Goal: Complete application form: Complete application form

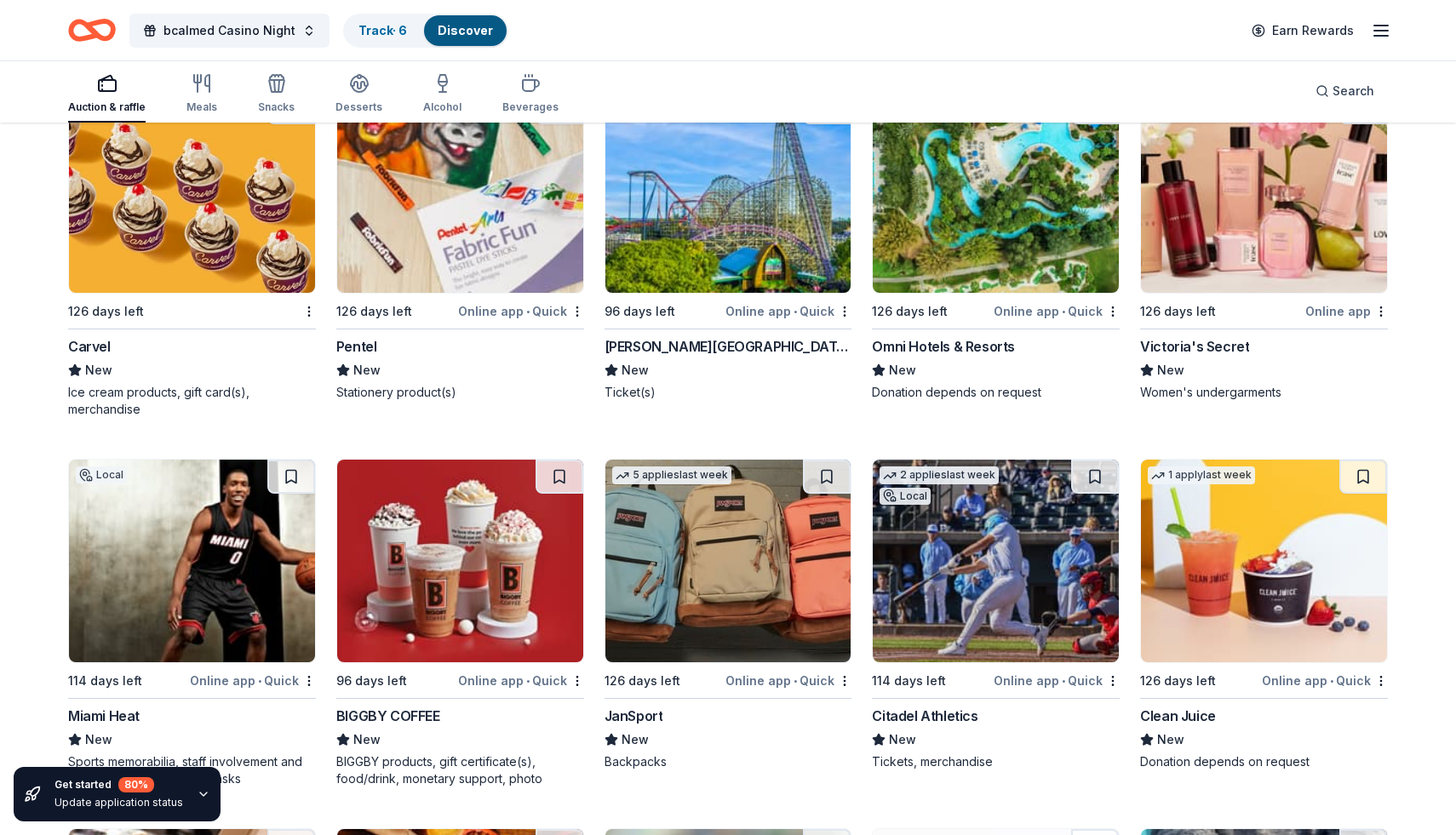
scroll to position [16953, 0]
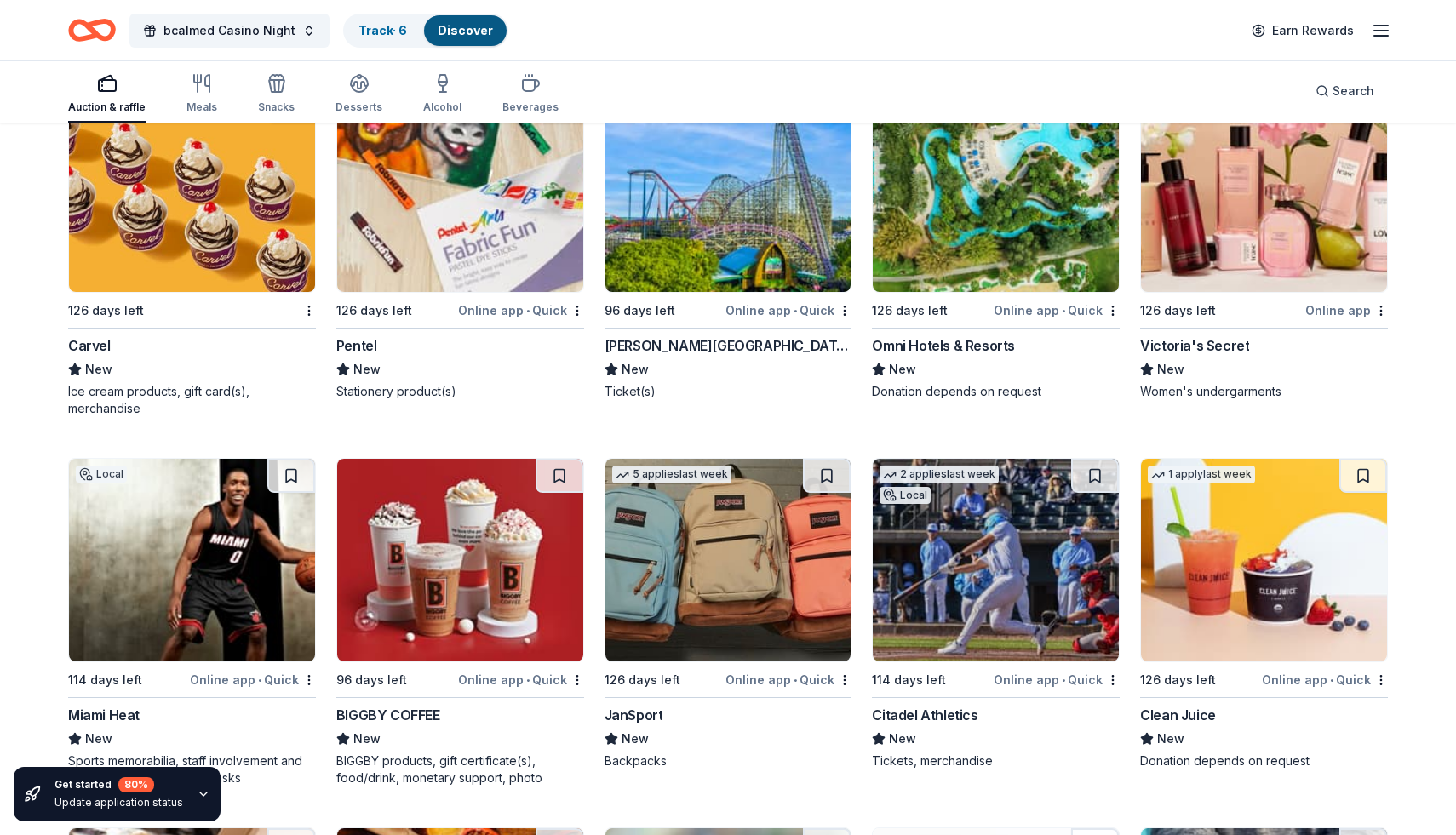
click at [760, 317] on div "Online app • Quick" at bounding box center [789, 310] width 126 height 22
click at [1049, 311] on div "Online app • Quick" at bounding box center [1057, 310] width 126 height 22
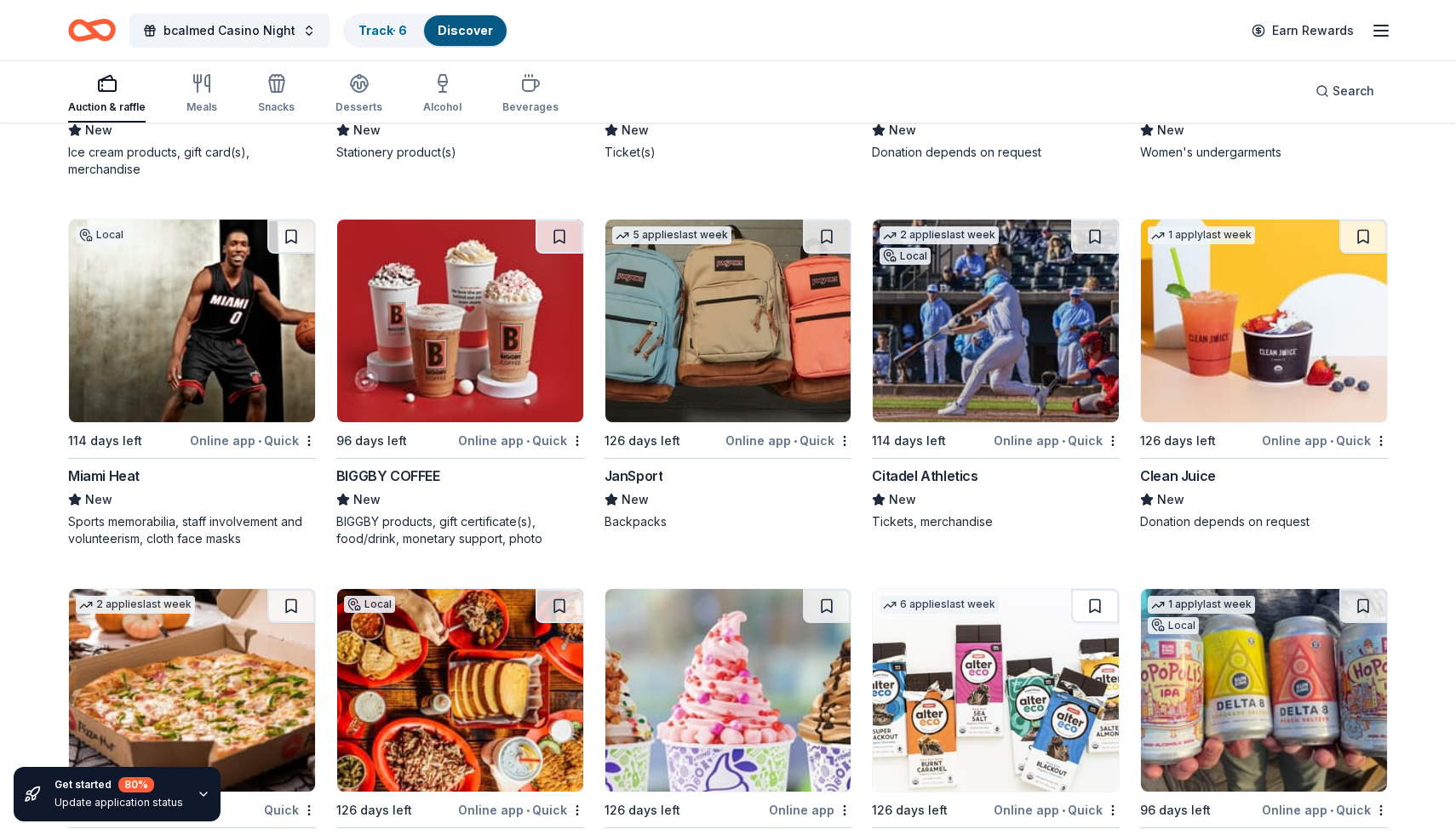
scroll to position [17194, 0]
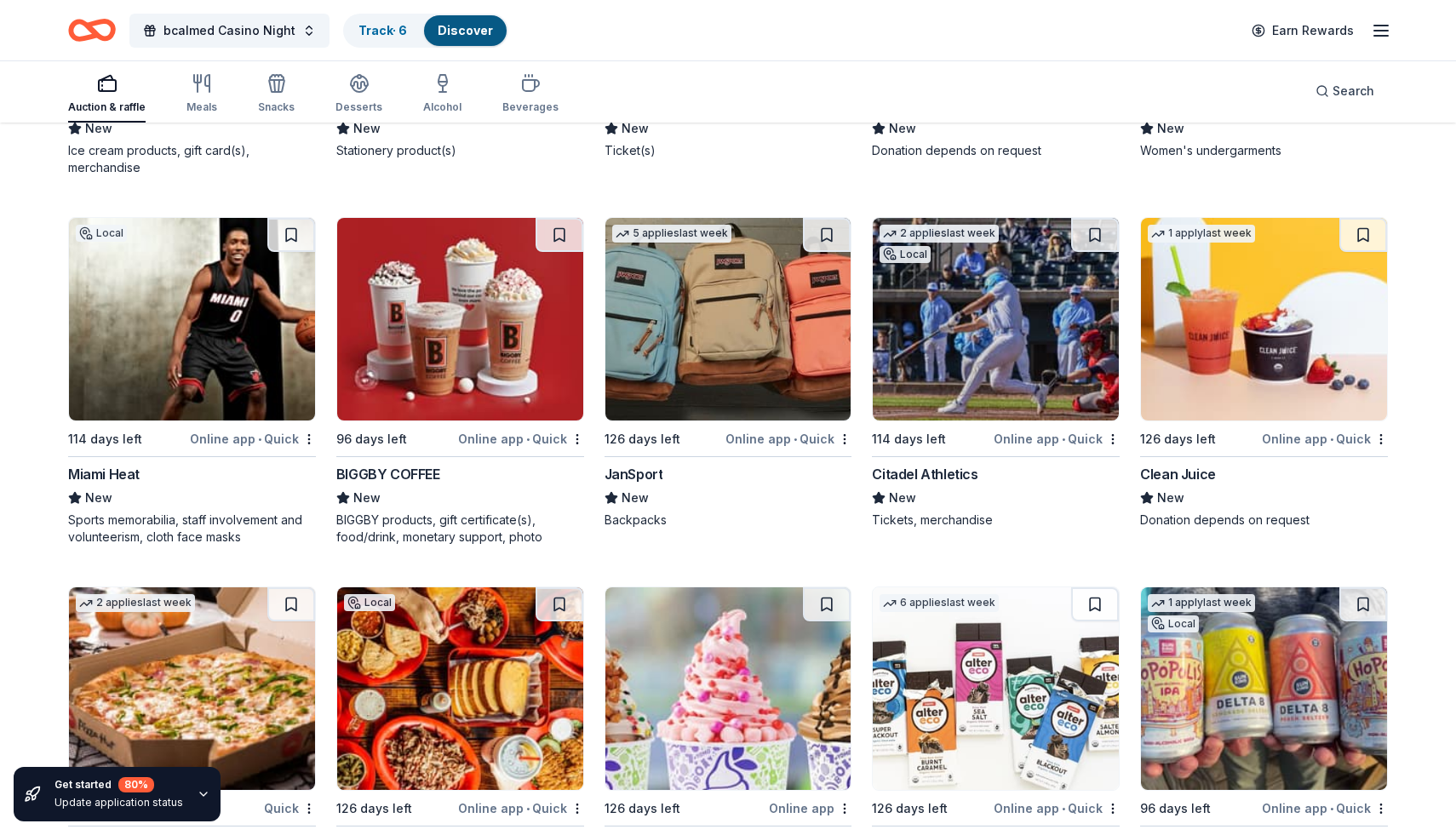
click at [257, 437] on div "Online app • Quick" at bounding box center [253, 439] width 126 height 22
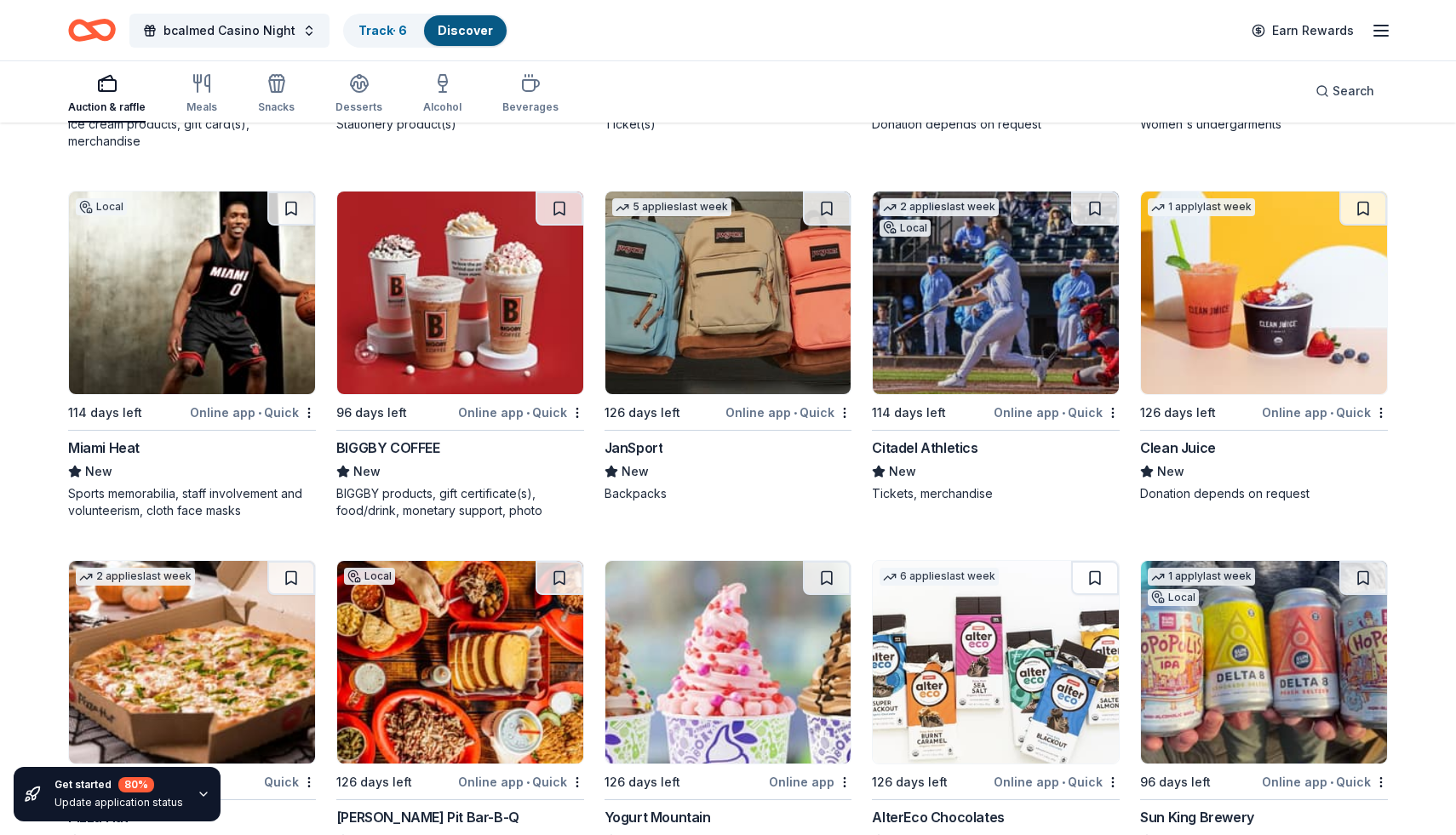
scroll to position [17256, 0]
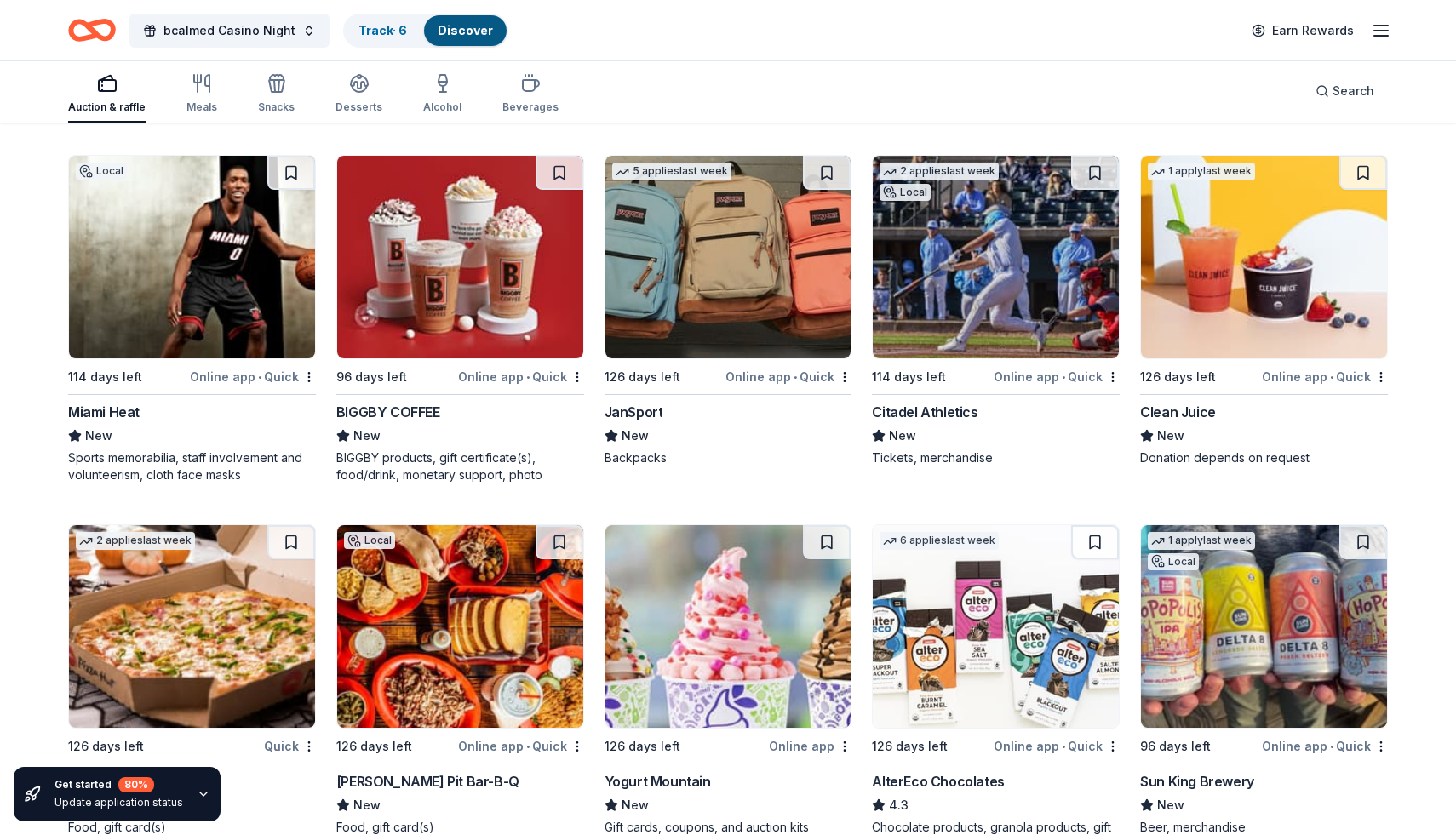
click at [1306, 377] on div "Online app • Quick" at bounding box center [1325, 377] width 126 height 22
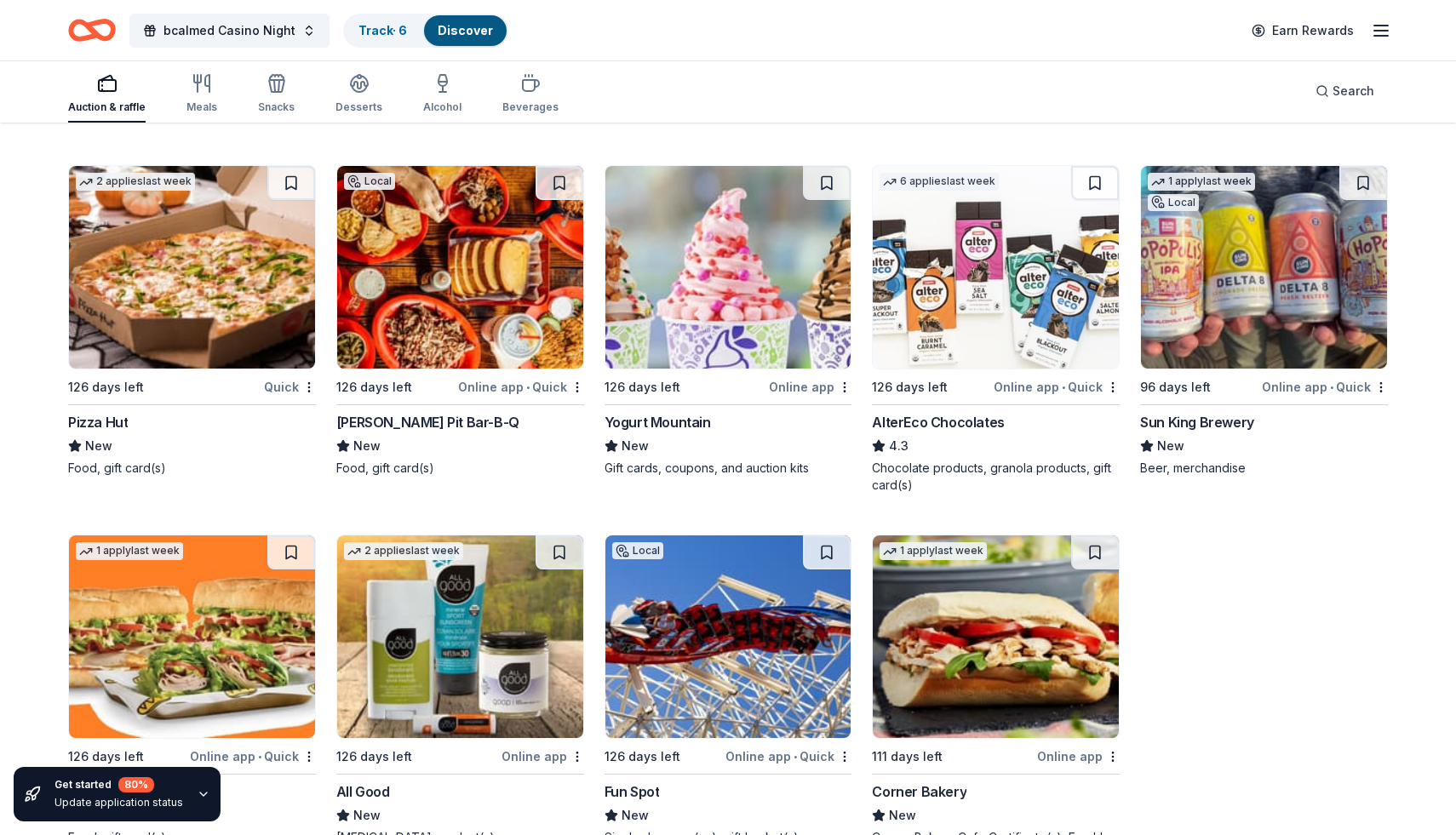
scroll to position [17623, 0]
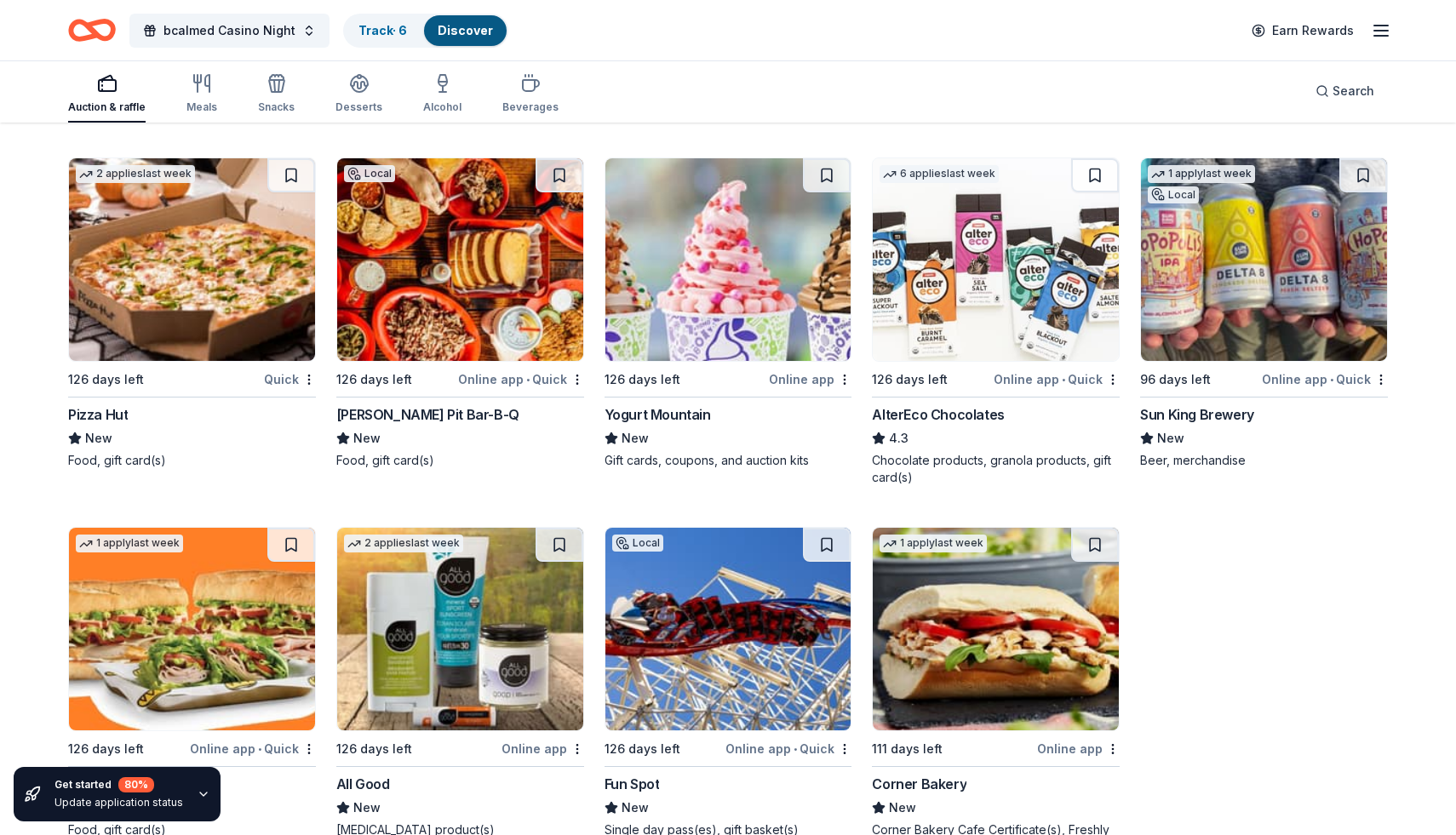
click at [815, 381] on div "Online app" at bounding box center [810, 380] width 83 height 22
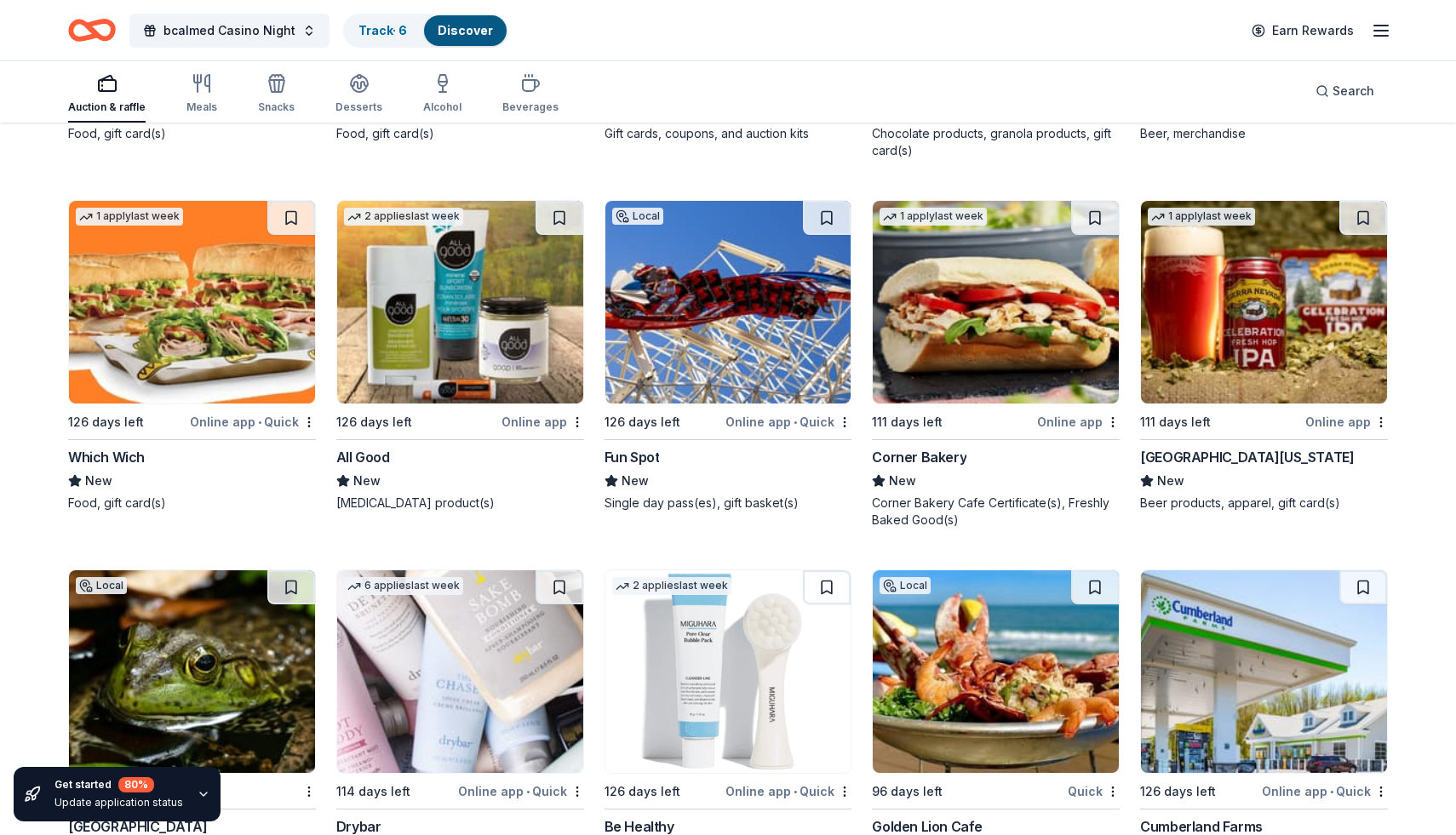
scroll to position [17965, 0]
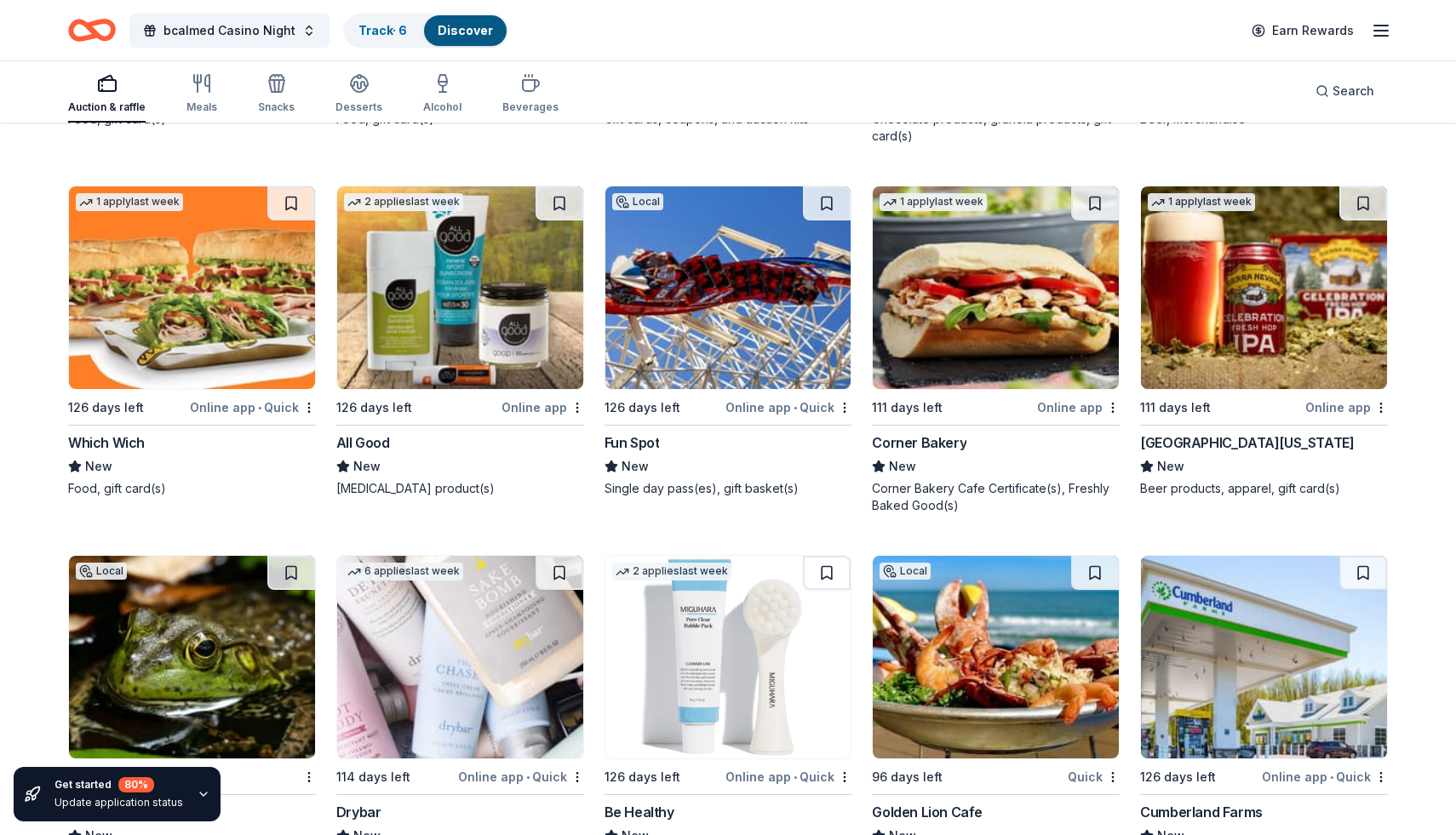
click at [284, 404] on div "Online app • Quick" at bounding box center [253, 408] width 126 height 22
click at [534, 408] on div "Online app" at bounding box center [543, 408] width 83 height 22
click at [1084, 406] on div "Online app" at bounding box center [1078, 408] width 83 height 22
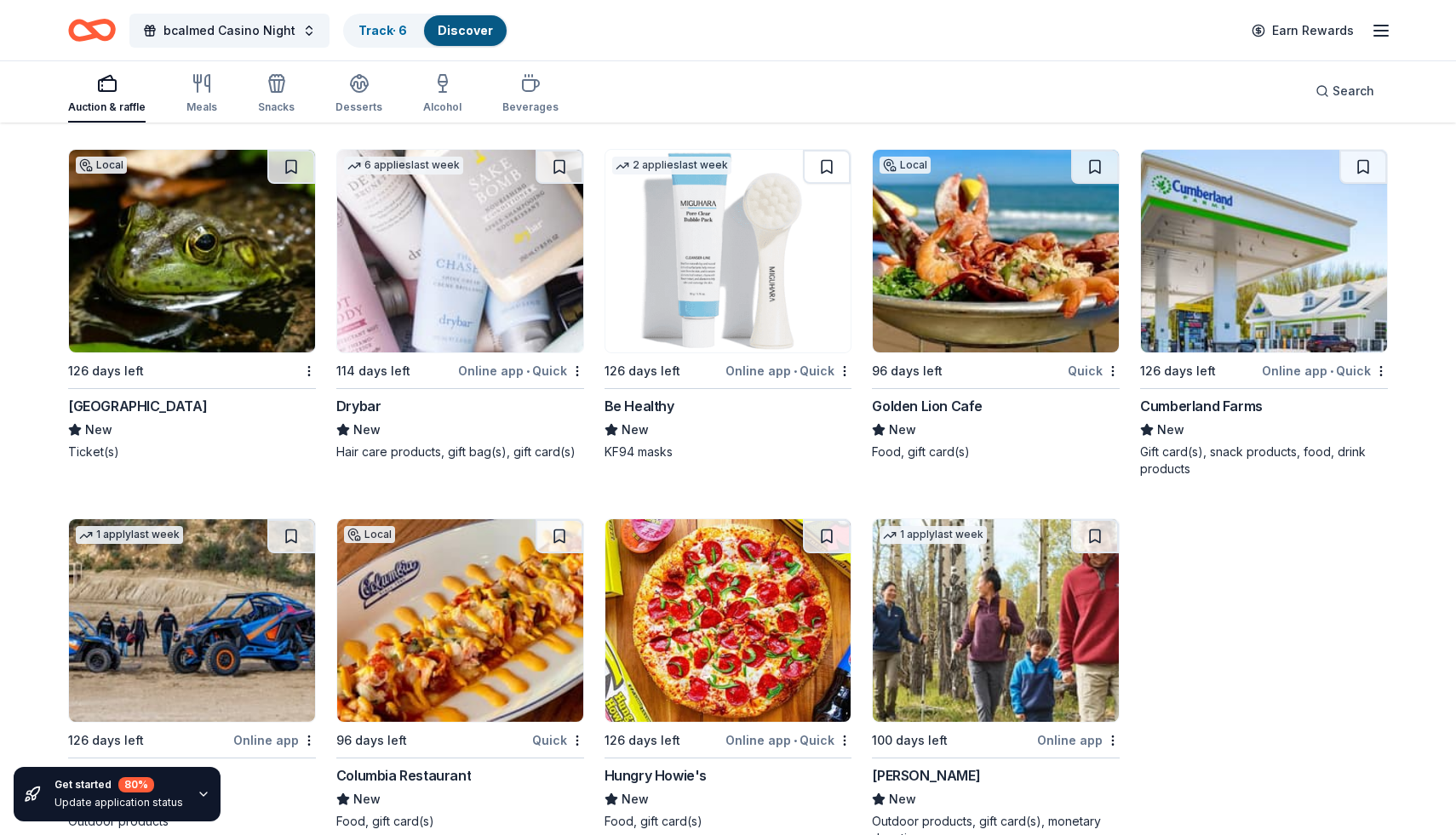
scroll to position [18375, 0]
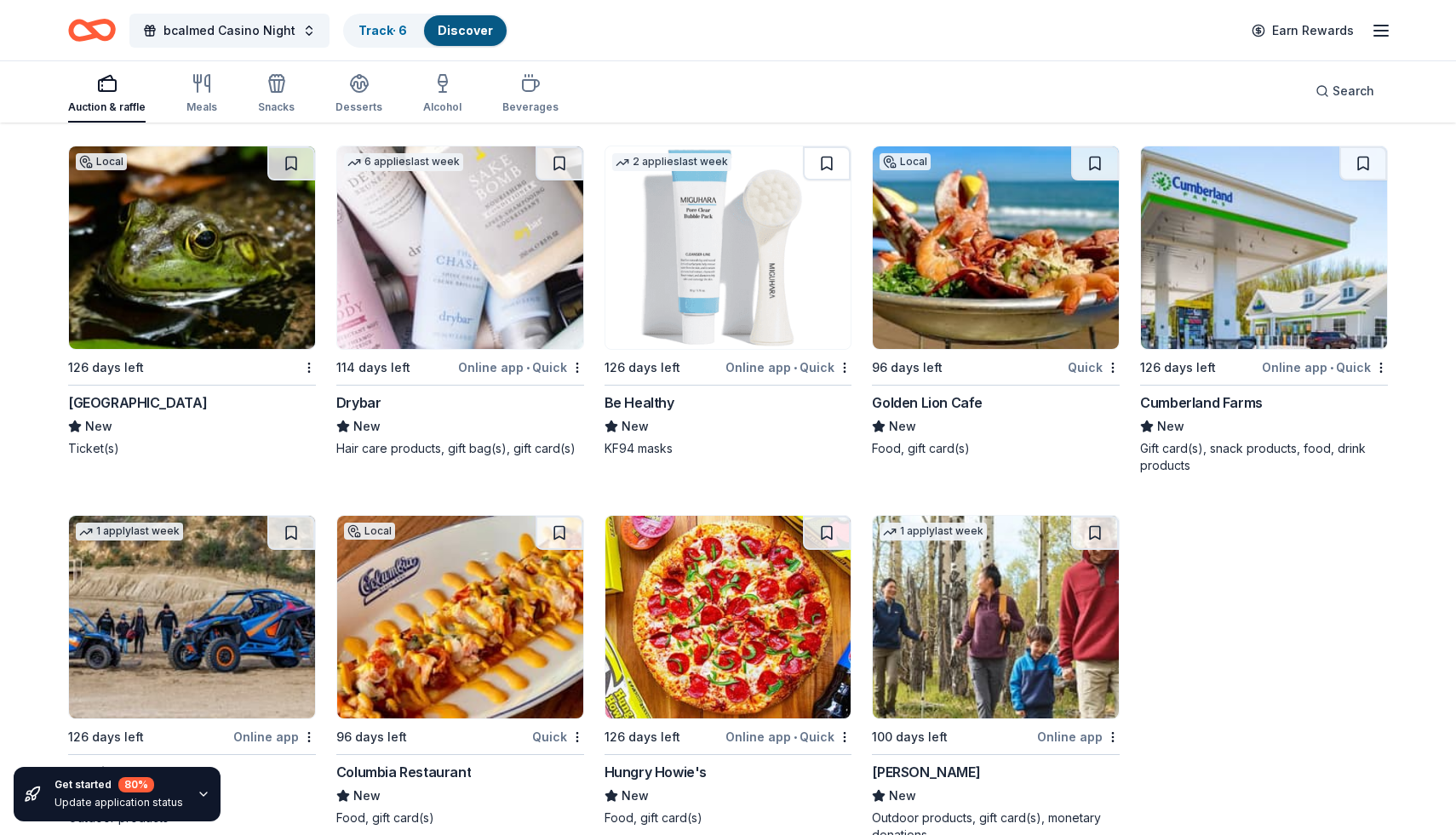
click at [549, 372] on div "Online app • Quick" at bounding box center [521, 368] width 126 height 22
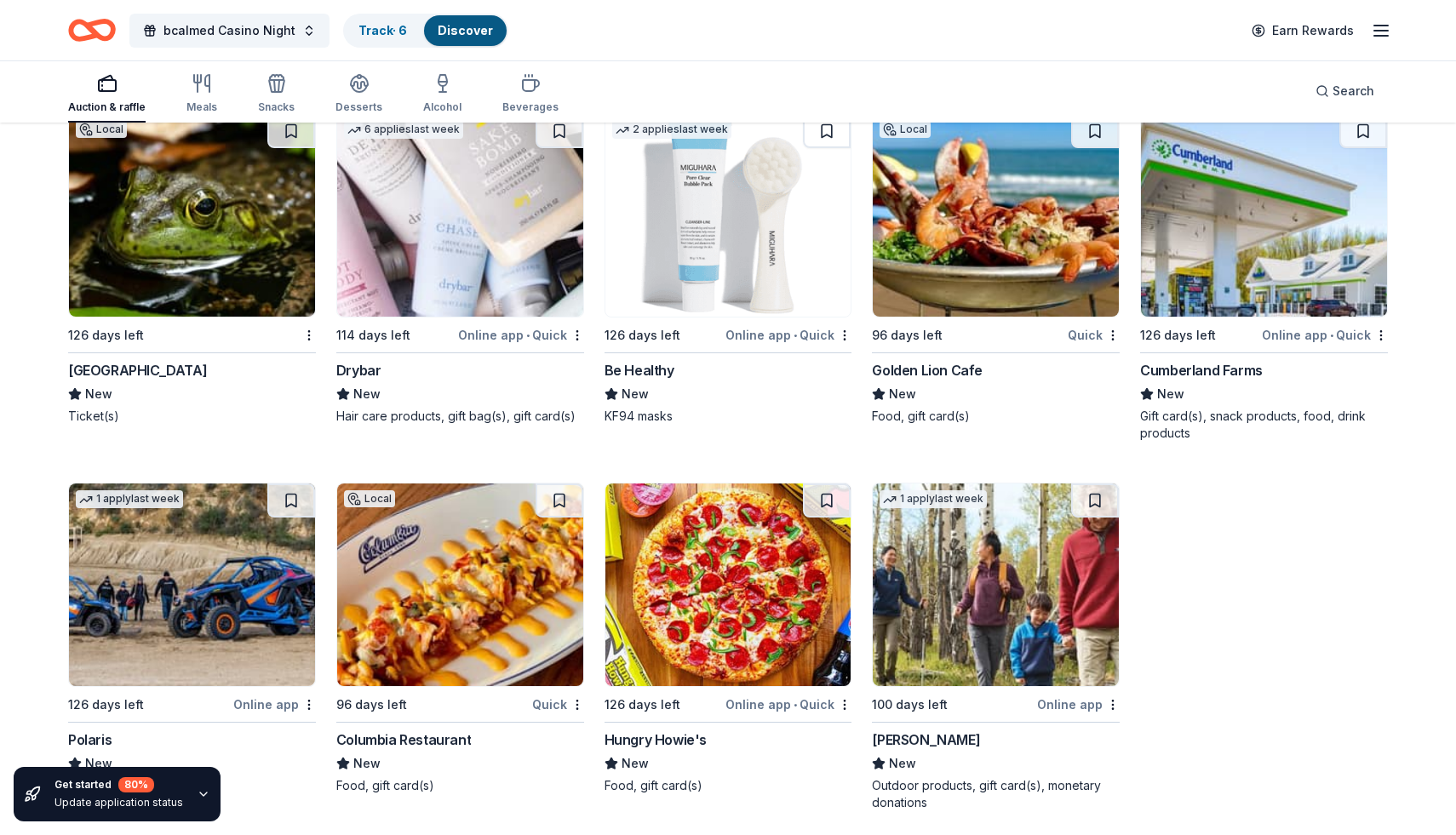
scroll to position [18411, 0]
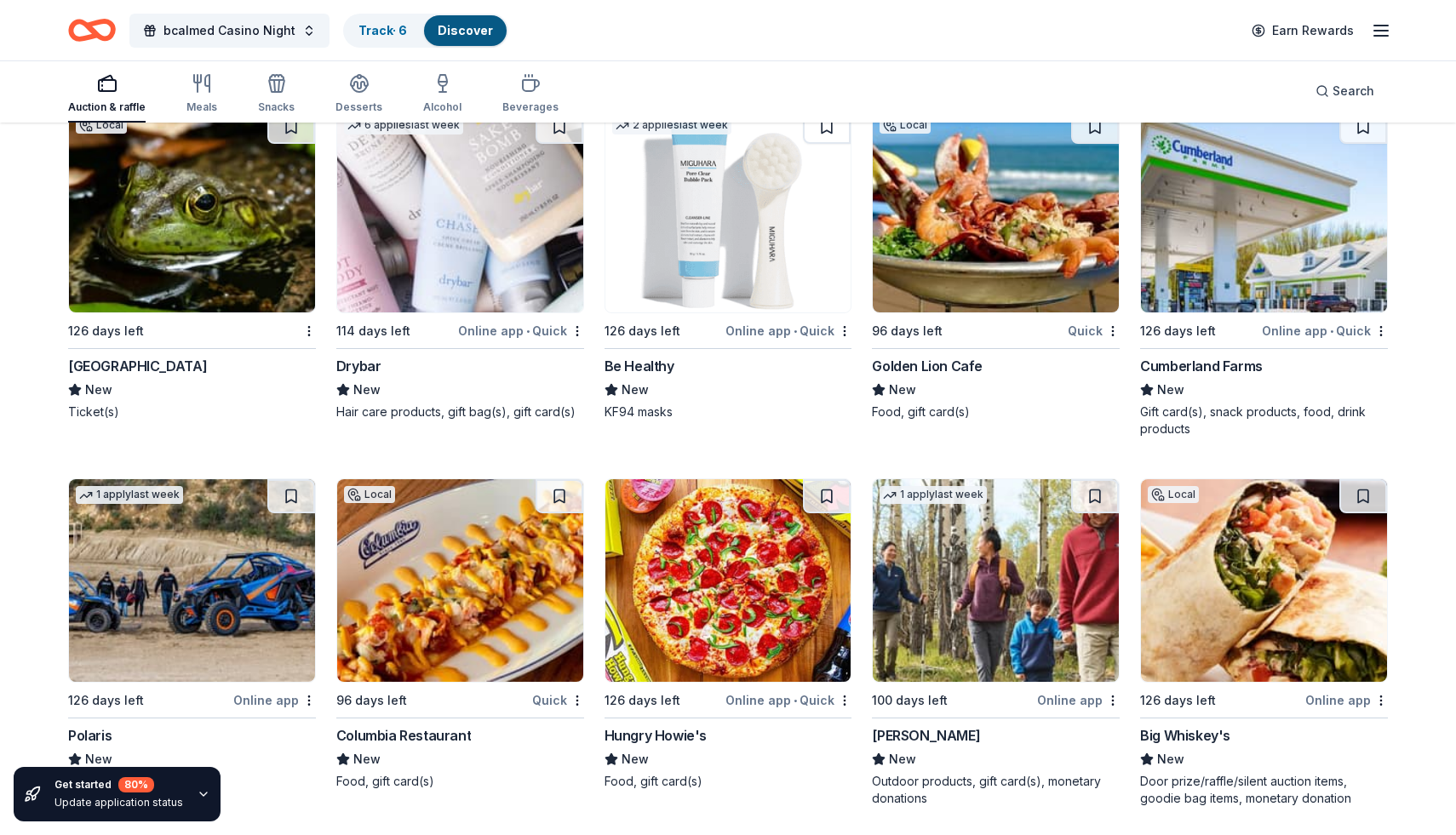
click at [804, 328] on div "Online app • Quick" at bounding box center [789, 331] width 126 height 22
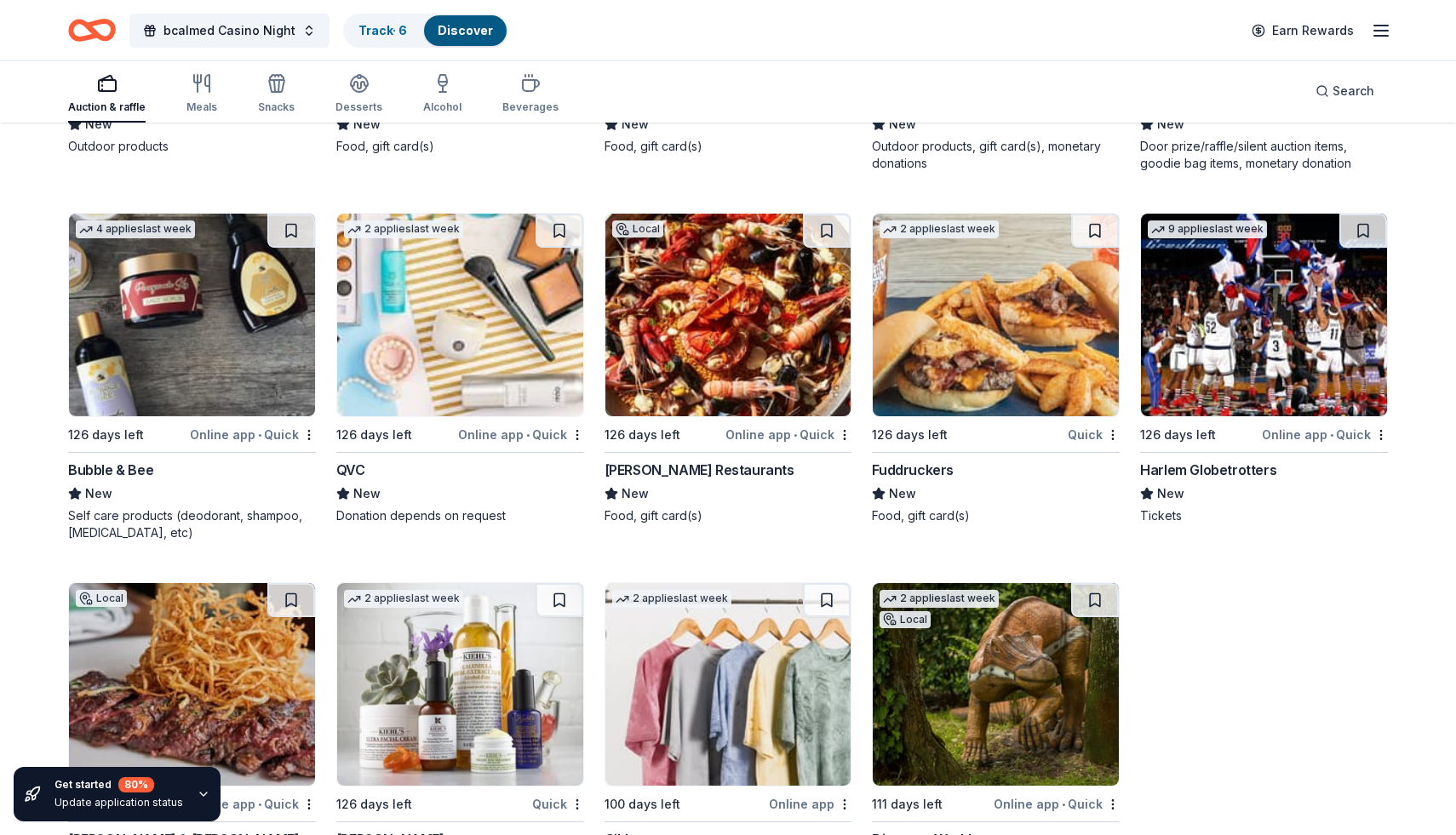
scroll to position [19054, 0]
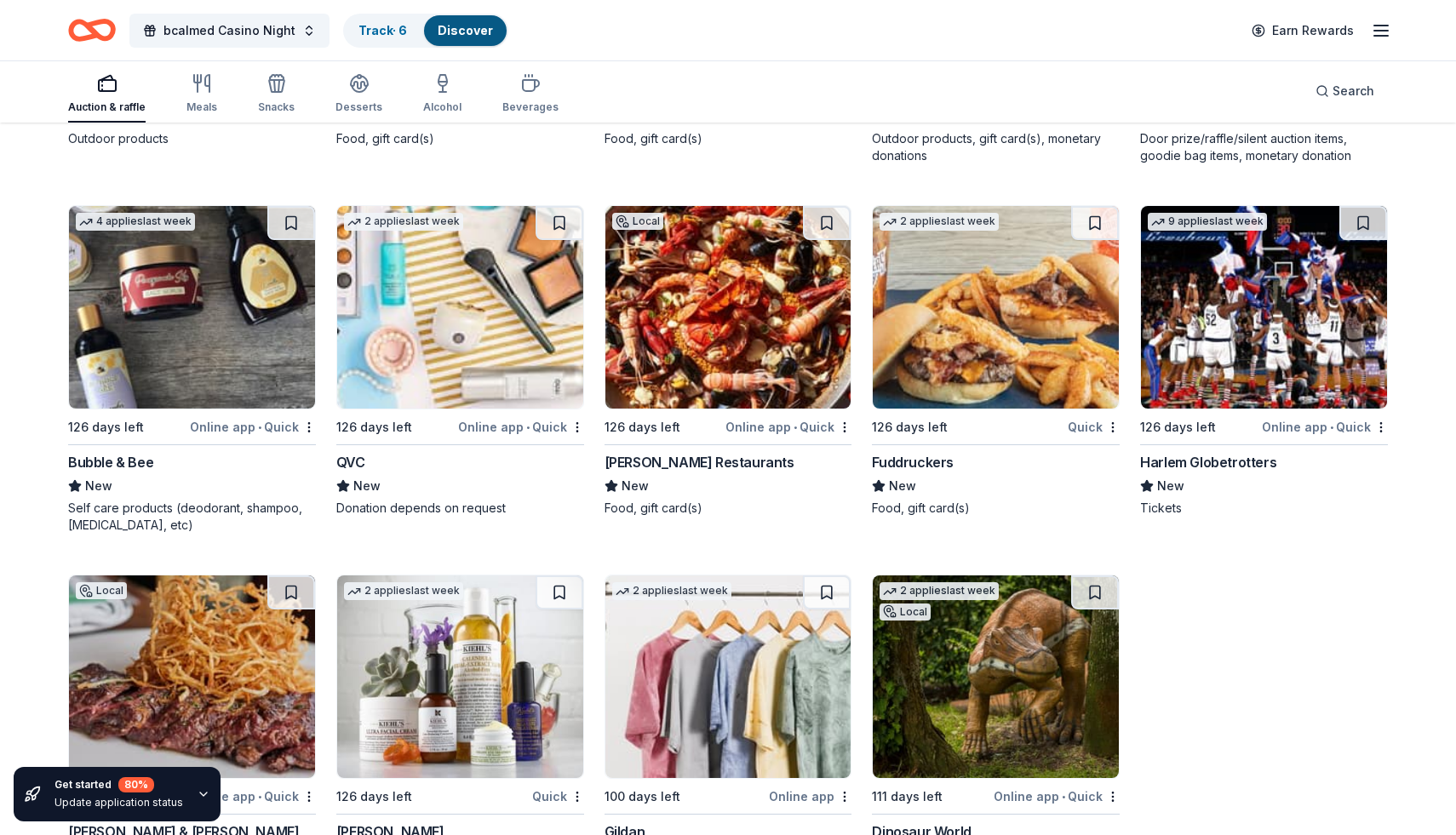
click at [247, 431] on div "Online app • Quick" at bounding box center [253, 427] width 126 height 22
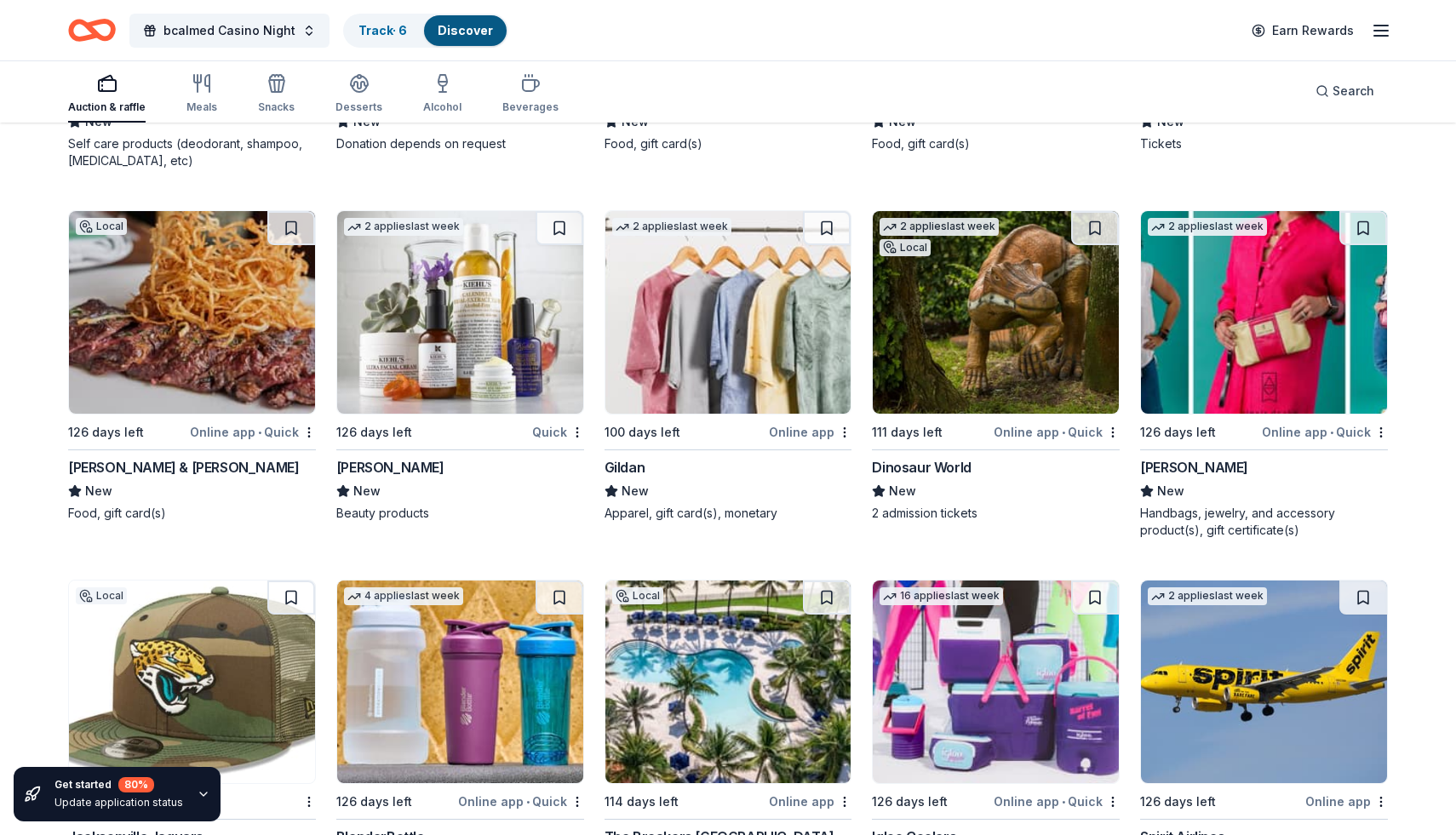
scroll to position [19423, 0]
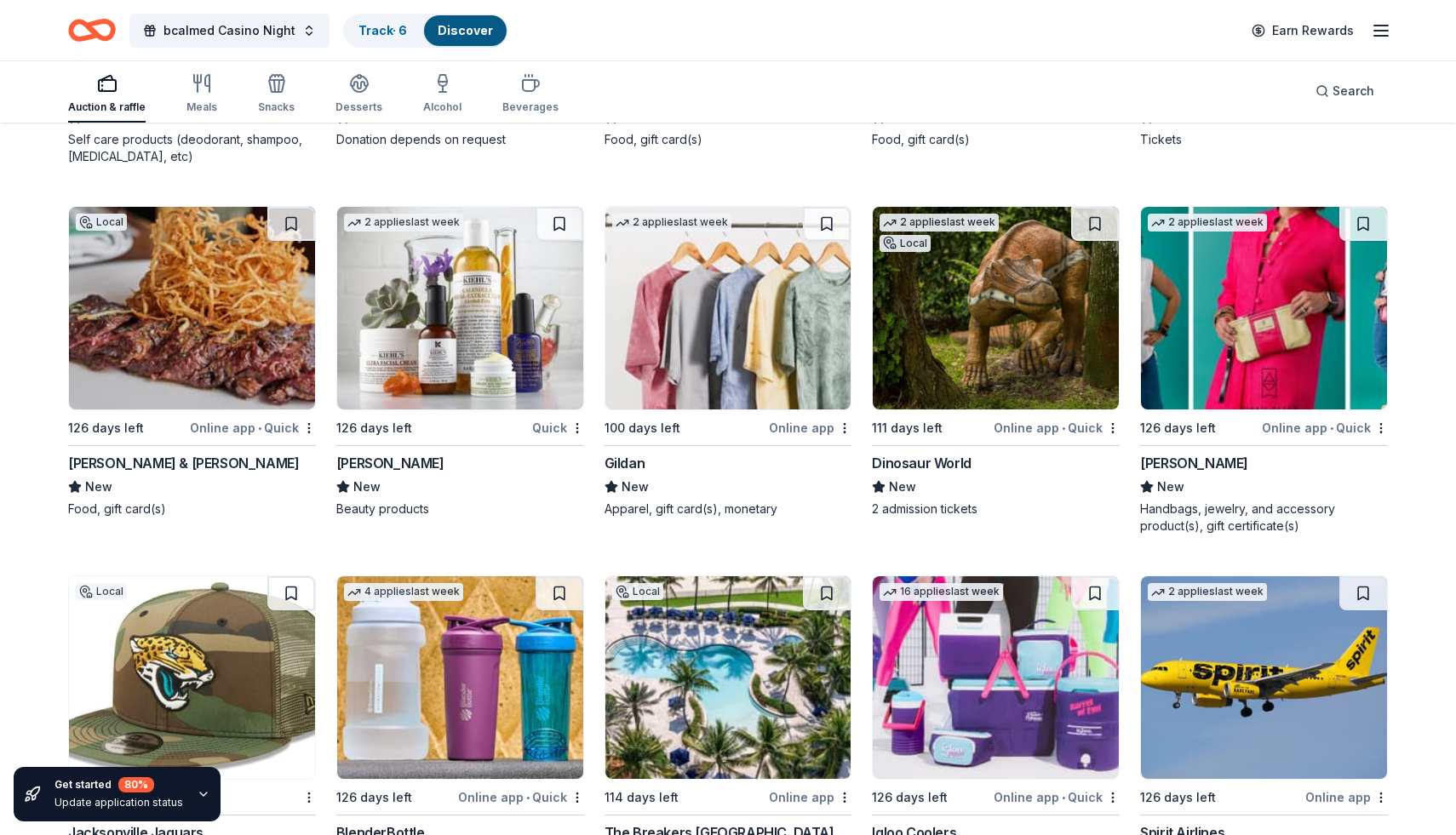
click at [270, 427] on div "Online app • Quick" at bounding box center [253, 428] width 126 height 22
click at [545, 430] on div "Quick" at bounding box center [558, 428] width 52 height 22
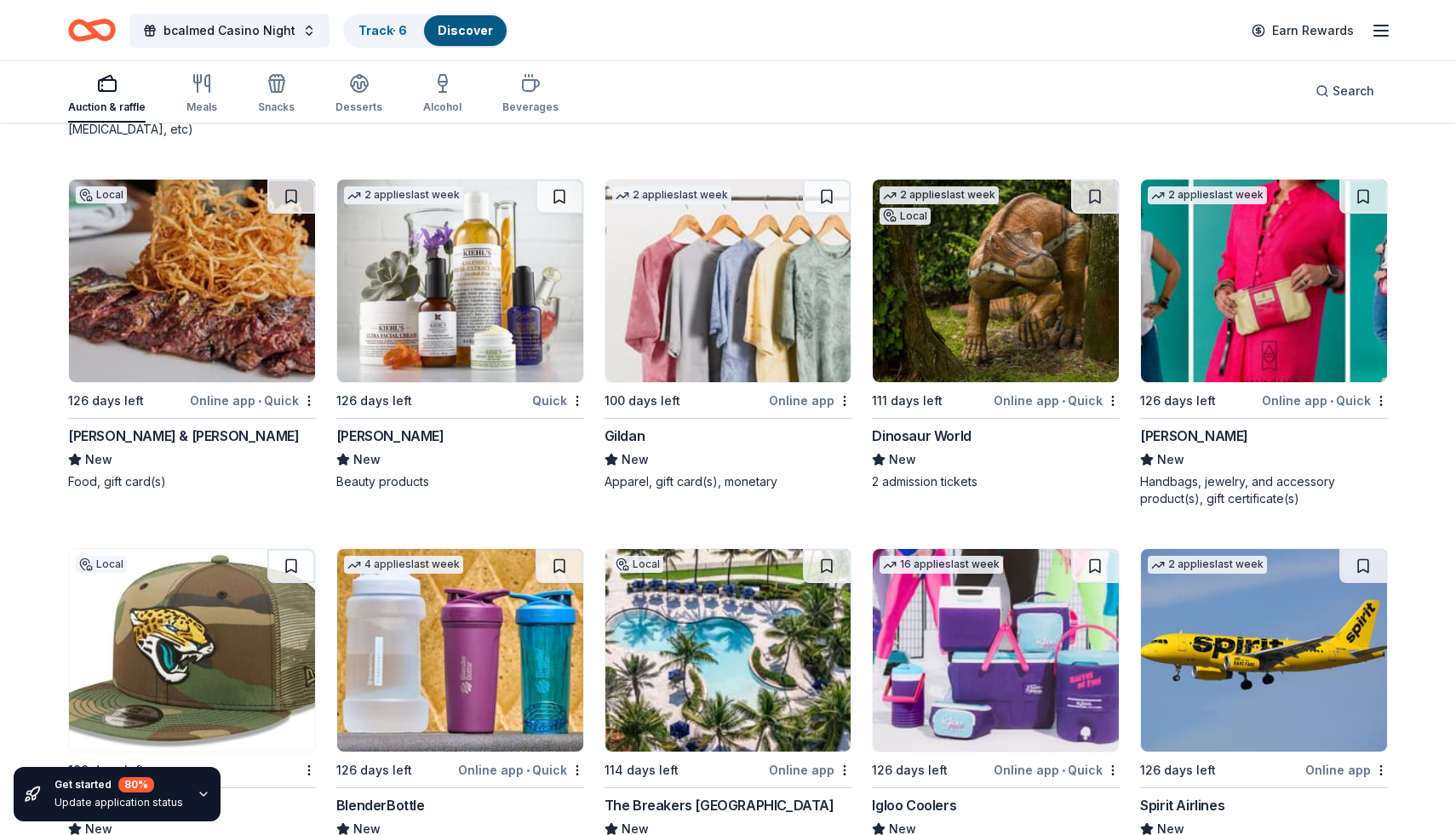
scroll to position [19456, 0]
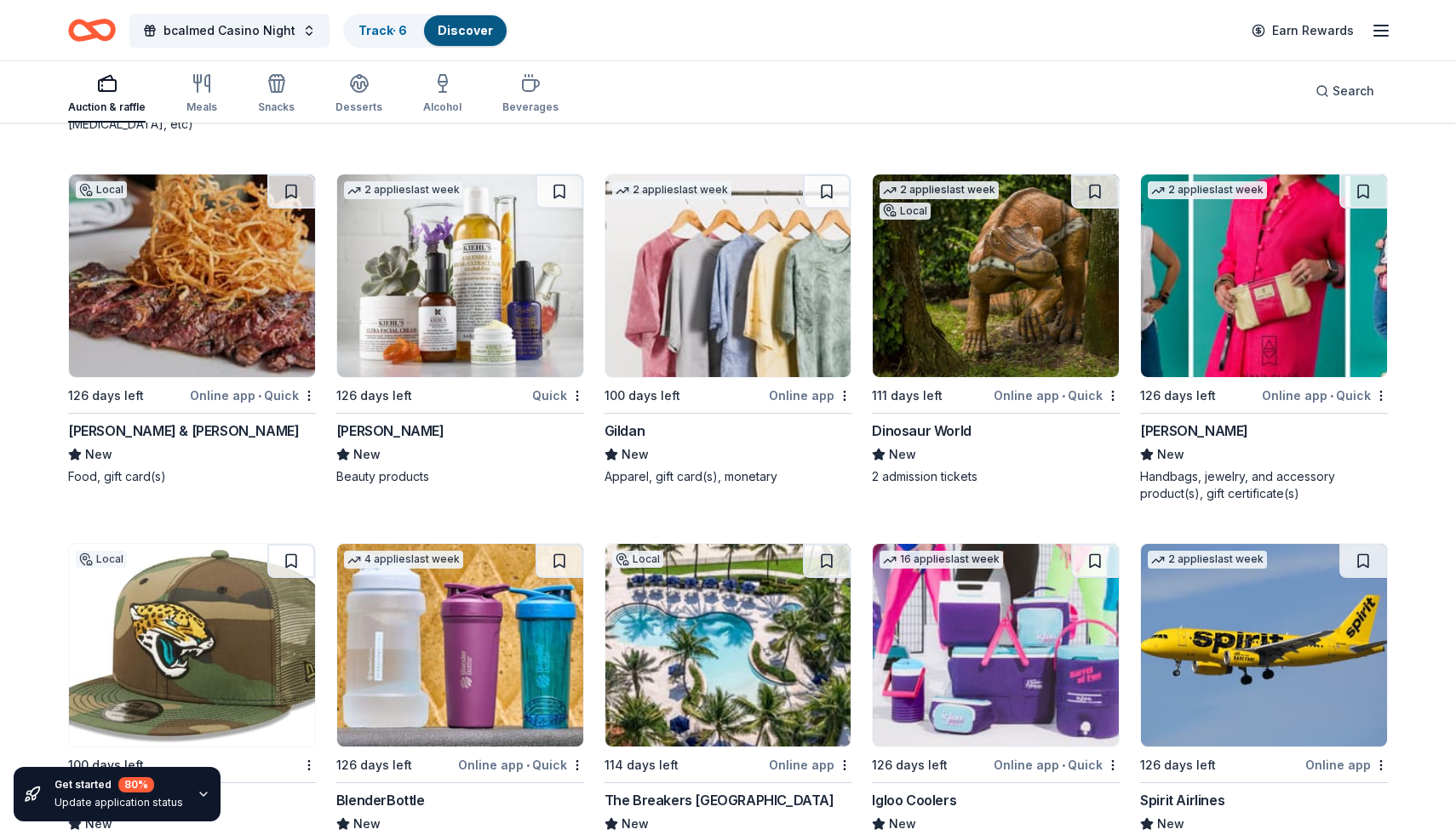
click at [1351, 399] on div "Online app • Quick" at bounding box center [1325, 396] width 126 height 22
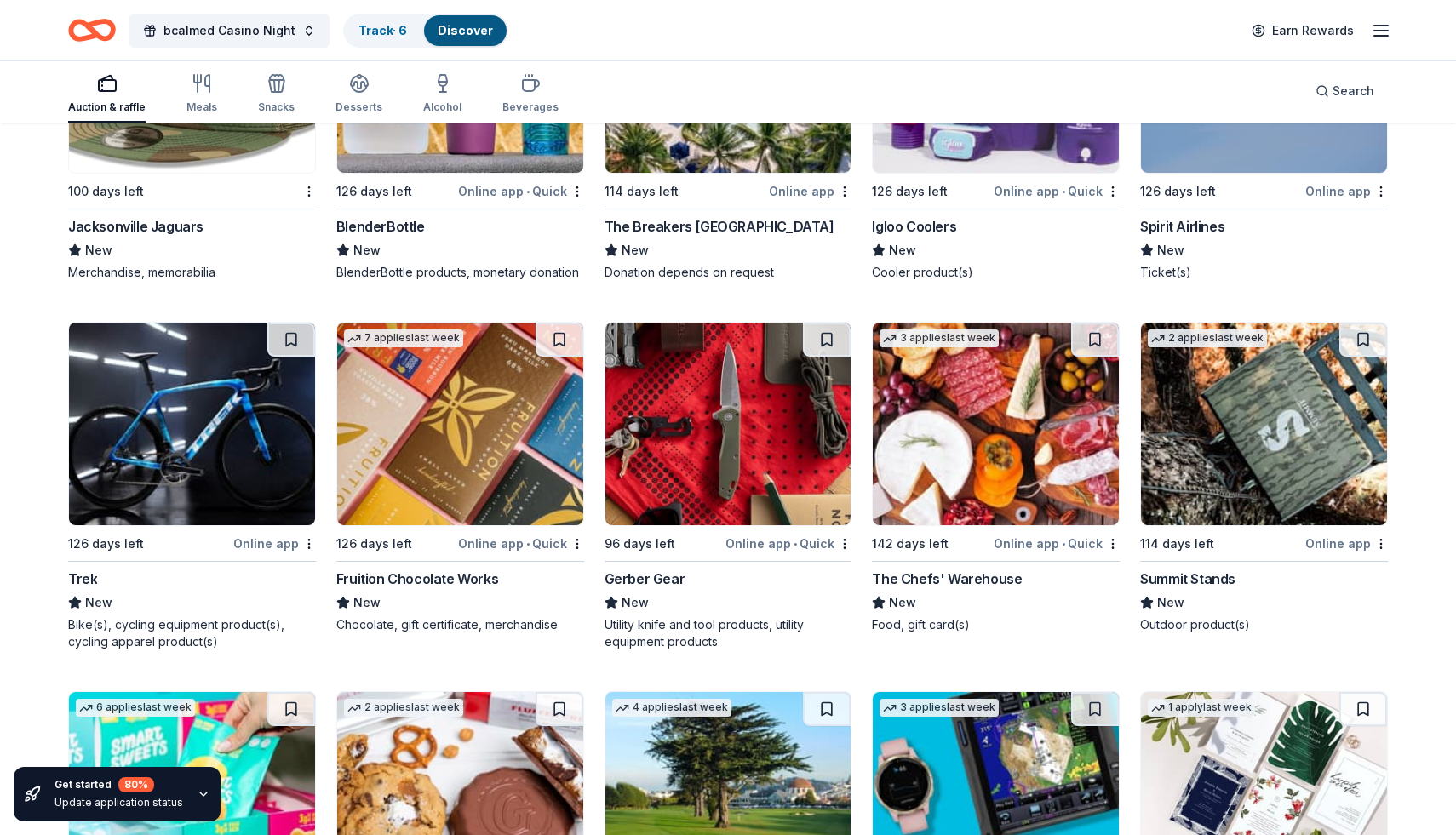
scroll to position [20032, 0]
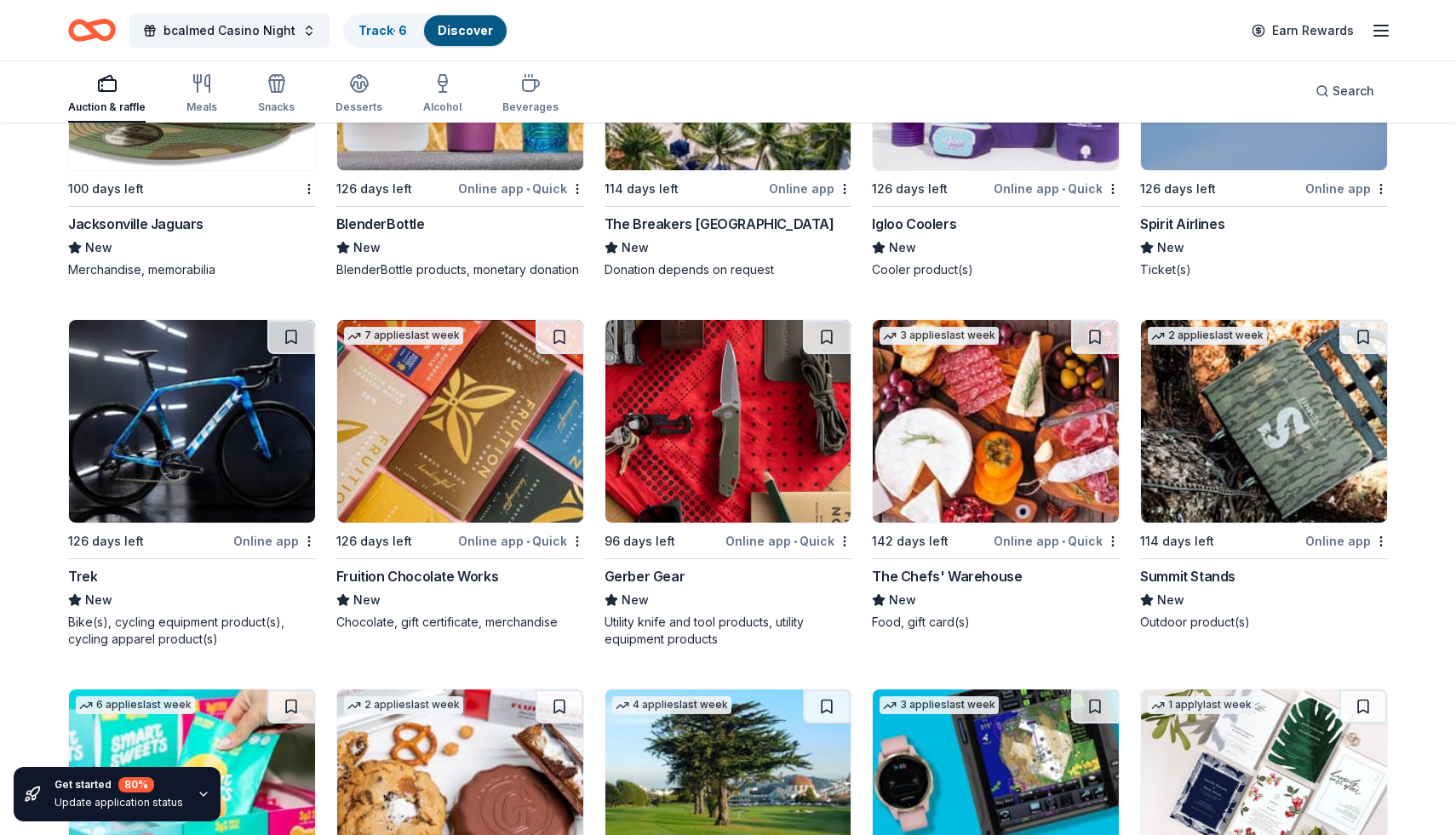
click at [545, 541] on div "Online app • Quick" at bounding box center [521, 541] width 126 height 22
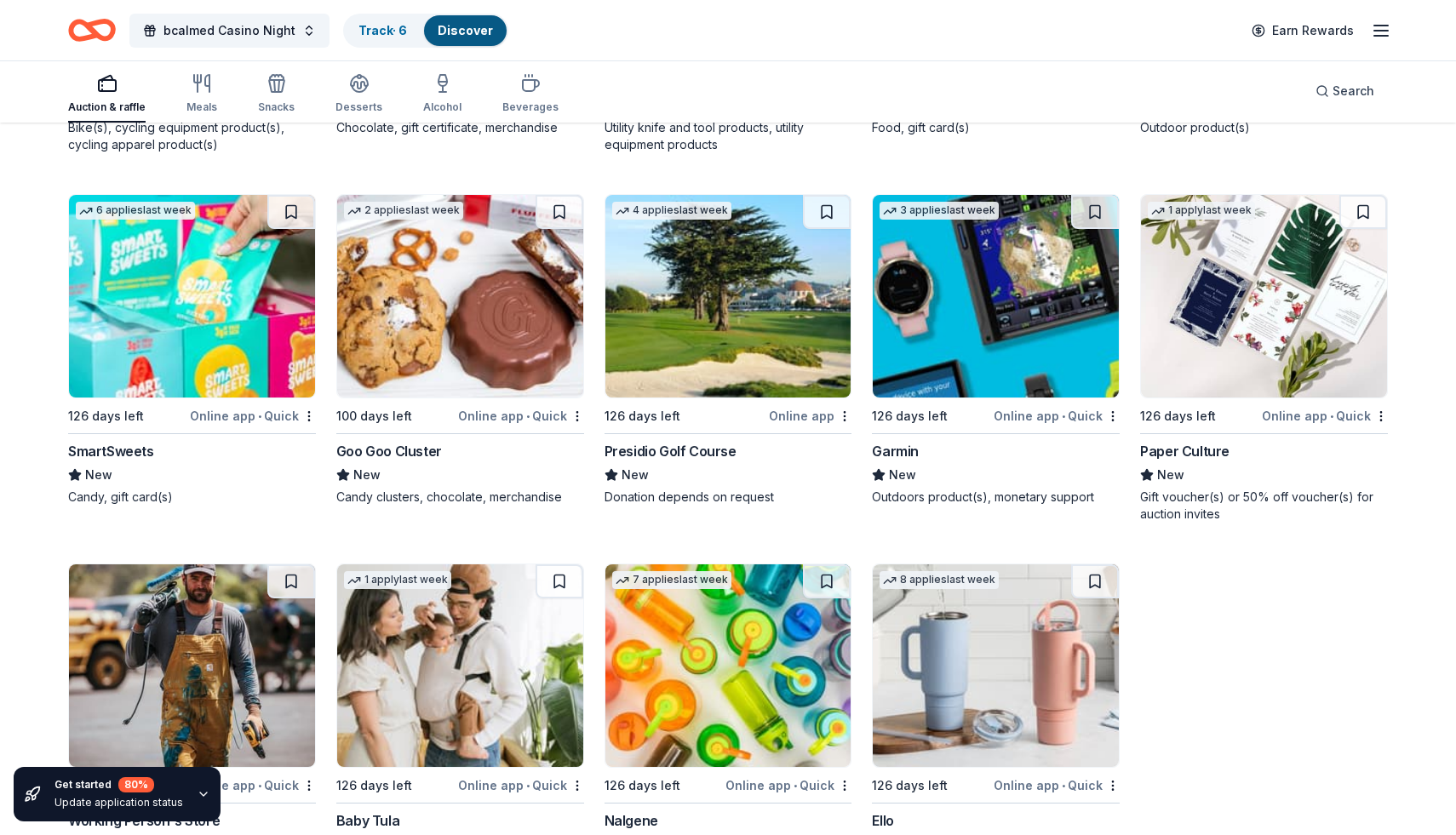
scroll to position [20528, 0]
click at [275, 411] on div "Online app • Quick" at bounding box center [253, 416] width 126 height 22
click at [550, 422] on div "Online app • Quick" at bounding box center [521, 416] width 126 height 22
click at [1040, 421] on div "Online app • Quick" at bounding box center [1057, 416] width 126 height 22
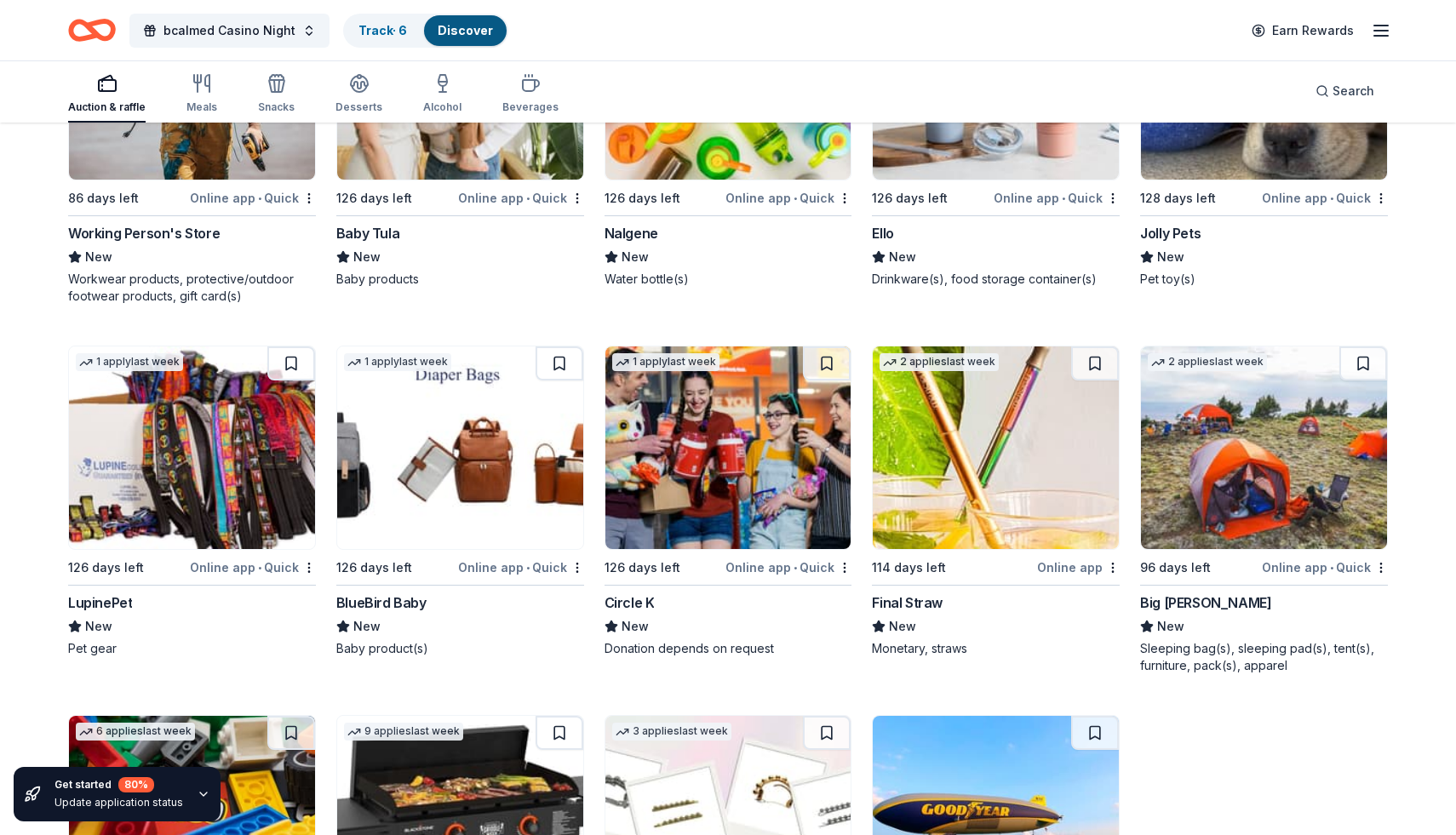
scroll to position [21118, 0]
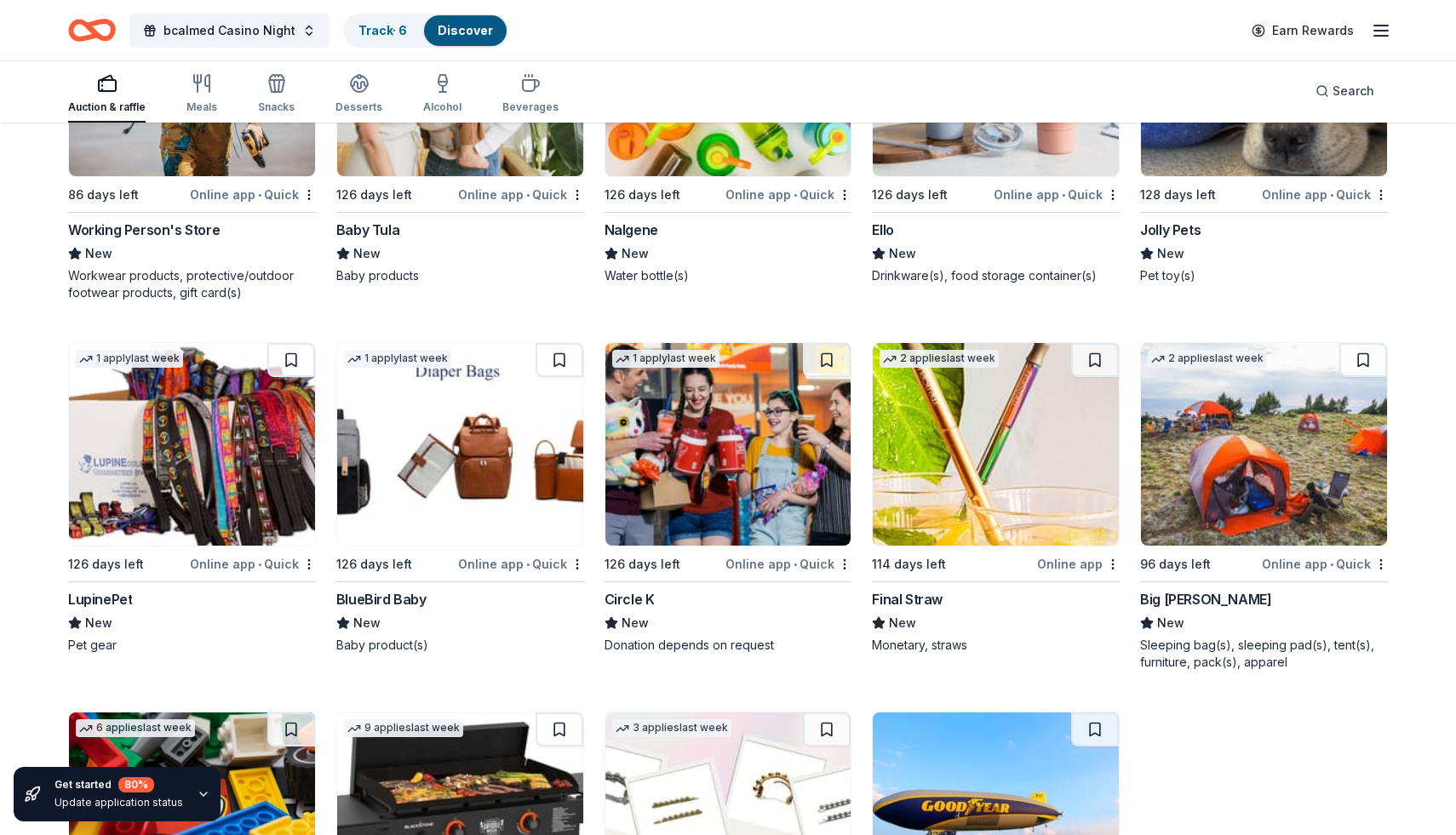
click at [251, 563] on div "Online app • Quick" at bounding box center [253, 564] width 126 height 22
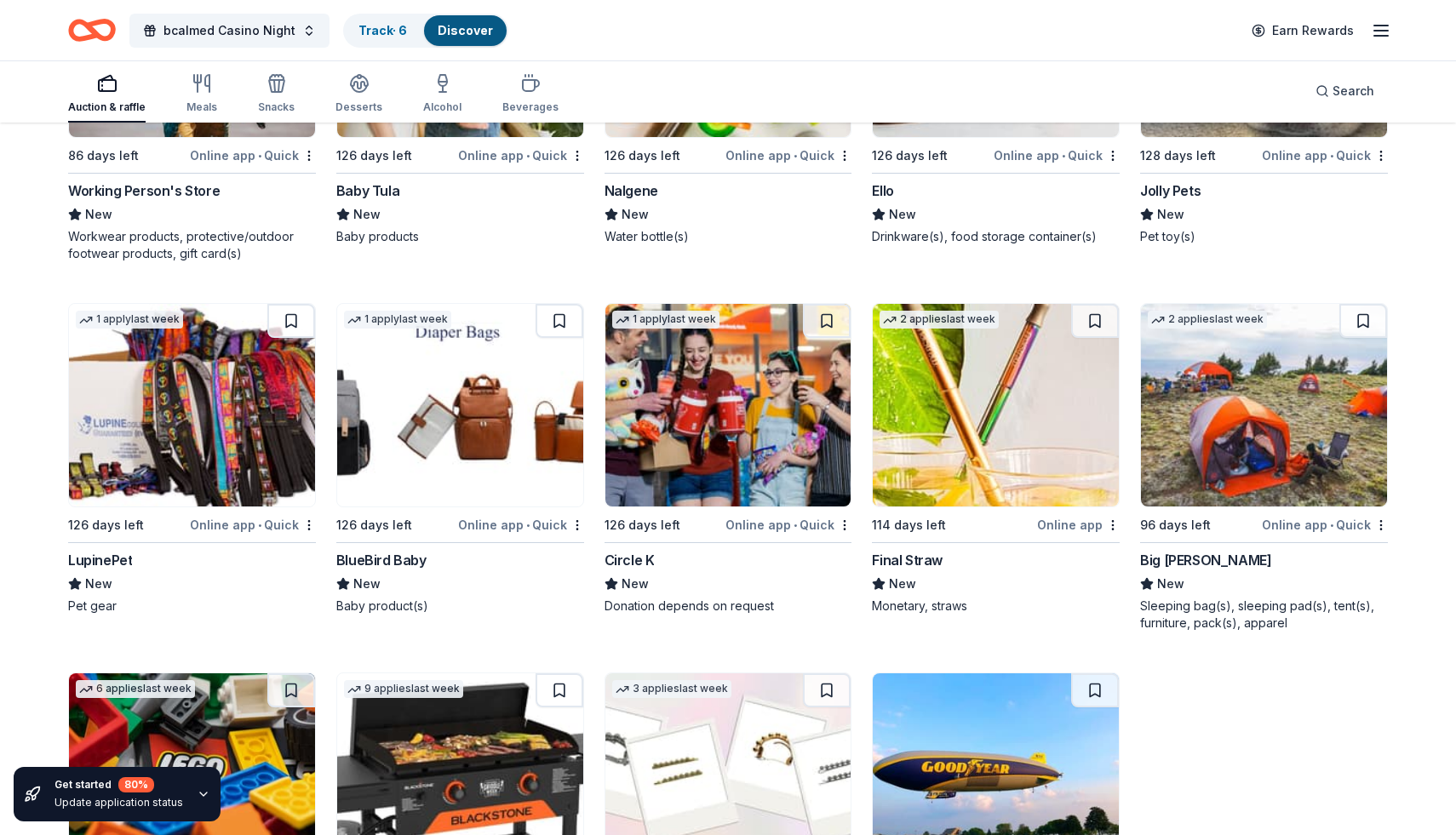
scroll to position [21163, 0]
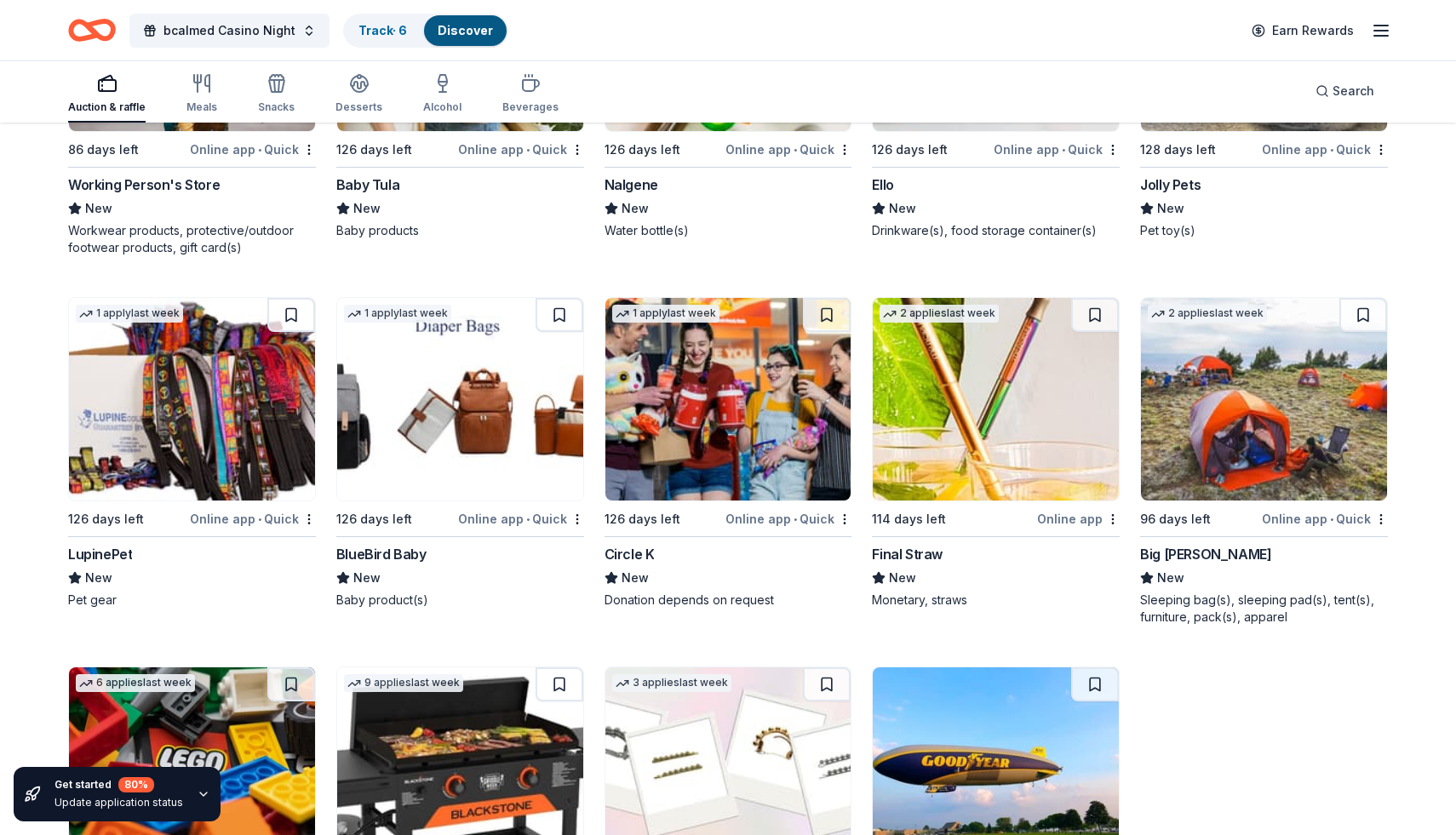
click at [511, 520] on div "Online app • Quick" at bounding box center [521, 519] width 126 height 22
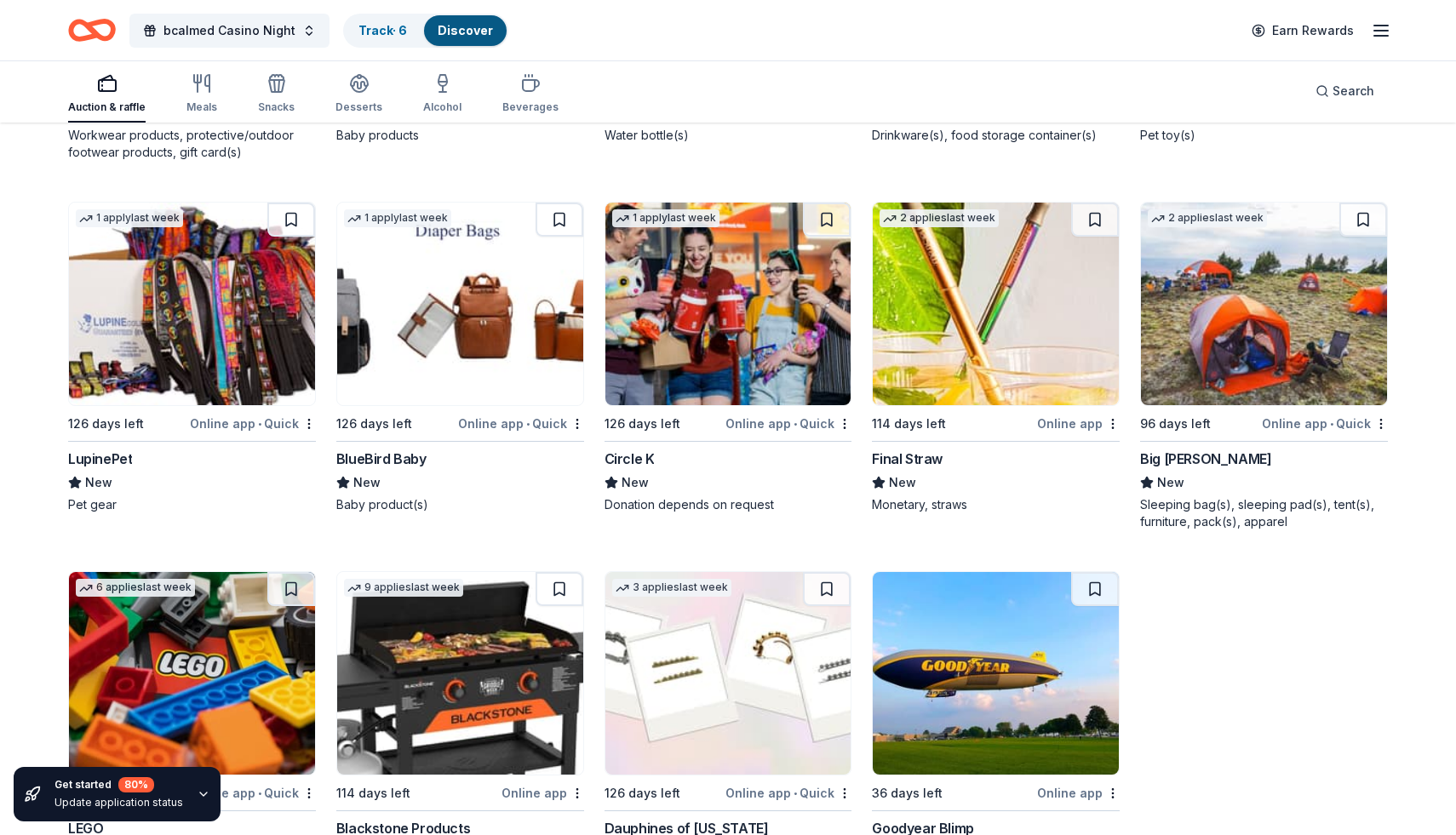
scroll to position [21264, 0]
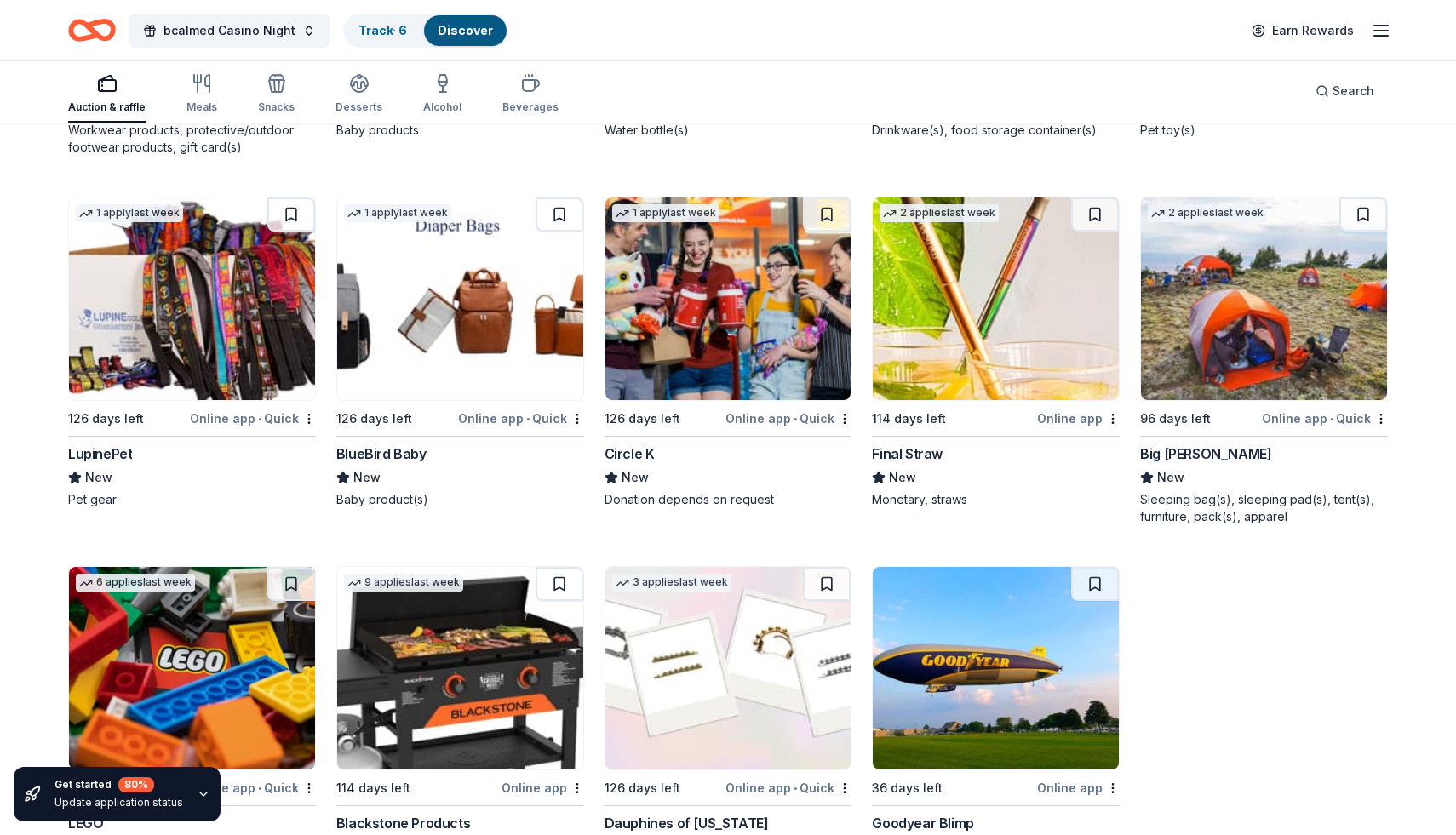
click at [1339, 422] on div "Online app • Quick" at bounding box center [1325, 418] width 126 height 22
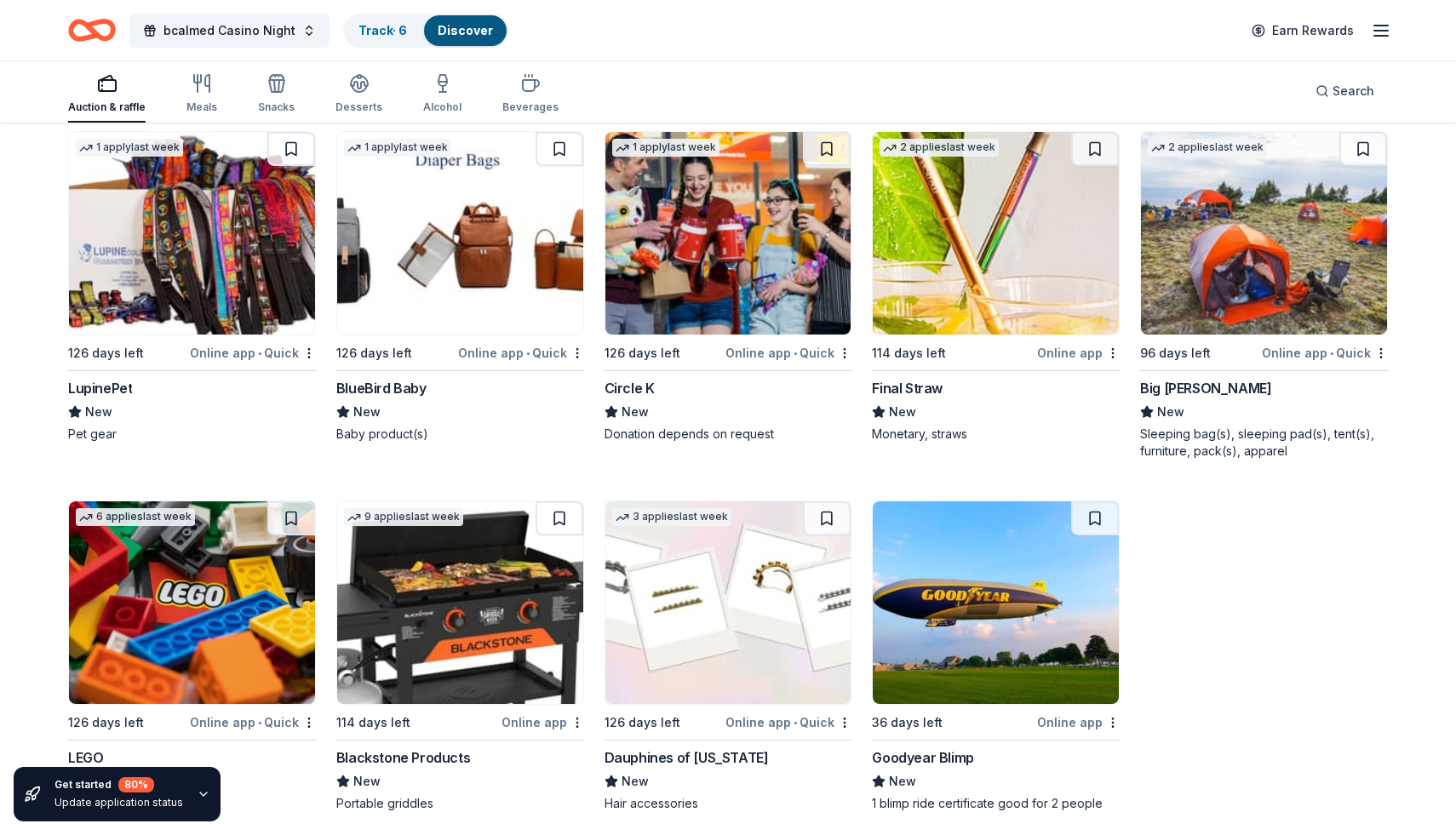
scroll to position [21442, 0]
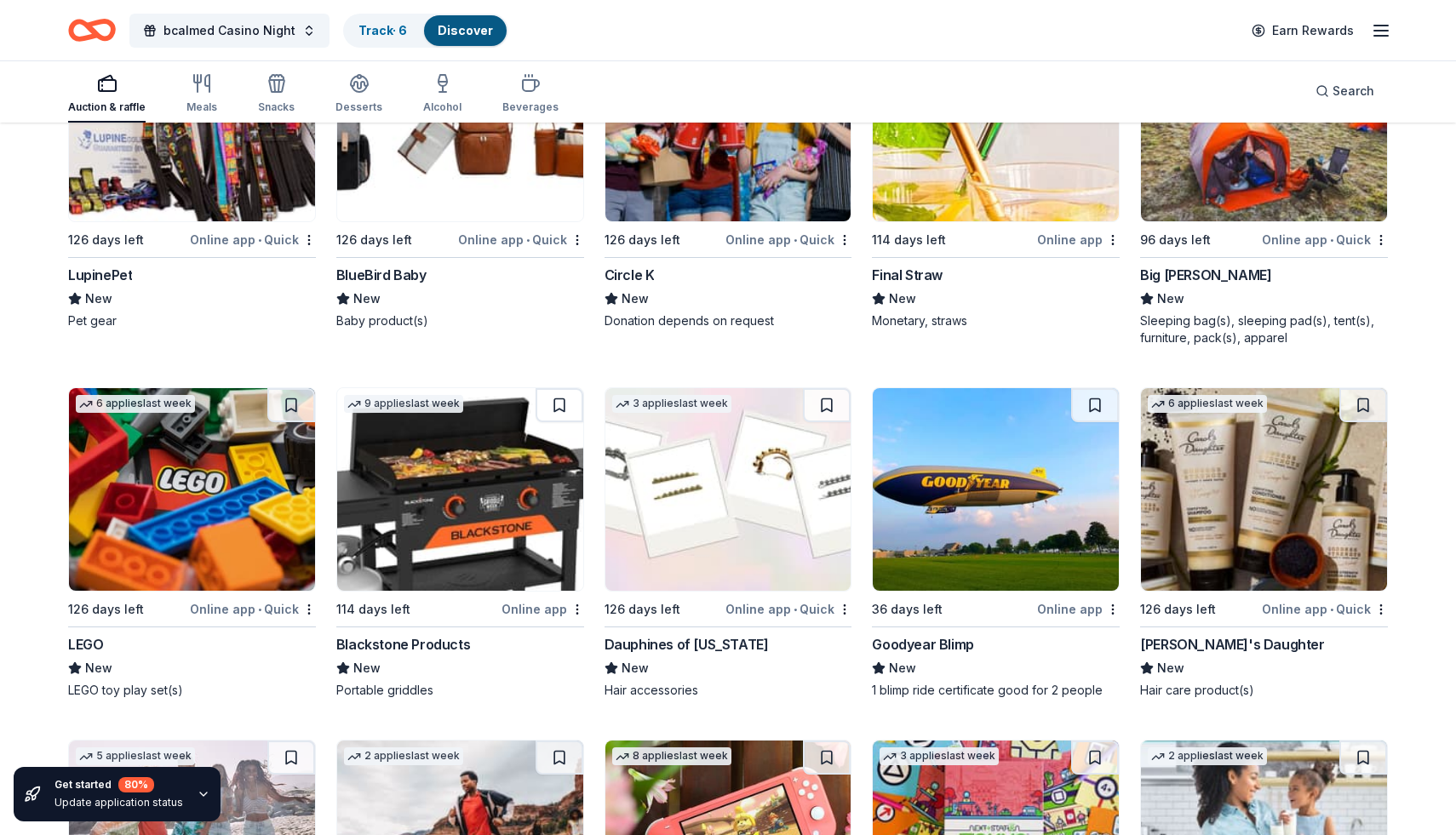
click at [288, 611] on div "Online app • Quick" at bounding box center [253, 610] width 126 height 22
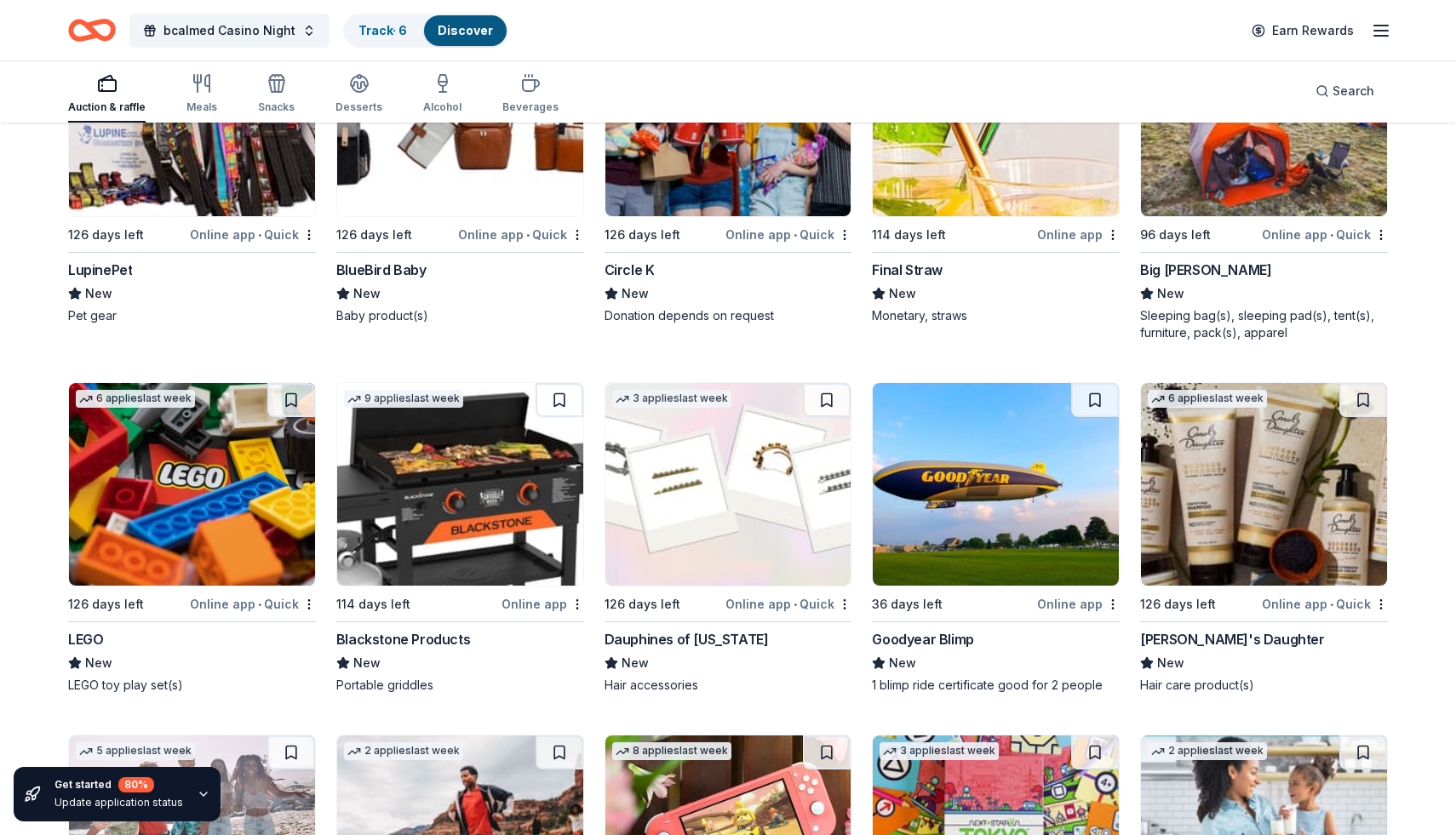
scroll to position [21446, 0]
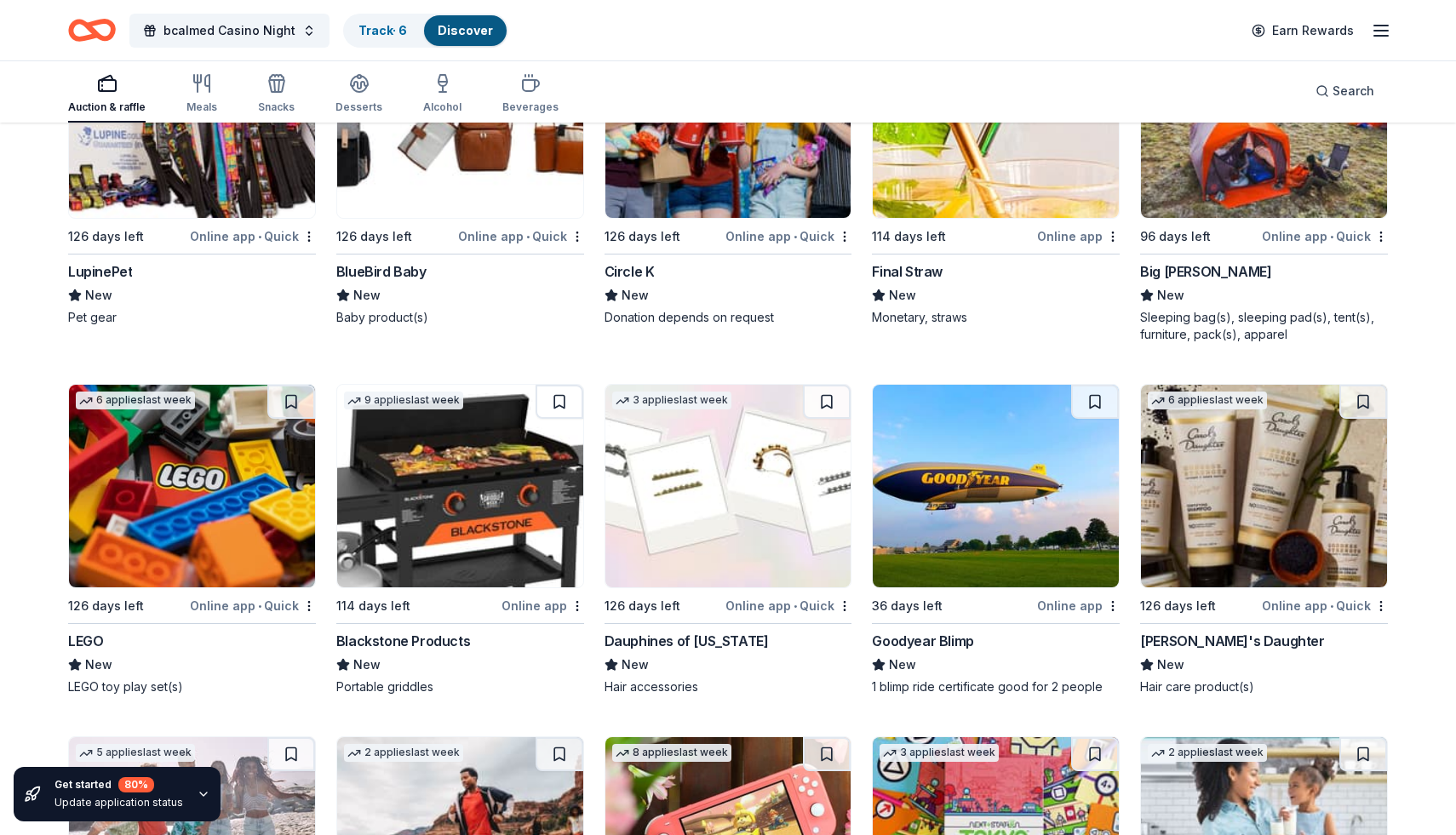
click at [791, 605] on div "Online app • Quick" at bounding box center [789, 606] width 126 height 22
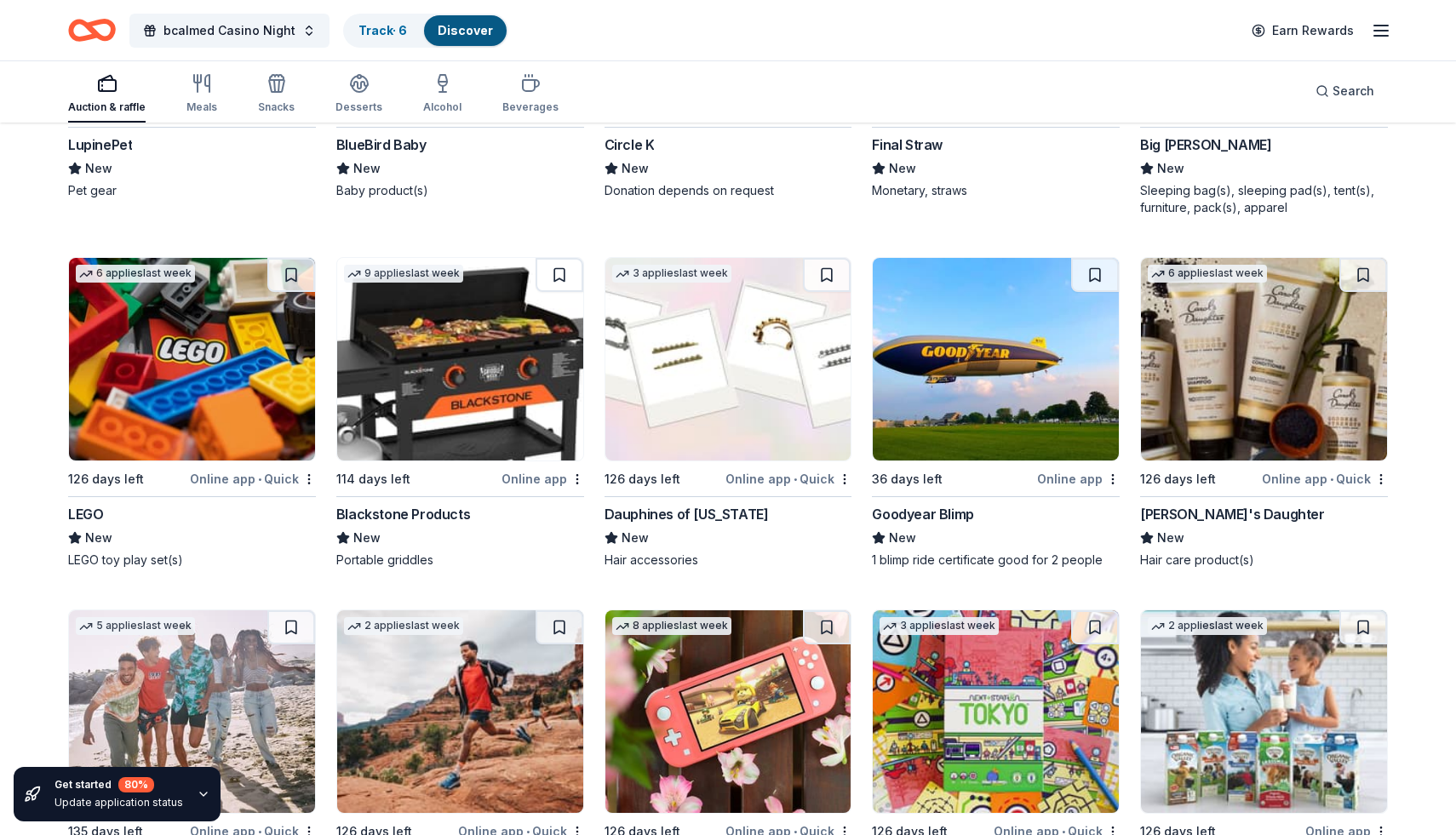
scroll to position [21577, 0]
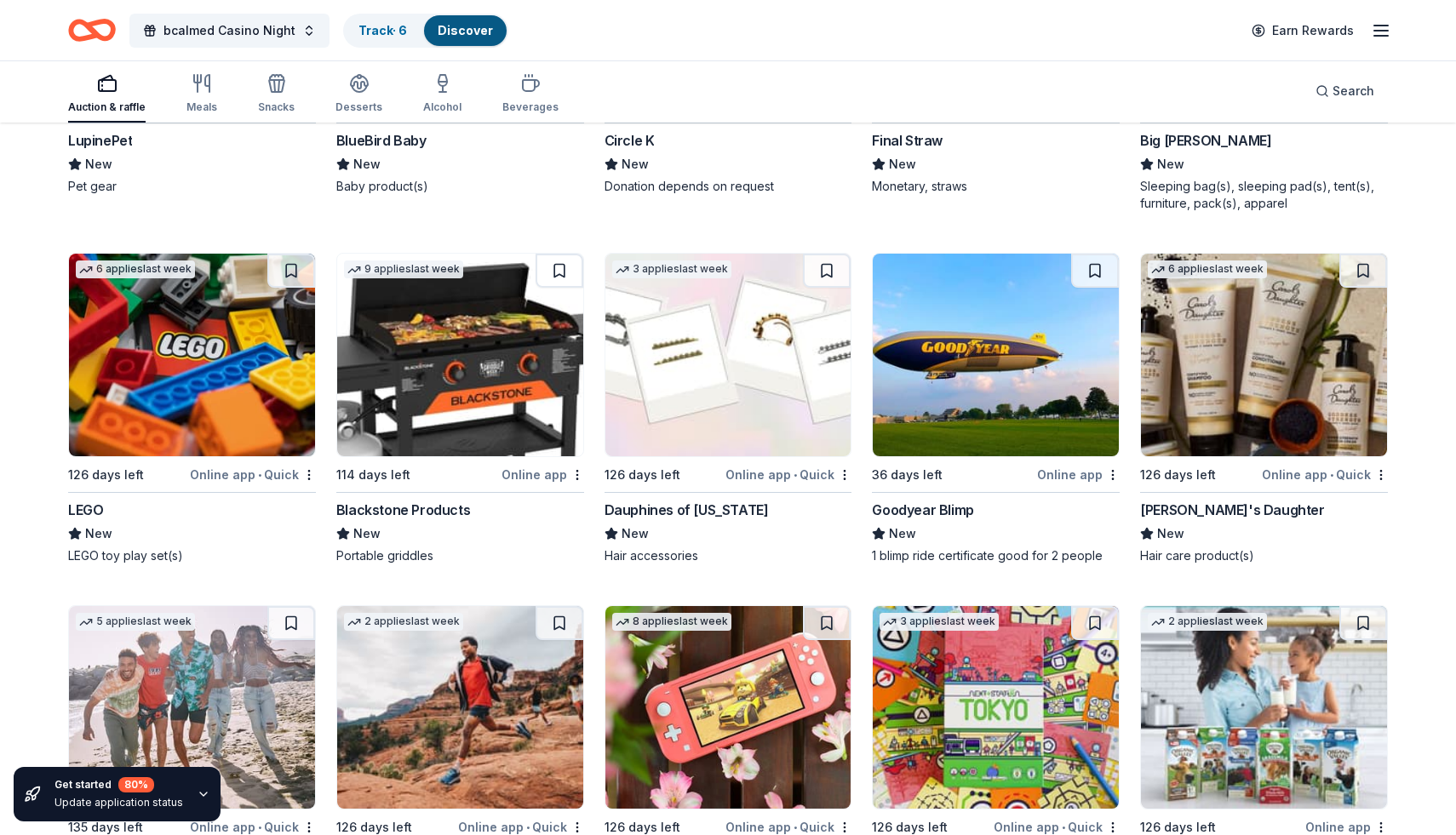
click at [1067, 477] on div "Online app" at bounding box center [1078, 475] width 83 height 22
click at [1330, 484] on div "Online app • Quick" at bounding box center [1325, 475] width 126 height 22
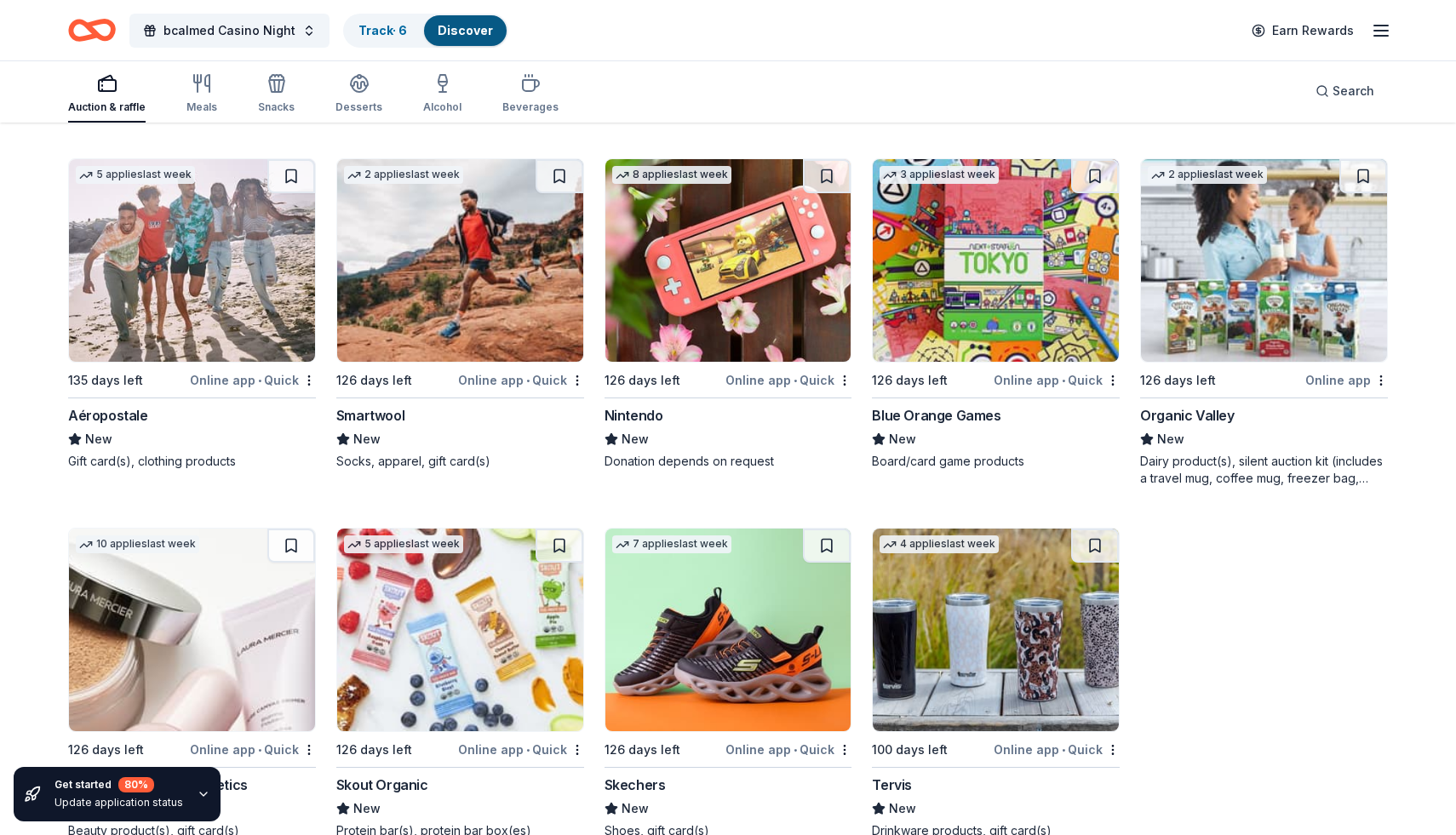
scroll to position [22027, 0]
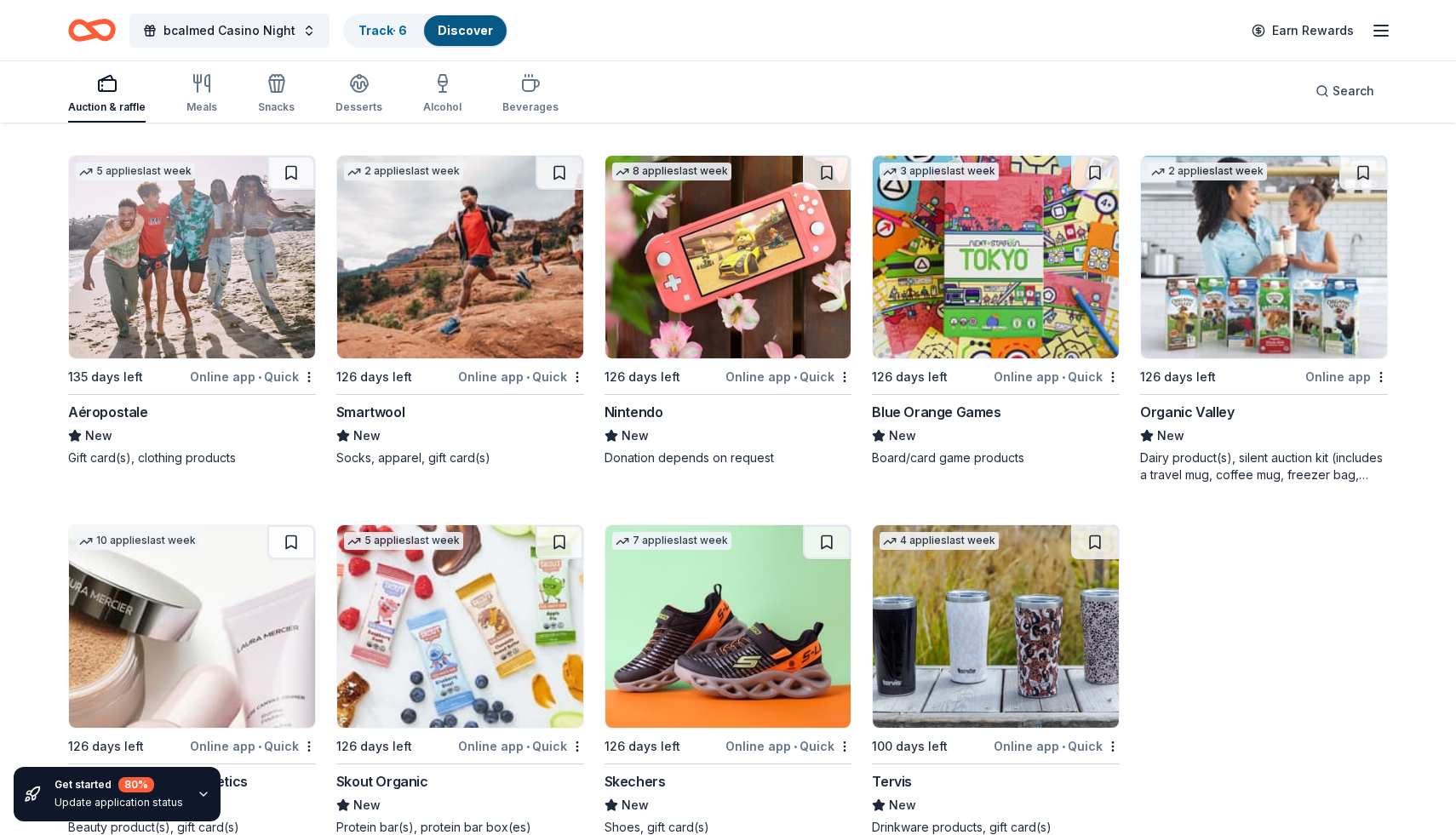
click at [273, 376] on div "Online app • Quick" at bounding box center [253, 377] width 126 height 22
click at [535, 378] on div "Online app • Quick" at bounding box center [521, 377] width 126 height 22
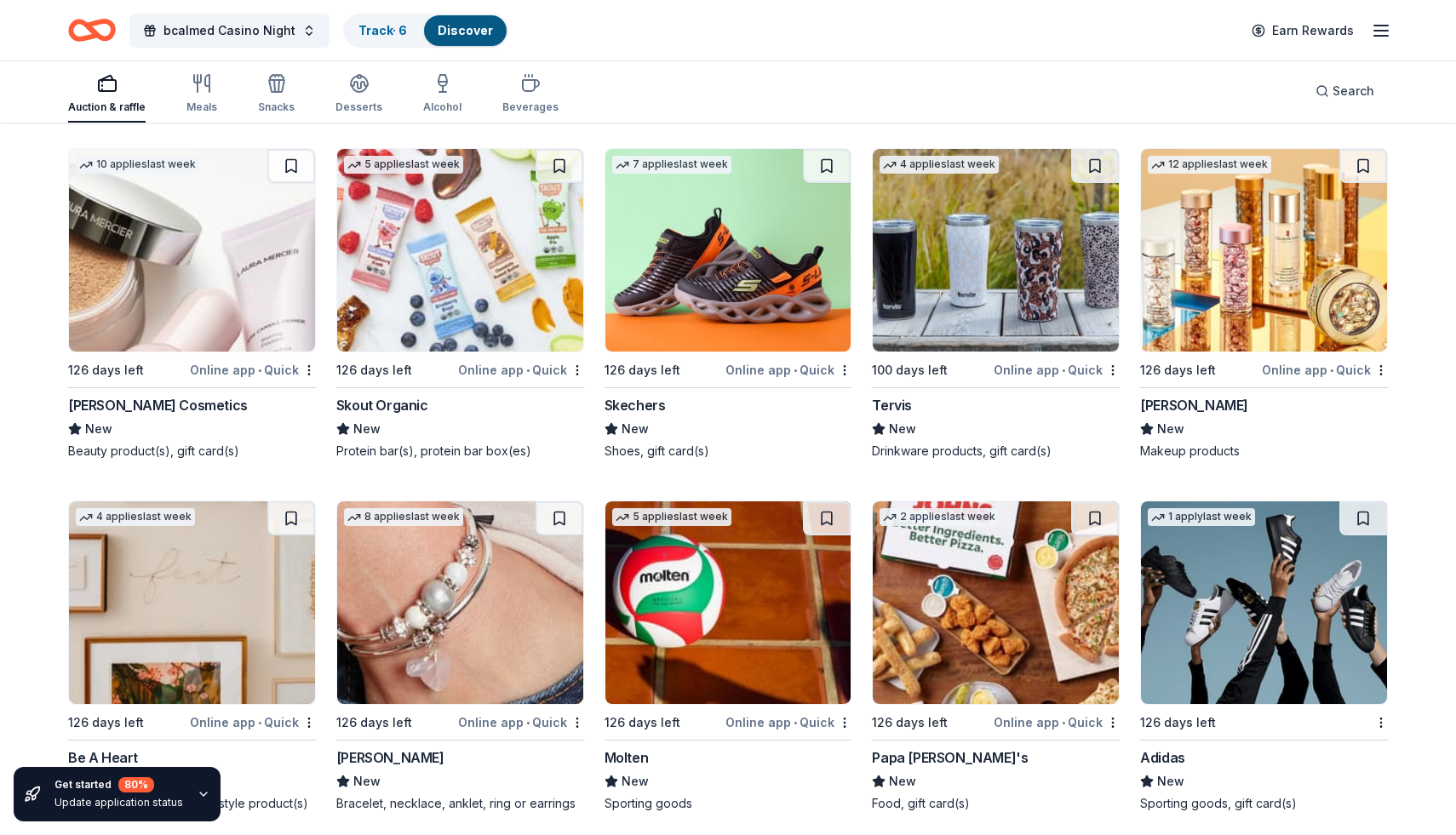
scroll to position [22409, 0]
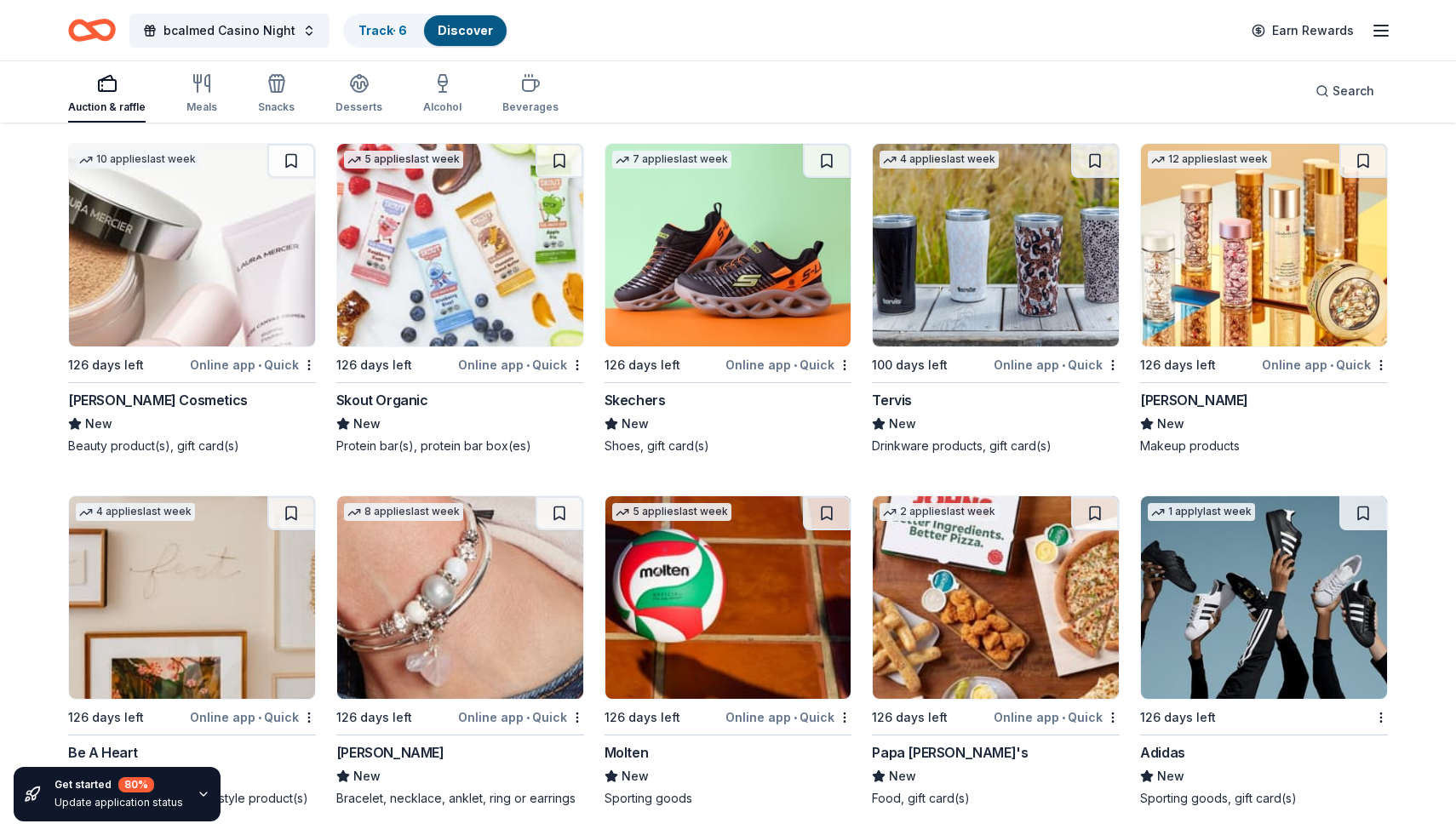
click at [521, 364] on div "Online app • Quick" at bounding box center [521, 365] width 126 height 22
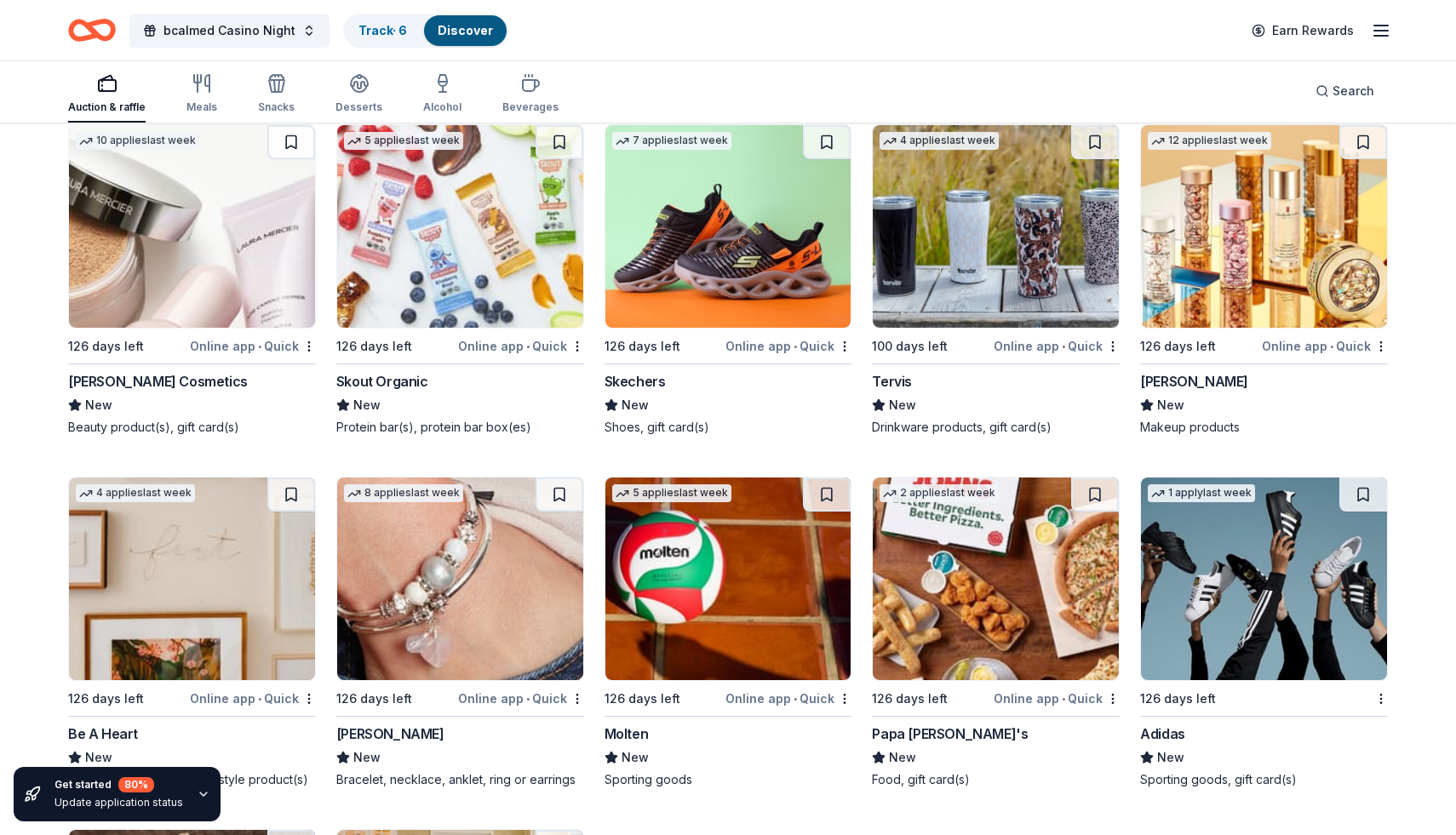
scroll to position [22433, 0]
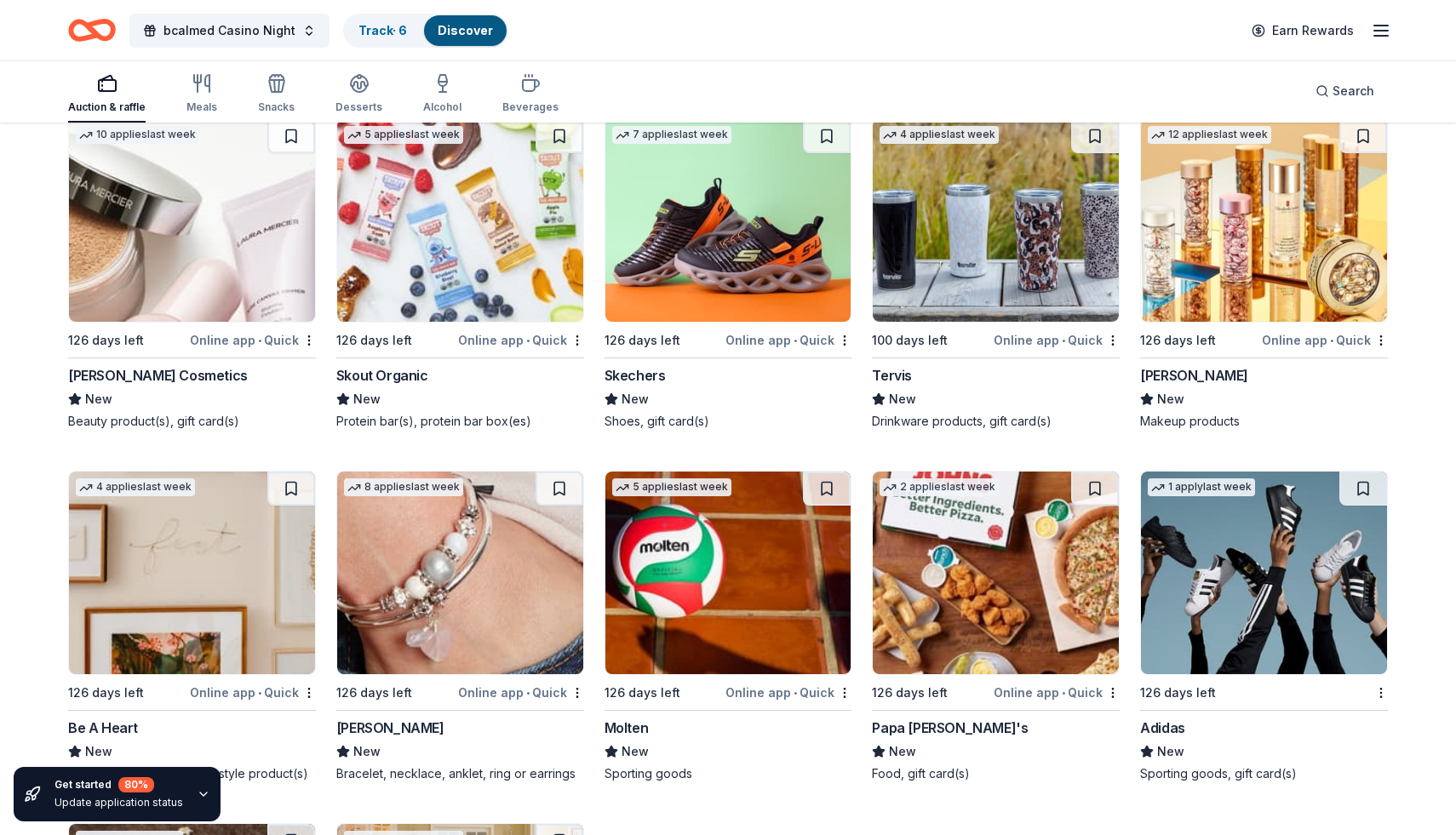
click at [811, 338] on div "Online app • Quick" at bounding box center [789, 340] width 126 height 22
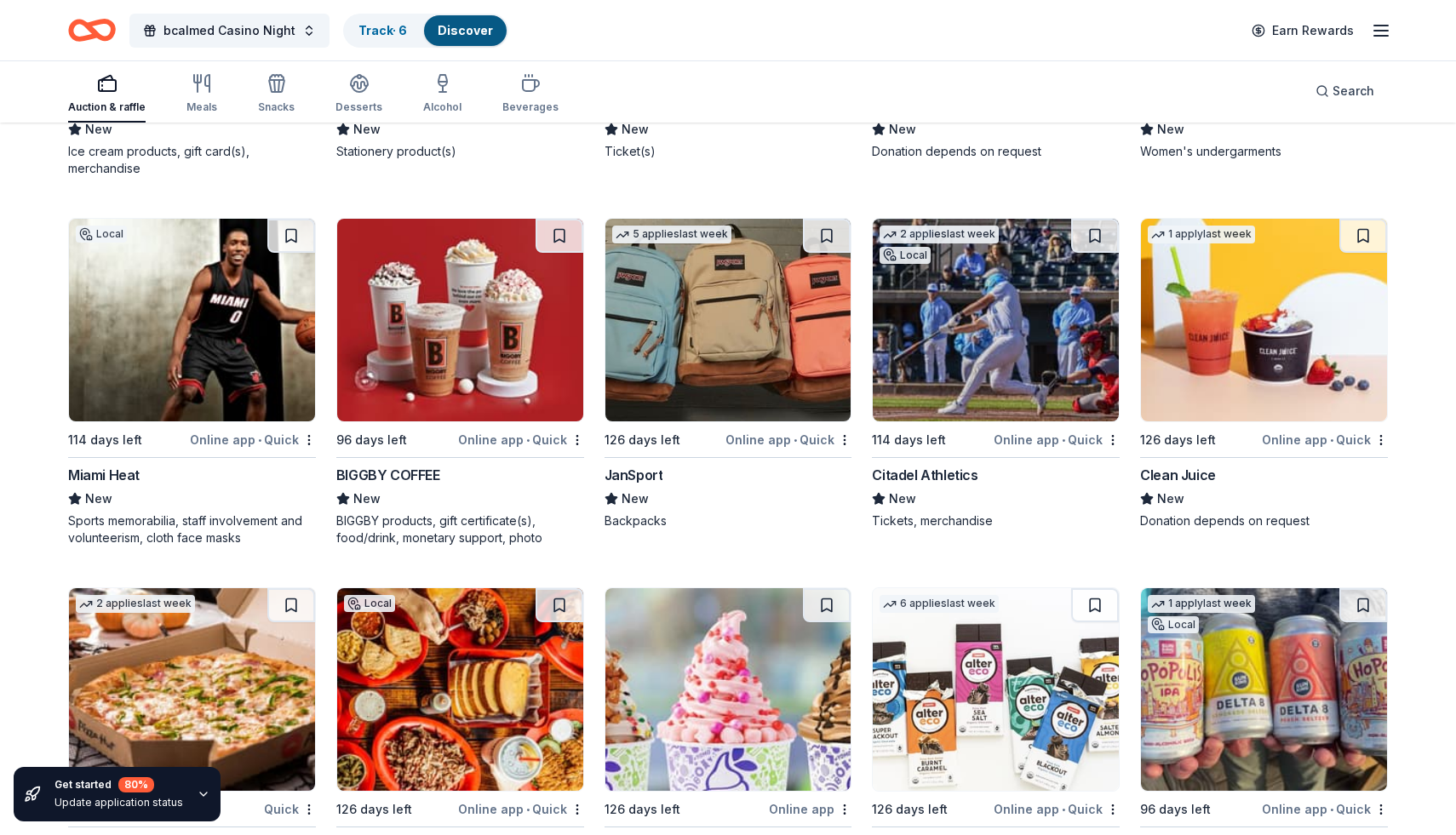
scroll to position [17139, 0]
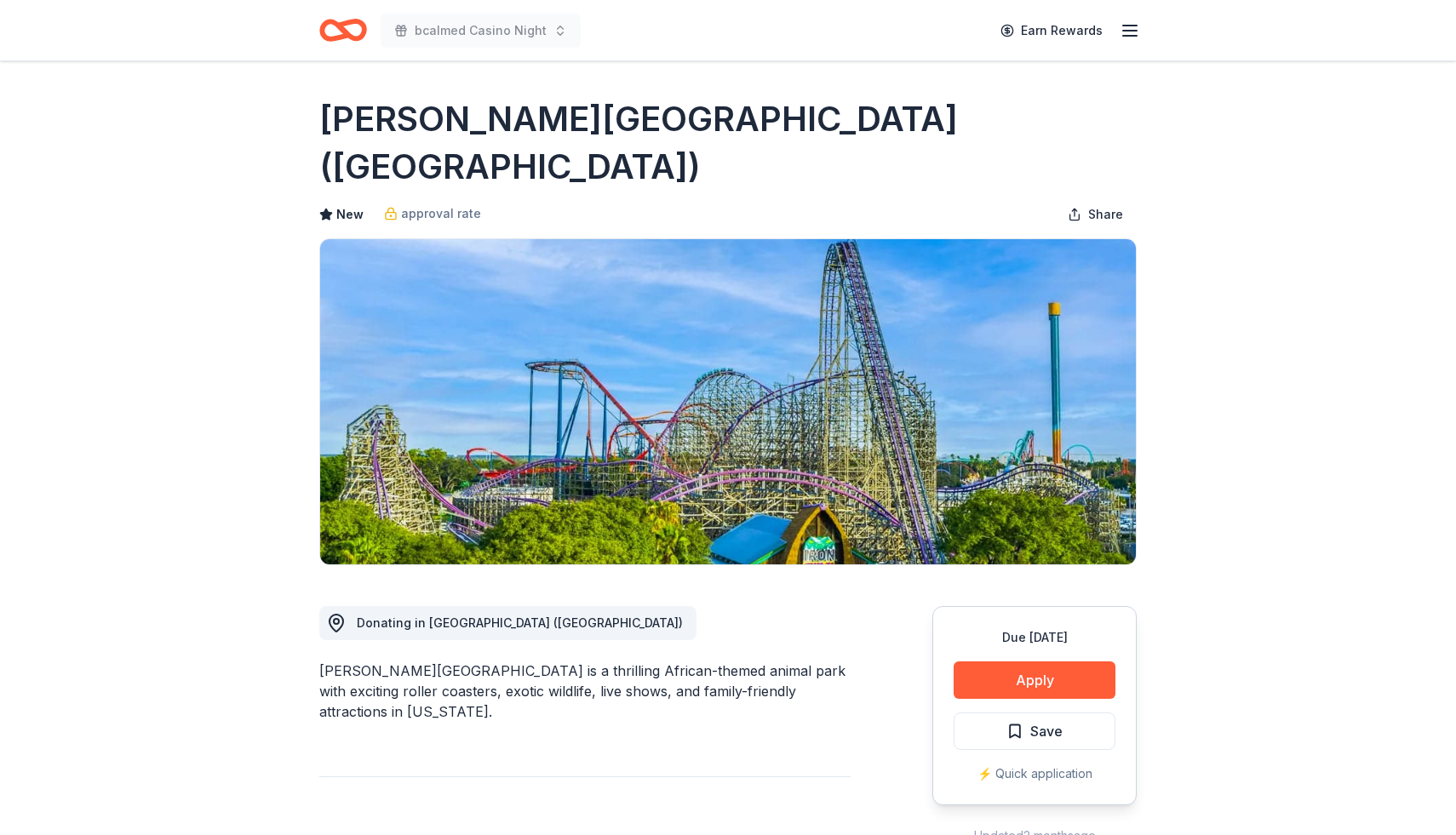
scroll to position [61, 0]
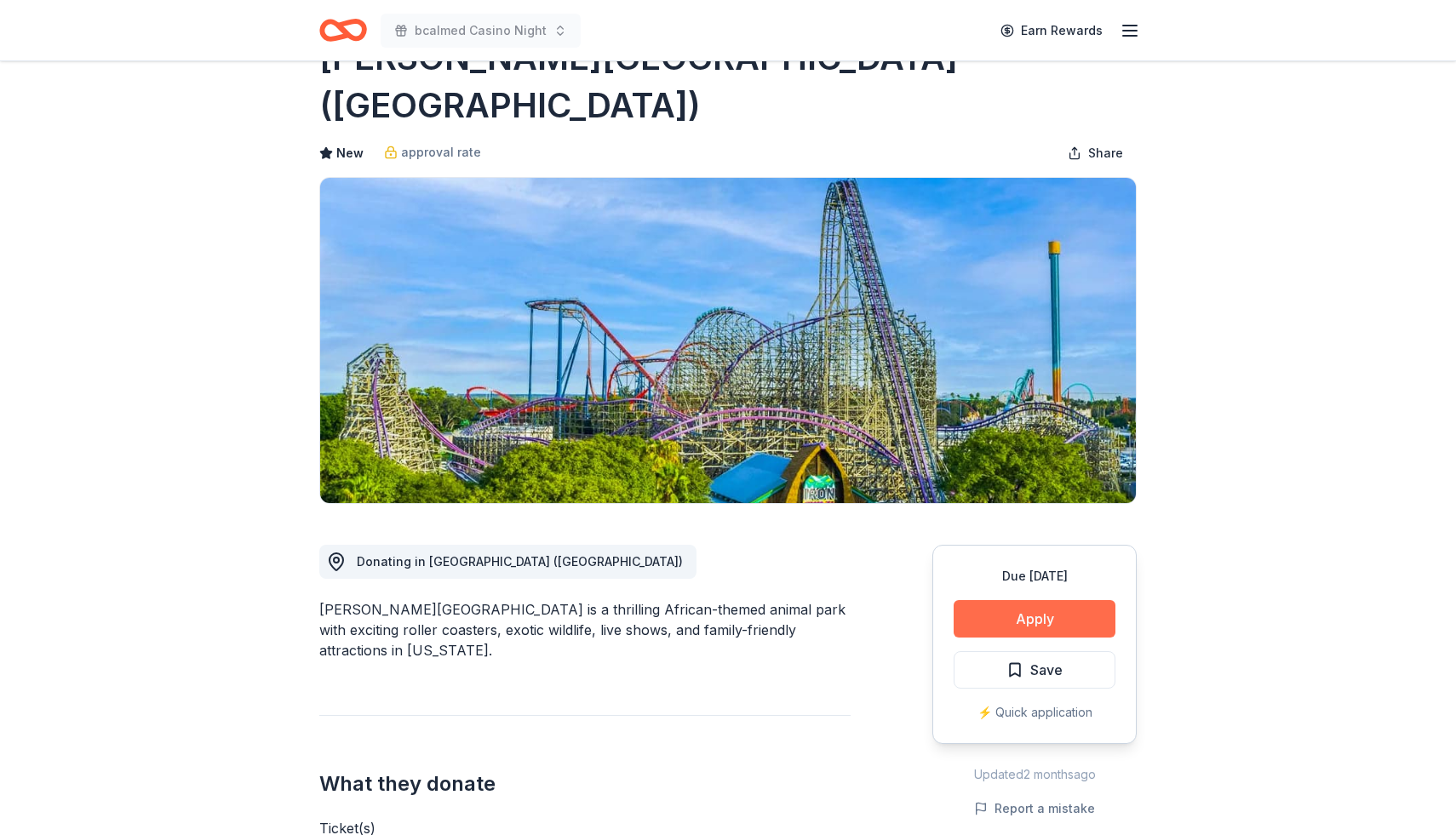
click at [1042, 601] on button "Apply" at bounding box center [1034, 619] width 161 height 38
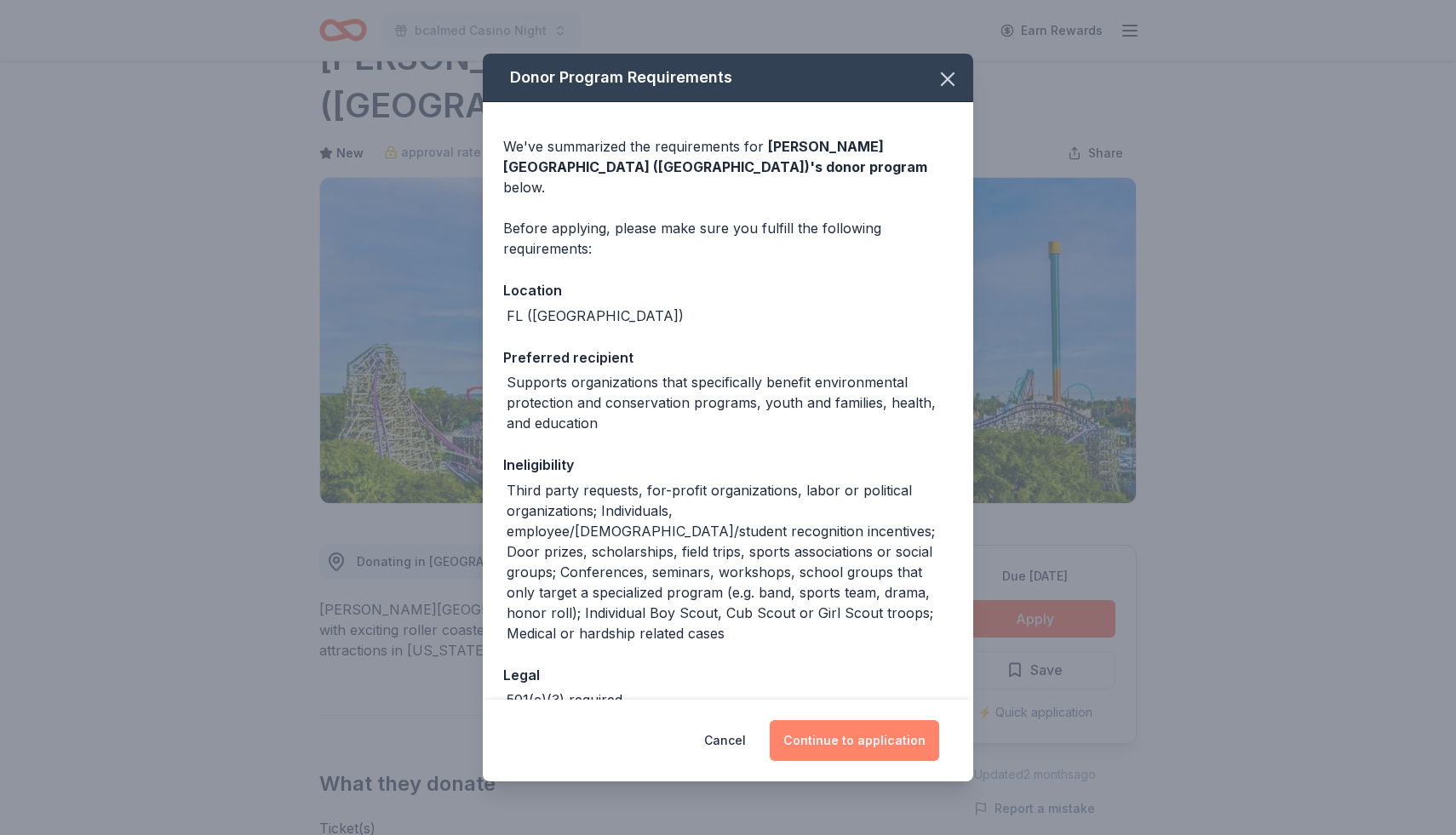
click at [877, 747] on button "Continue to application" at bounding box center [855, 740] width 169 height 41
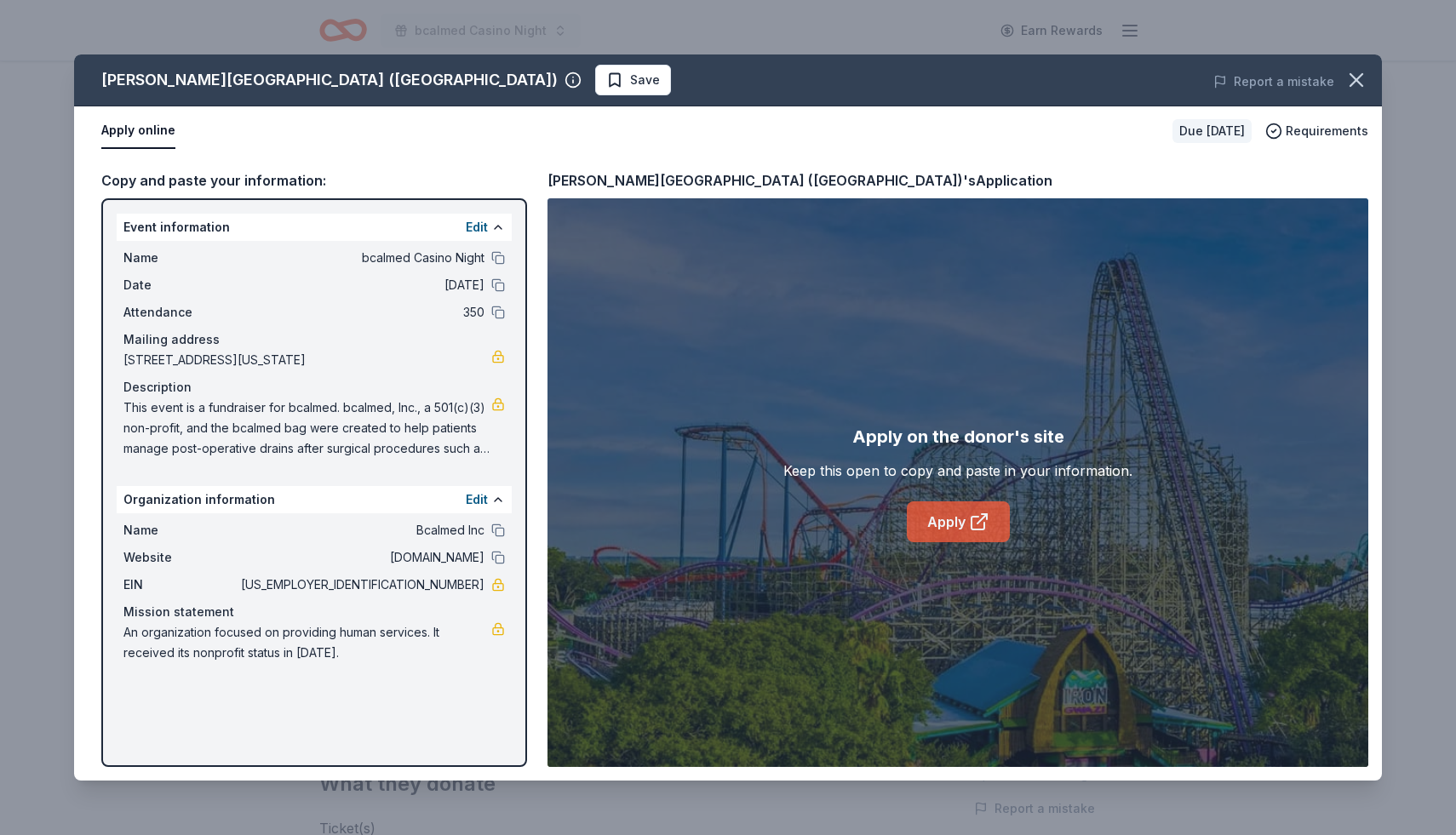
click at [942, 518] on link "Apply" at bounding box center [958, 521] width 103 height 41
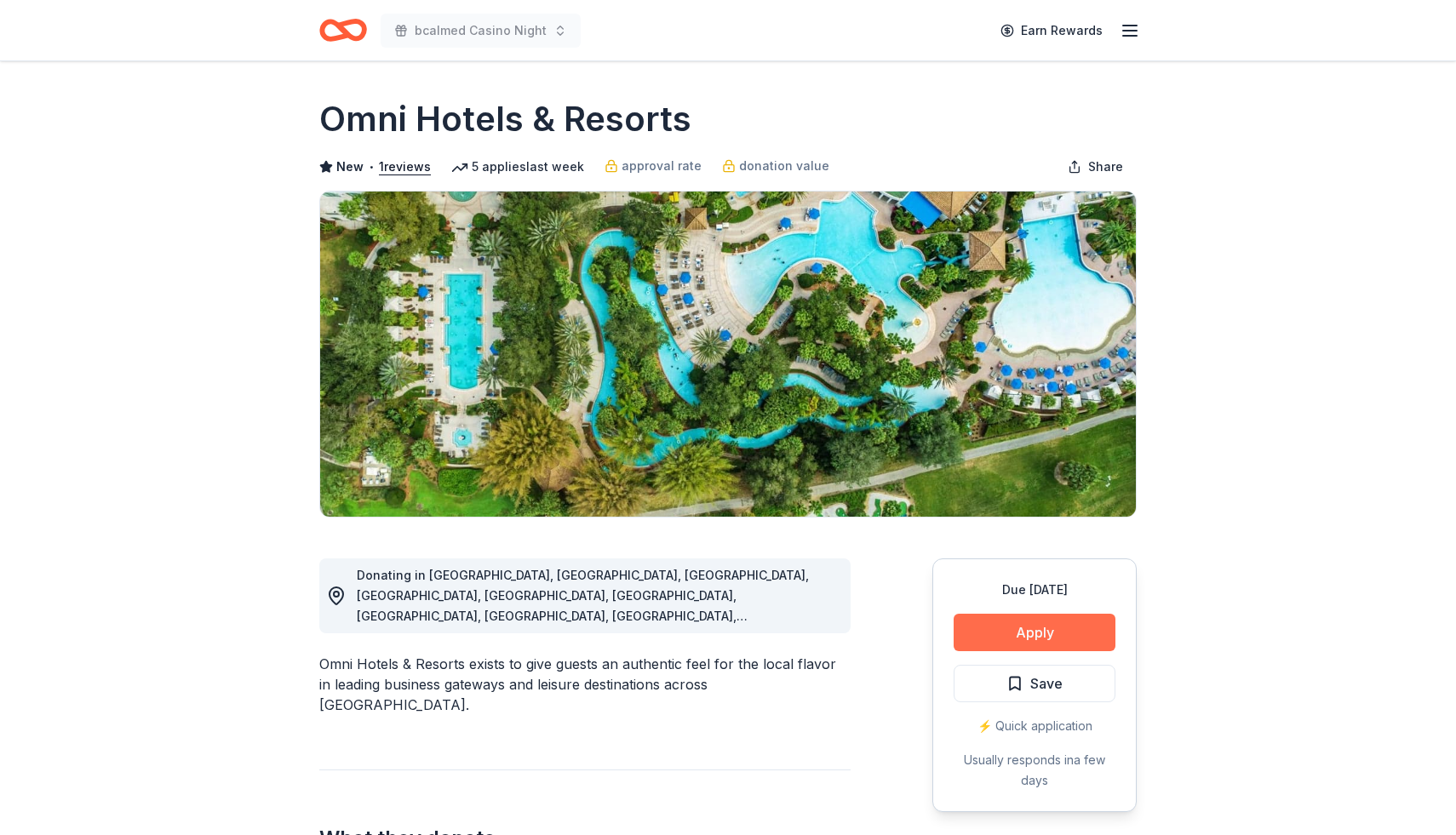
click at [996, 638] on button "Apply" at bounding box center [1034, 633] width 161 height 38
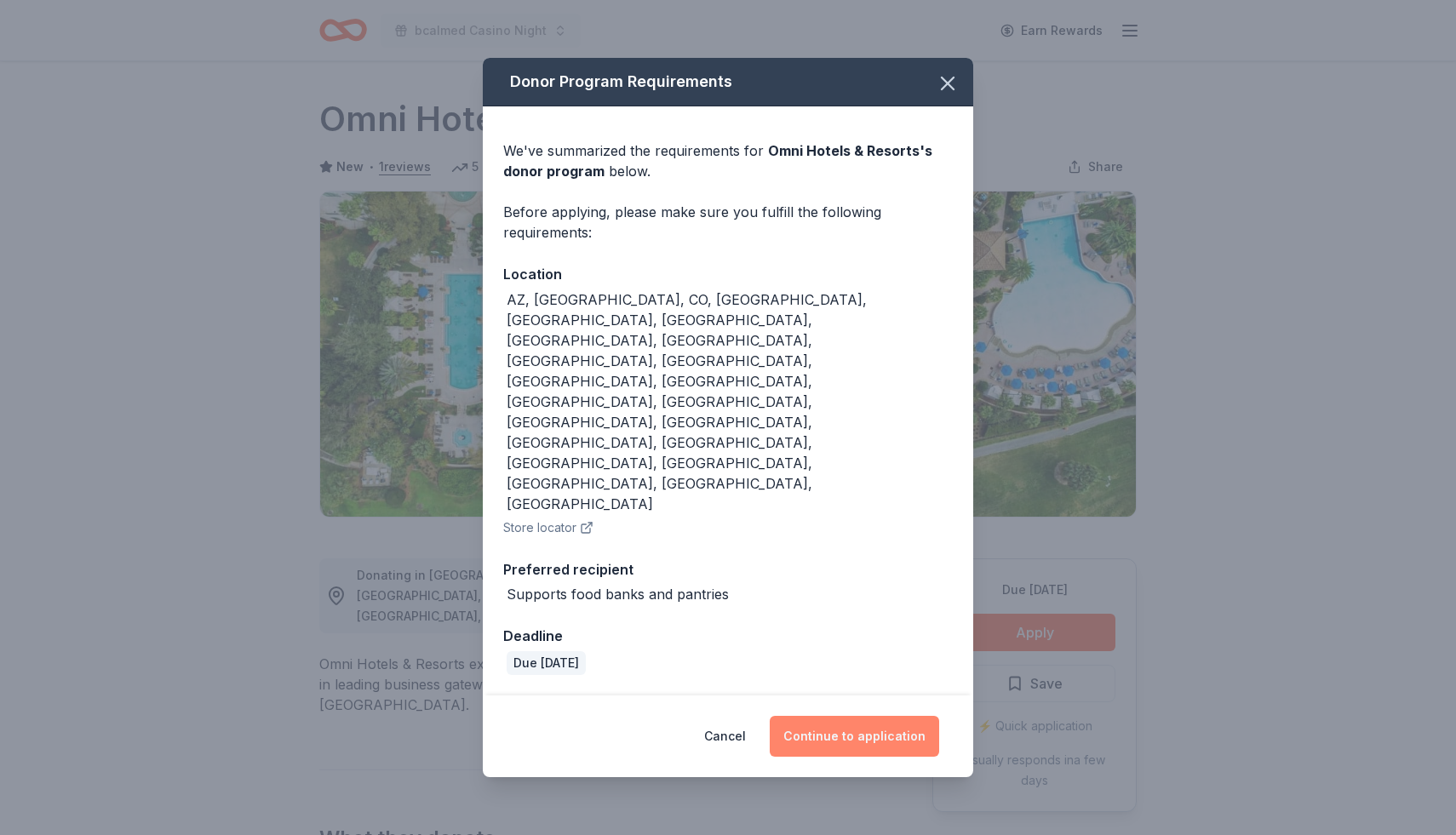
click at [888, 716] on button "Continue to application" at bounding box center [855, 736] width 169 height 41
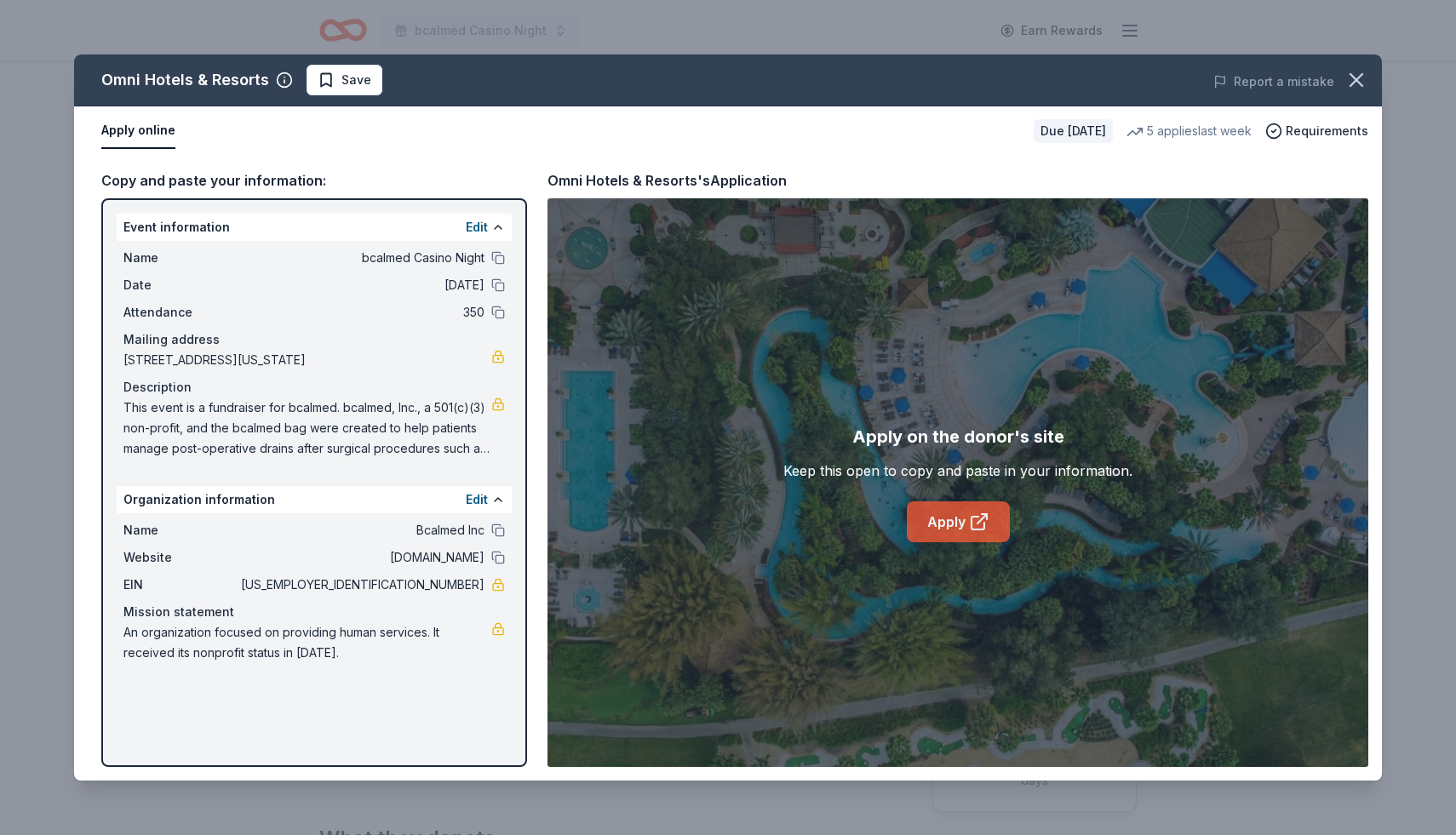
click at [956, 524] on link "Apply" at bounding box center [958, 521] width 103 height 41
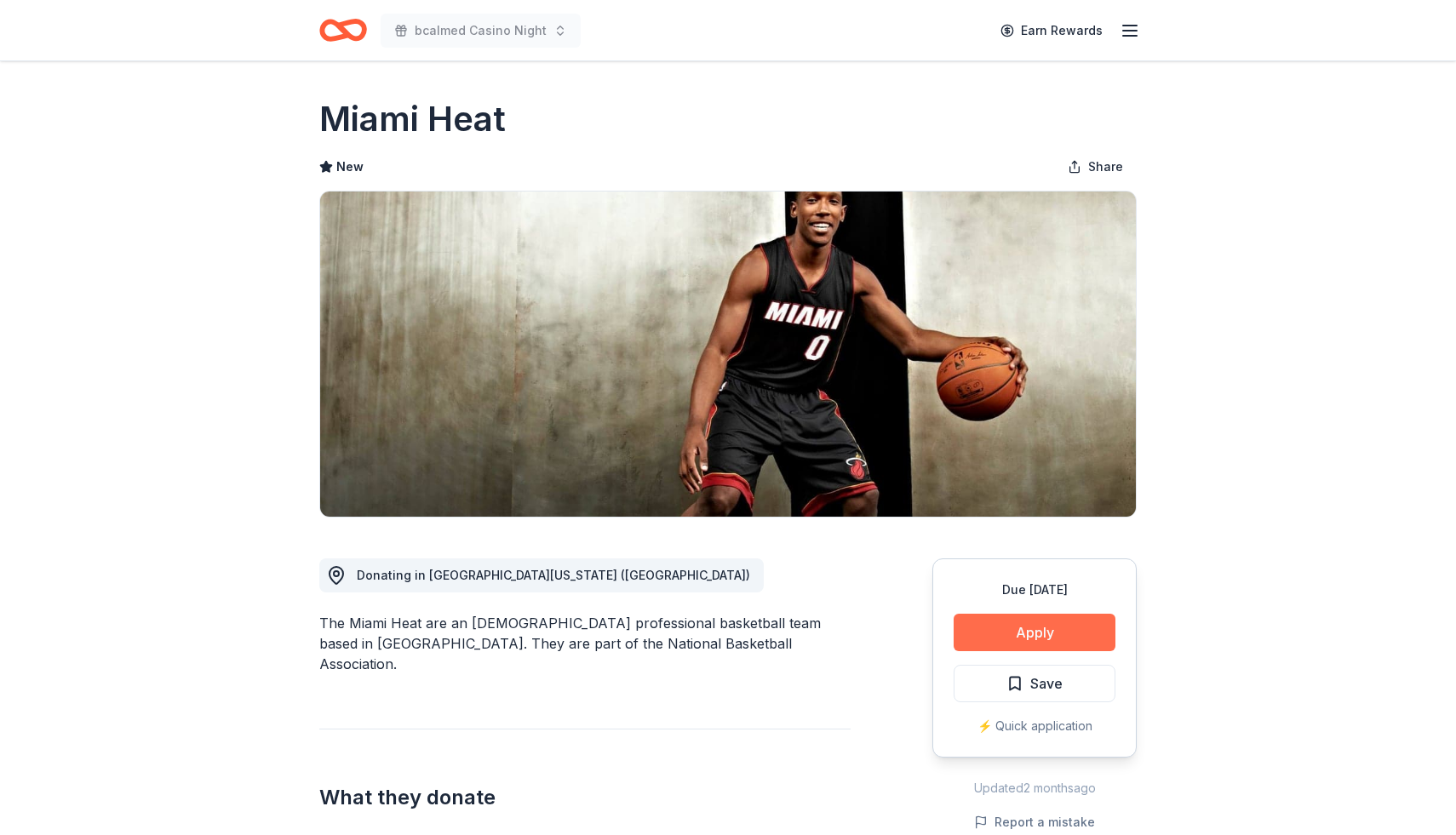
click at [1030, 629] on button "Apply" at bounding box center [1034, 633] width 161 height 38
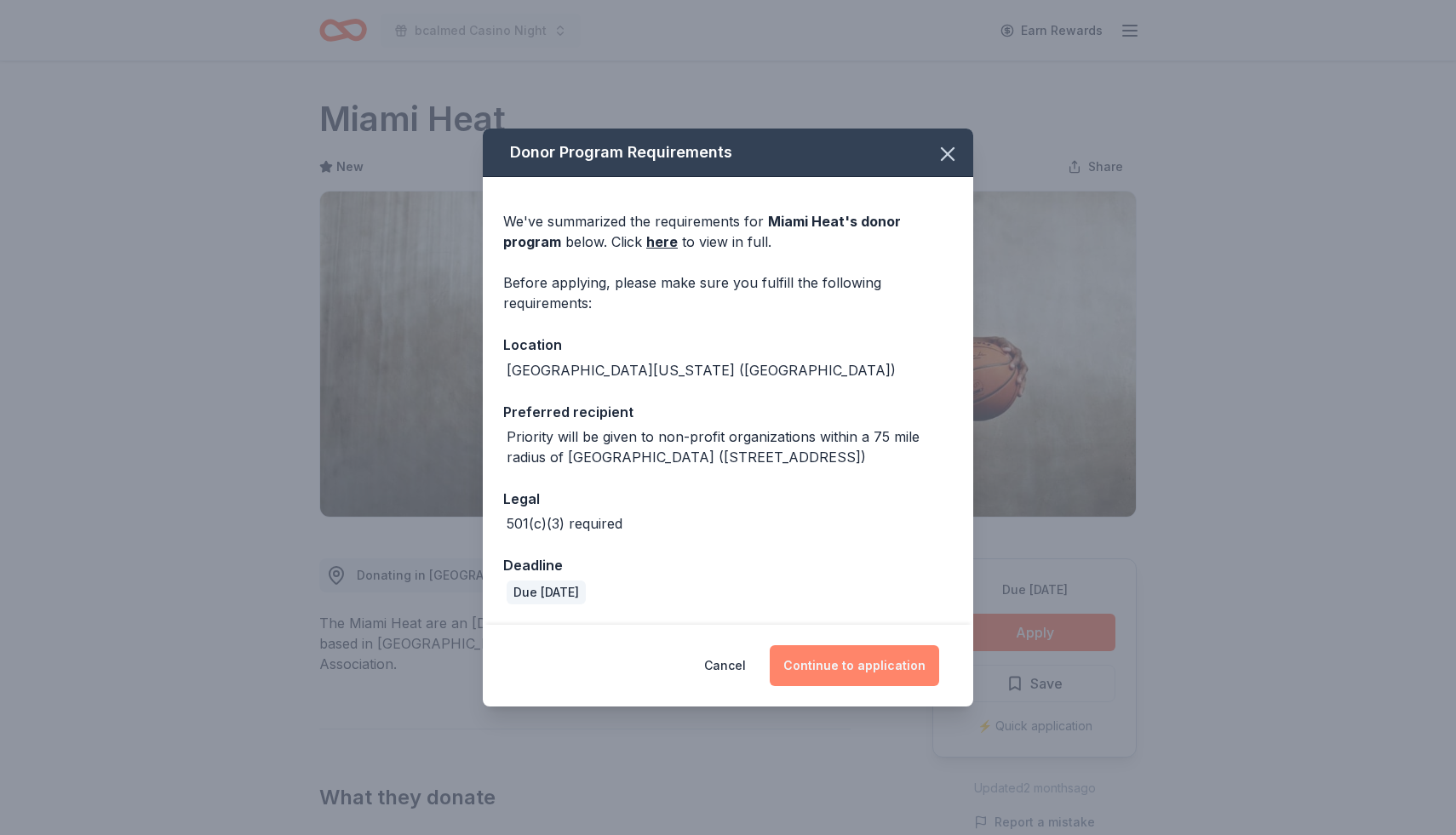
click at [858, 664] on button "Continue to application" at bounding box center [855, 665] width 169 height 41
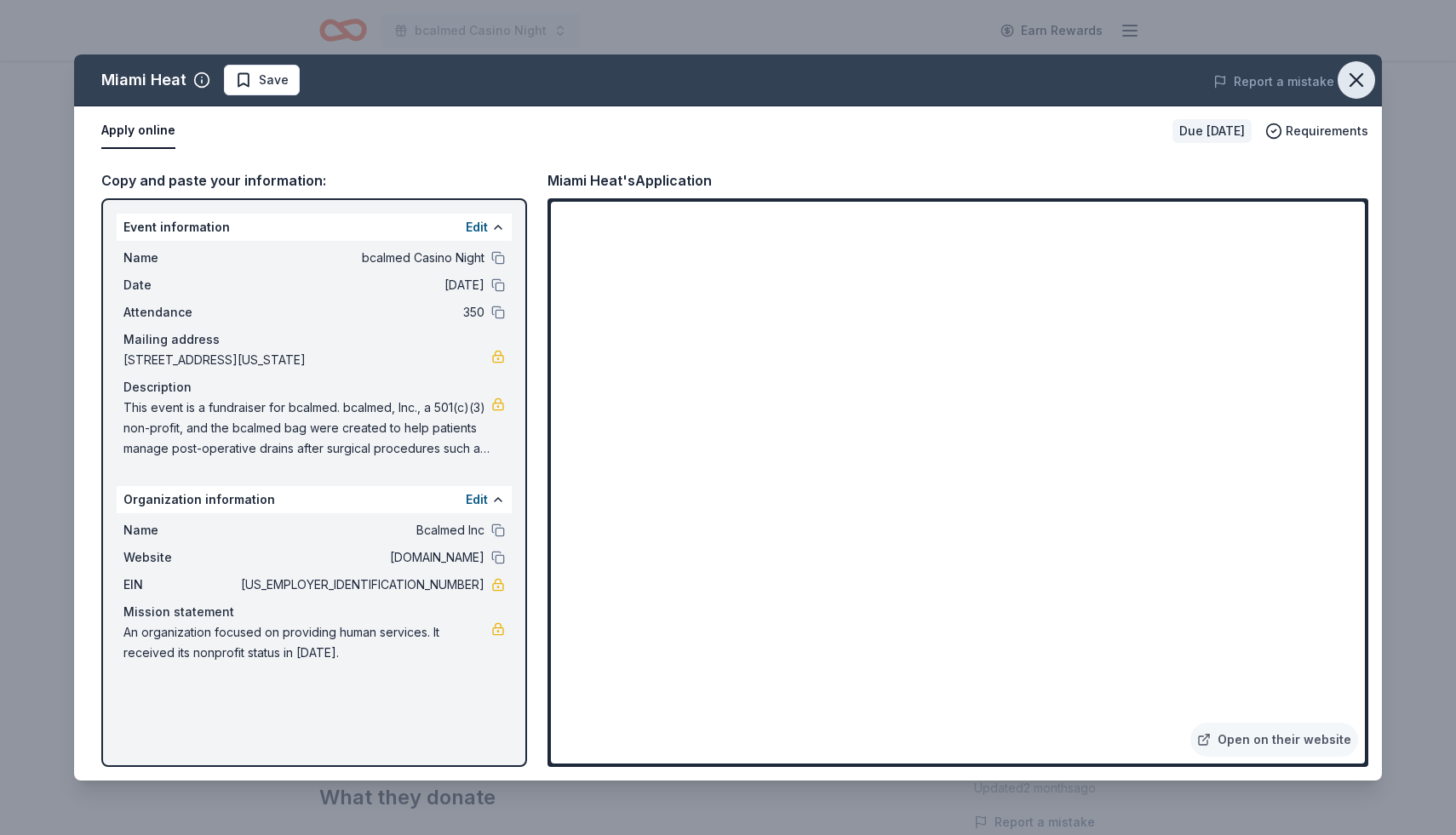
click at [1356, 77] on icon "button" at bounding box center [1356, 80] width 23 height 23
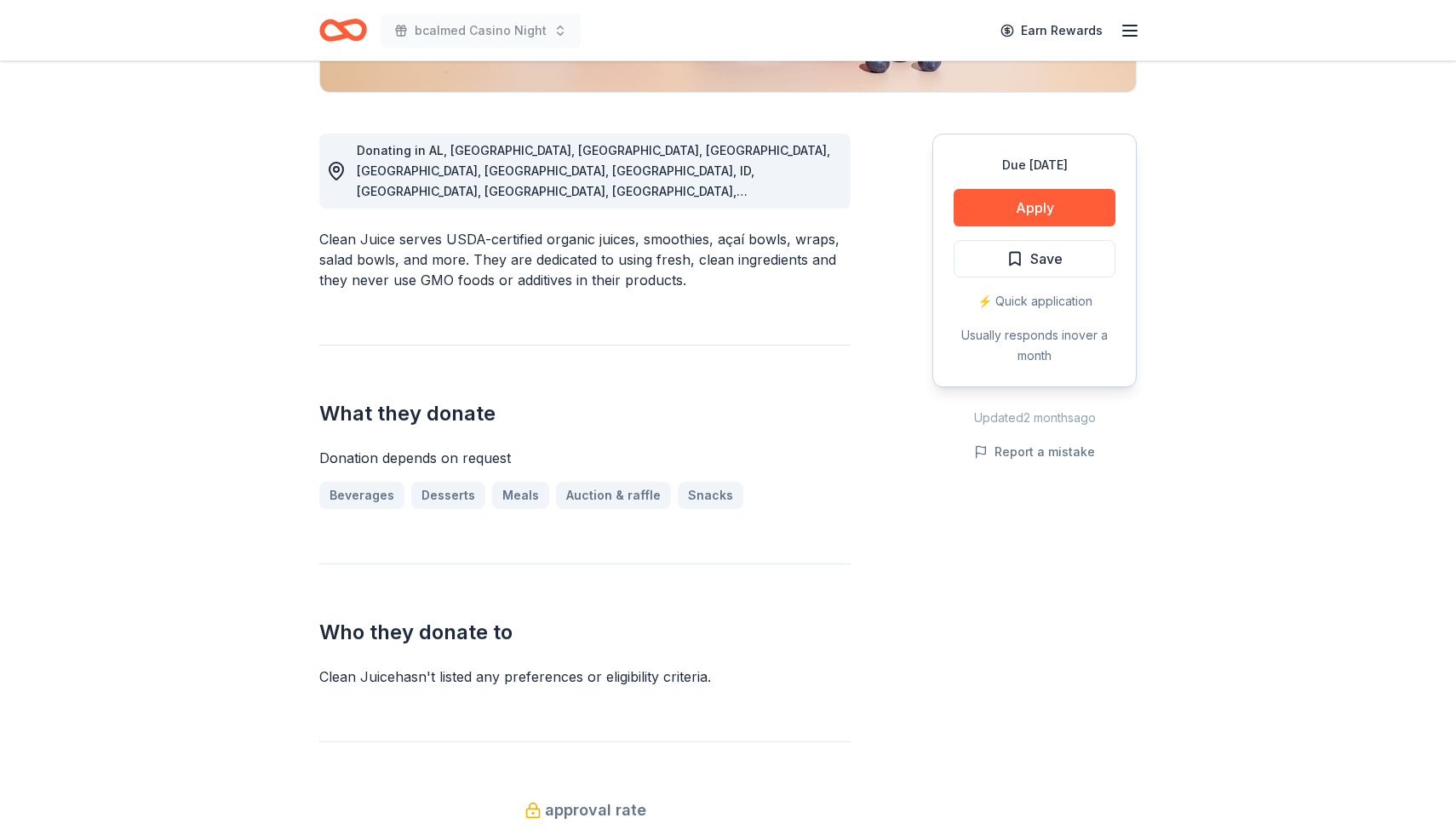
scroll to position [427, 0]
click at [1044, 206] on button "Apply" at bounding box center [1034, 206] width 161 height 38
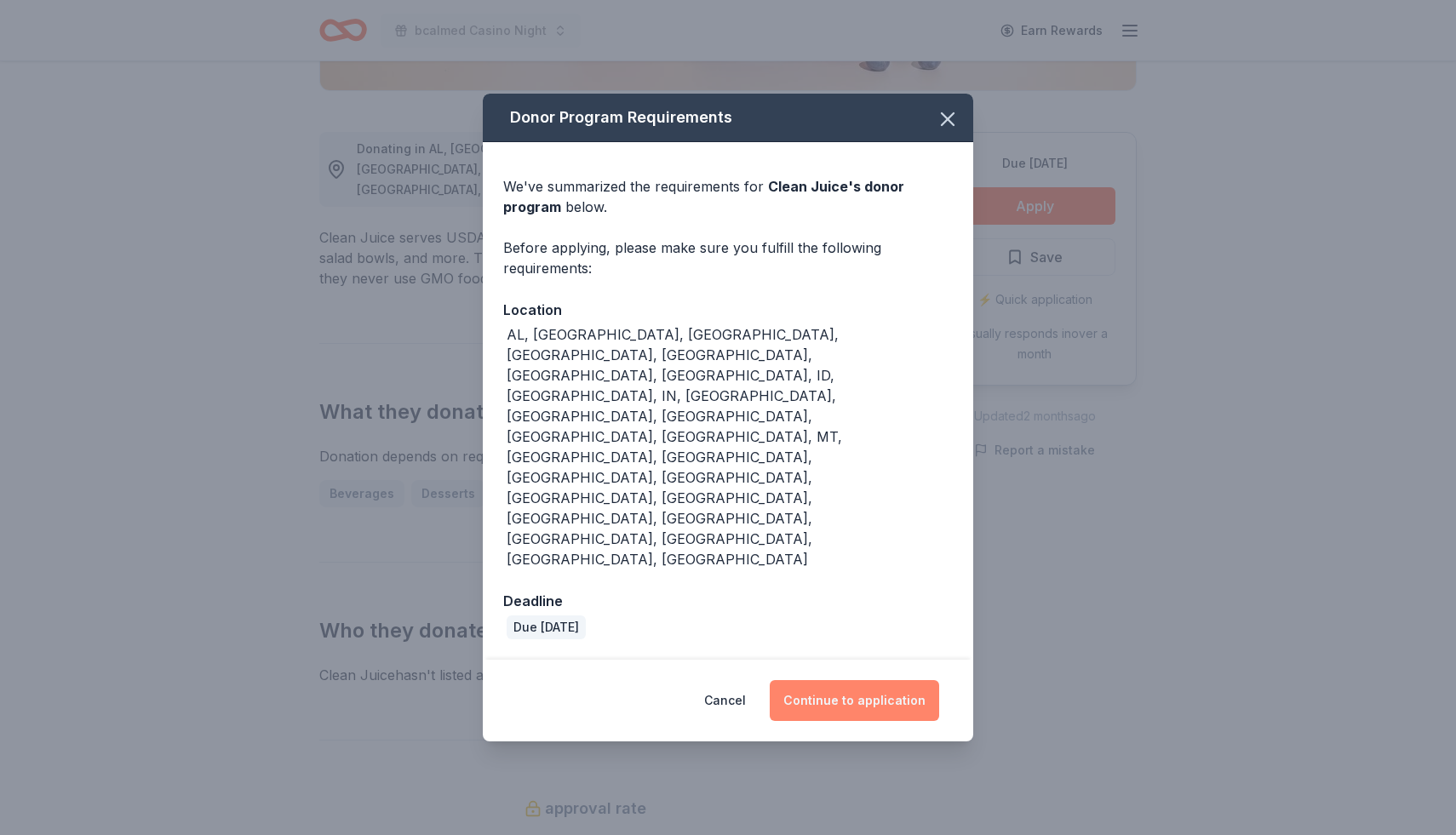
click at [853, 681] on button "Continue to application" at bounding box center [855, 701] width 169 height 41
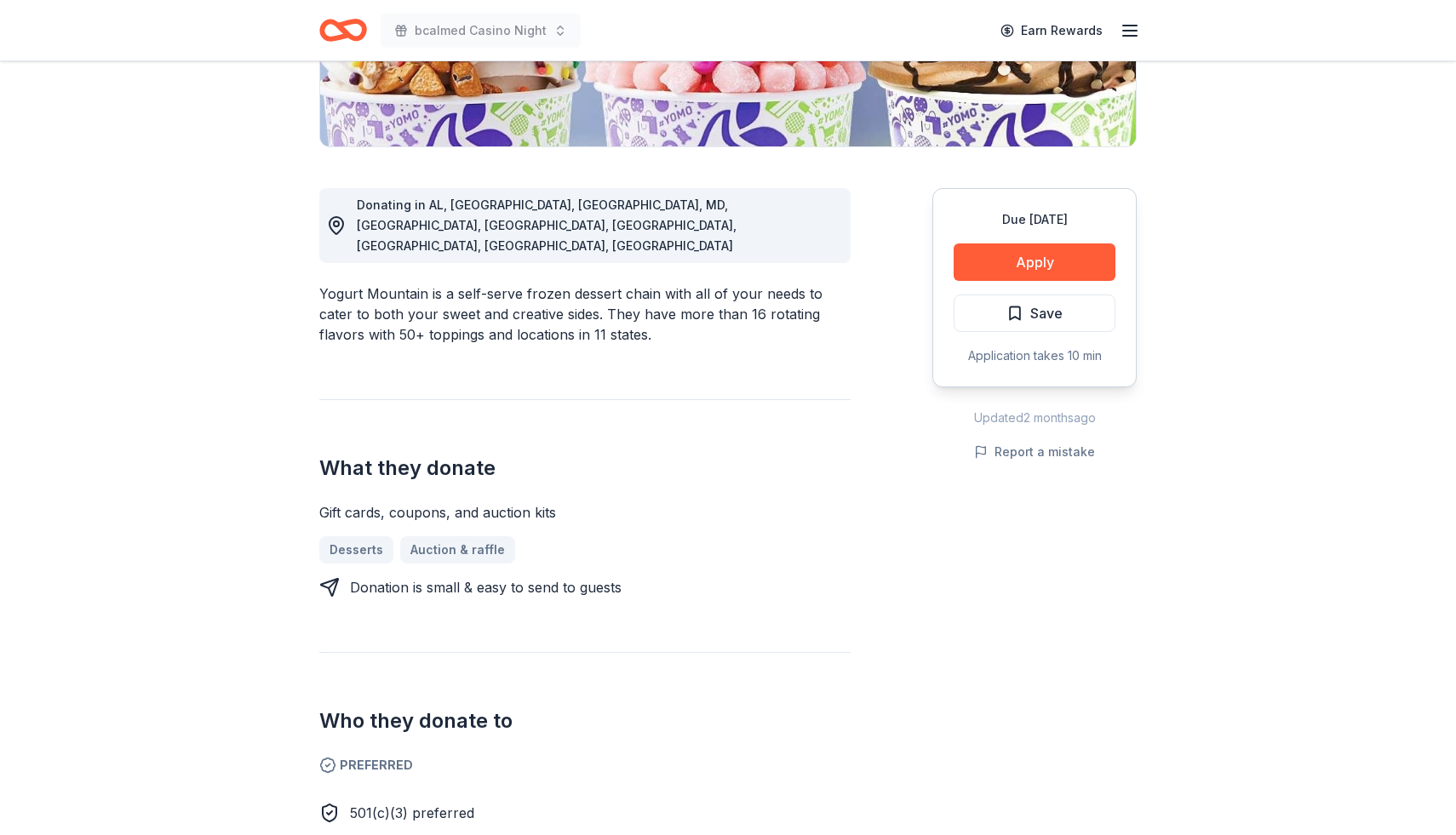
scroll to position [284, 0]
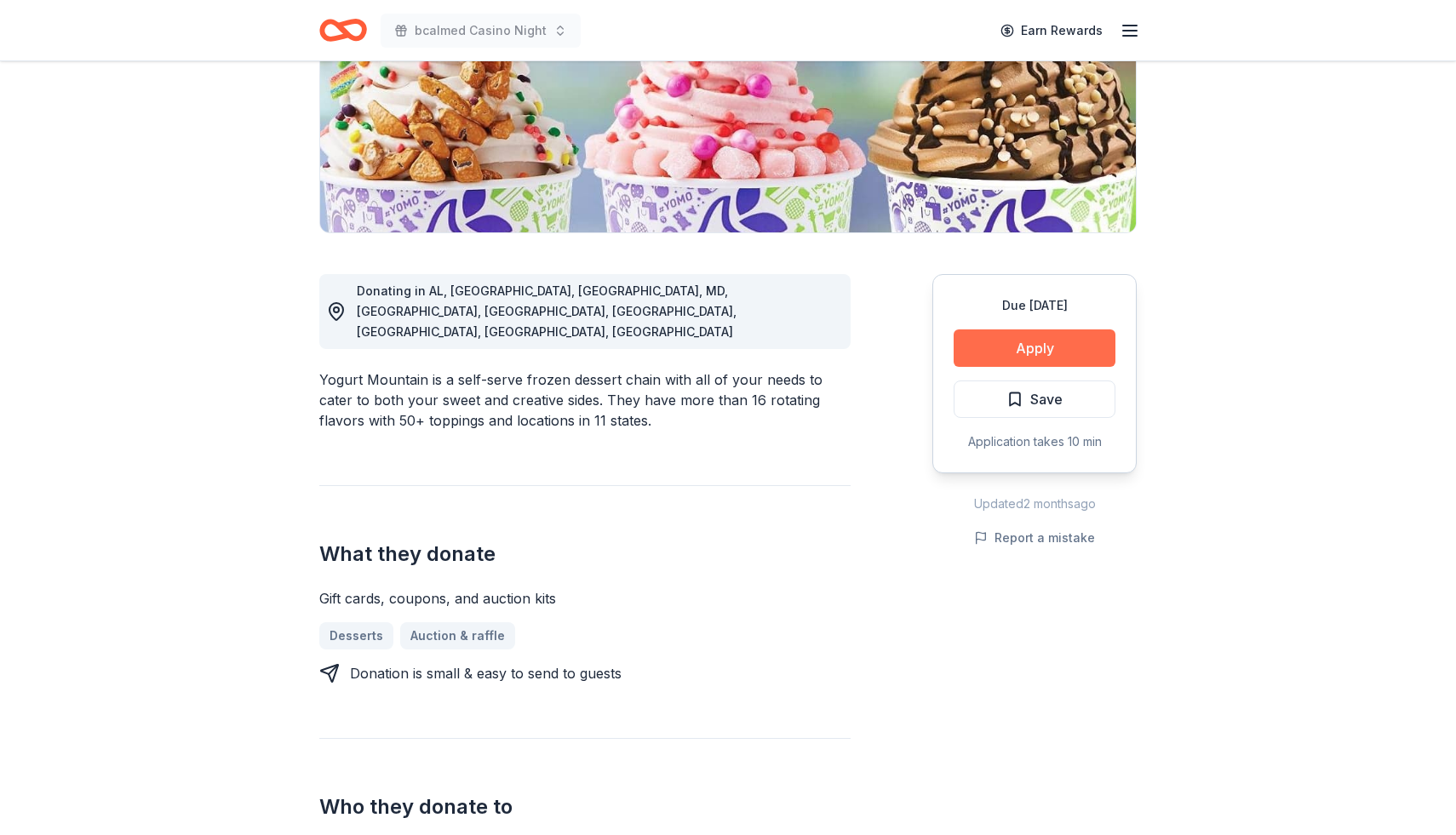
click at [1028, 340] on button "Apply" at bounding box center [1034, 348] width 161 height 38
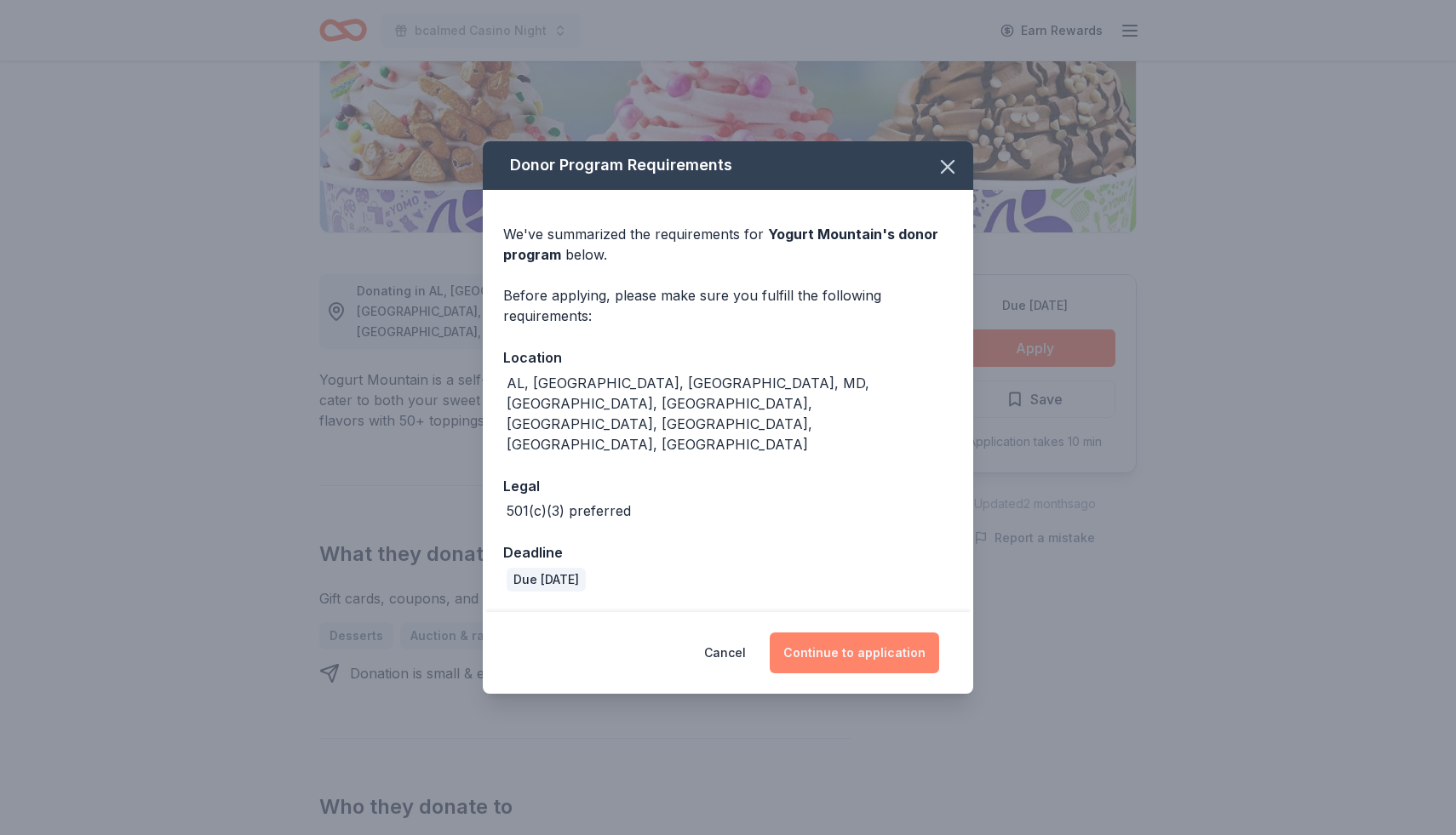
click at [862, 633] on button "Continue to application" at bounding box center [855, 653] width 169 height 41
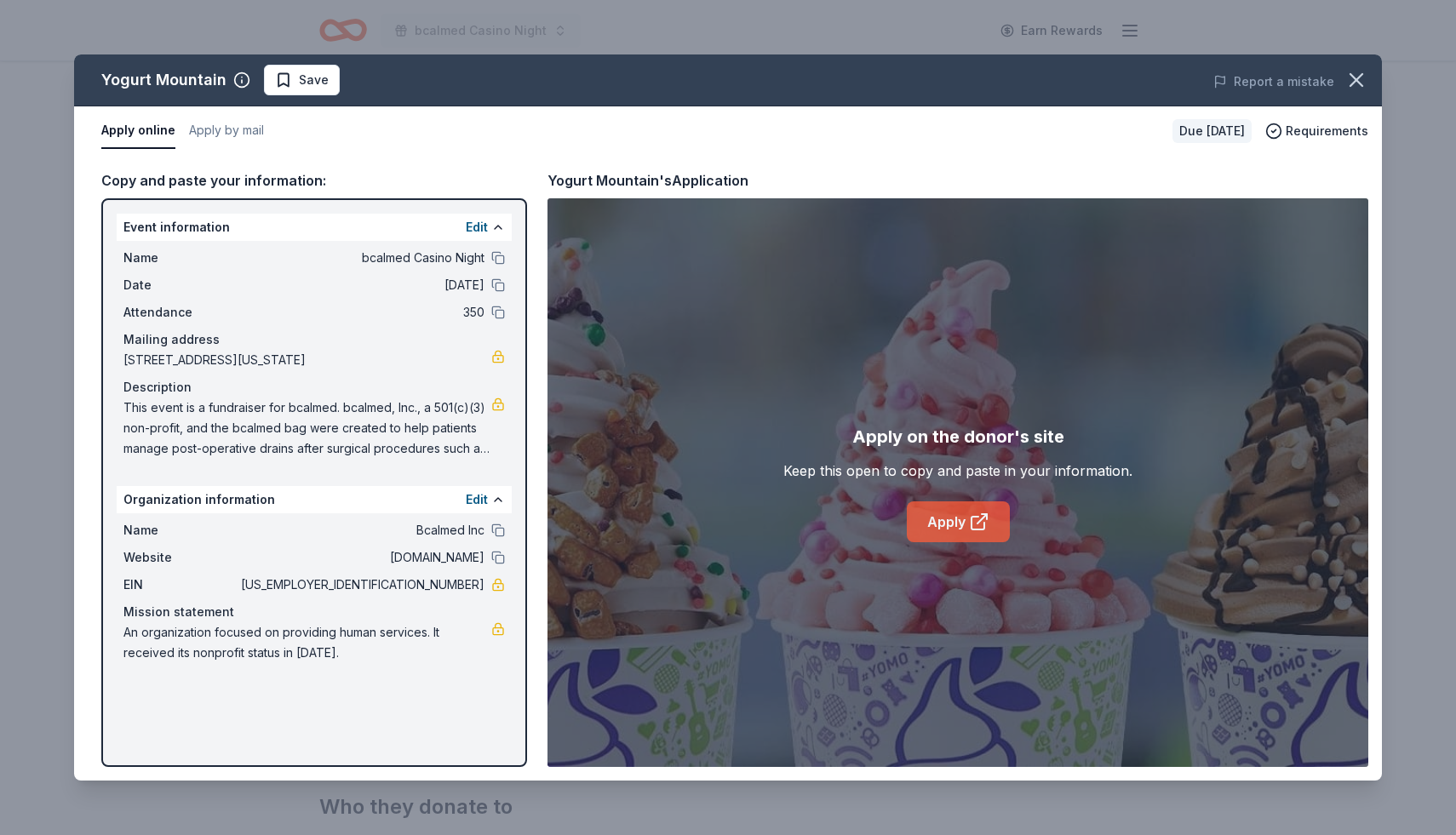
click at [962, 519] on link "Apply" at bounding box center [958, 521] width 103 height 41
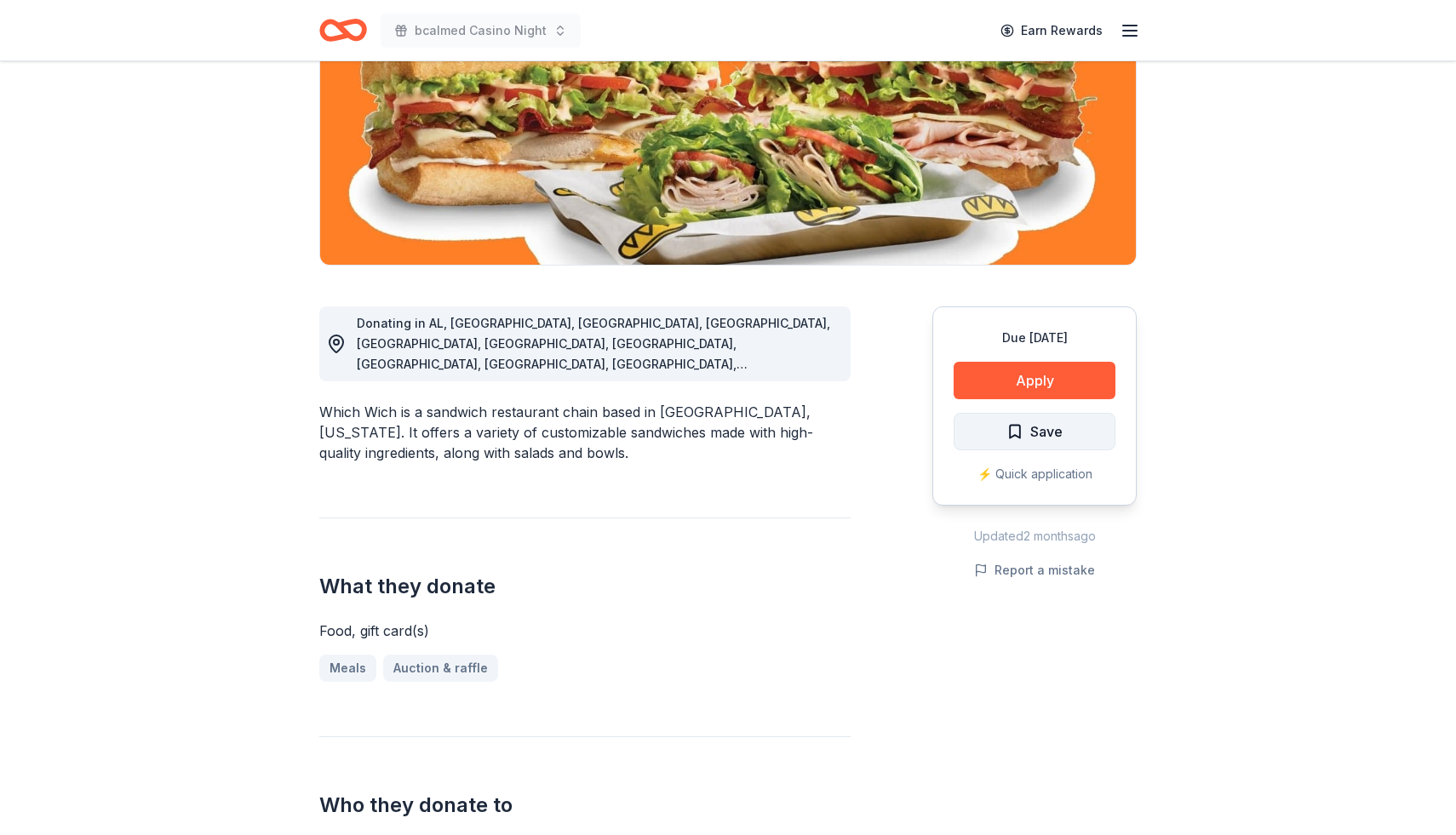
scroll to position [237, 0]
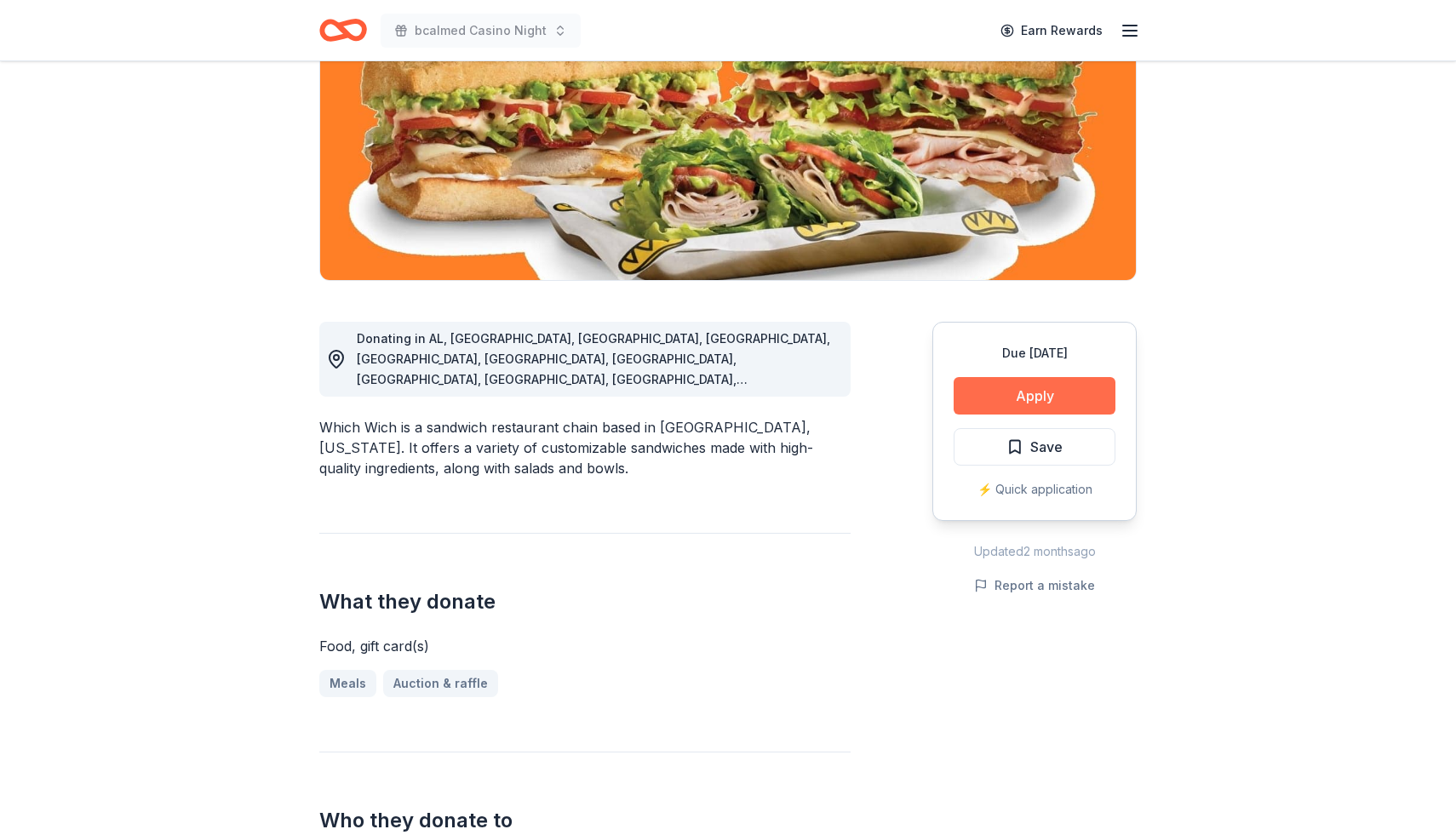
click at [1068, 399] on button "Apply" at bounding box center [1034, 396] width 161 height 38
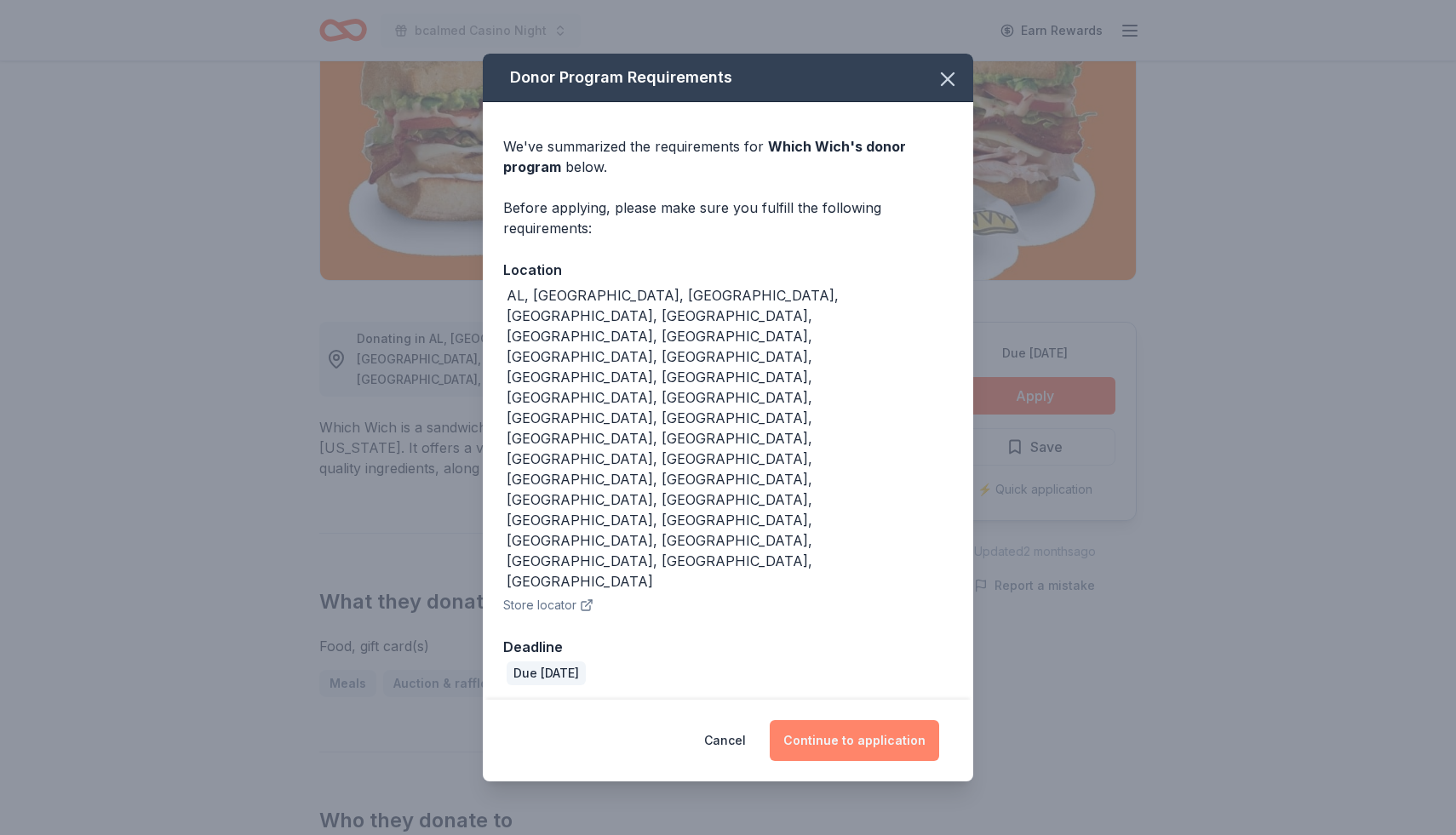
click at [844, 720] on button "Continue to application" at bounding box center [855, 740] width 169 height 41
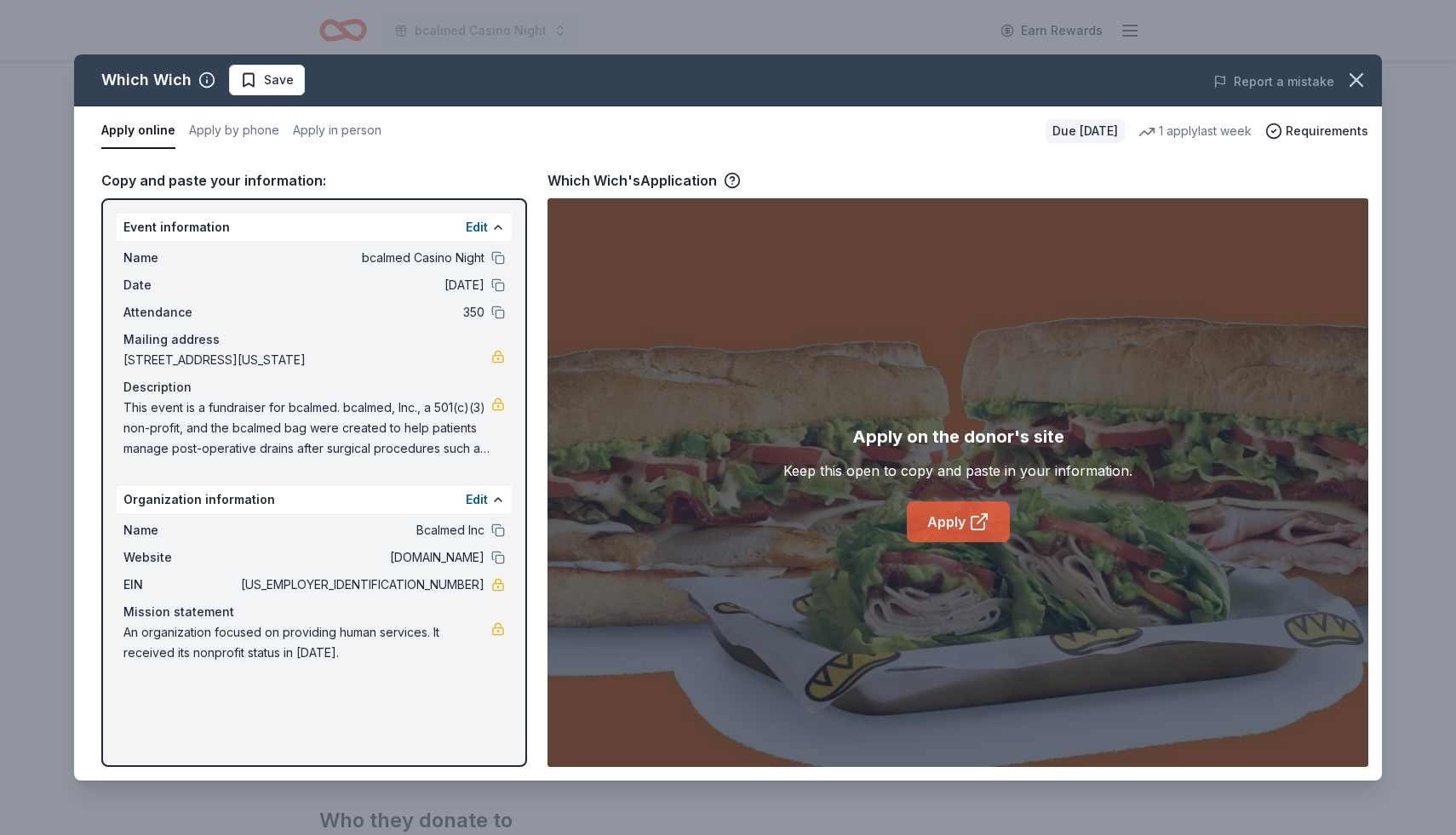
click at [948, 509] on link "Apply" at bounding box center [958, 521] width 103 height 41
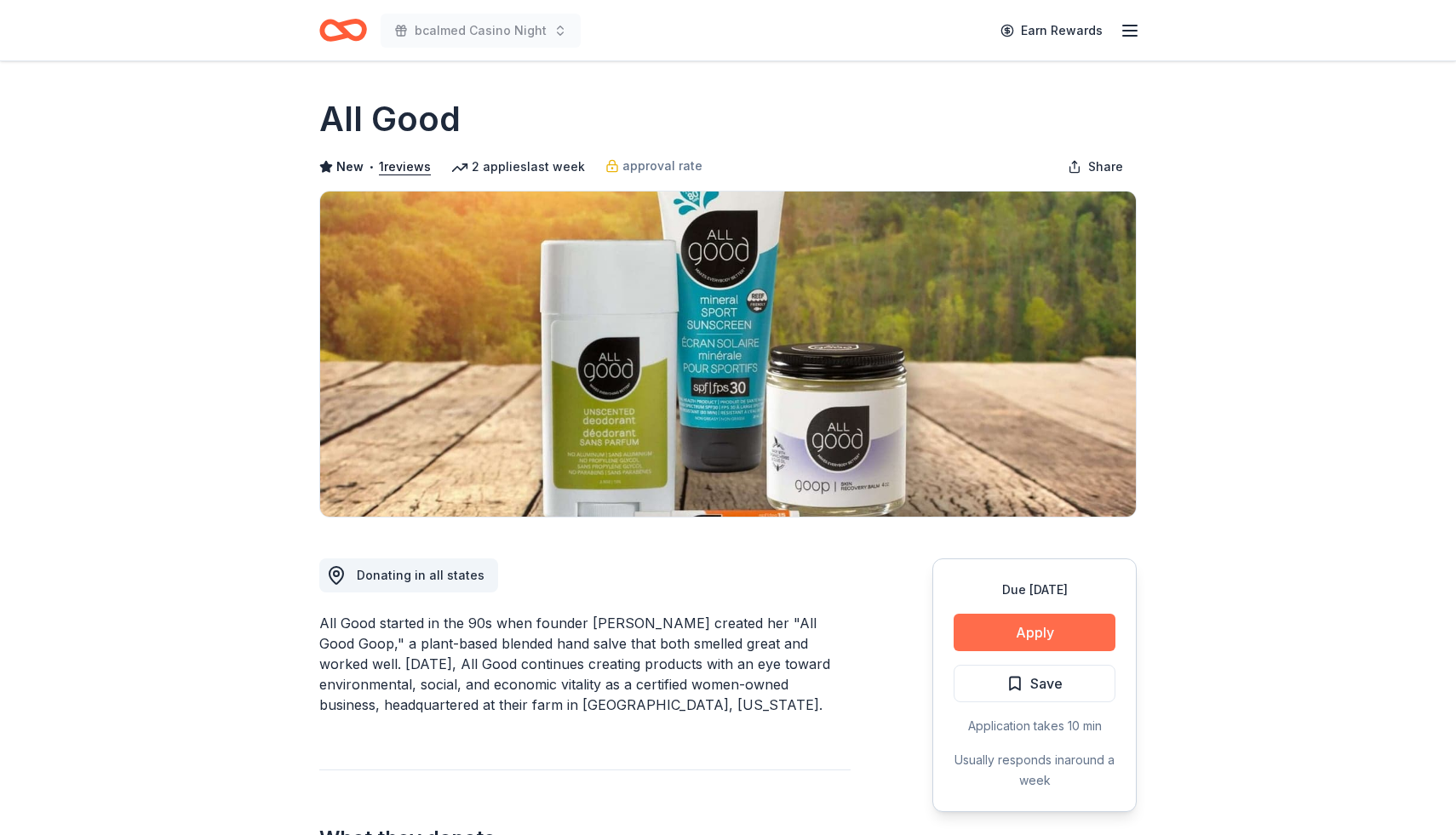
click at [1055, 627] on button "Apply" at bounding box center [1034, 633] width 161 height 38
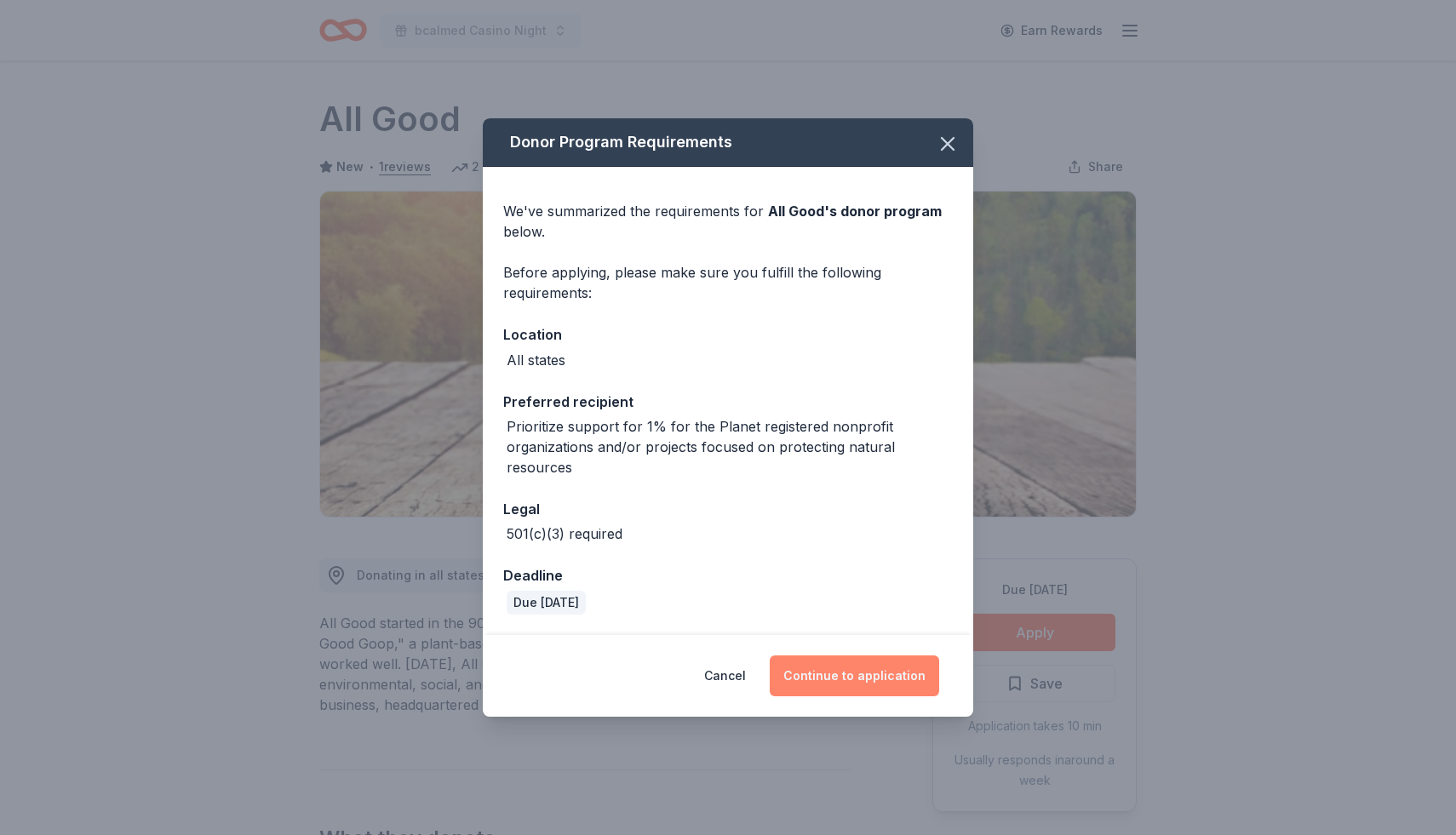
click at [884, 681] on button "Continue to application" at bounding box center [855, 675] width 169 height 41
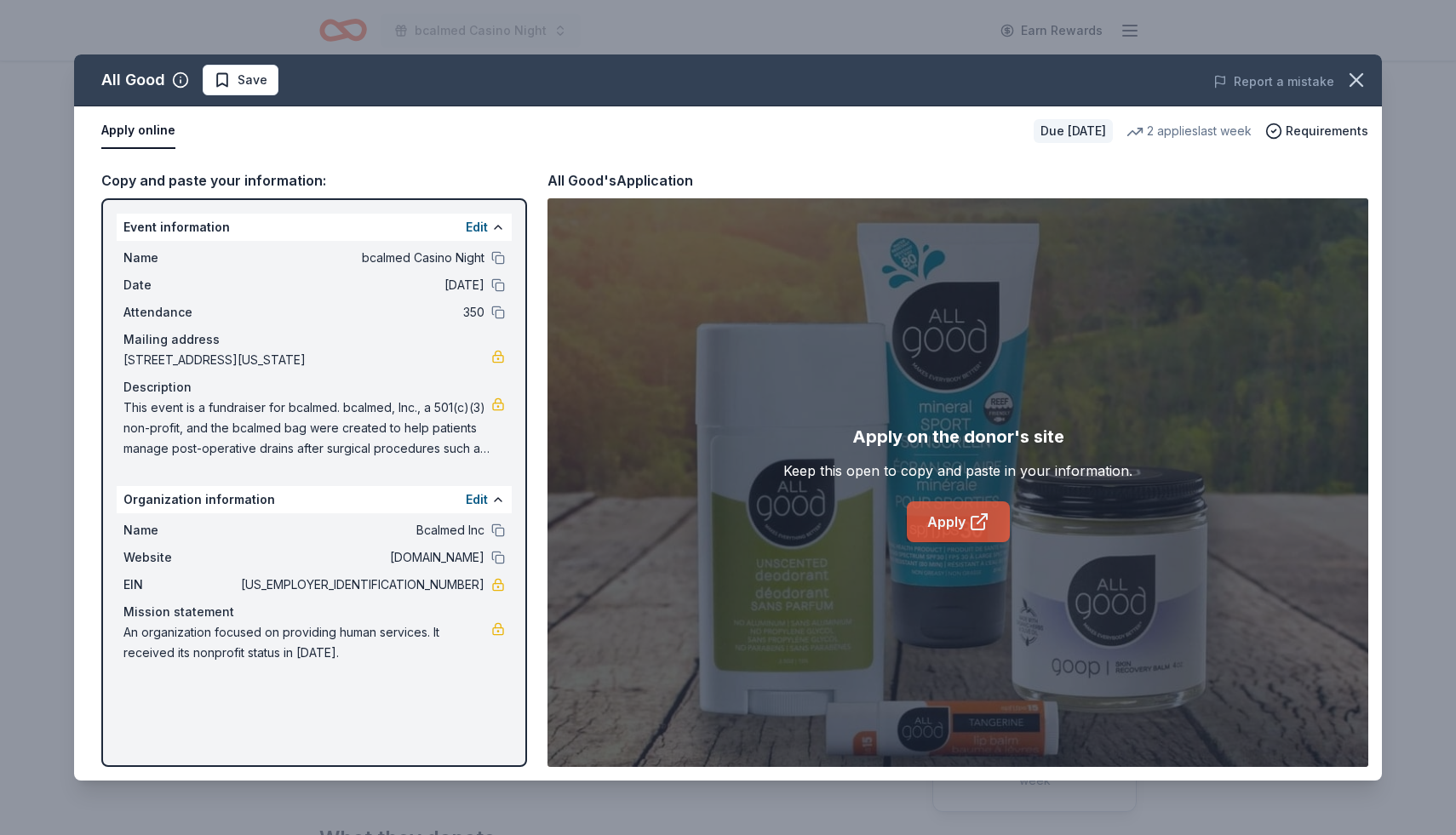
click at [963, 517] on link "Apply" at bounding box center [958, 521] width 103 height 41
click at [1363, 80] on icon "button" at bounding box center [1356, 80] width 23 height 23
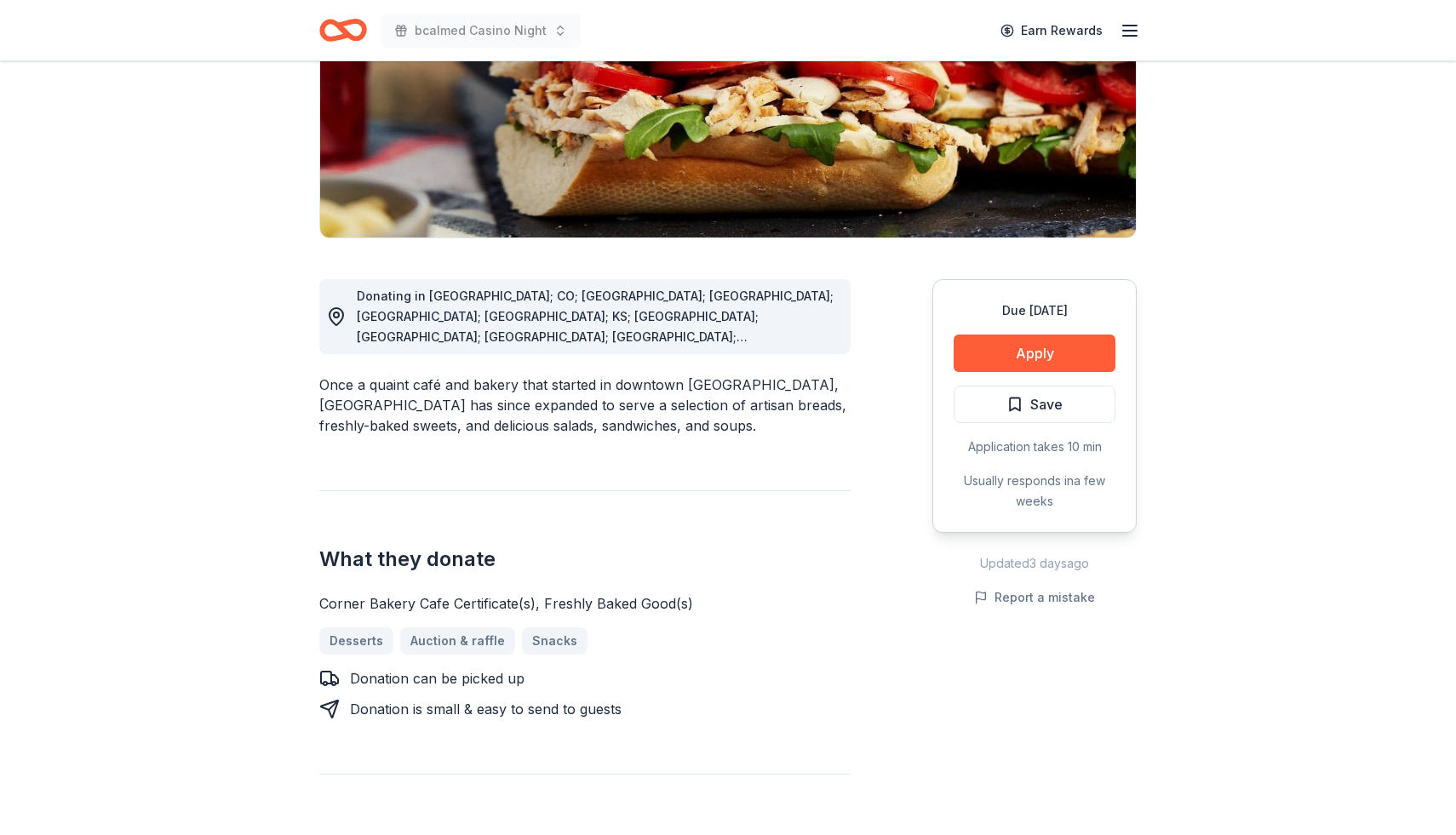
scroll to position [282, 0]
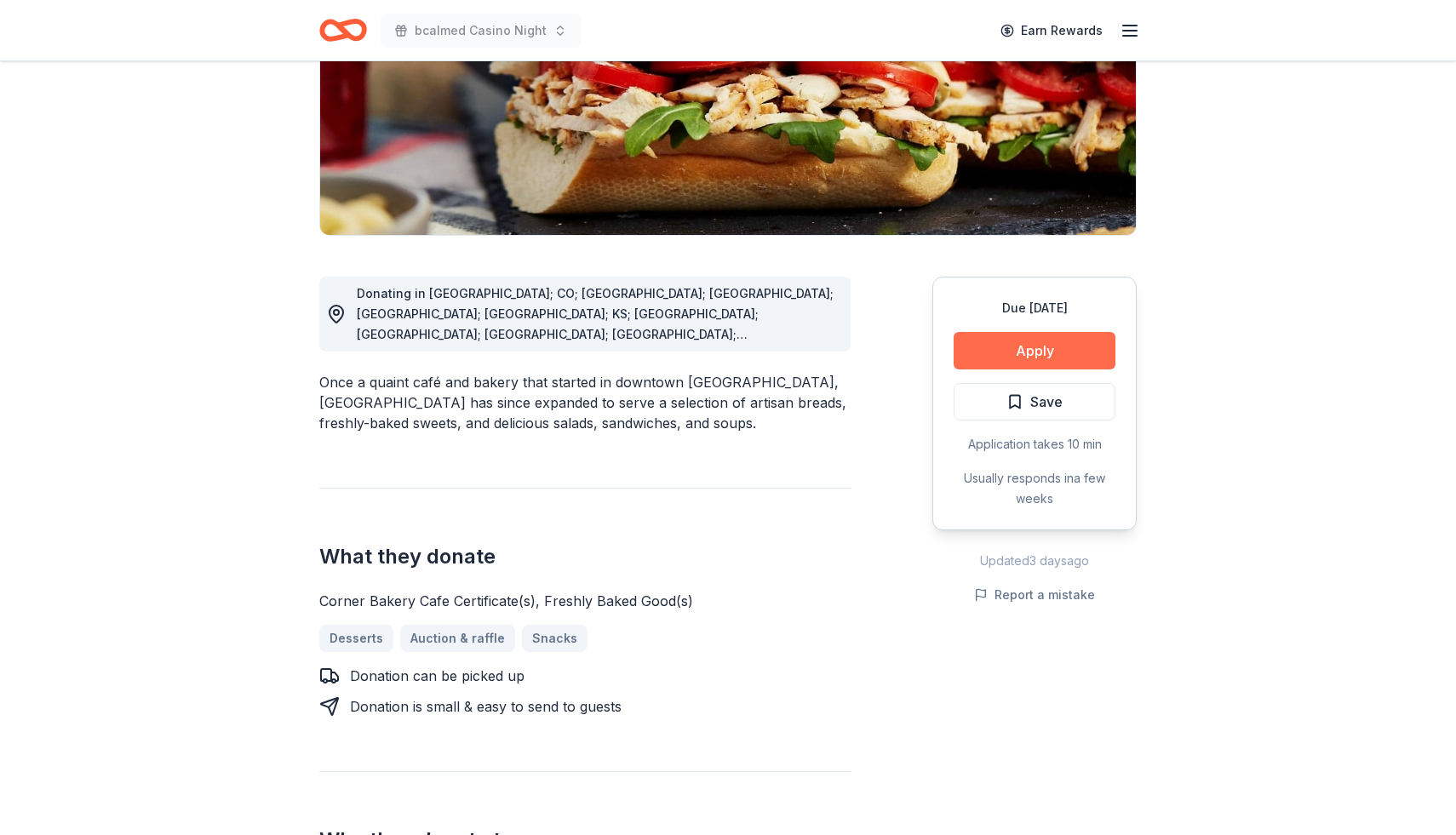
click at [985, 358] on button "Apply" at bounding box center [1034, 351] width 161 height 38
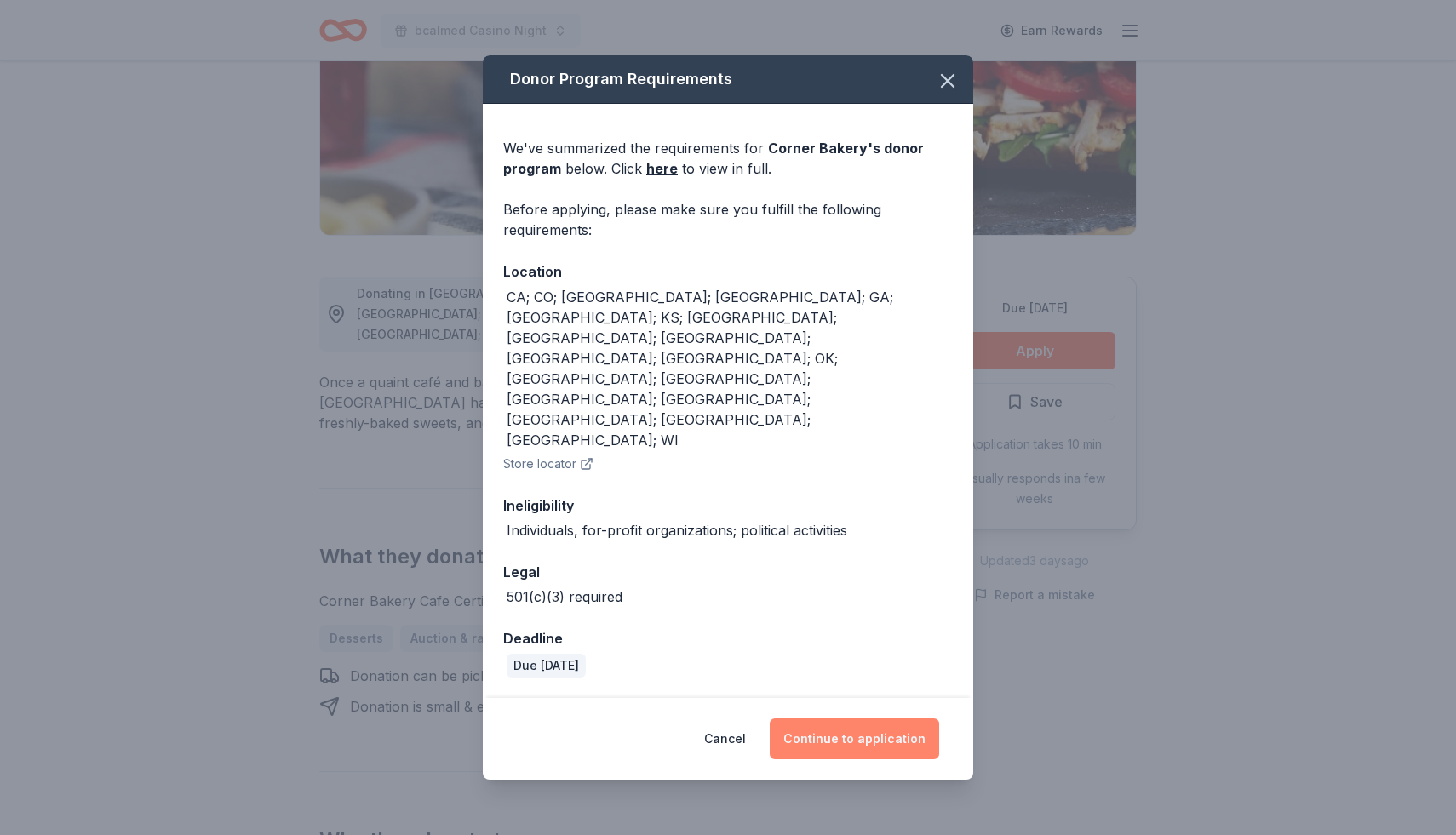
click at [848, 719] on button "Continue to application" at bounding box center [855, 739] width 169 height 41
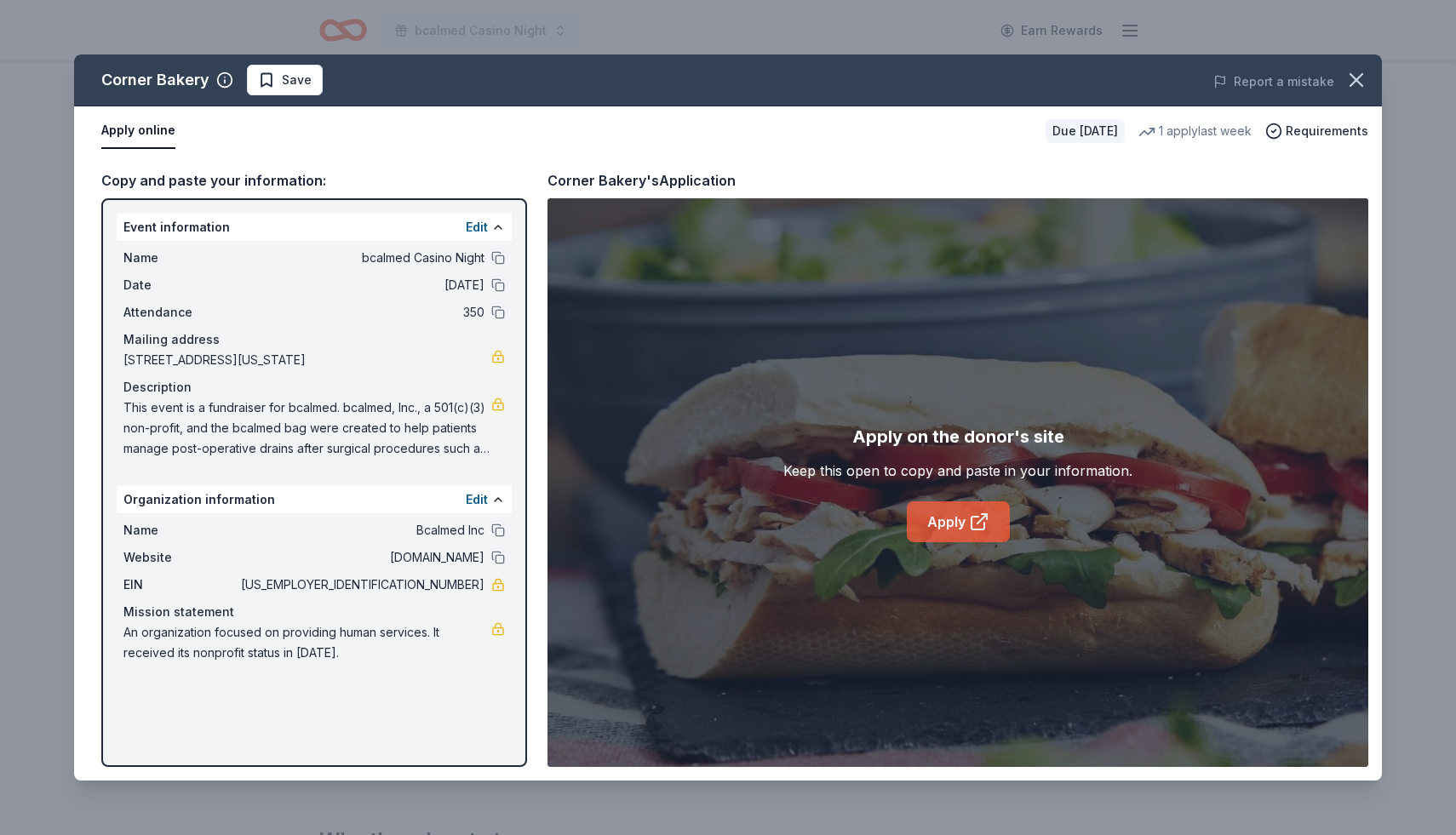
click at [975, 528] on icon at bounding box center [978, 523] width 13 height 13
click at [1348, 84] on icon "button" at bounding box center [1356, 80] width 23 height 23
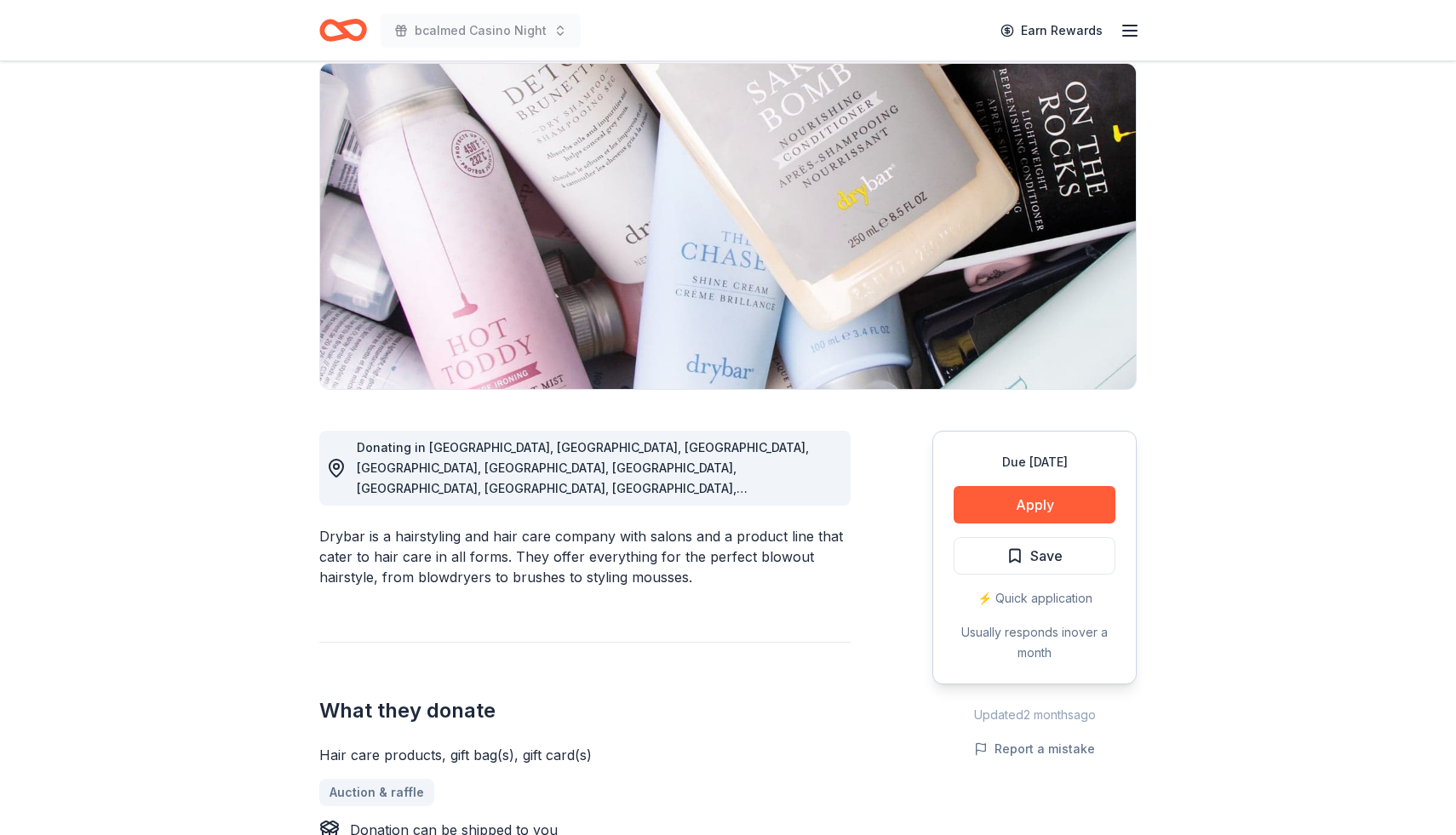
scroll to position [129, 0]
click at [1066, 508] on button "Apply" at bounding box center [1034, 504] width 161 height 38
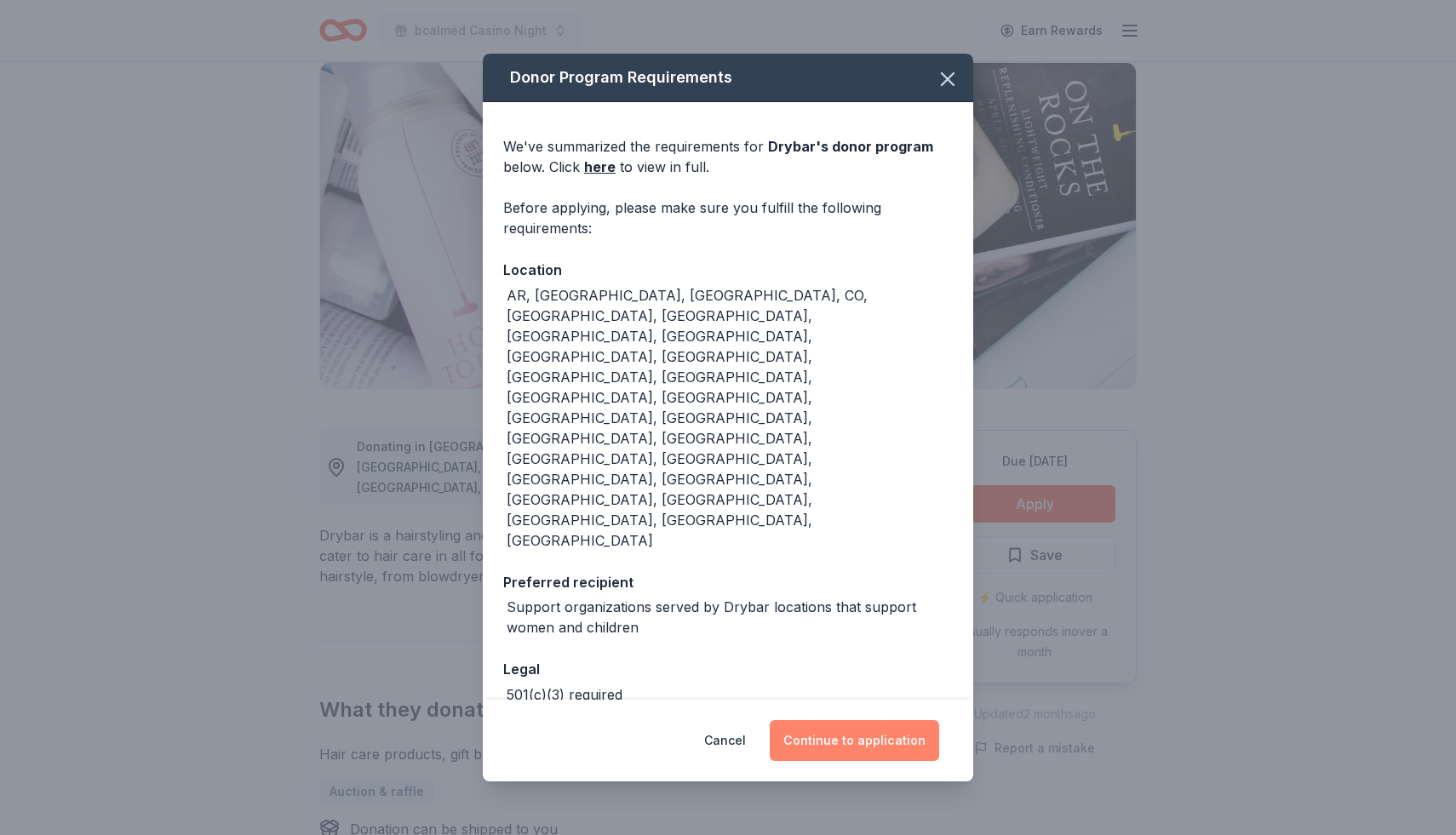
click at [895, 720] on button "Continue to application" at bounding box center [855, 740] width 169 height 41
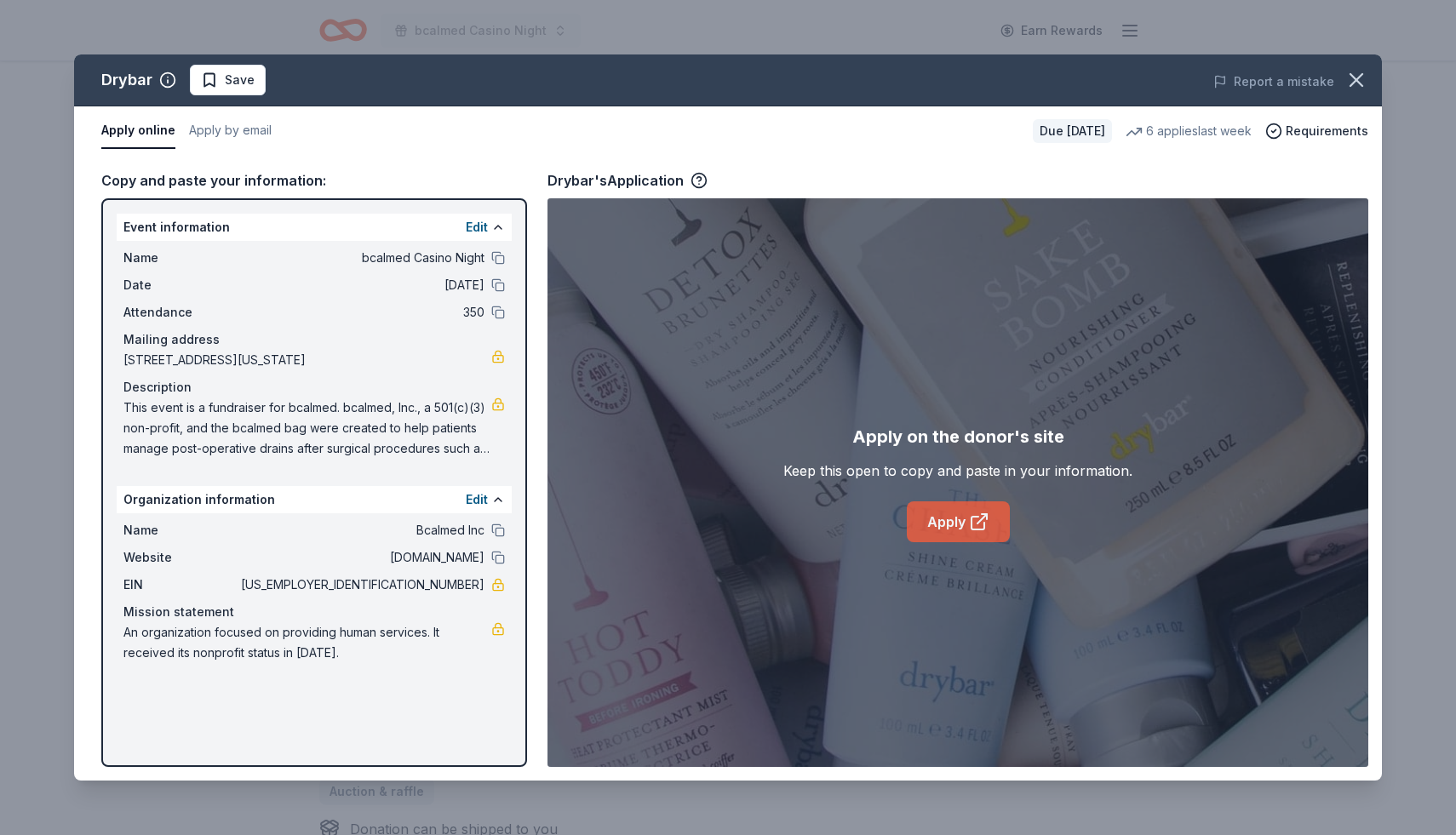
click at [983, 517] on icon at bounding box center [982, 518] width 9 height 9
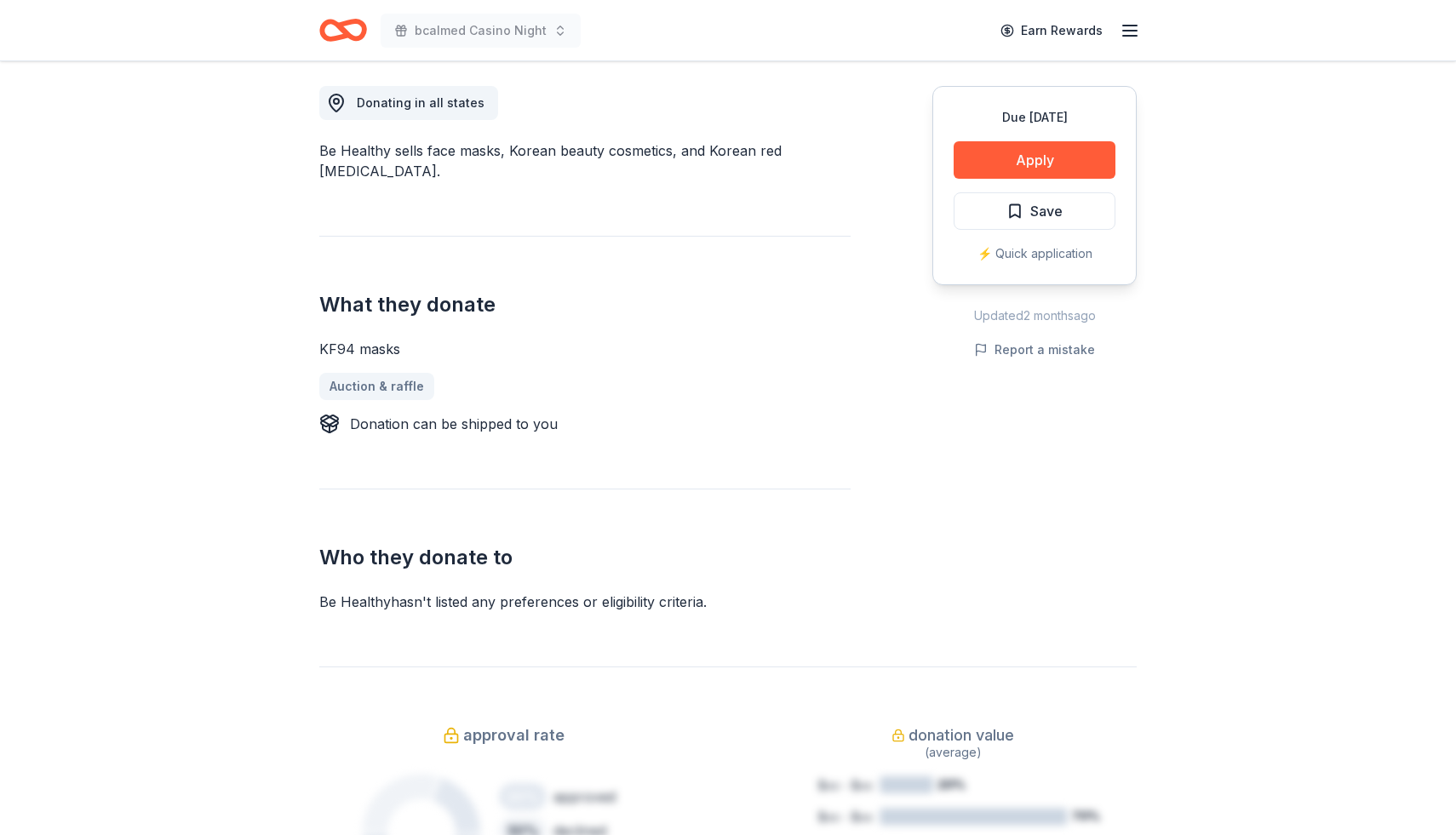
scroll to position [474, 0]
click at [1030, 165] on button "Apply" at bounding box center [1034, 159] width 161 height 38
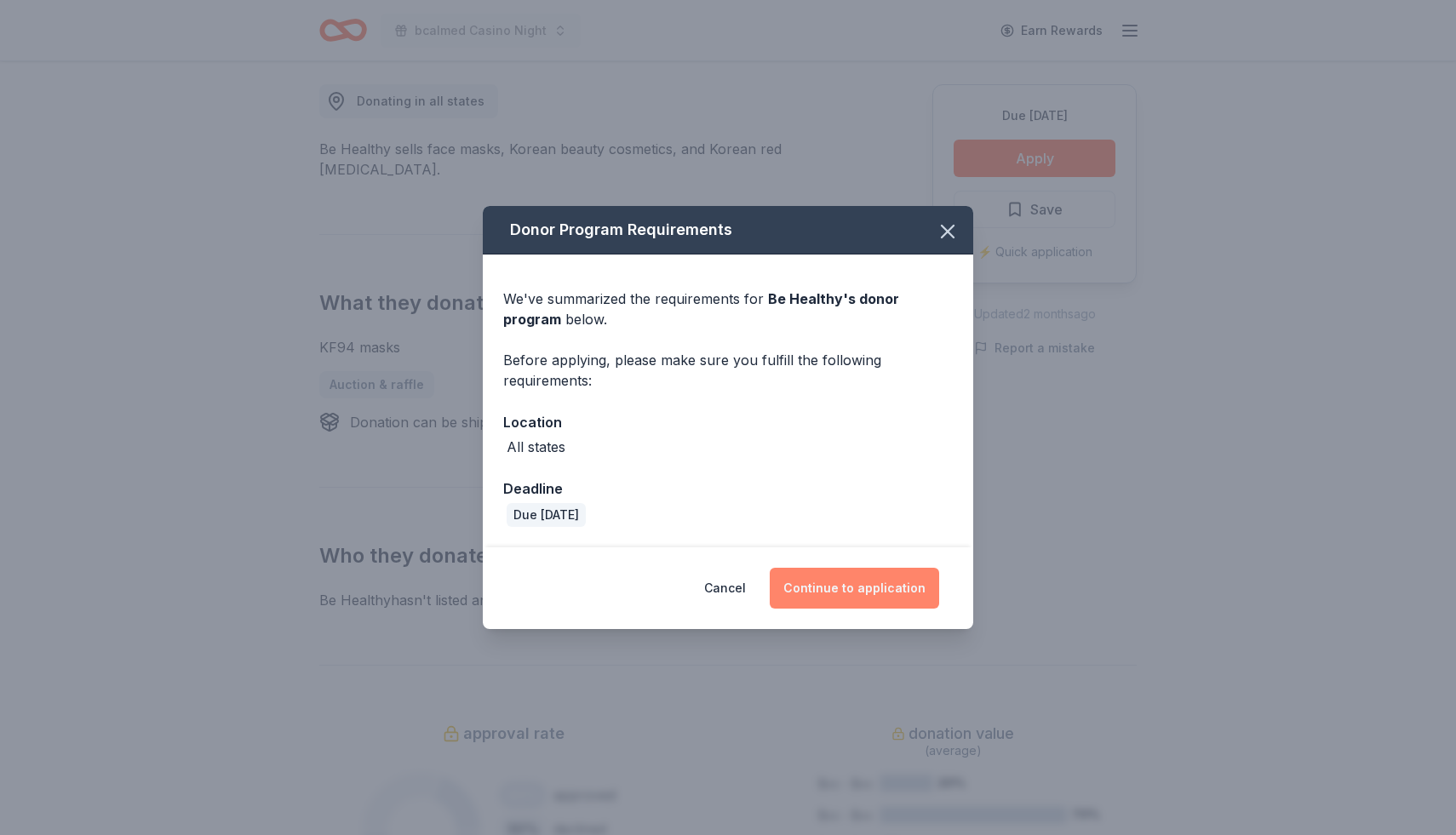
click at [865, 600] on button "Continue to application" at bounding box center [855, 588] width 169 height 41
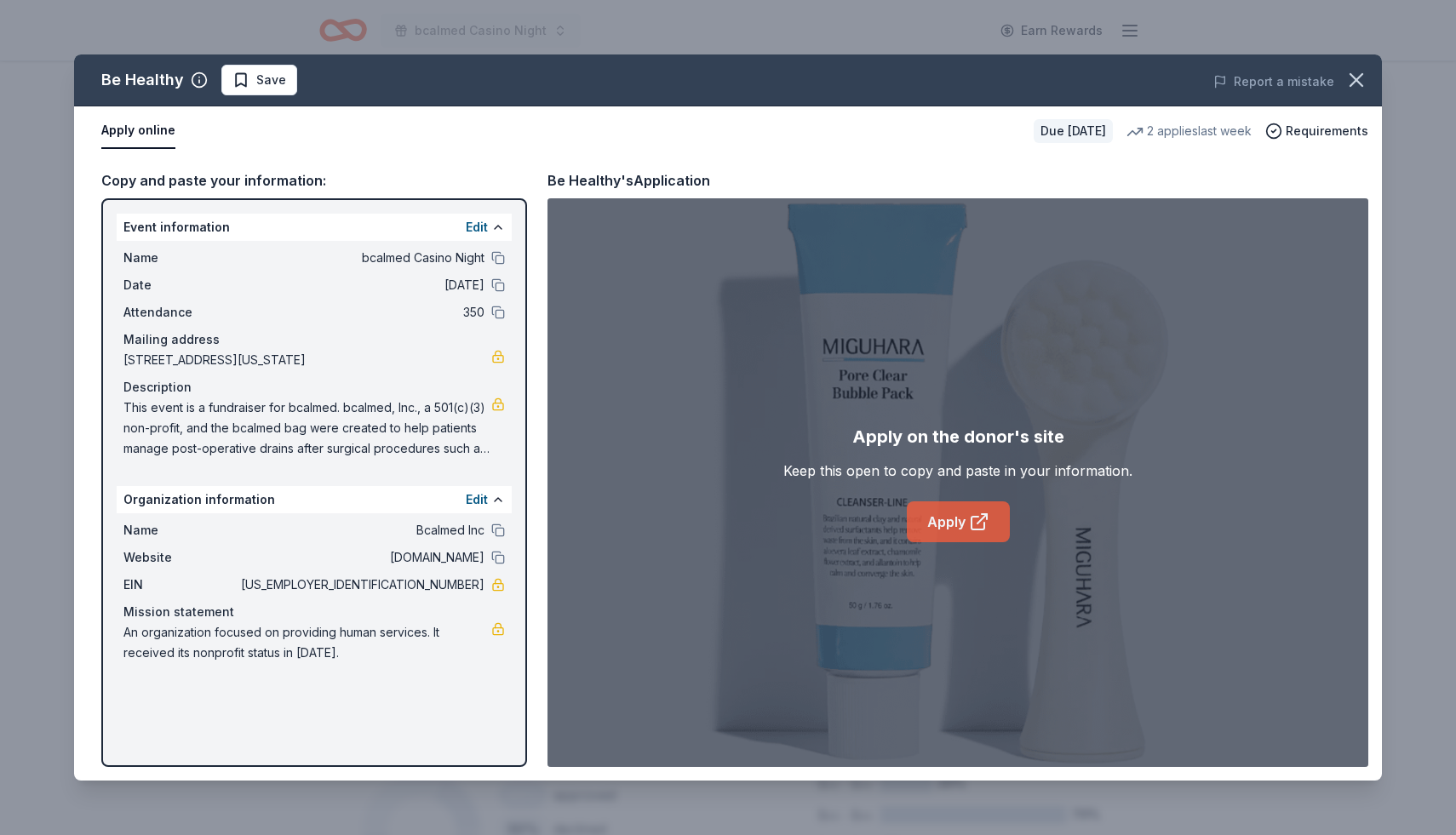
click icon
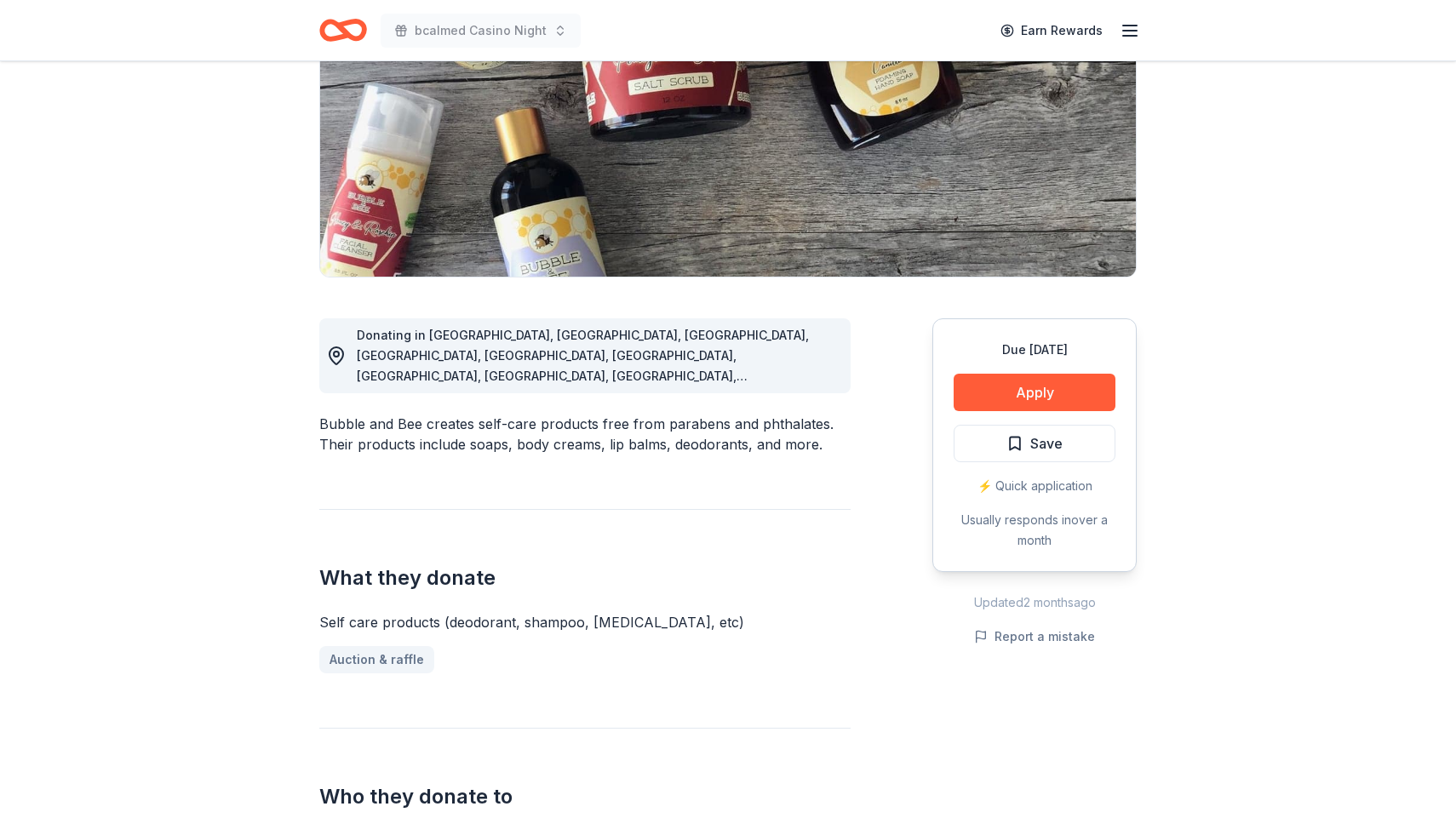
scroll to position [416, 0]
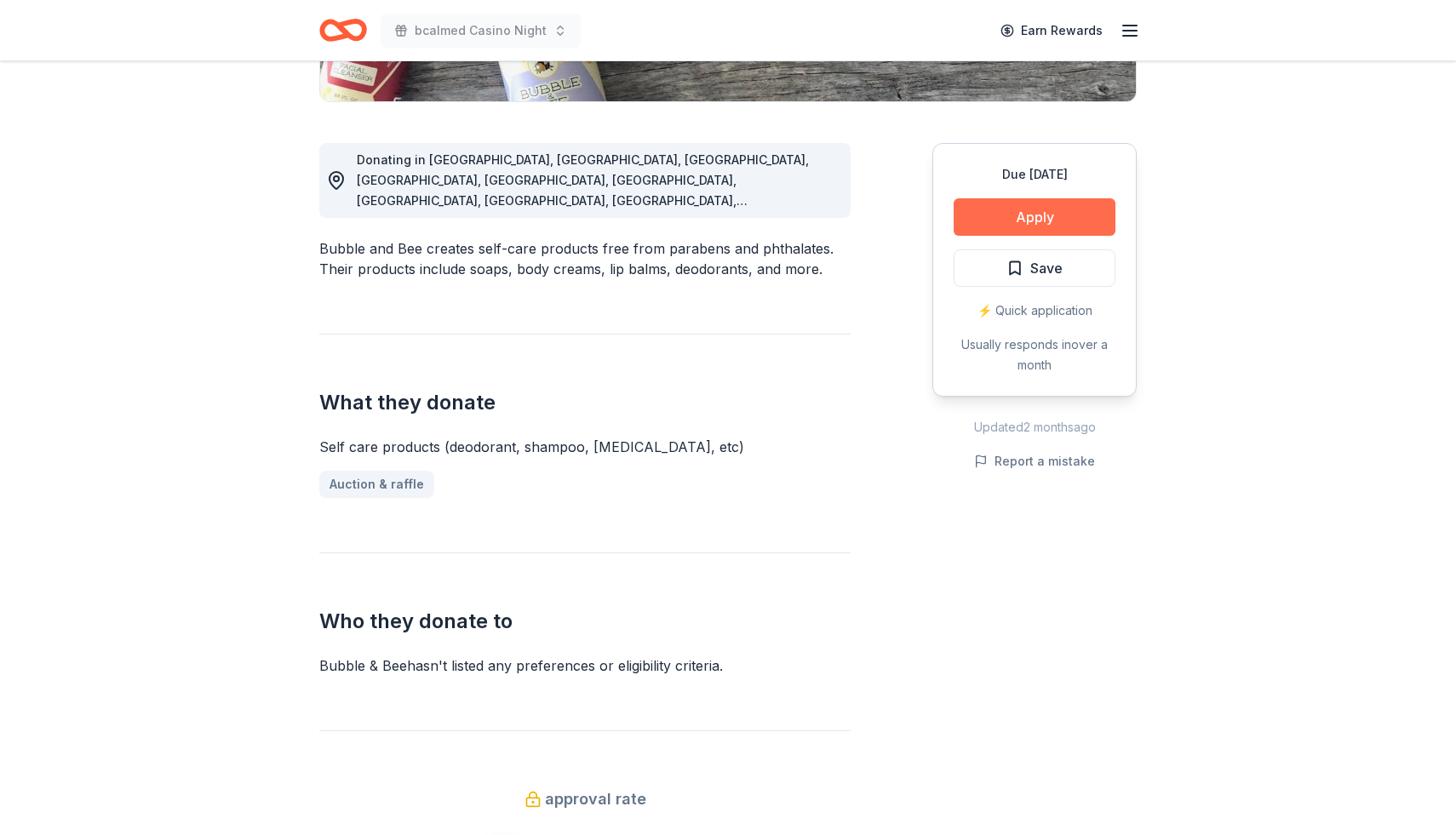
click at [1060, 214] on button "Apply" at bounding box center [1034, 217] width 161 height 38
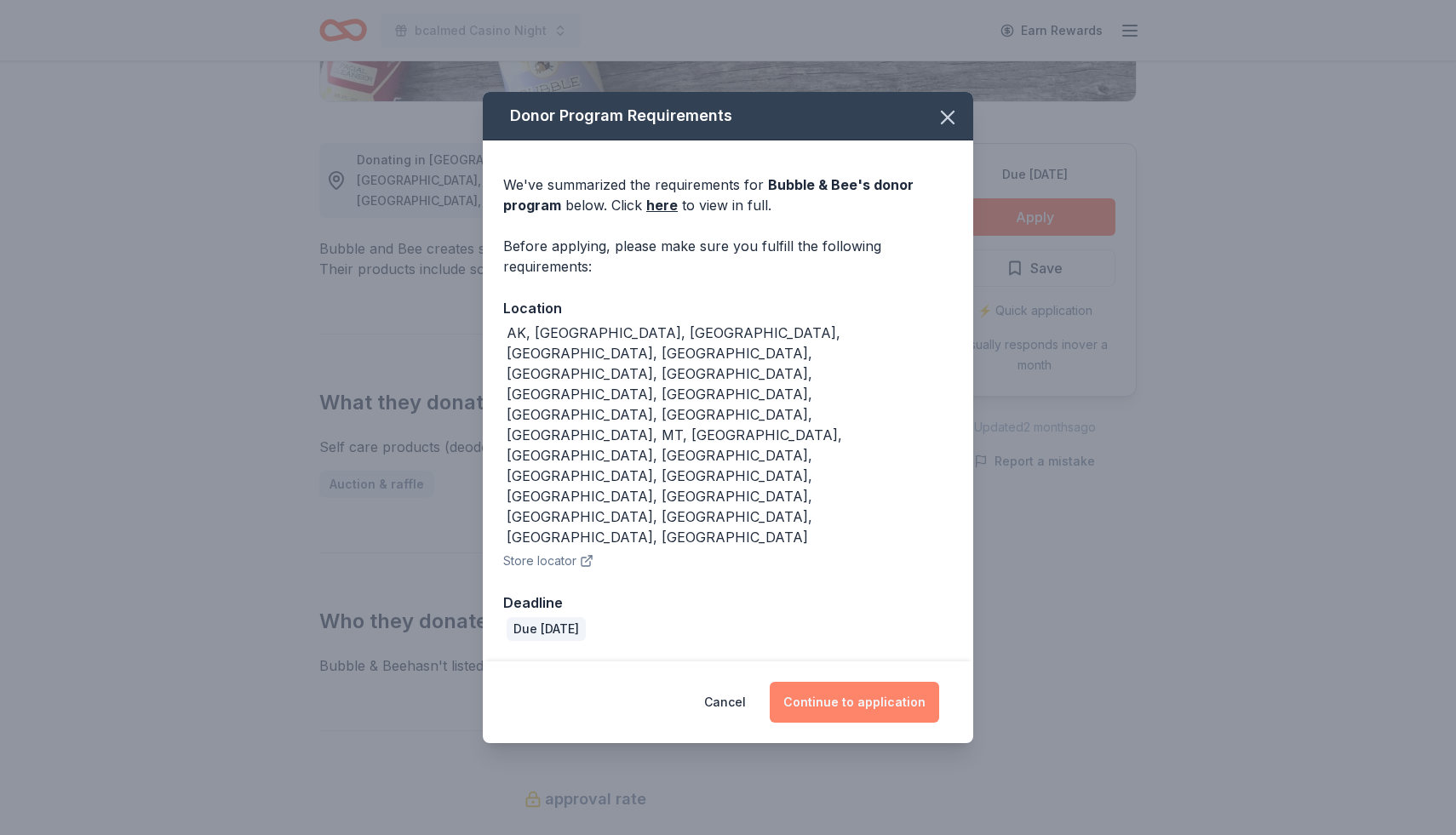
click at [876, 682] on button "Continue to application" at bounding box center [855, 702] width 169 height 41
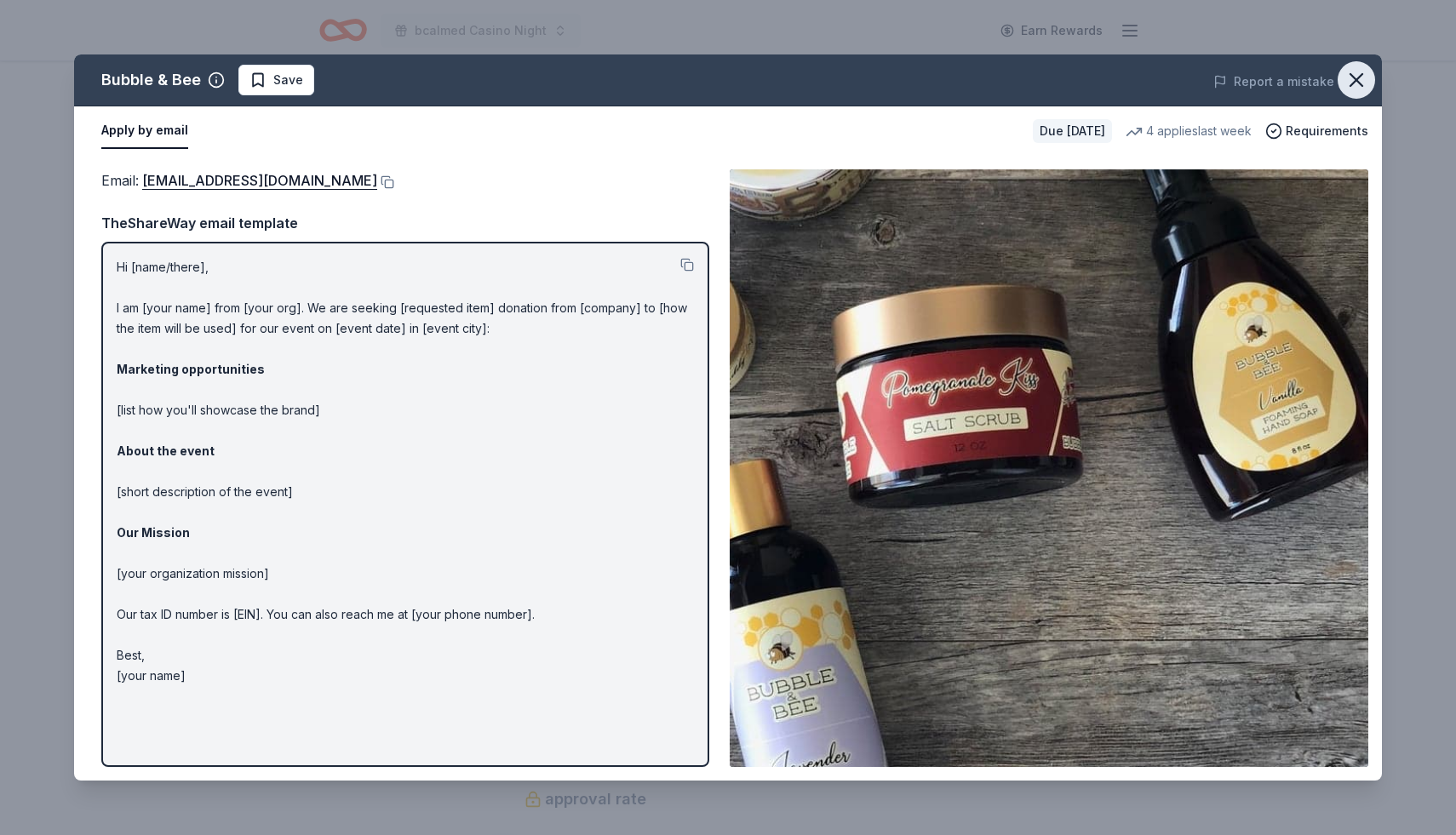
click at [1370, 75] on button "button" at bounding box center [1357, 80] width 38 height 38
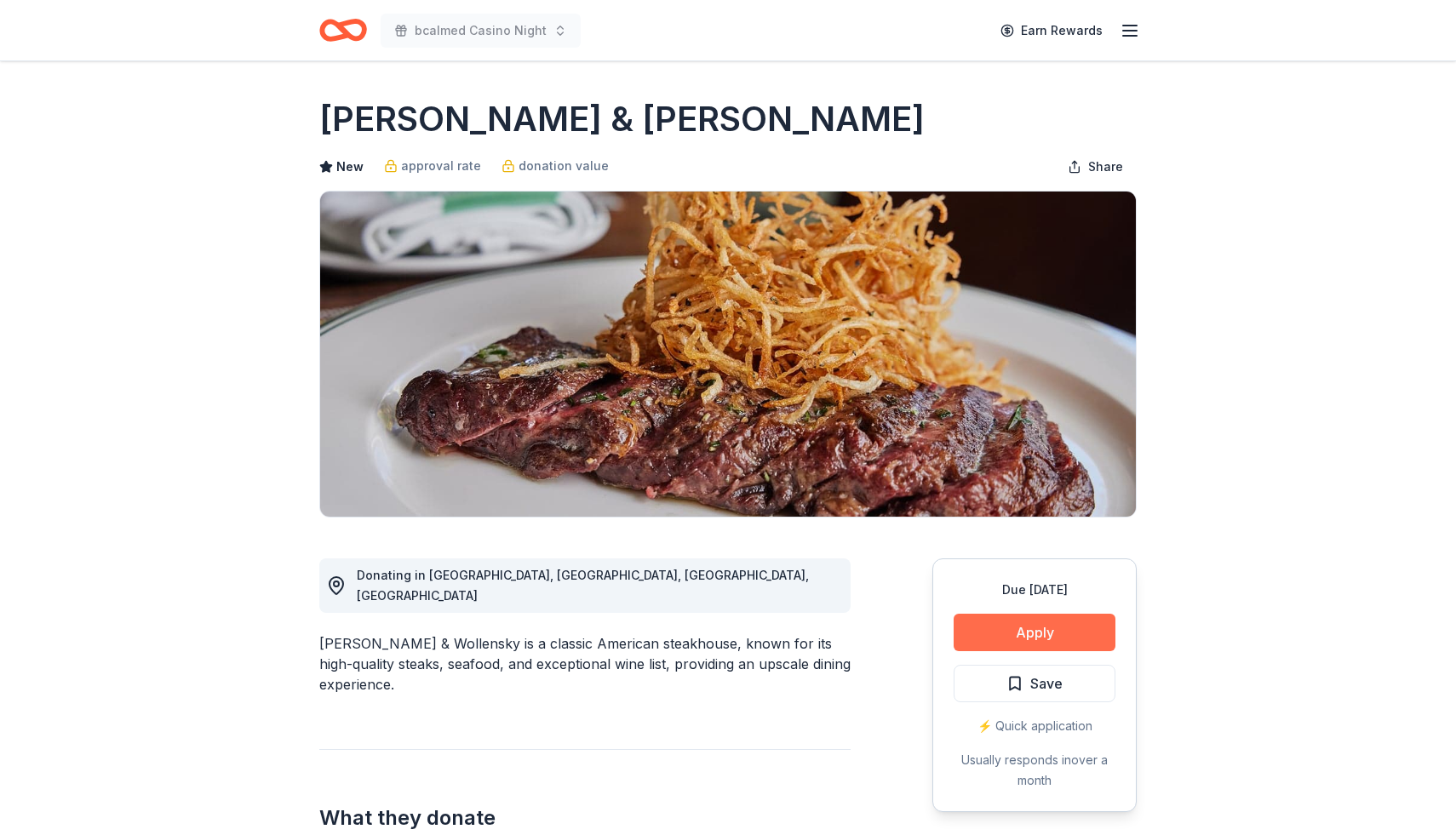
click at [1042, 637] on button "Apply" at bounding box center [1034, 633] width 161 height 38
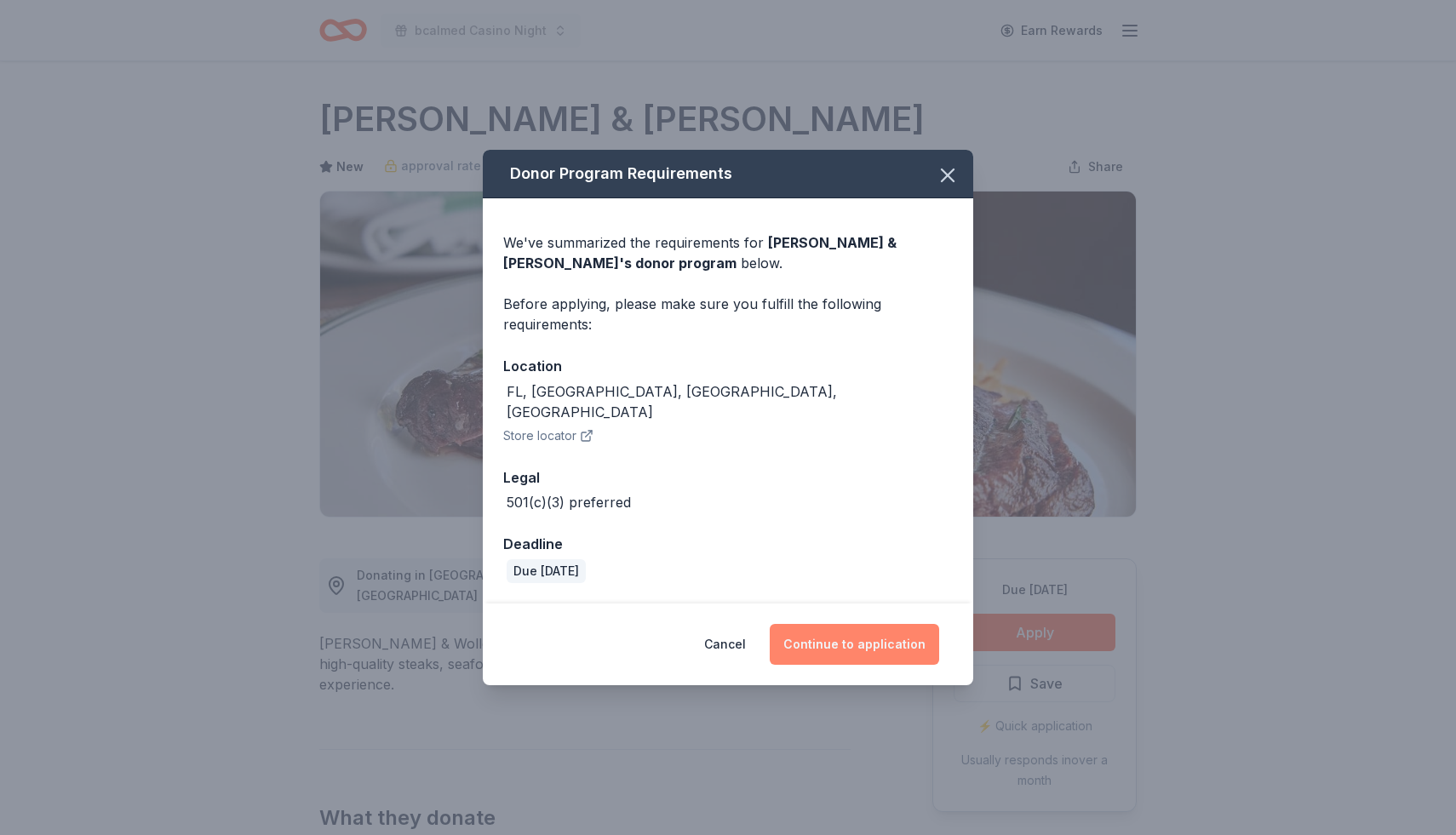
click at [897, 630] on button "Continue to application" at bounding box center [855, 644] width 169 height 41
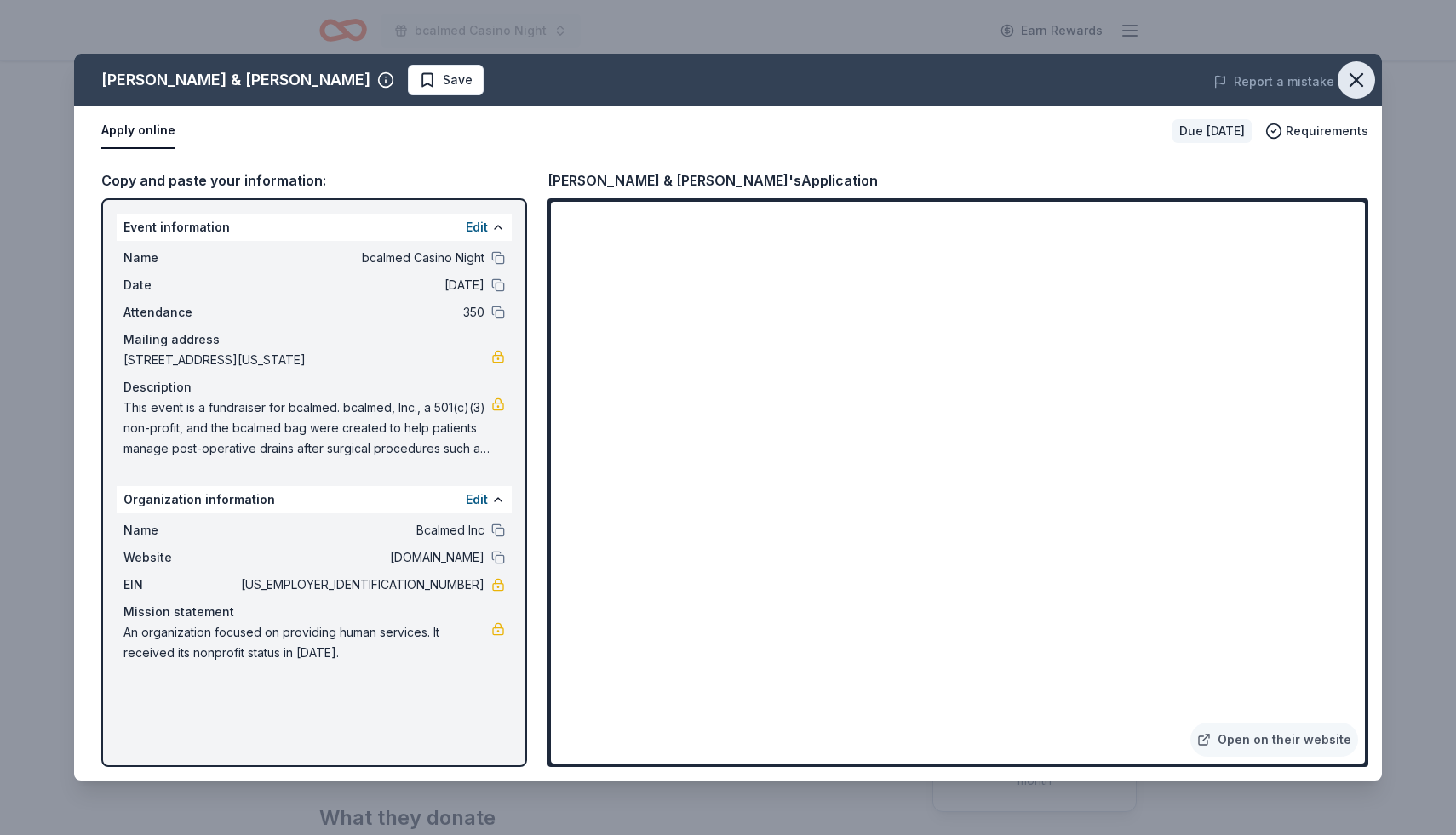
click at [1355, 78] on icon "button" at bounding box center [1356, 80] width 23 height 23
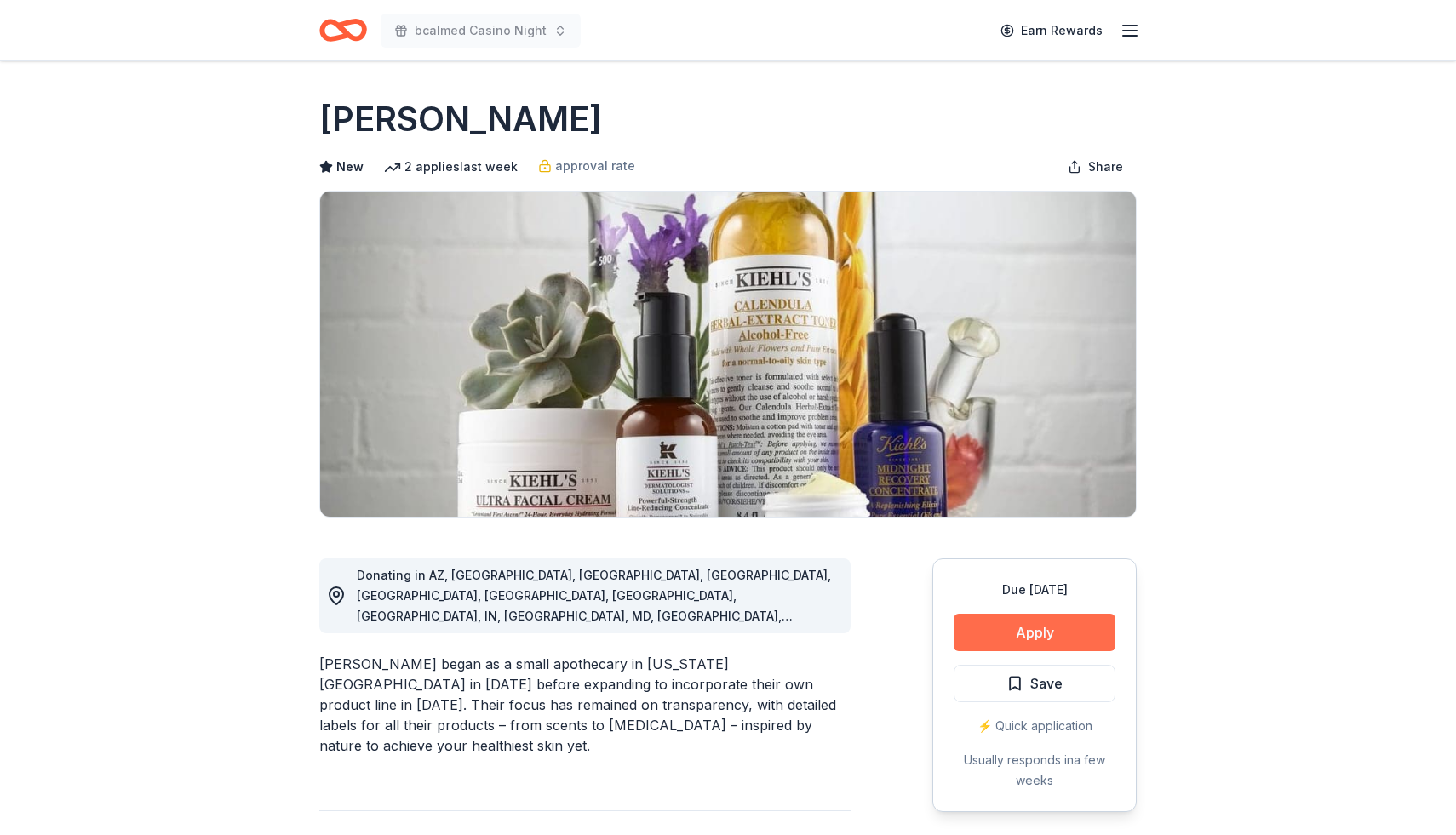
click at [1041, 627] on button "Apply" at bounding box center [1034, 633] width 161 height 38
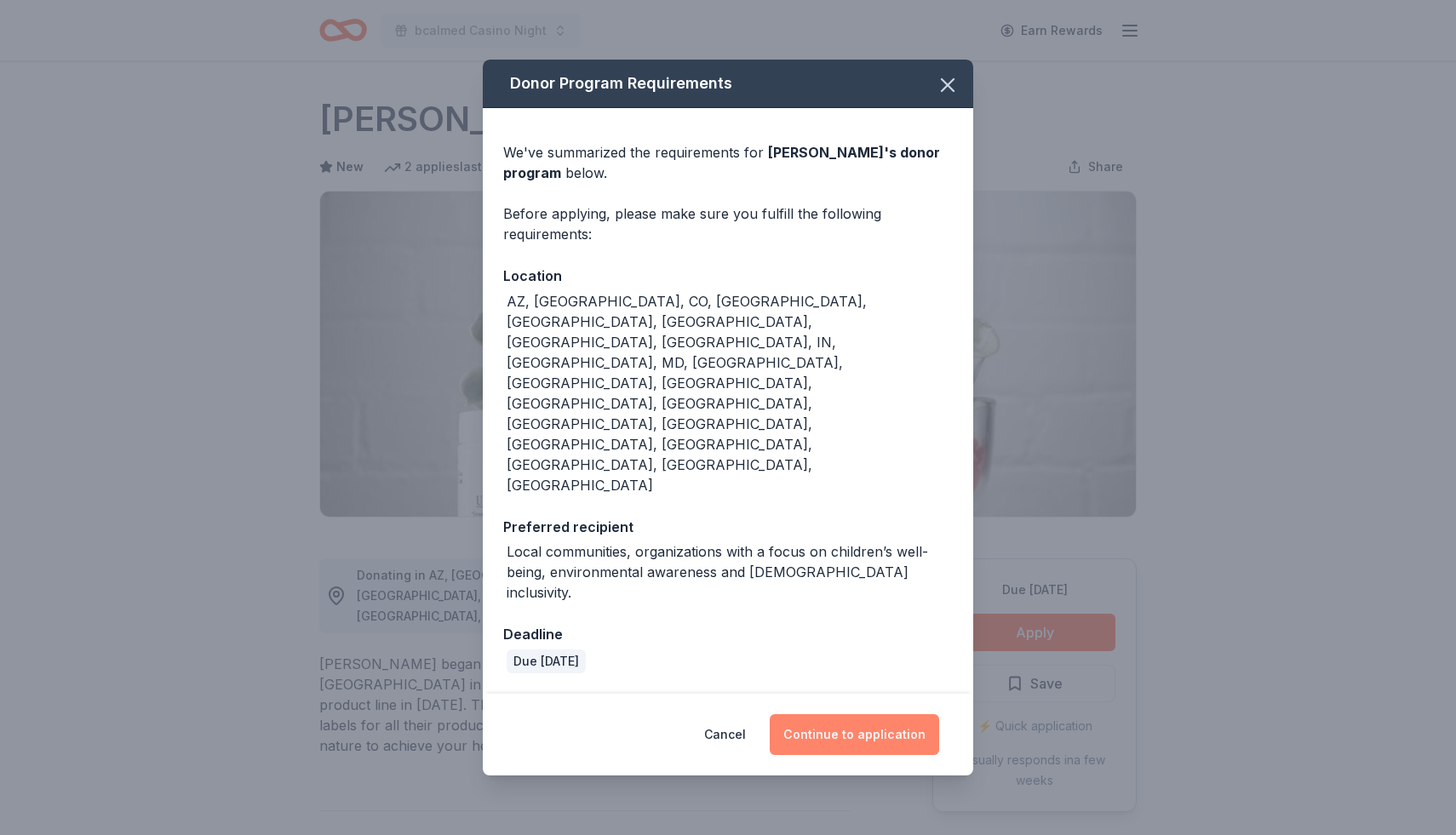
click at [869, 714] on button "Continue to application" at bounding box center [855, 734] width 169 height 41
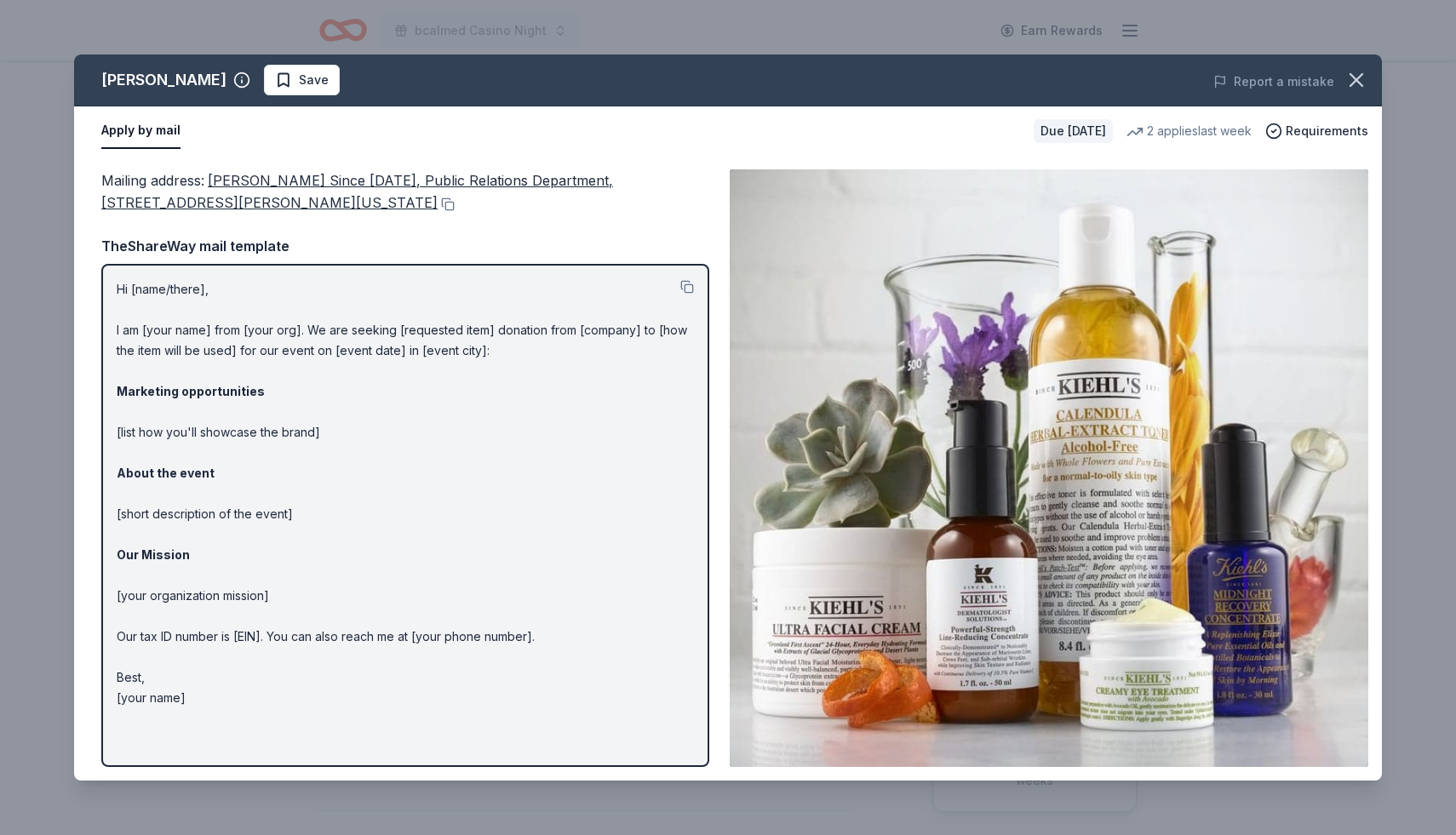
drag, startPoint x: 210, startPoint y: 180, endPoint x: 240, endPoint y: 189, distance: 31.3
click at [247, 193] on div "Mailing address : Kiehl's Since 1851, Public Relations Department, 435 Hudson S…" at bounding box center [405, 192] width 608 height 45
click at [437, 201] on button at bounding box center [445, 204] width 17 height 14
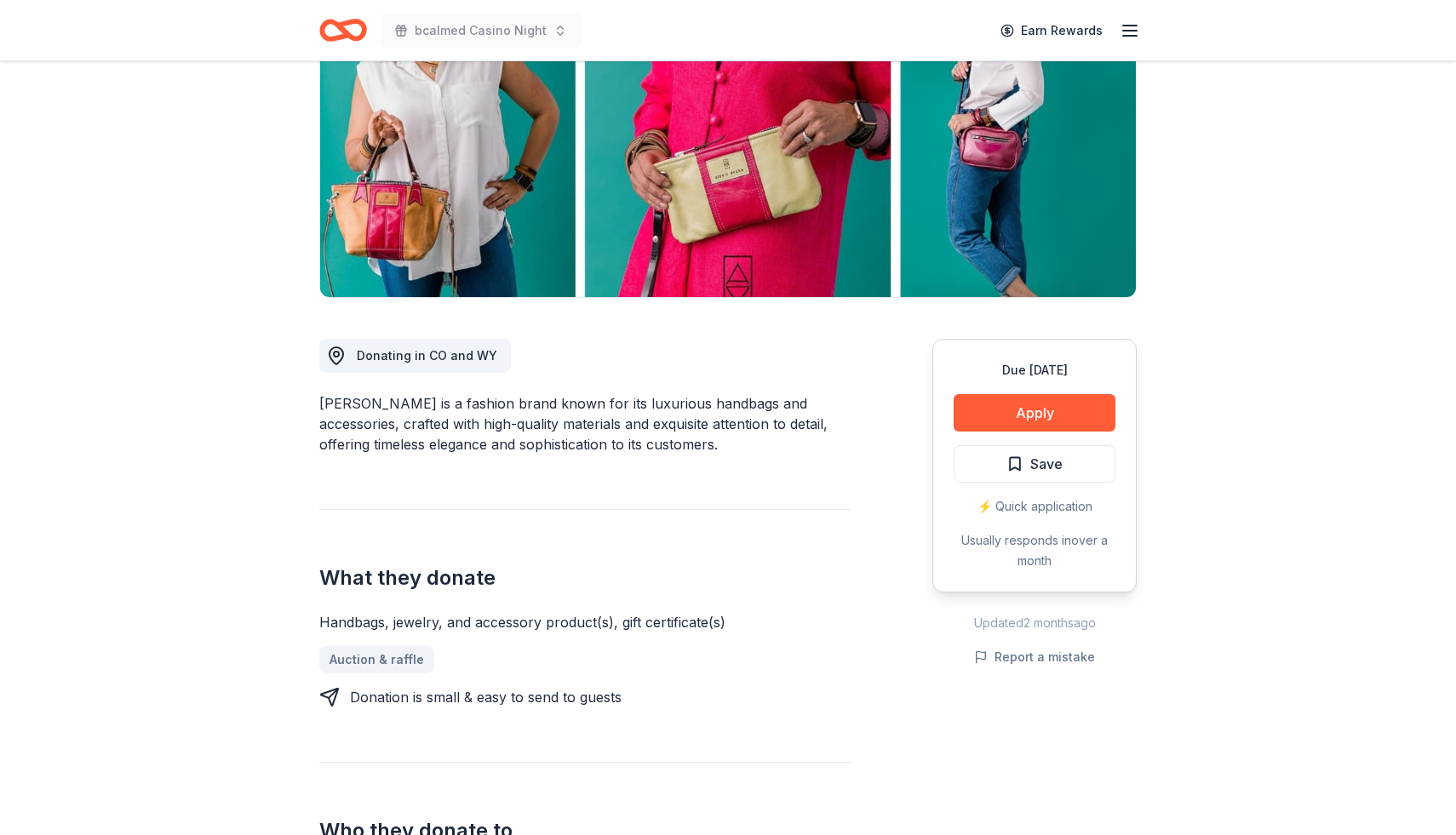
scroll to position [223, 0]
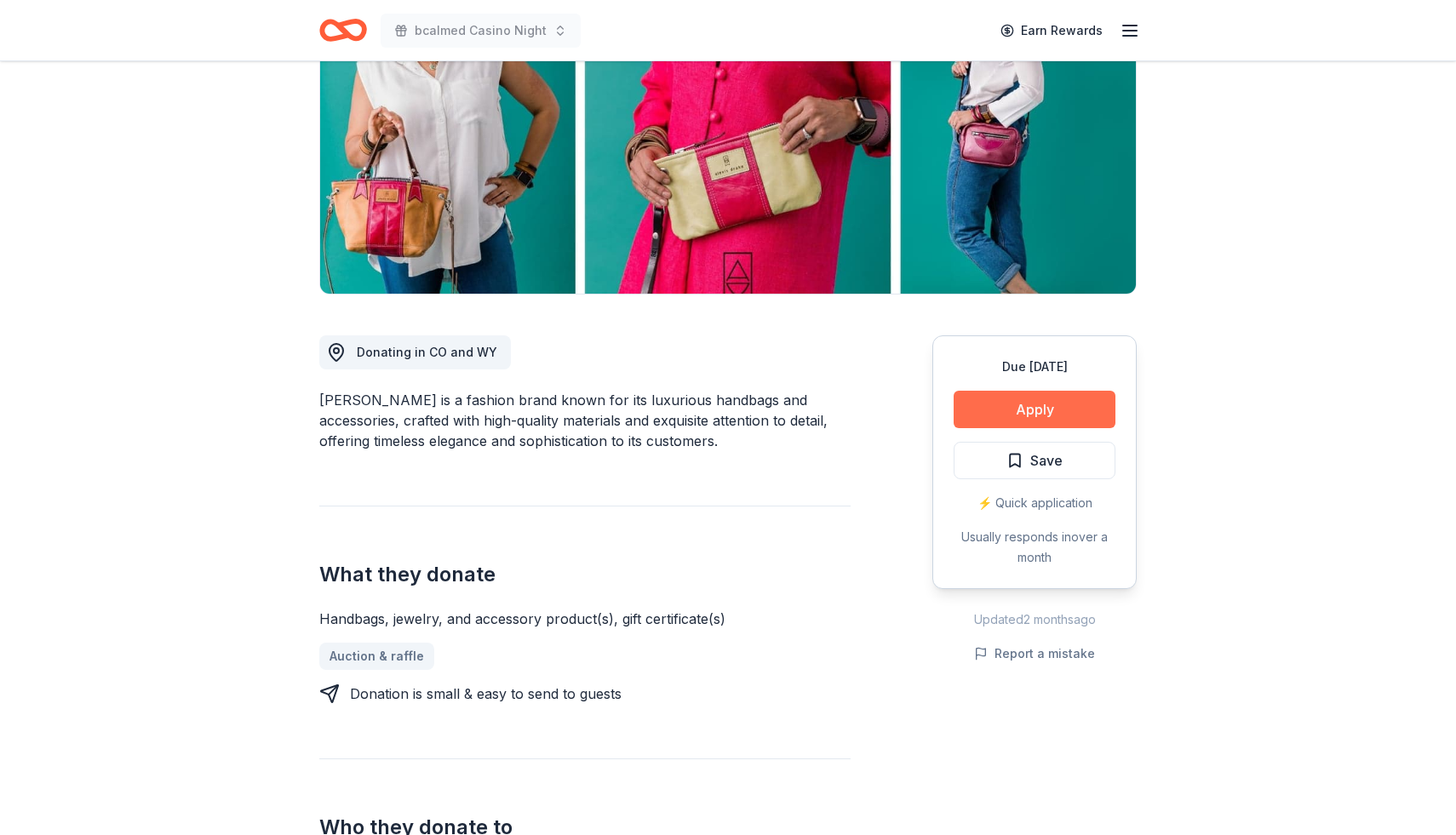
click at [1014, 411] on button "Apply" at bounding box center [1034, 409] width 161 height 38
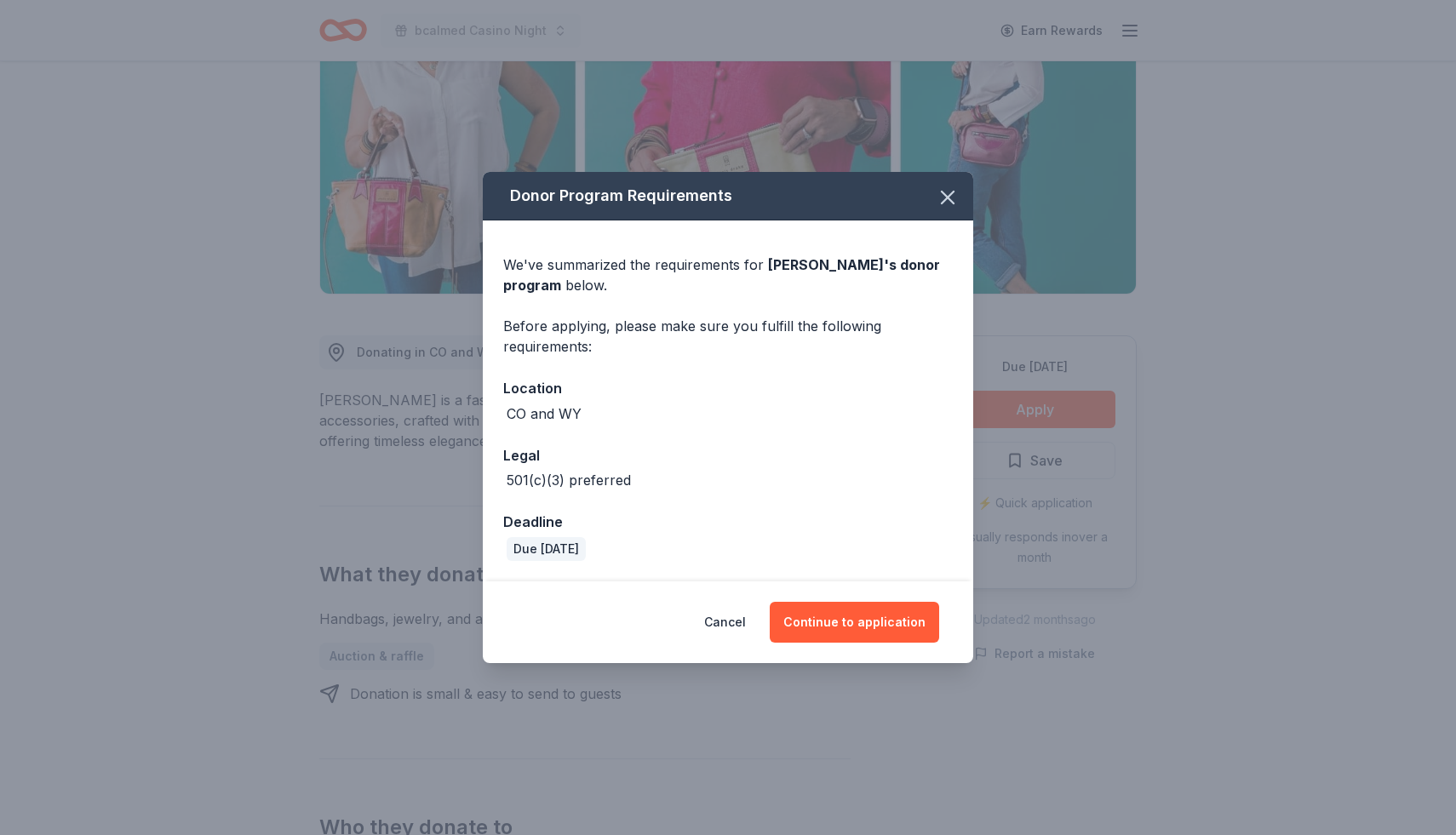
drag, startPoint x: 953, startPoint y: 203, endPoint x: 826, endPoint y: 169, distance: 131.5
click at [953, 203] on icon "button" at bounding box center [948, 197] width 12 height 12
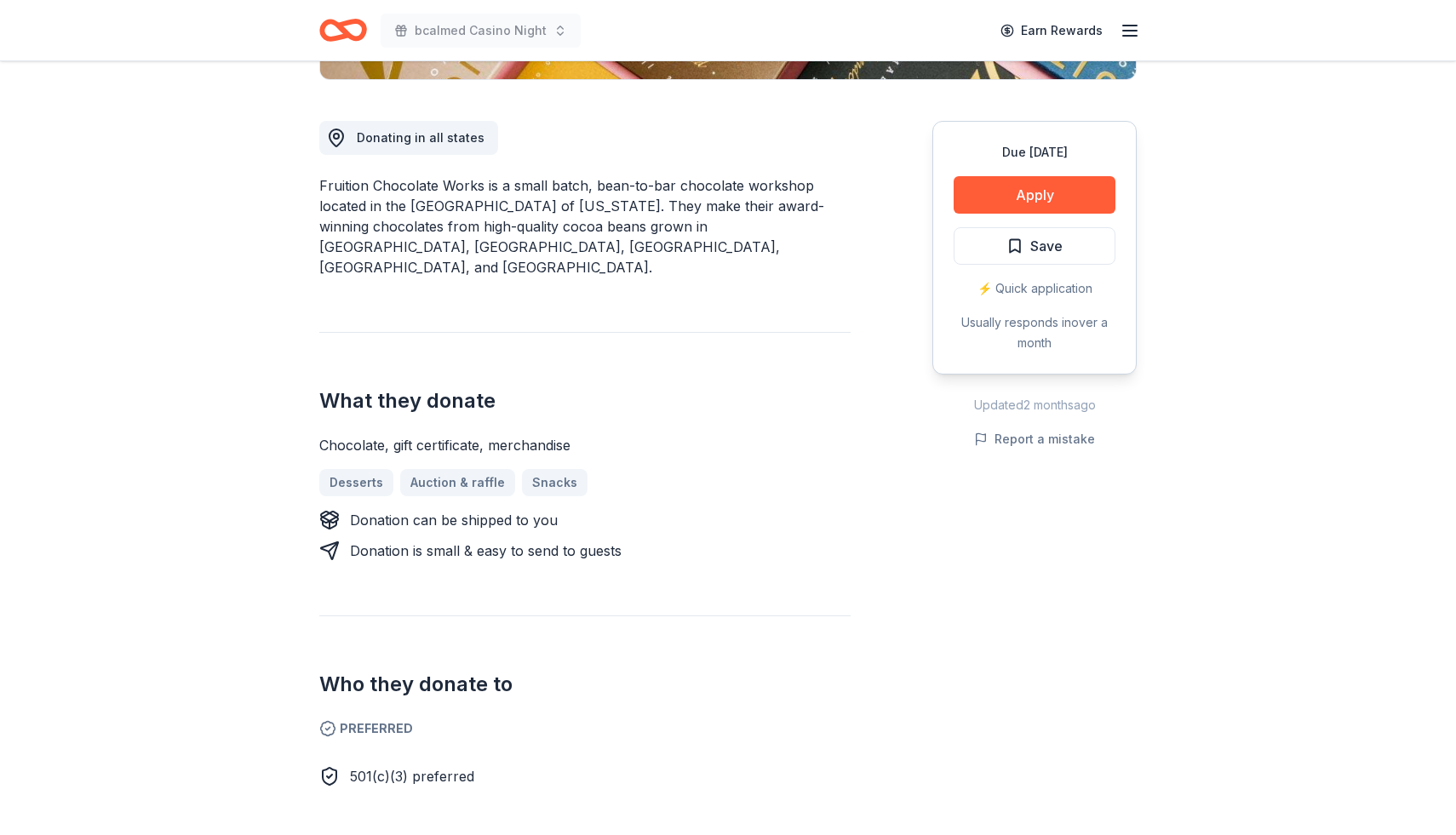
scroll to position [440, 0]
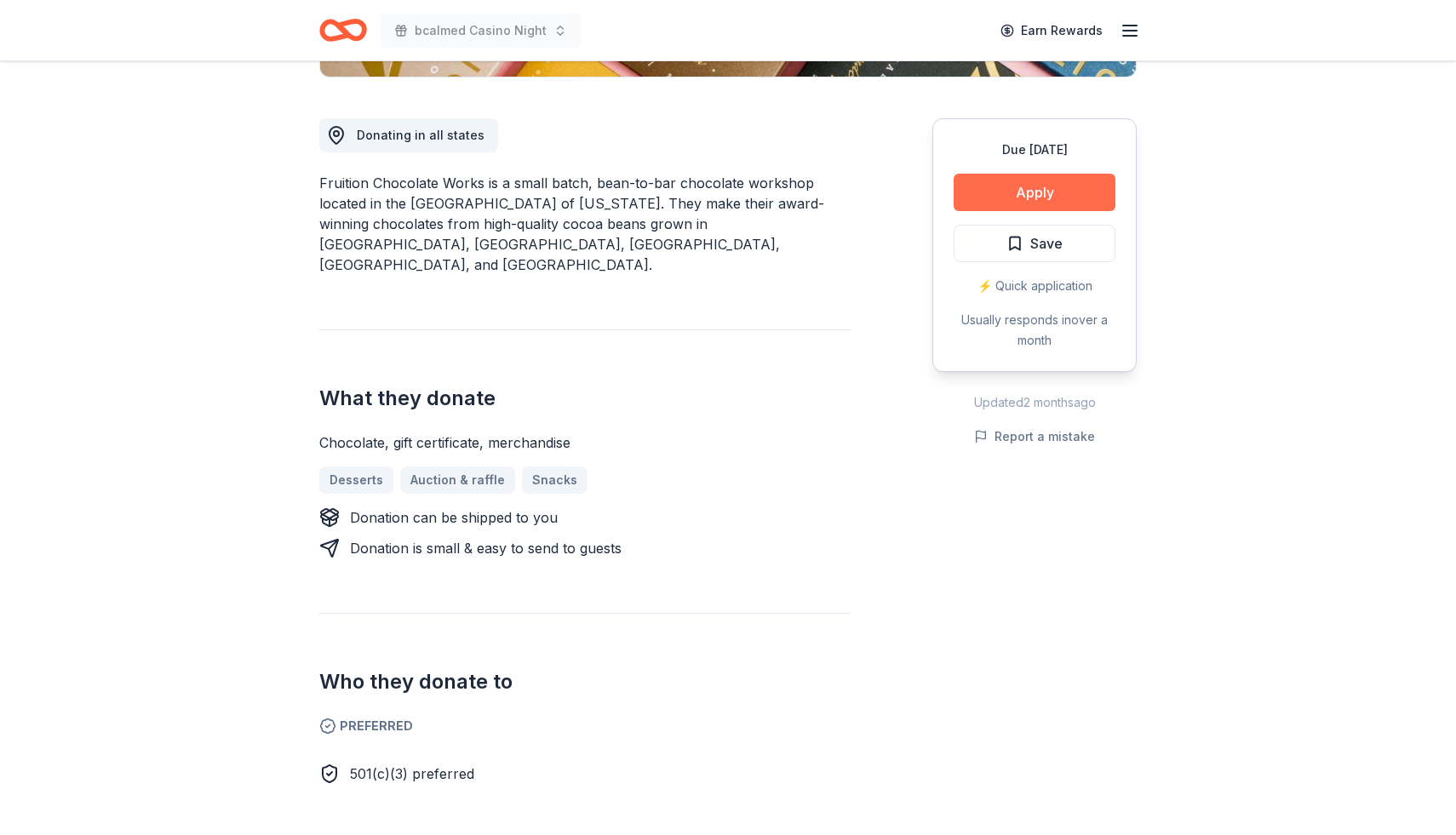
click at [1028, 191] on button "Apply" at bounding box center [1034, 193] width 161 height 38
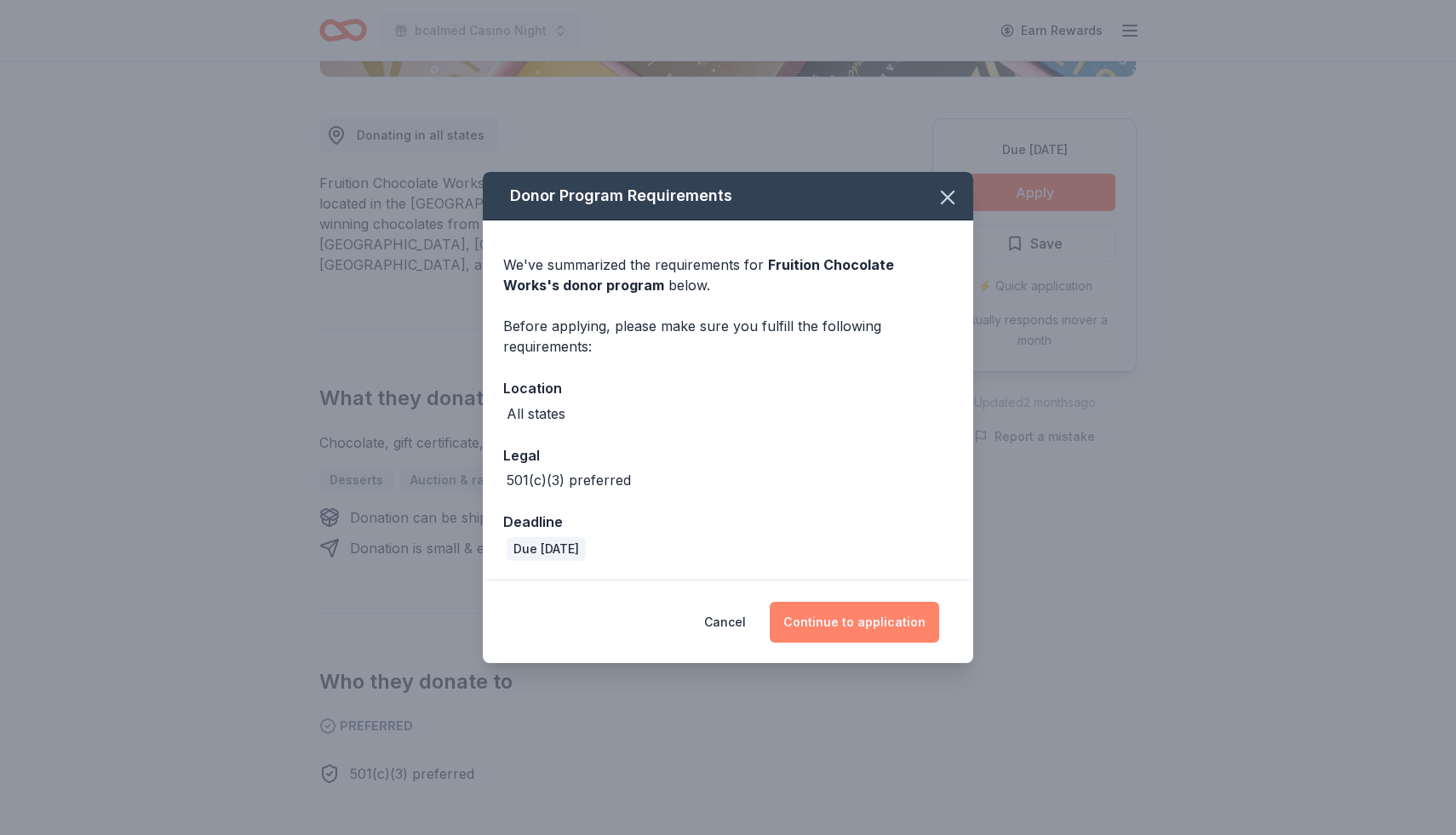
click at [859, 614] on button "Continue to application" at bounding box center [855, 622] width 169 height 41
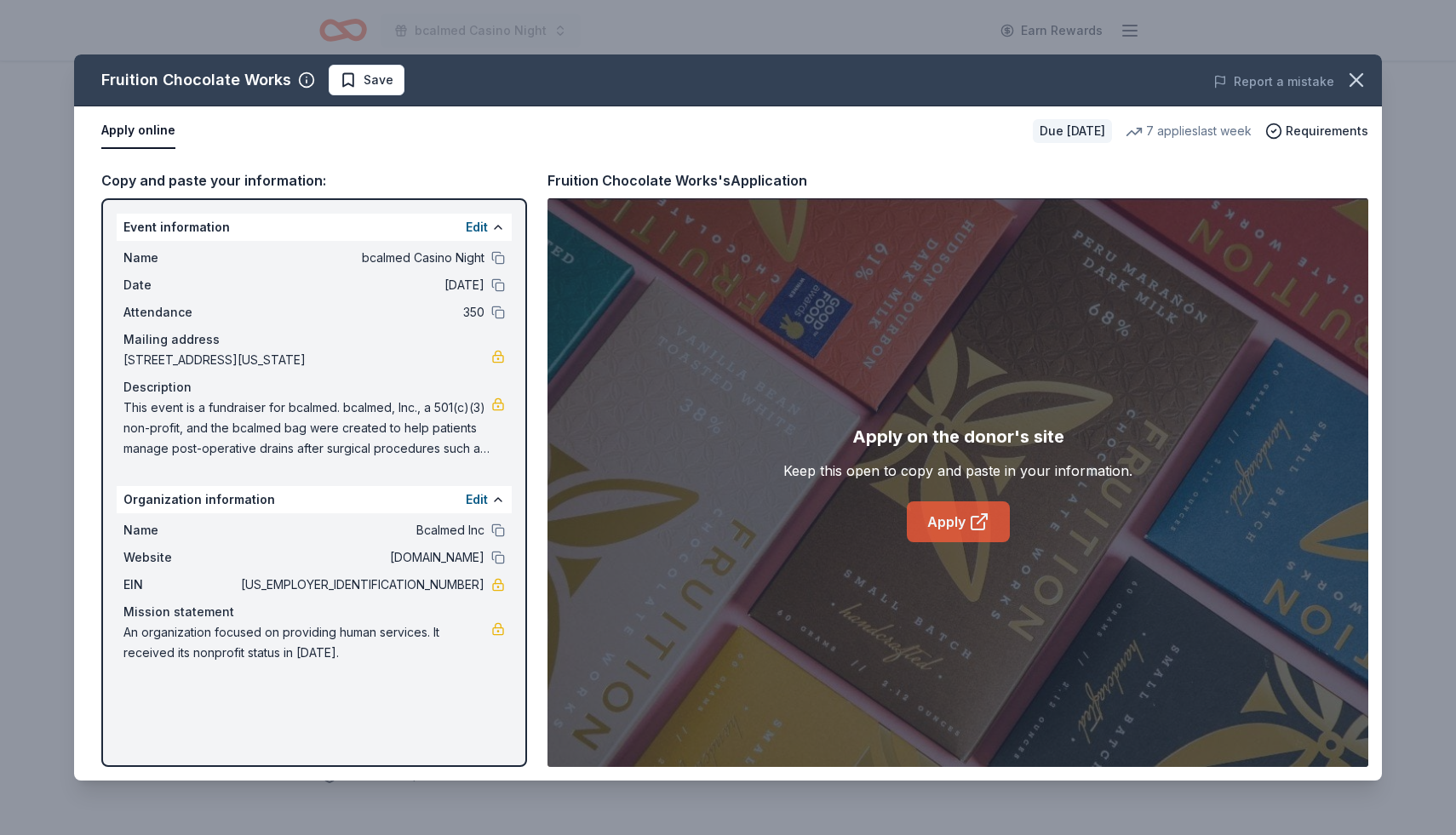
click at [994, 529] on link "Apply" at bounding box center [958, 521] width 103 height 41
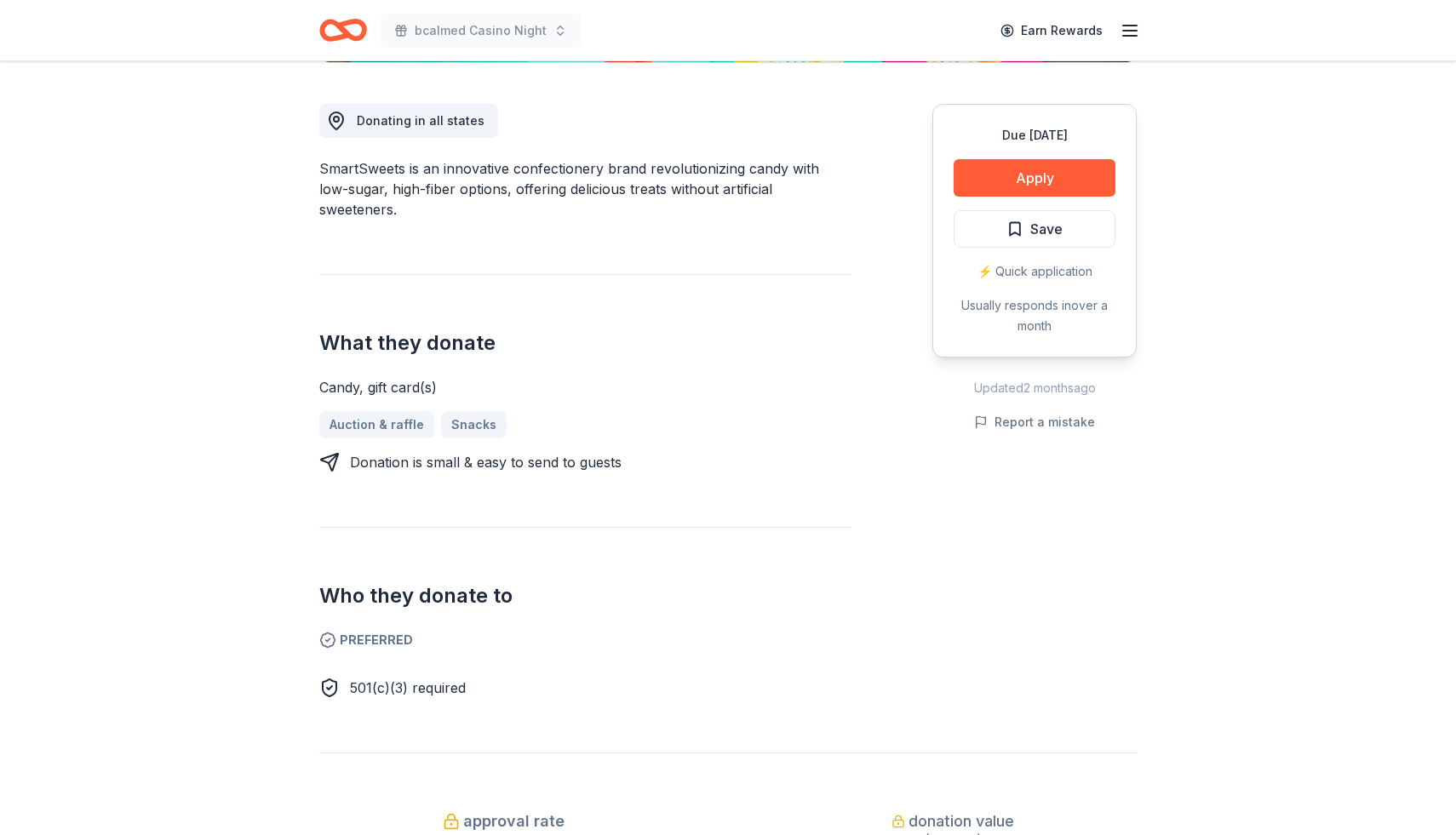
scroll to position [455, 0]
click at [987, 180] on button "Apply" at bounding box center [1034, 178] width 161 height 38
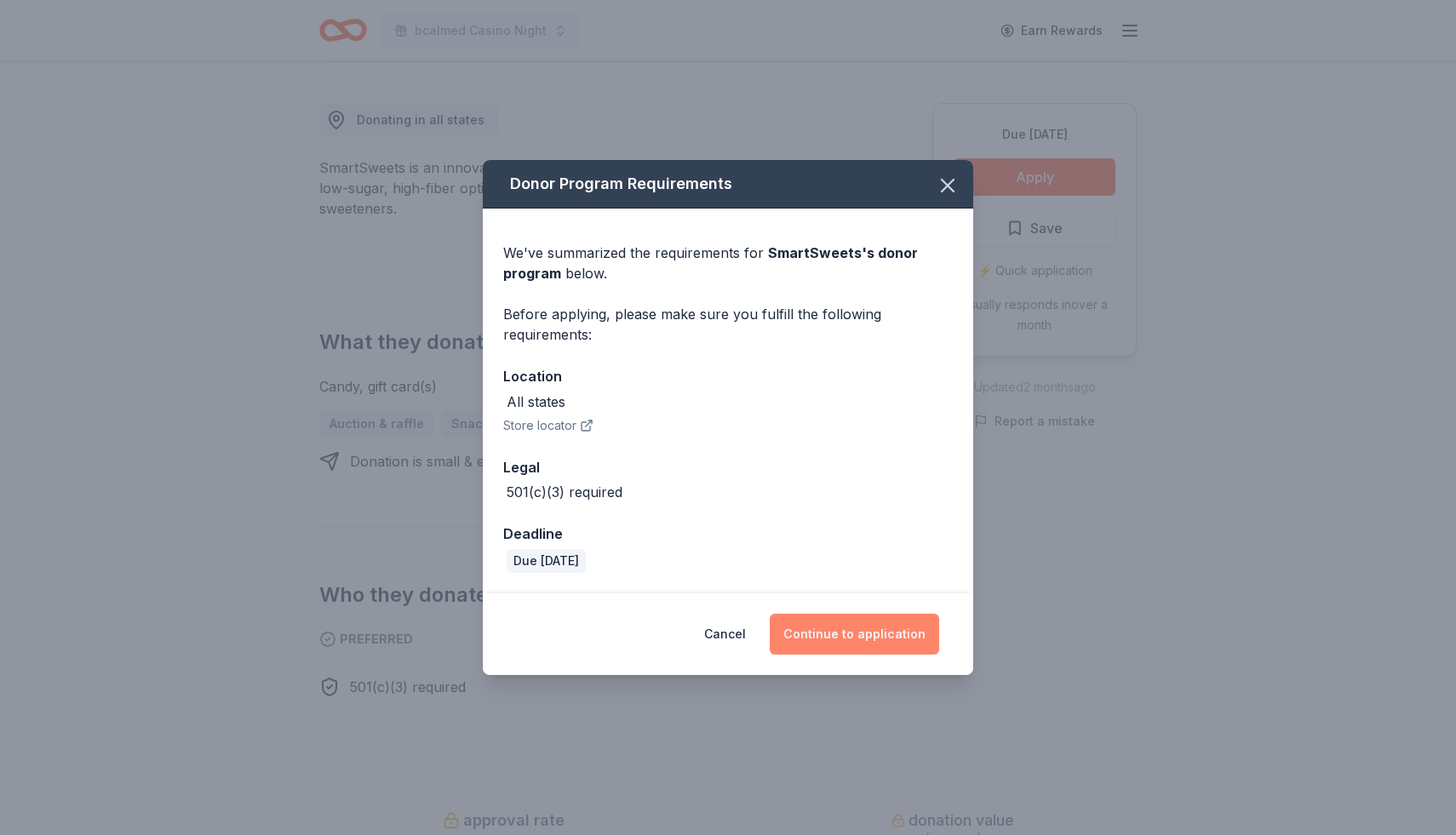
click at [848, 638] on button "Continue to application" at bounding box center [855, 634] width 169 height 41
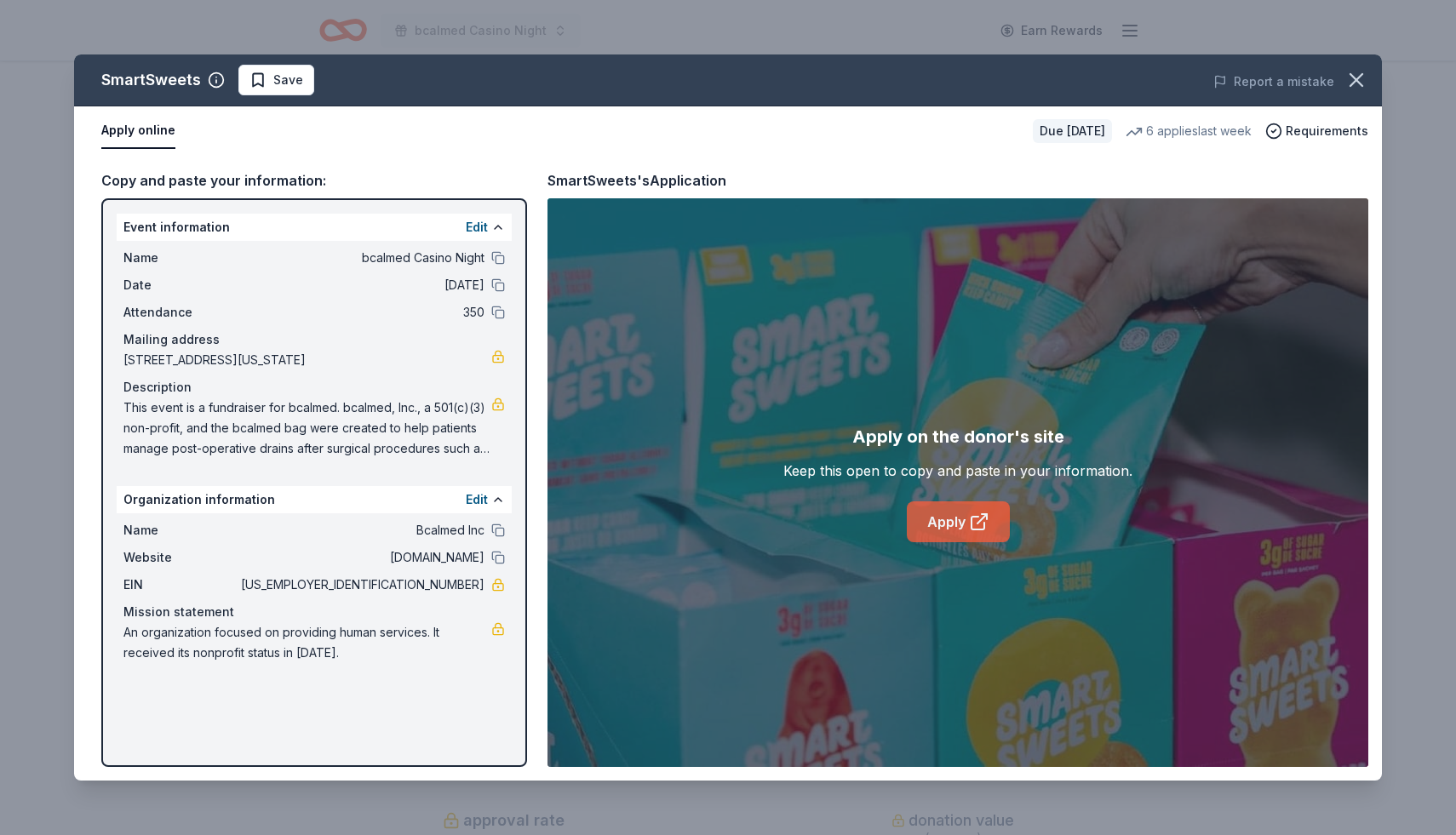
click at [983, 532] on link "Apply" at bounding box center [958, 521] width 103 height 41
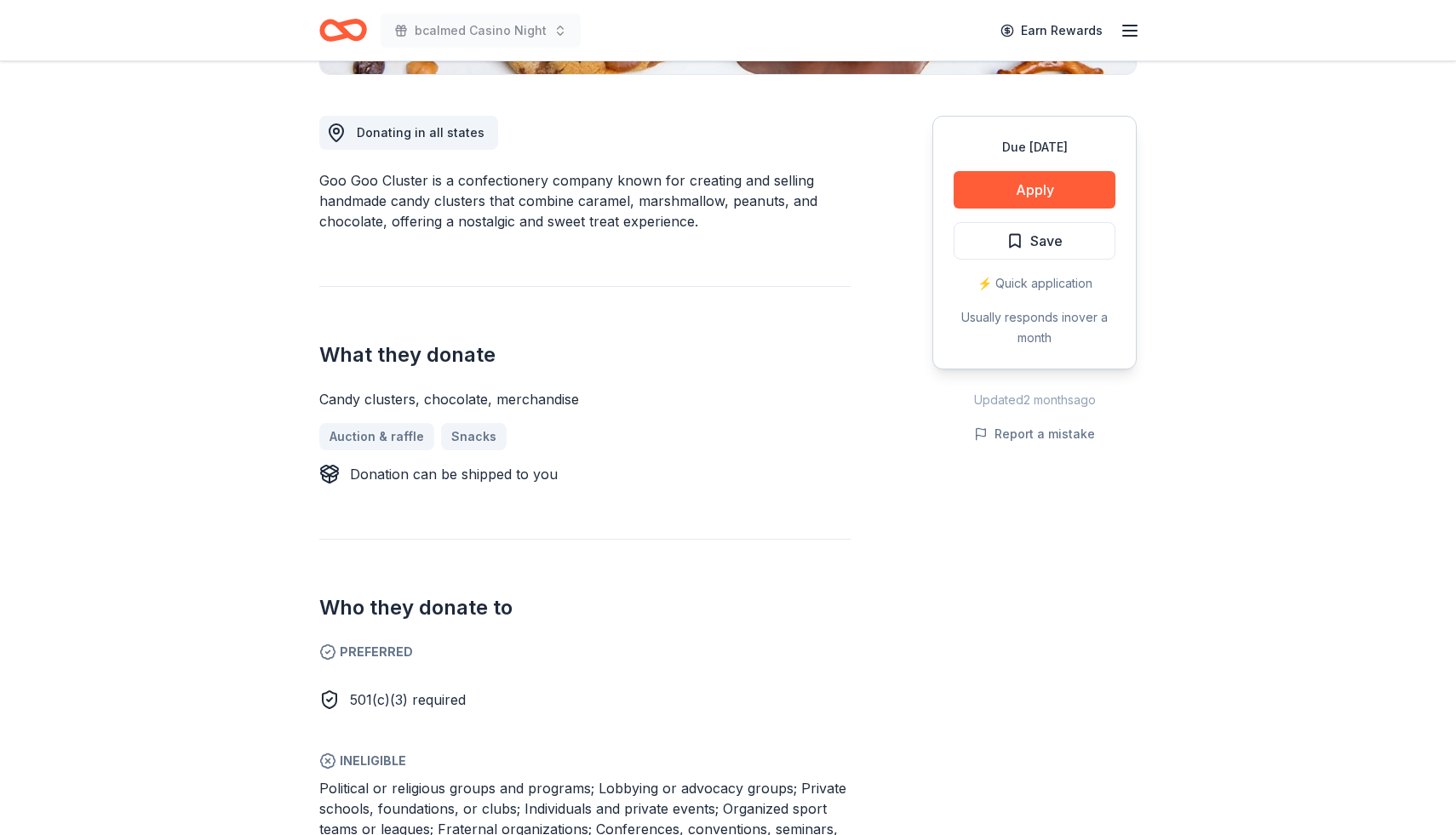
scroll to position [446, 0]
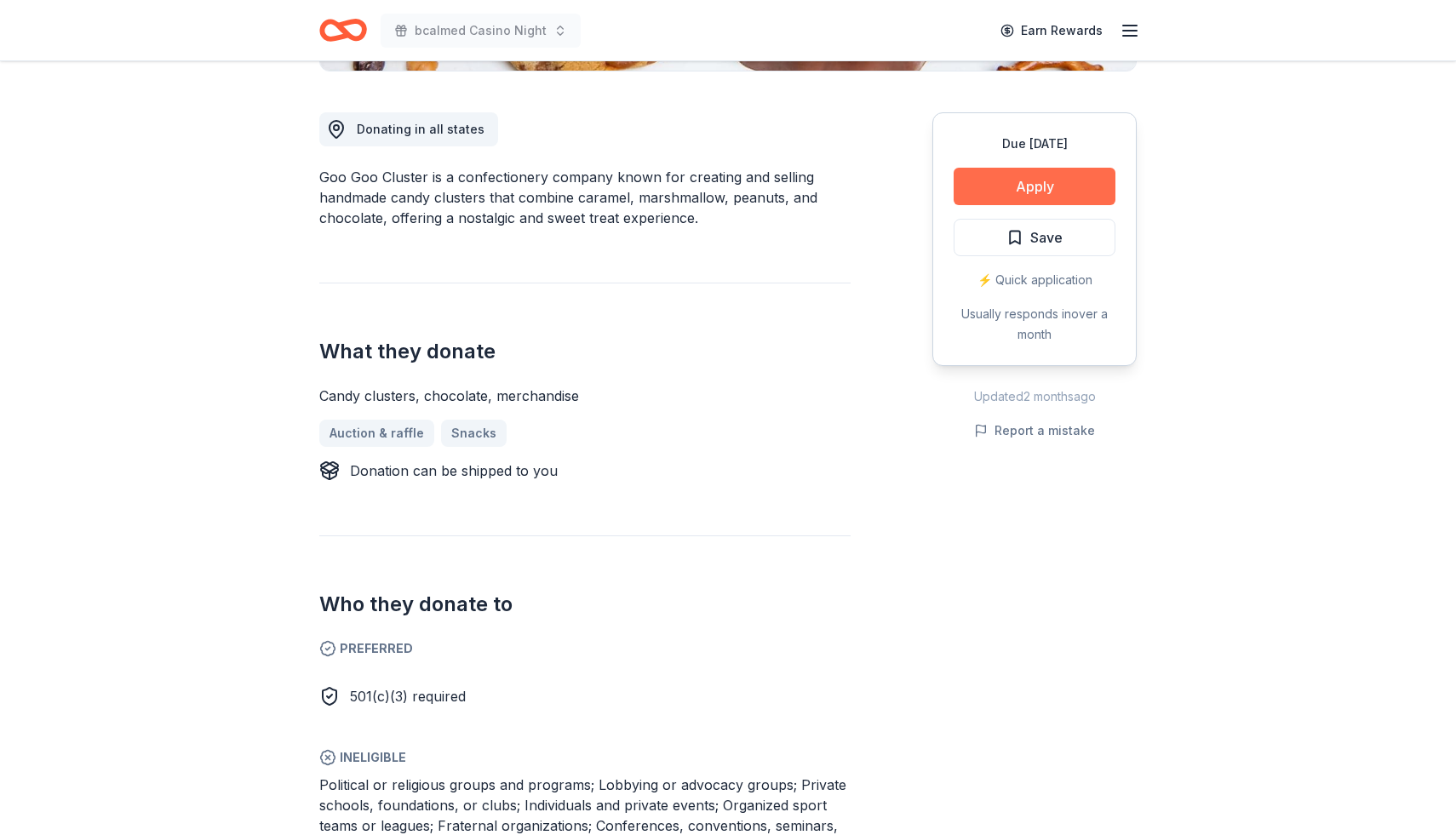
click at [983, 183] on button "Apply" at bounding box center [1034, 187] width 161 height 38
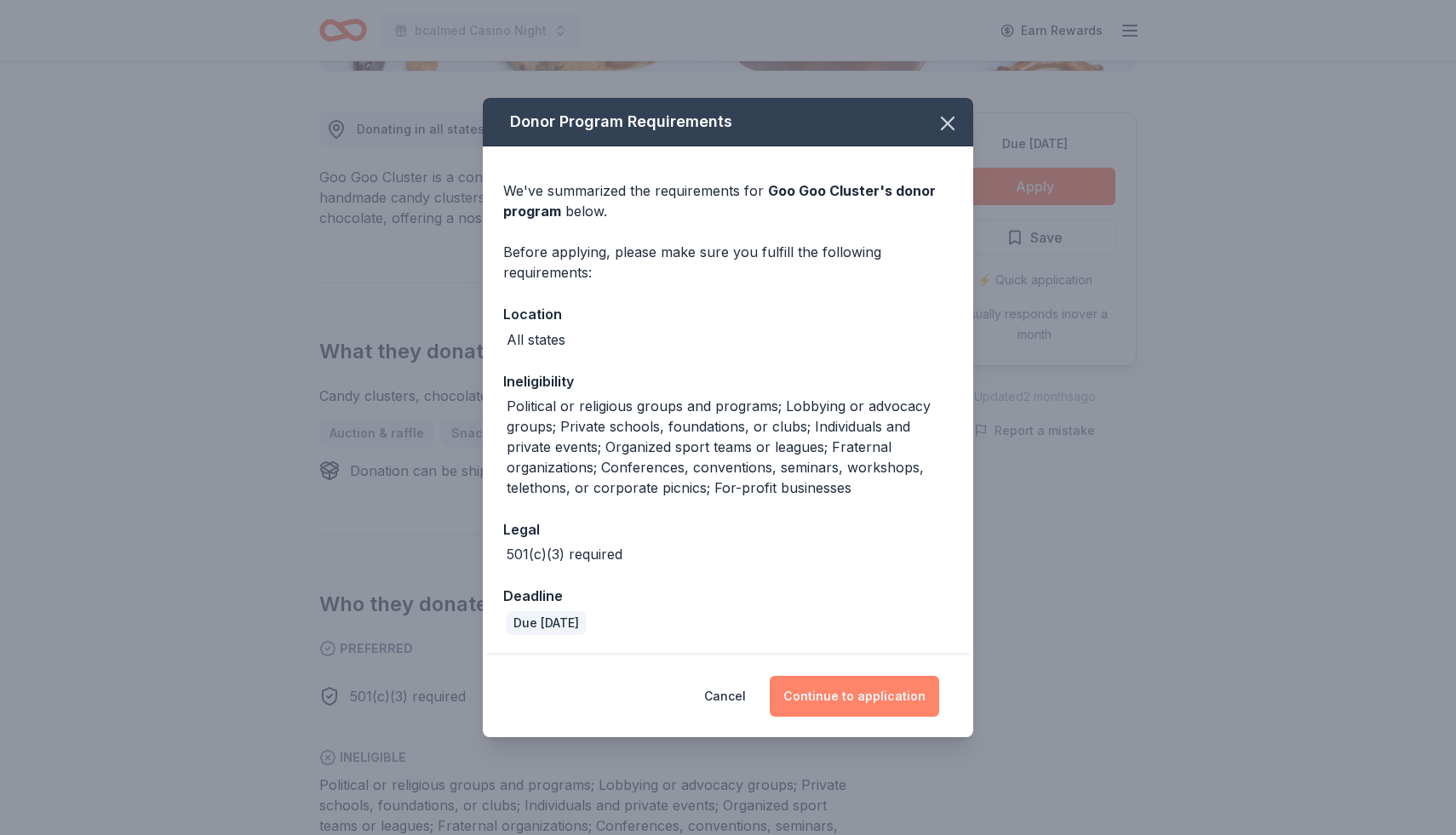
click at [875, 698] on button "Continue to application" at bounding box center [855, 696] width 169 height 41
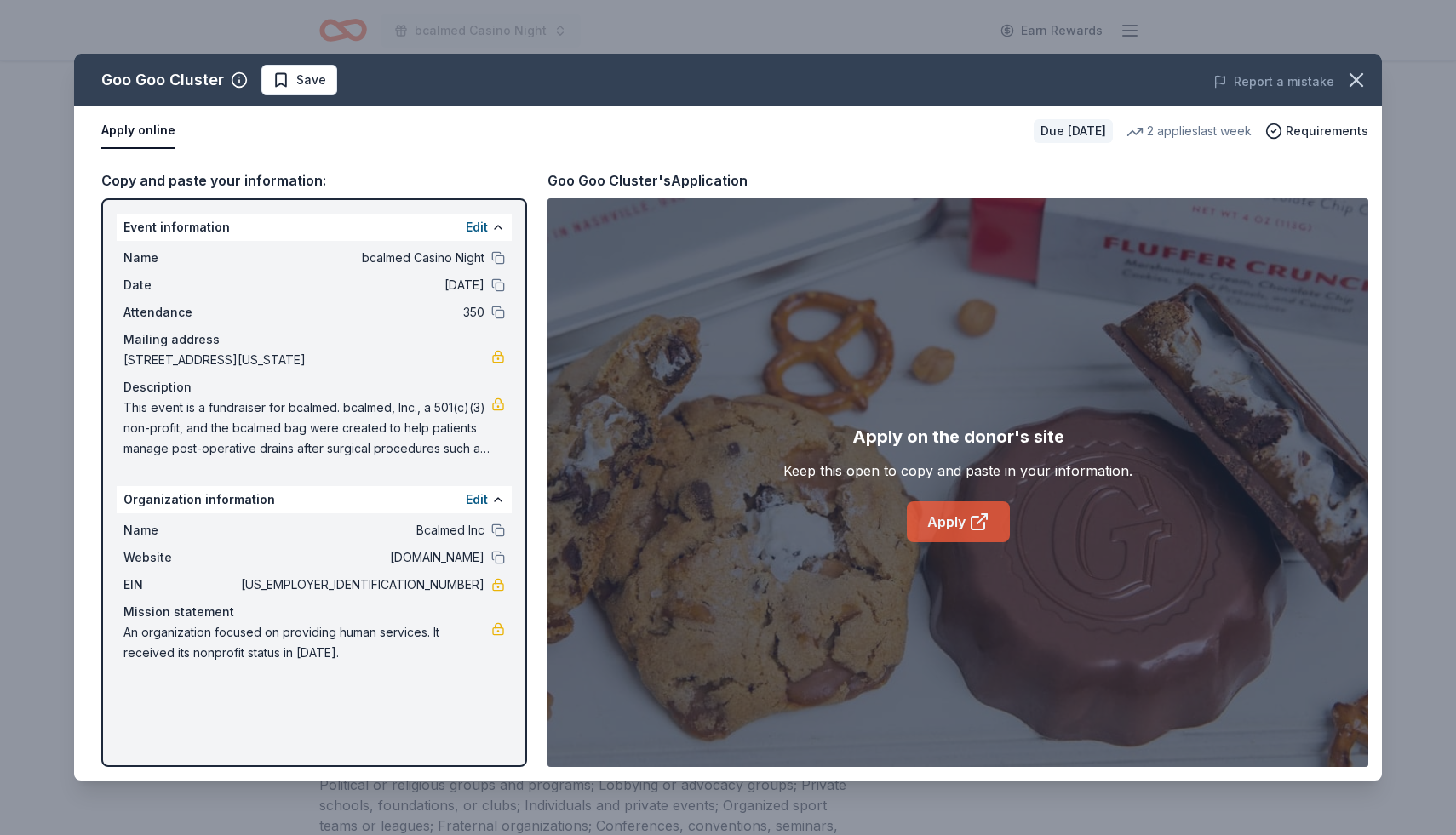
click at [949, 521] on link "Apply" at bounding box center [958, 521] width 103 height 41
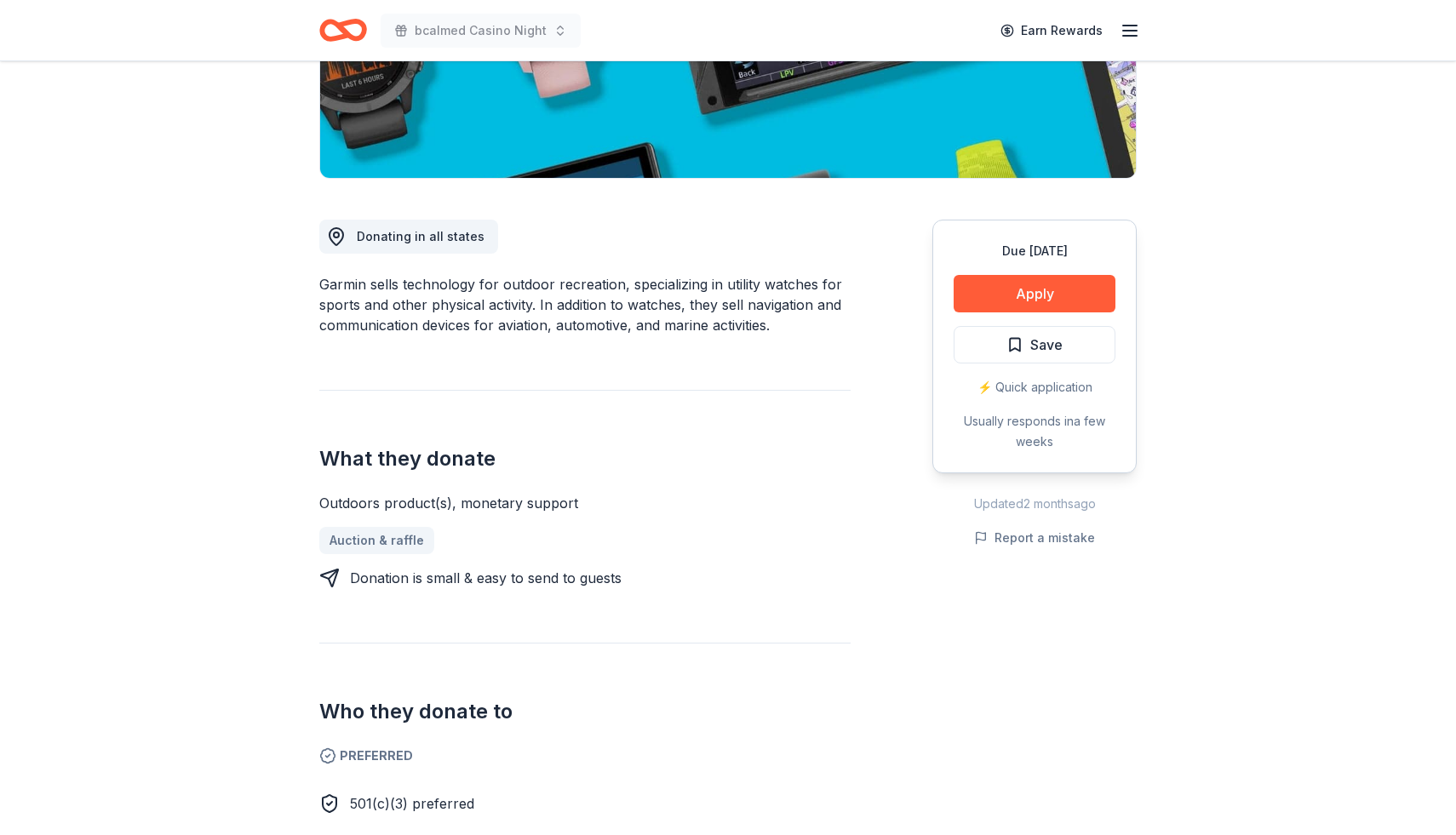
scroll to position [340, 0]
click at [1018, 301] on button "Apply" at bounding box center [1034, 293] width 161 height 38
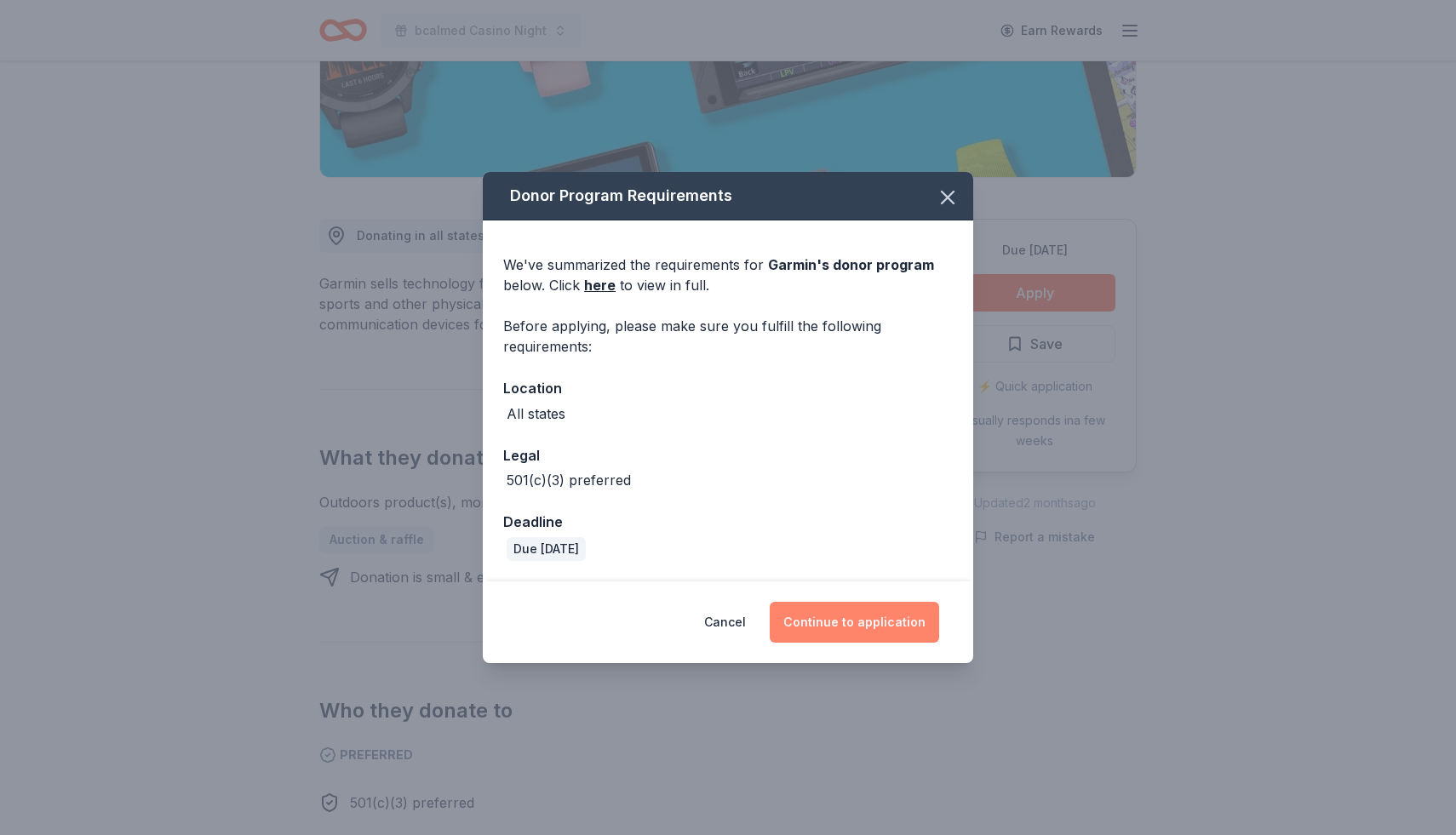
click at [862, 625] on button "Continue to application" at bounding box center [855, 622] width 169 height 41
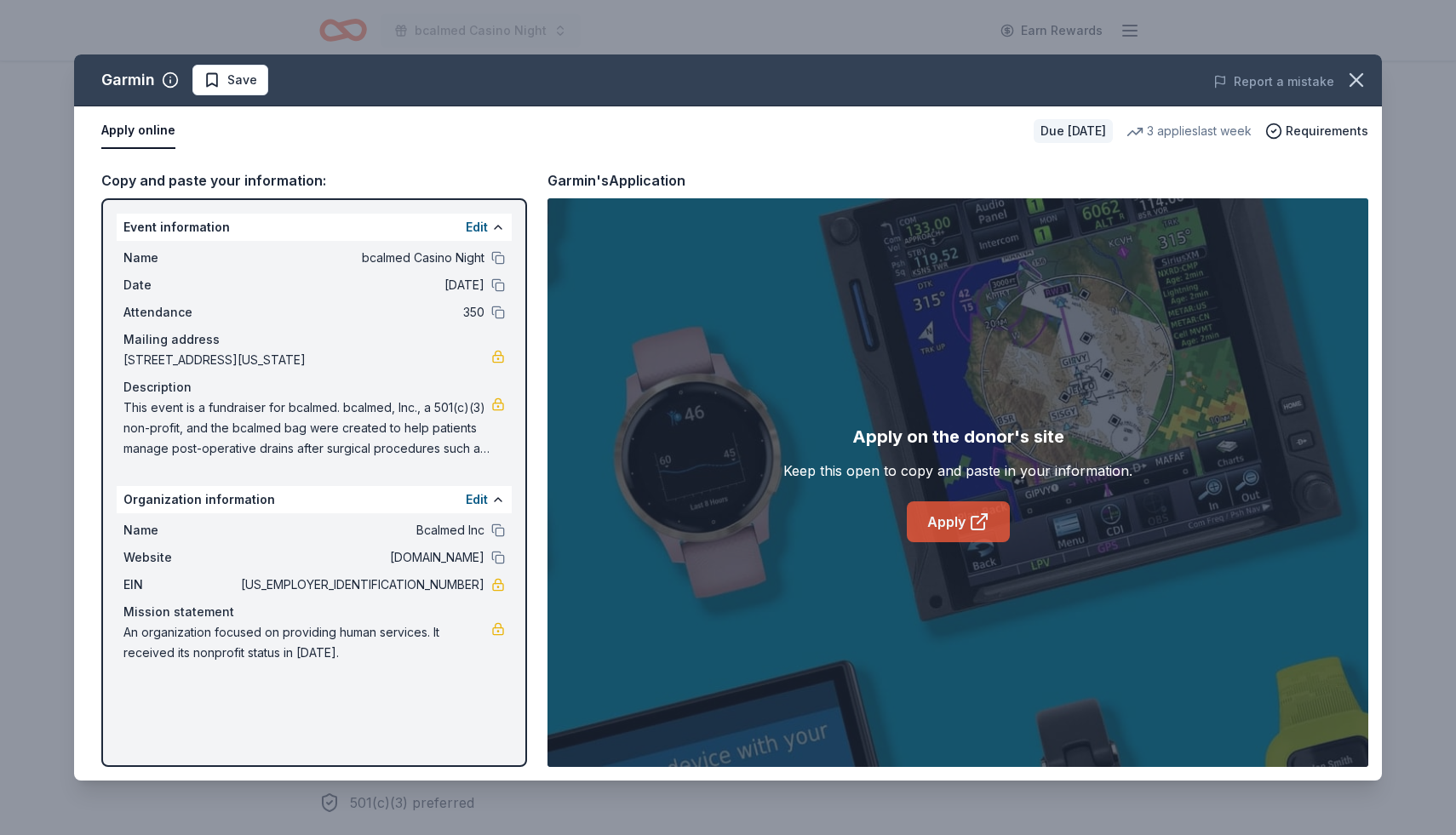
click at [994, 523] on link "Apply" at bounding box center [958, 521] width 103 height 41
click at [1363, 79] on icon "button" at bounding box center [1356, 80] width 23 height 23
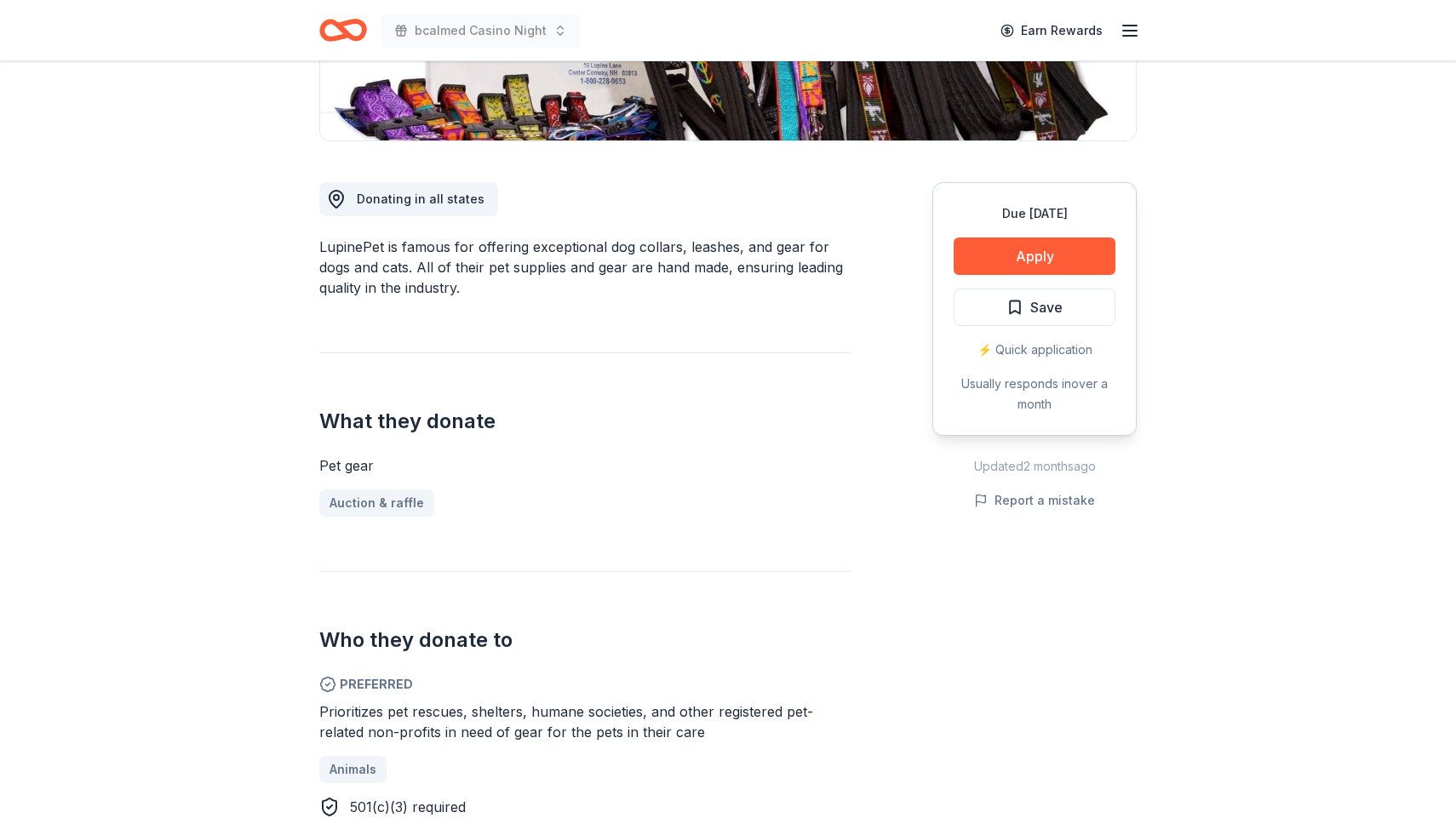
scroll to position [379, 0]
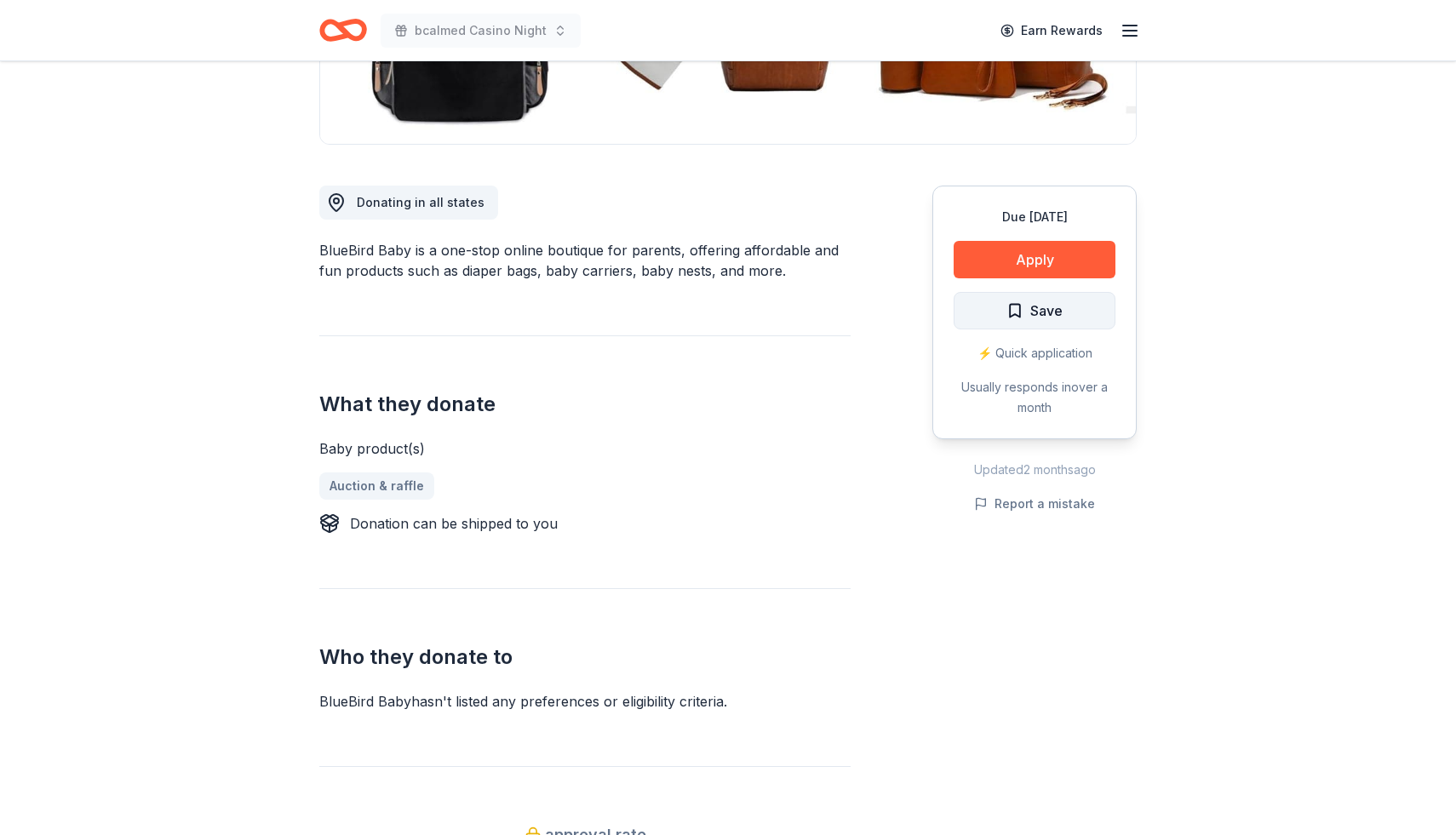
scroll to position [376, 0]
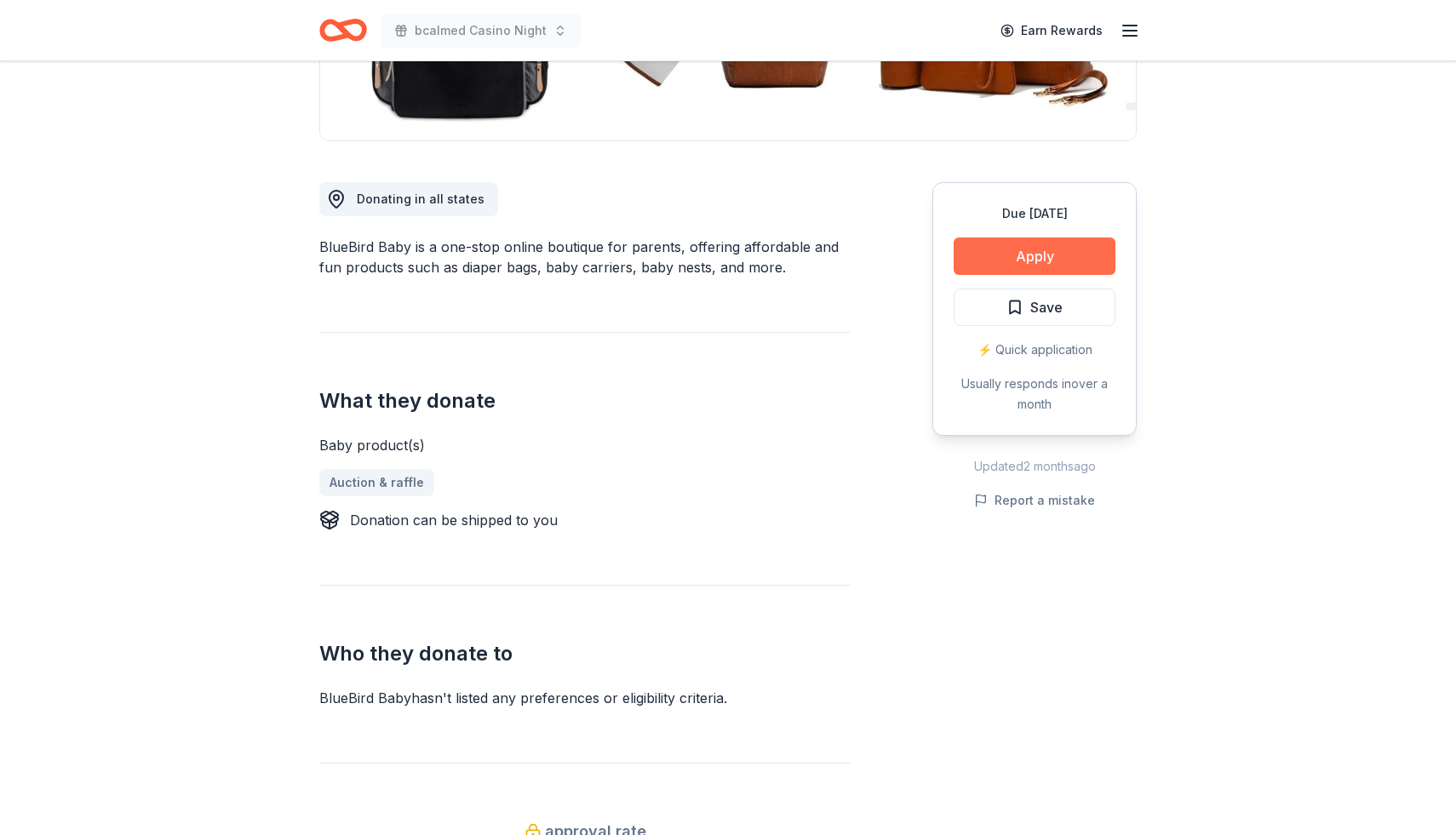
click at [1039, 258] on button "Apply" at bounding box center [1034, 256] width 161 height 38
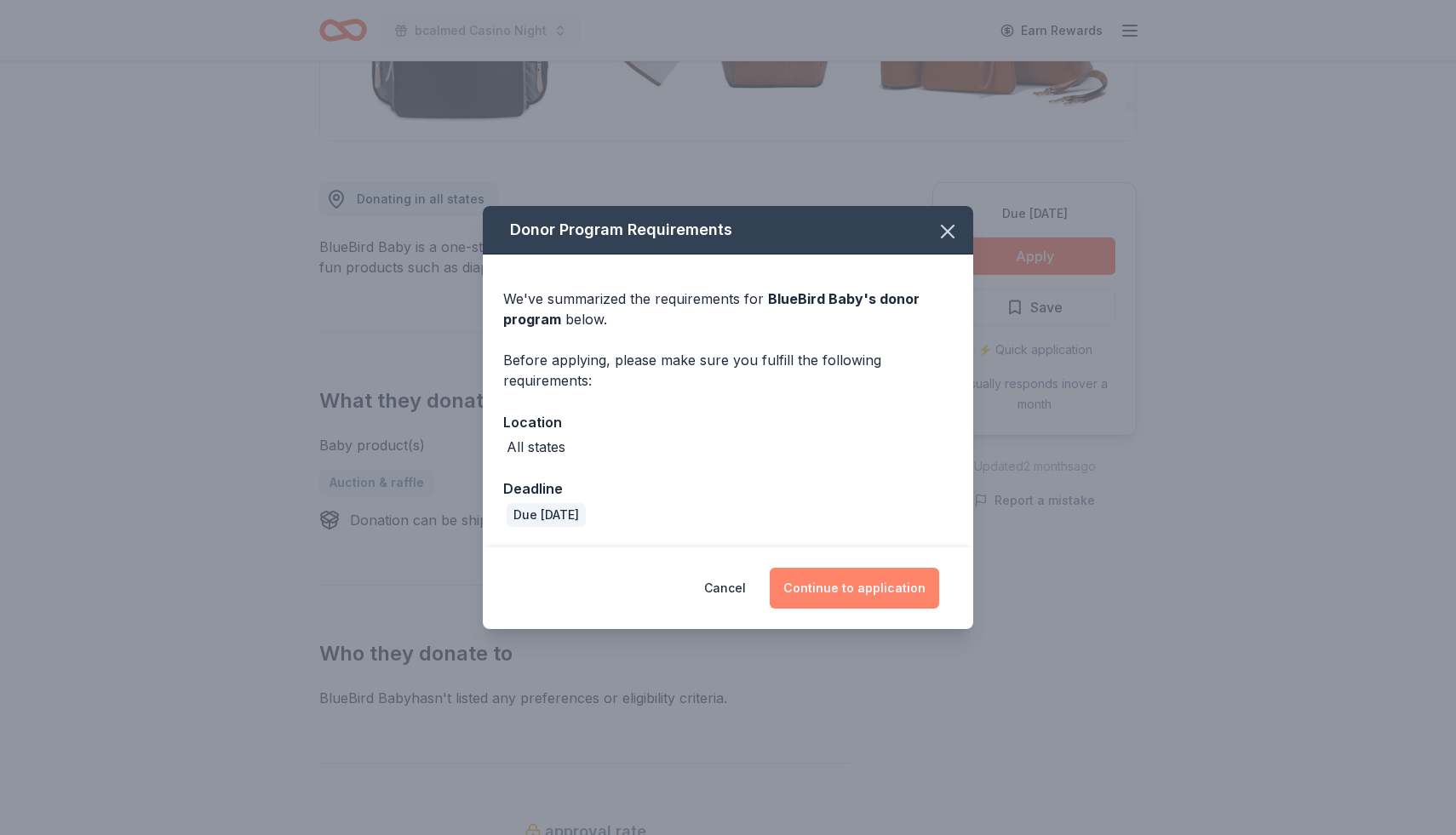
click at [847, 592] on button "Continue to application" at bounding box center [855, 588] width 169 height 41
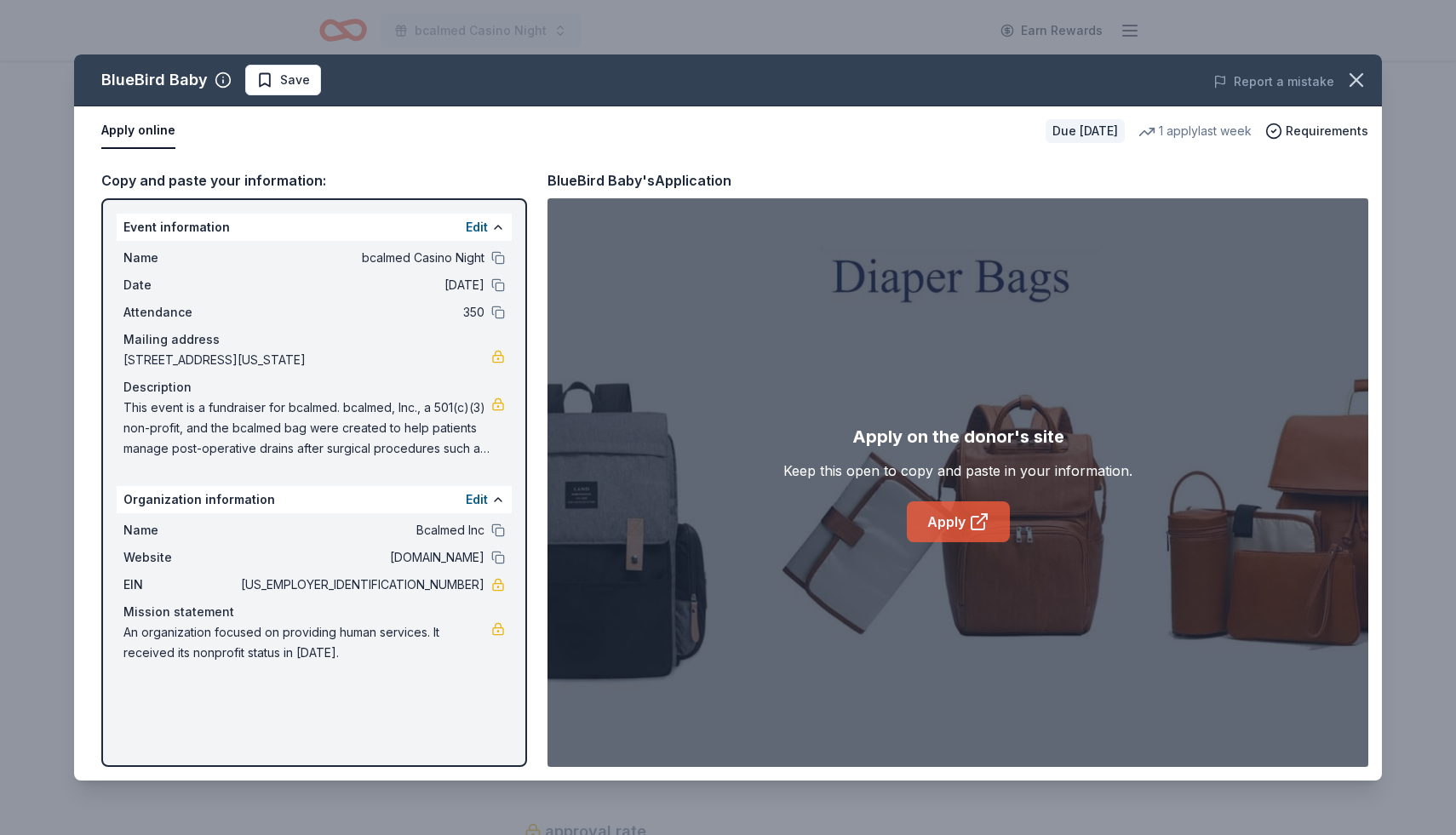
click at [973, 523] on icon at bounding box center [979, 522] width 21 height 21
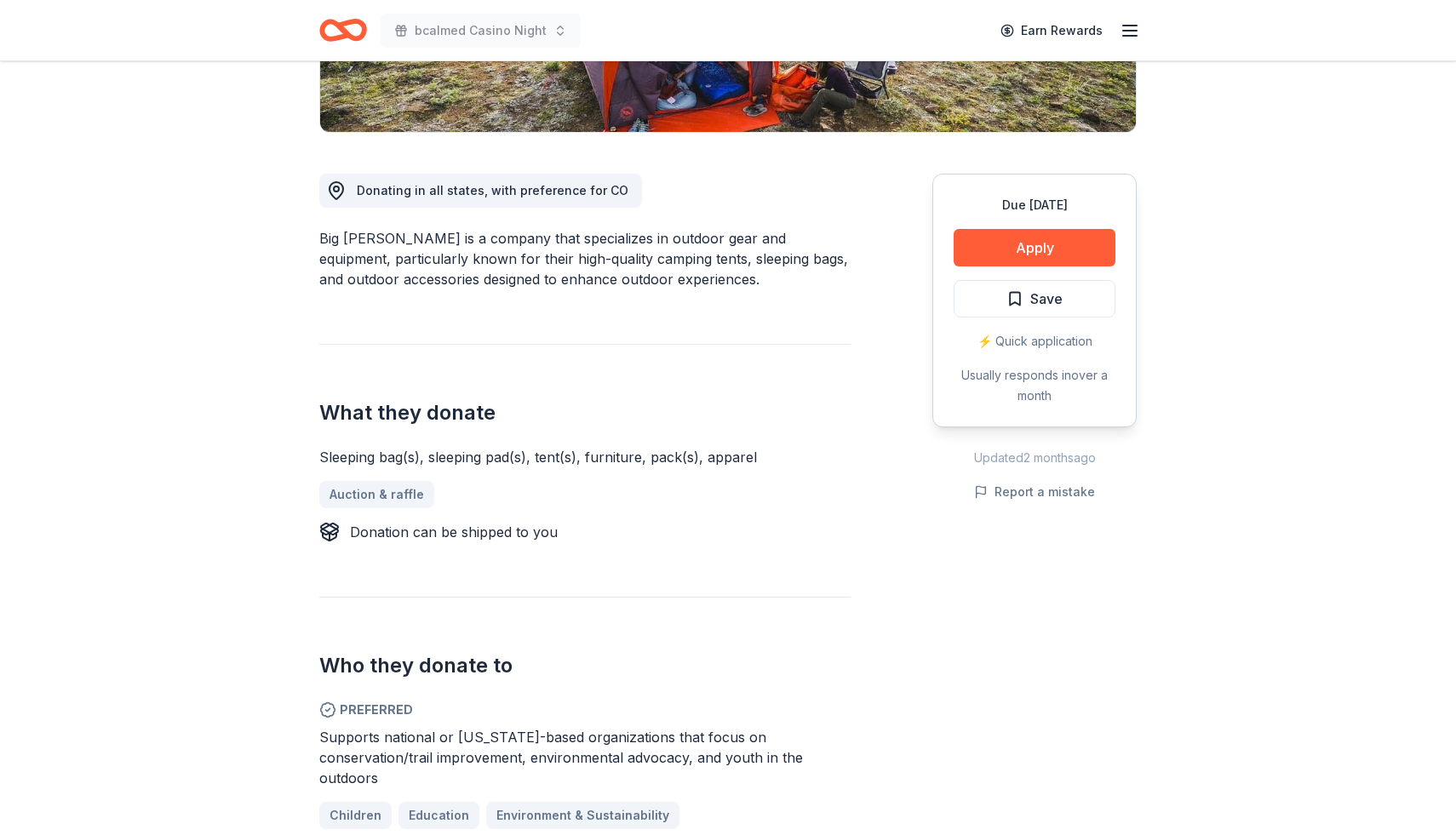
scroll to position [390, 0]
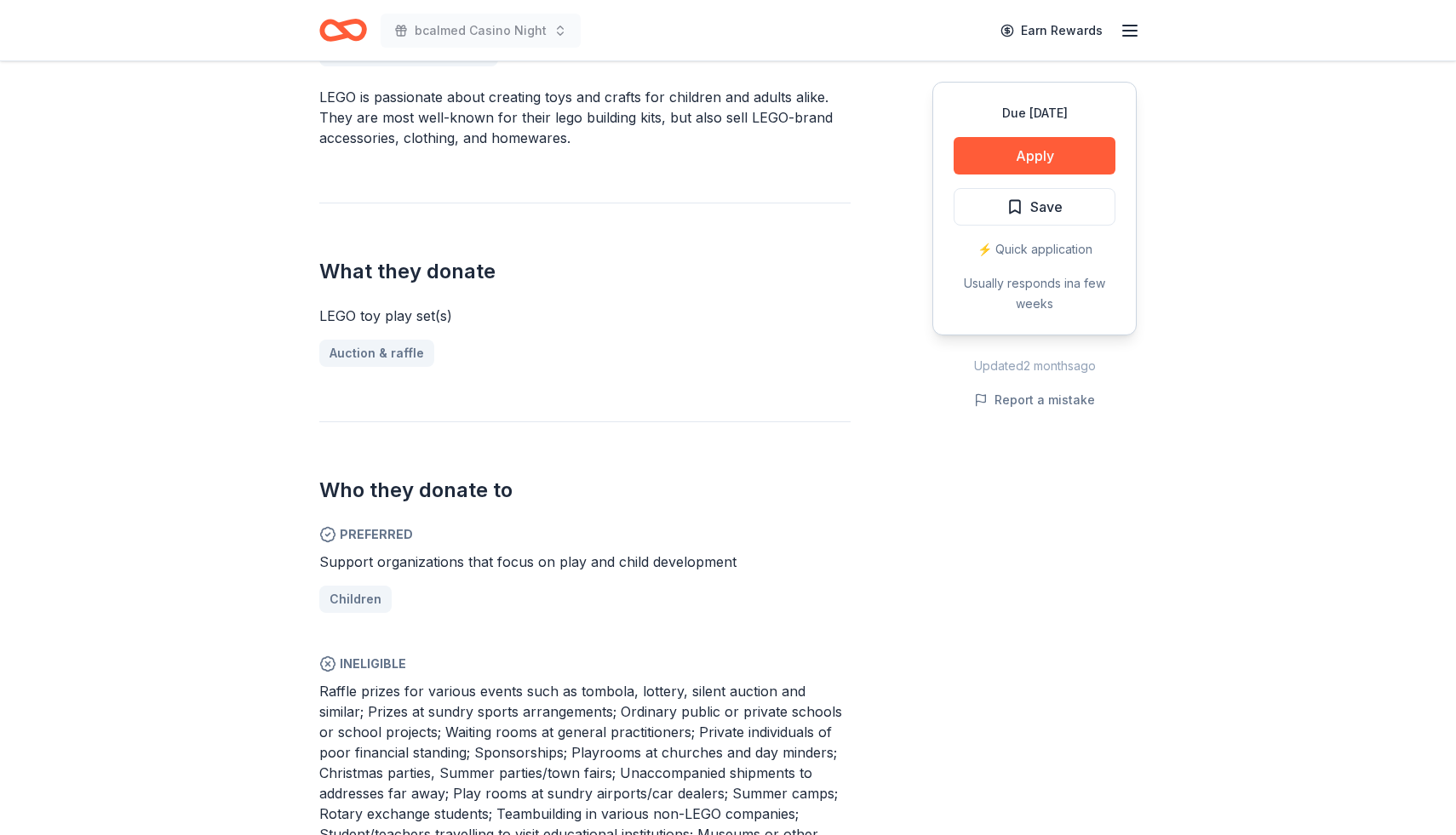
scroll to position [528, 0]
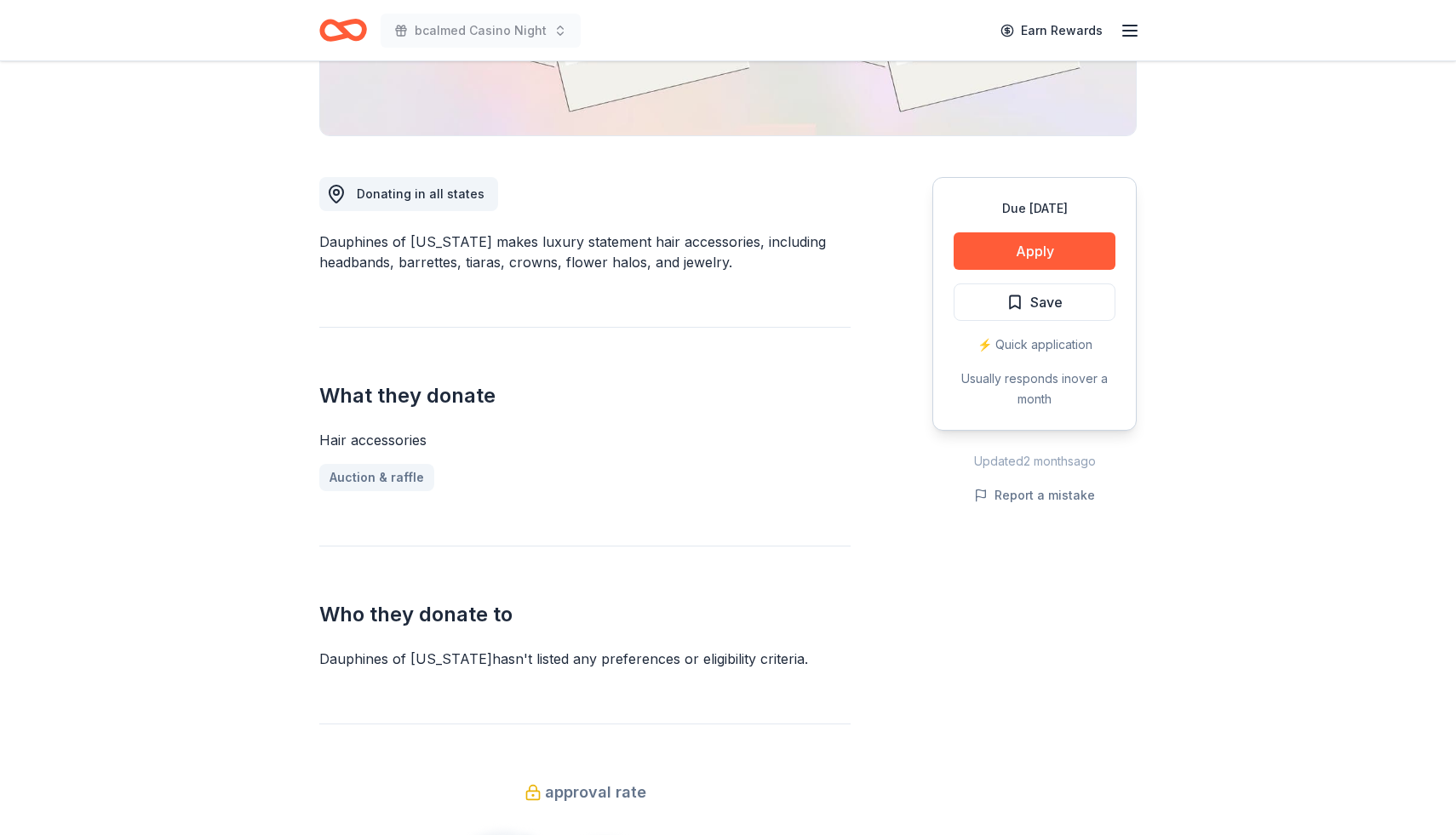
scroll to position [384, 0]
click at [1015, 251] on button "Apply" at bounding box center [1034, 249] width 161 height 38
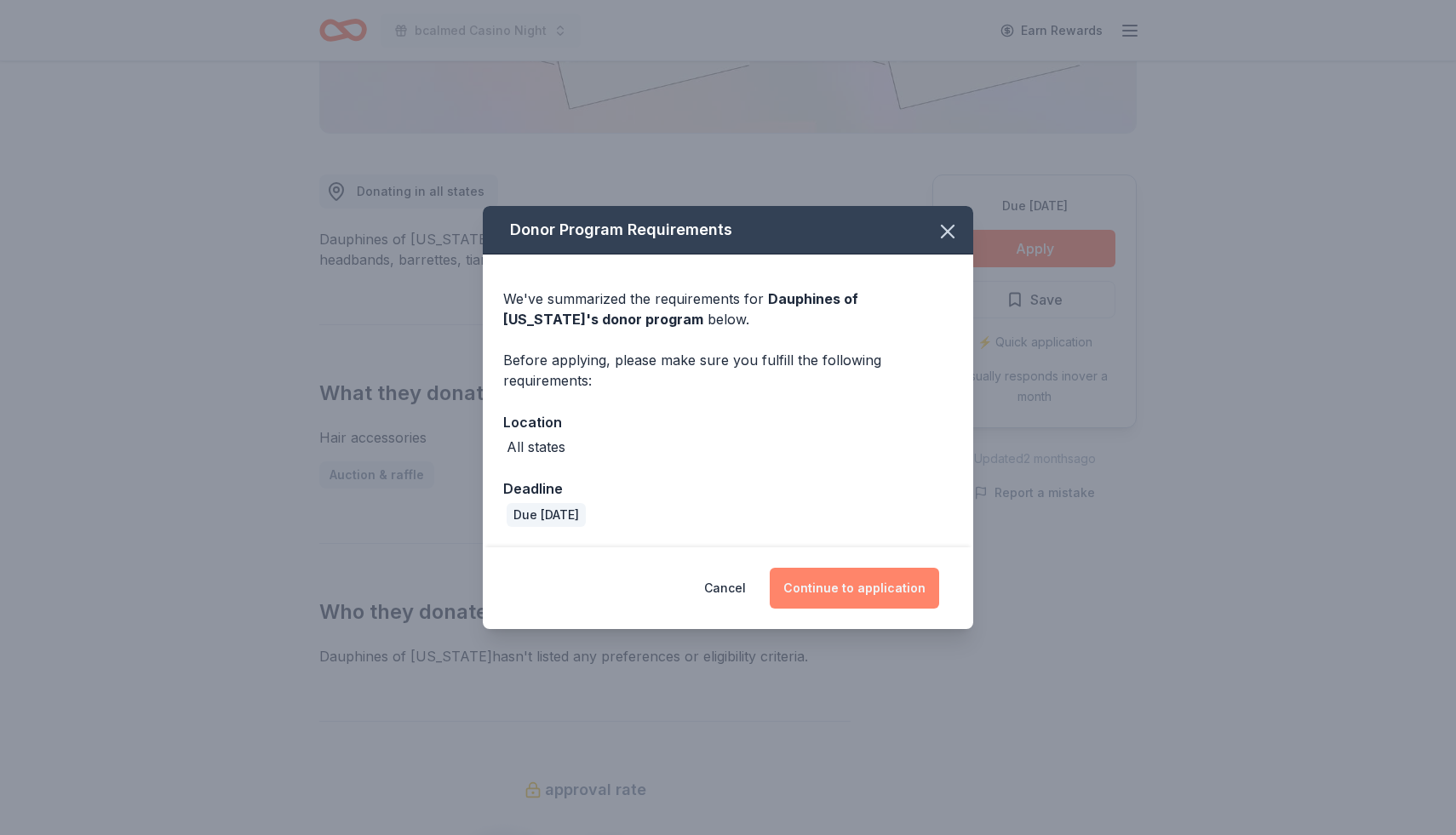
click at [858, 591] on button "Continue to application" at bounding box center [855, 588] width 169 height 41
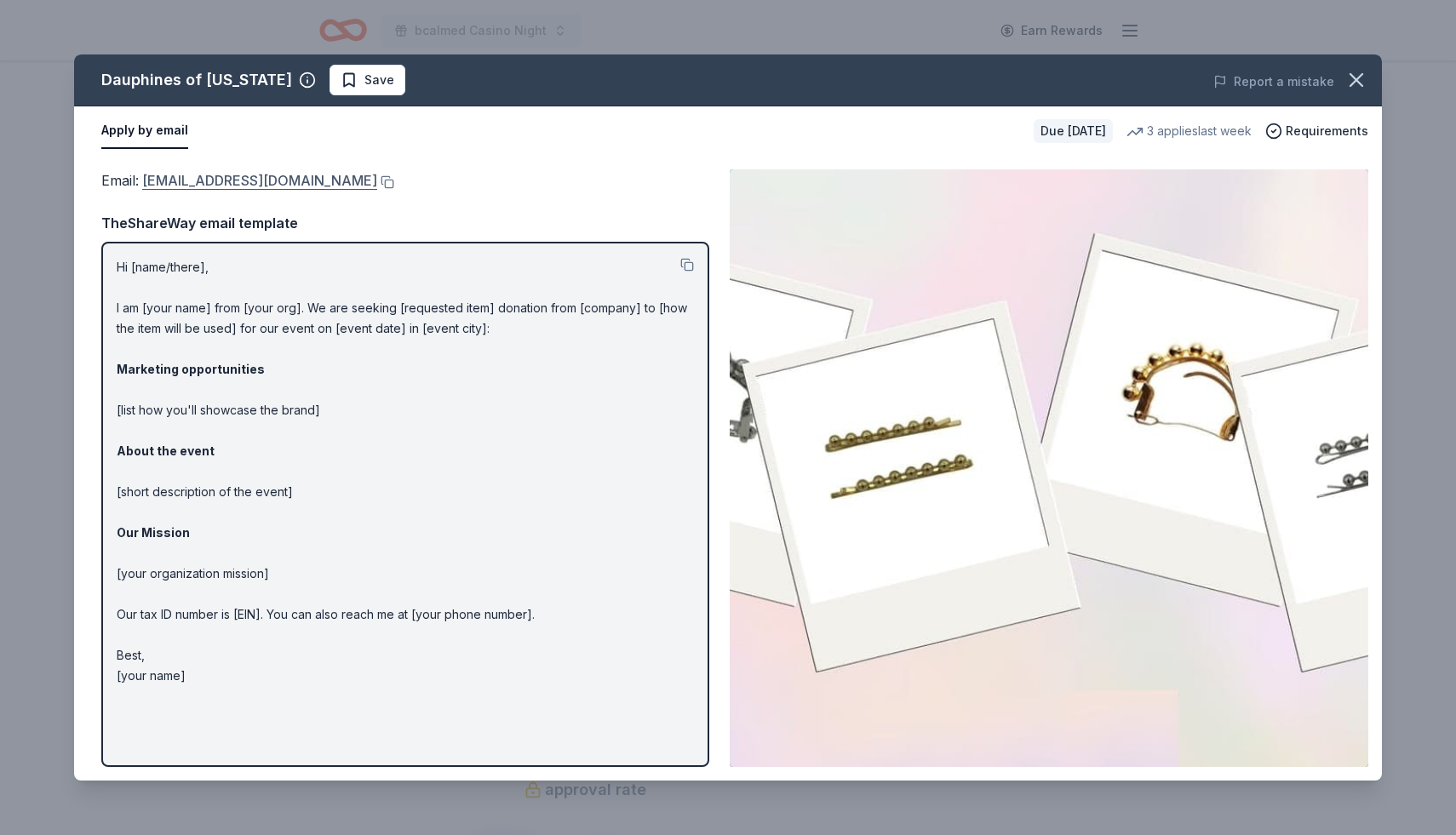
drag, startPoint x: 142, startPoint y: 182, endPoint x: 384, endPoint y: 188, distance: 242.1
click at [259, 186] on span "Email : donations@dauphinesofnewyork.com" at bounding box center [239, 180] width 276 height 17
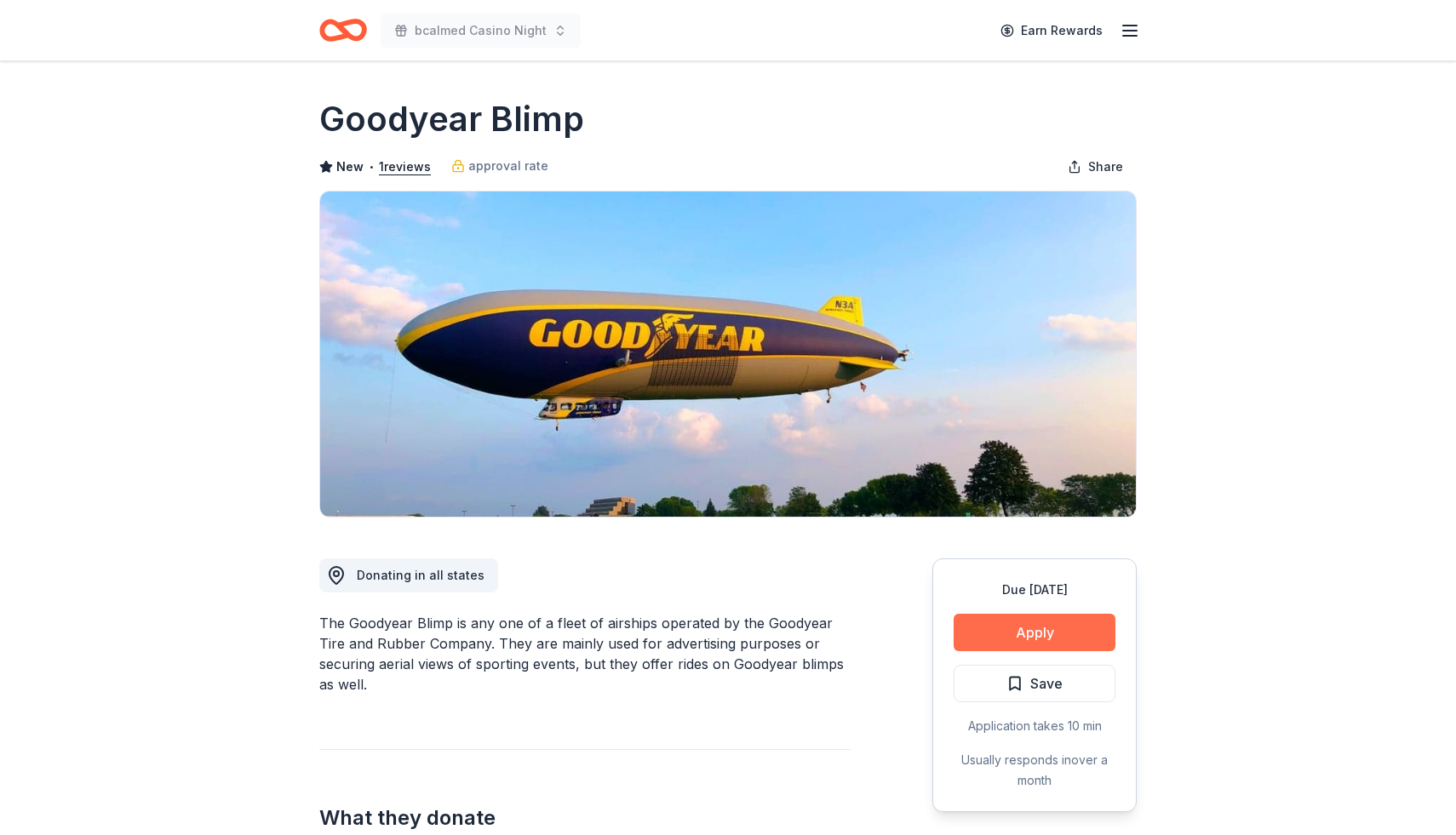
click at [1018, 629] on button "Apply" at bounding box center [1034, 633] width 161 height 38
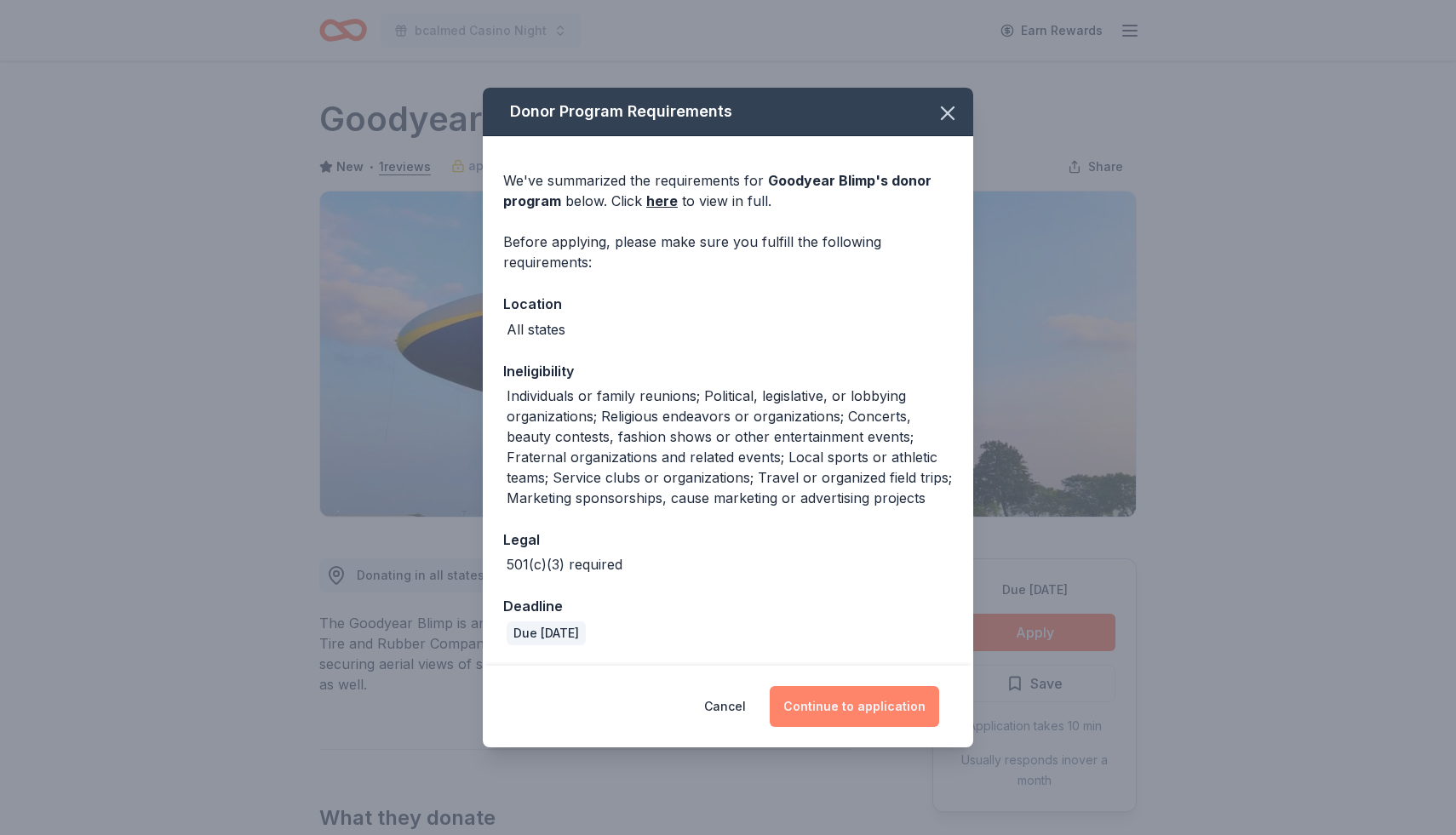
click at [864, 712] on button "Continue to application" at bounding box center [855, 706] width 169 height 41
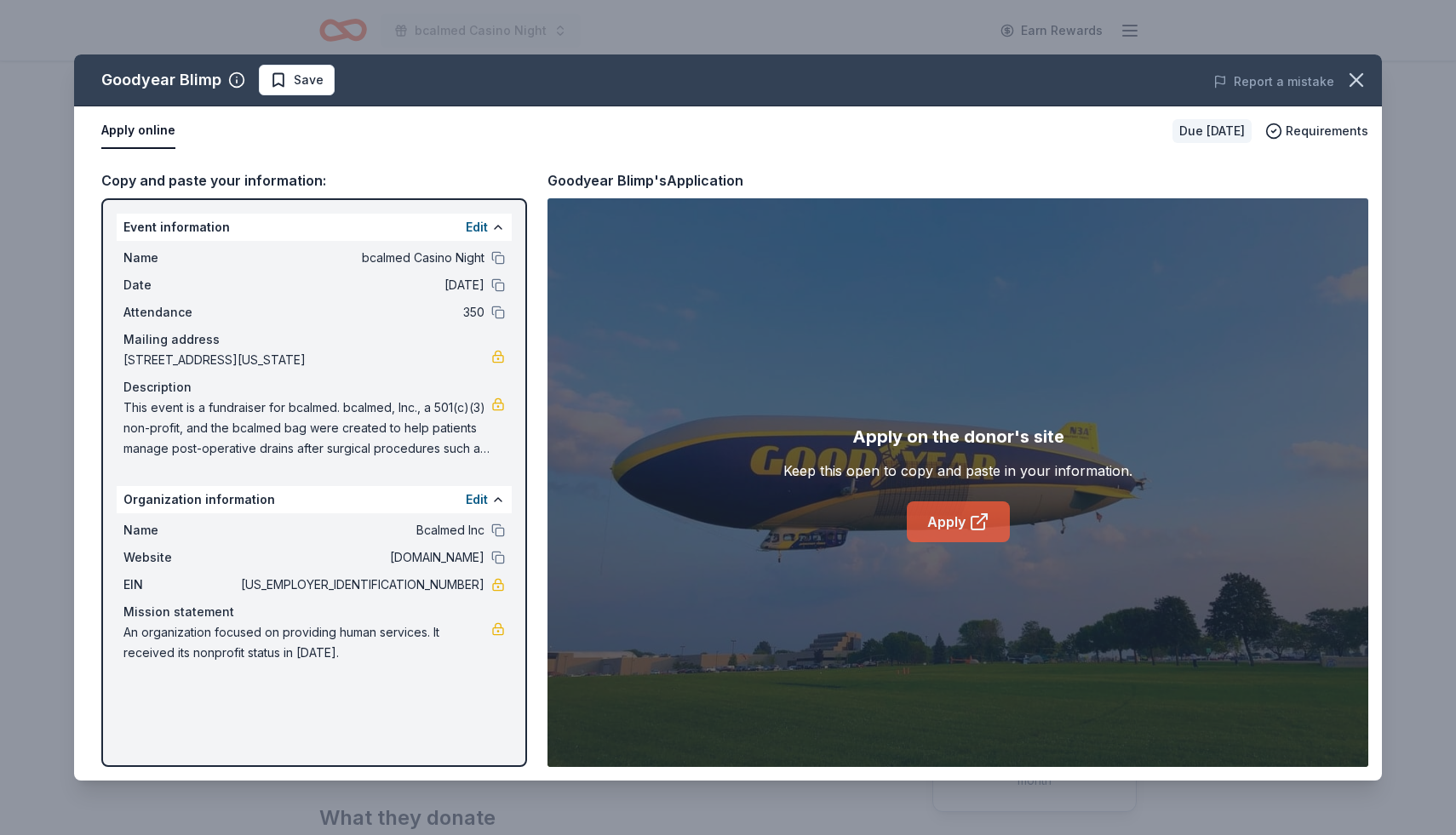
click at [984, 518] on icon at bounding box center [979, 522] width 21 height 21
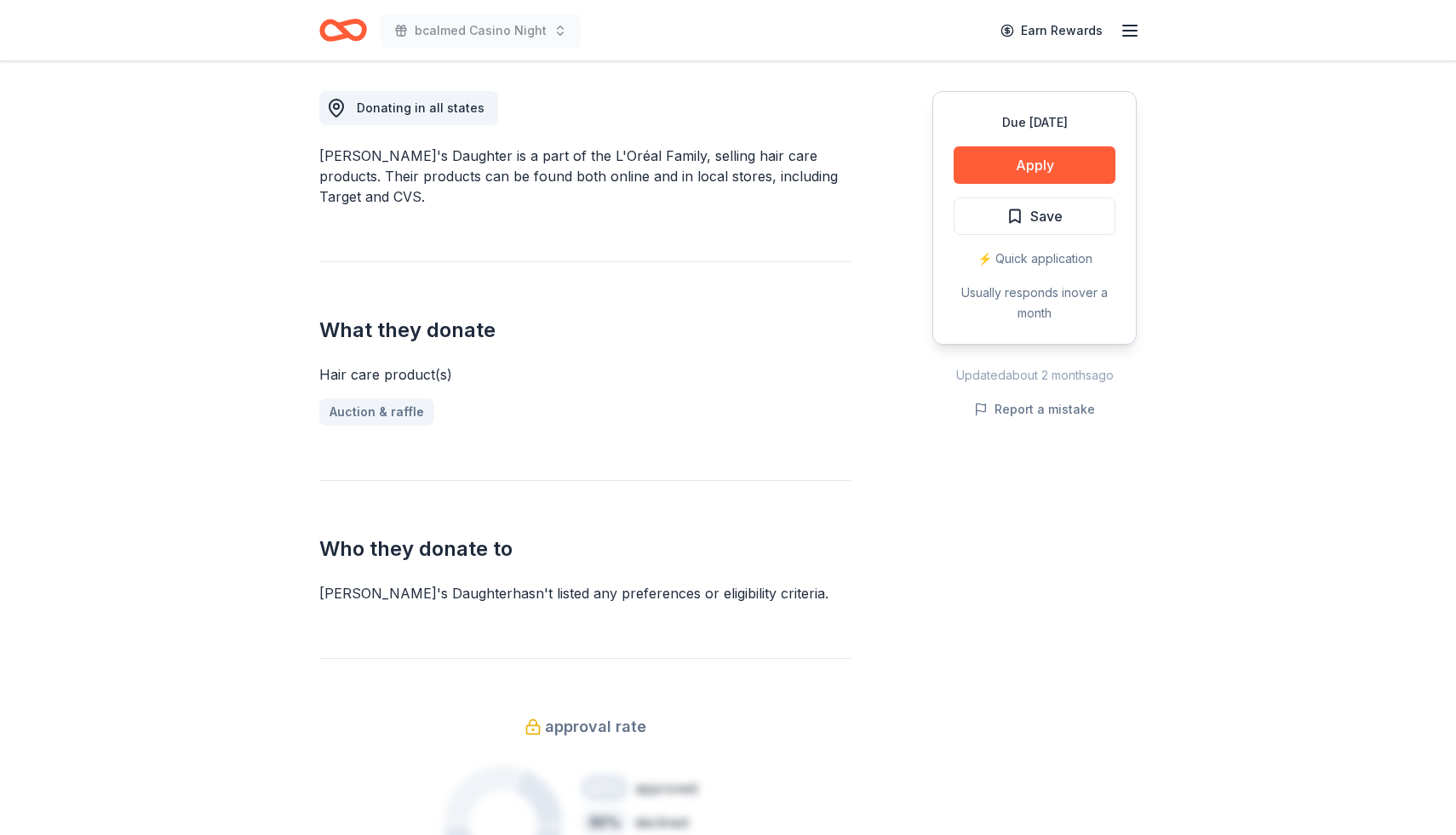
scroll to position [468, 0]
click at [1008, 160] on button "Apply" at bounding box center [1034, 164] width 161 height 38
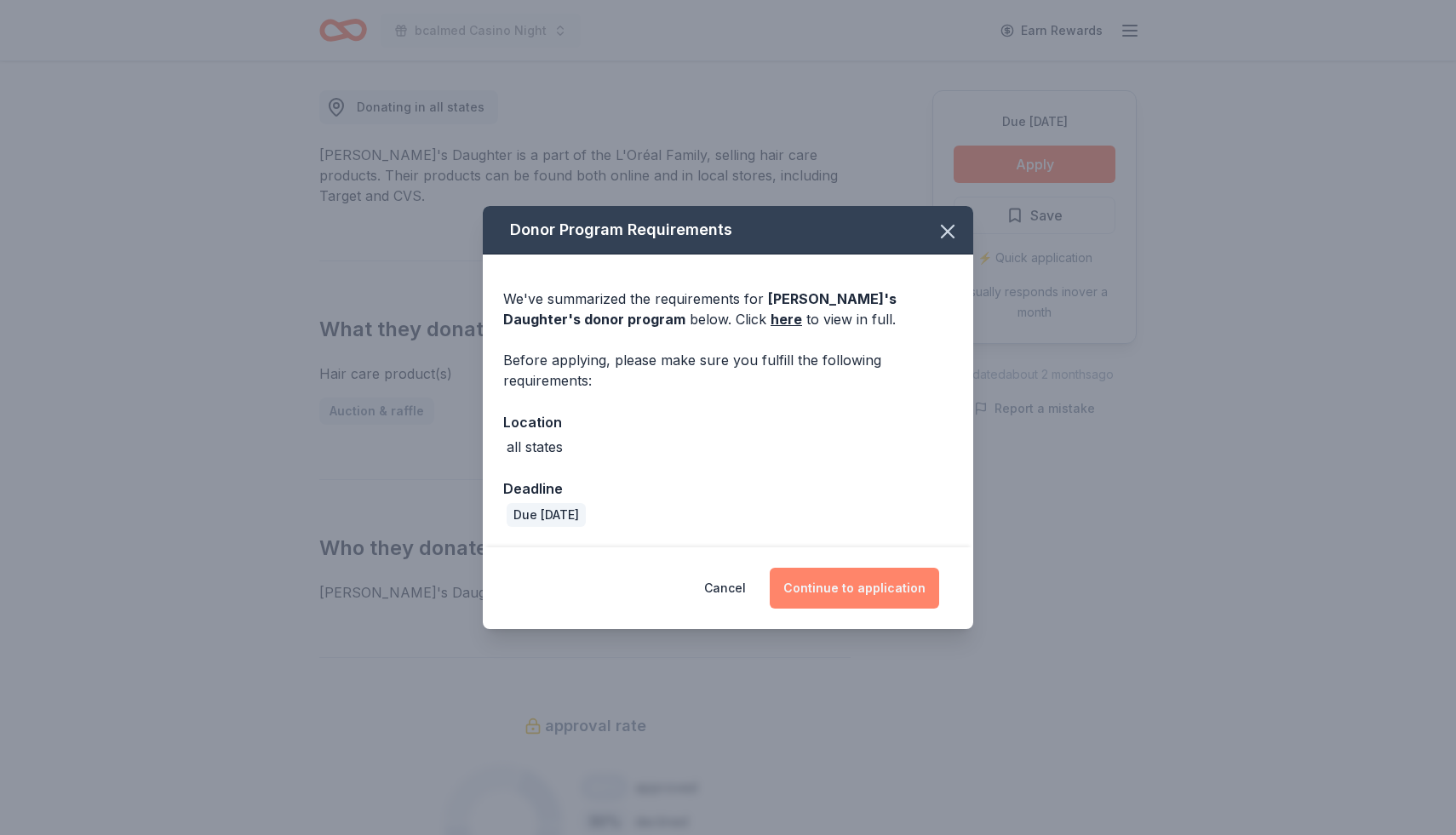
click at [831, 586] on button "Continue to application" at bounding box center [855, 588] width 169 height 41
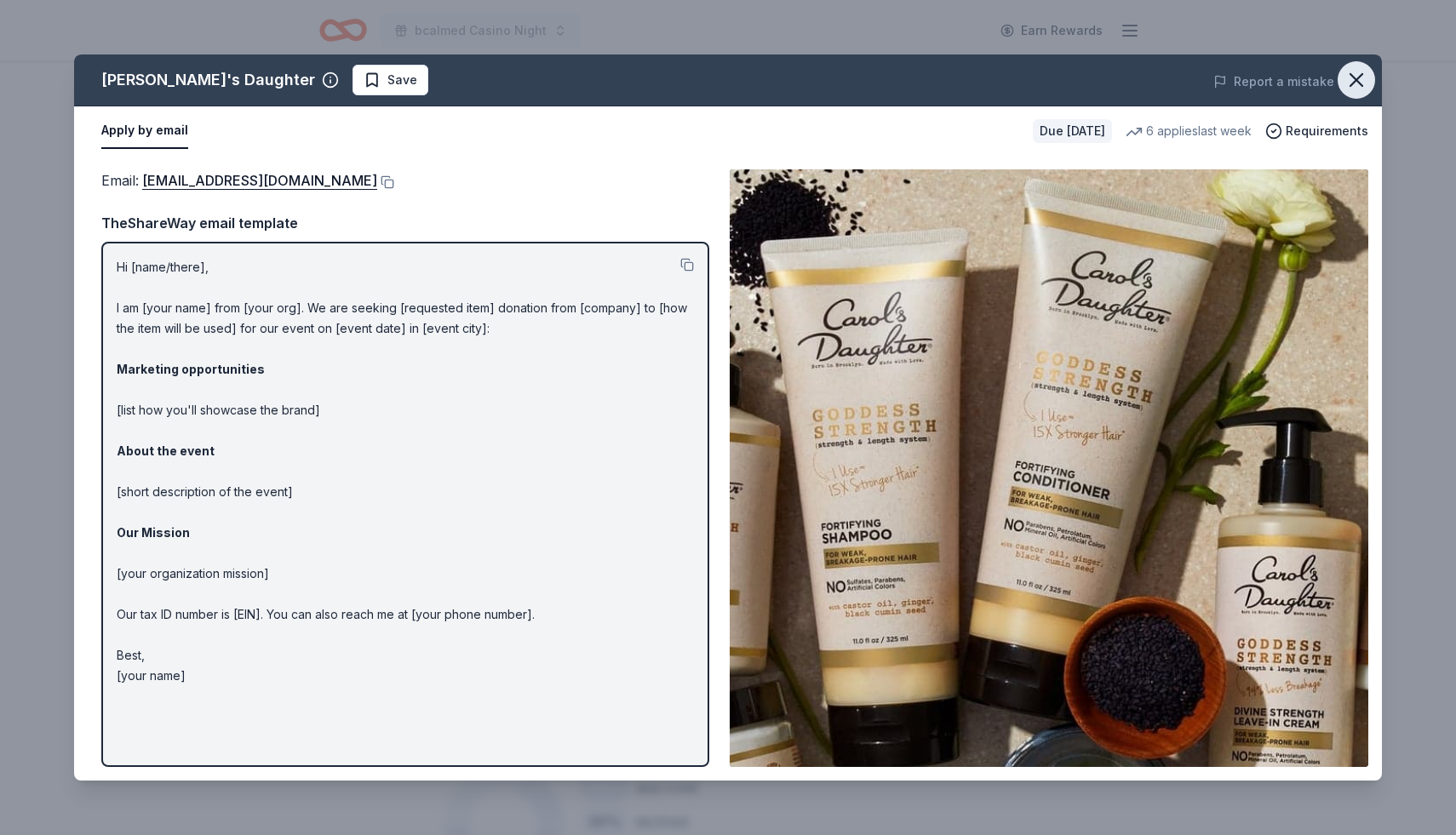
click at [1362, 76] on icon "button" at bounding box center [1356, 80] width 23 height 23
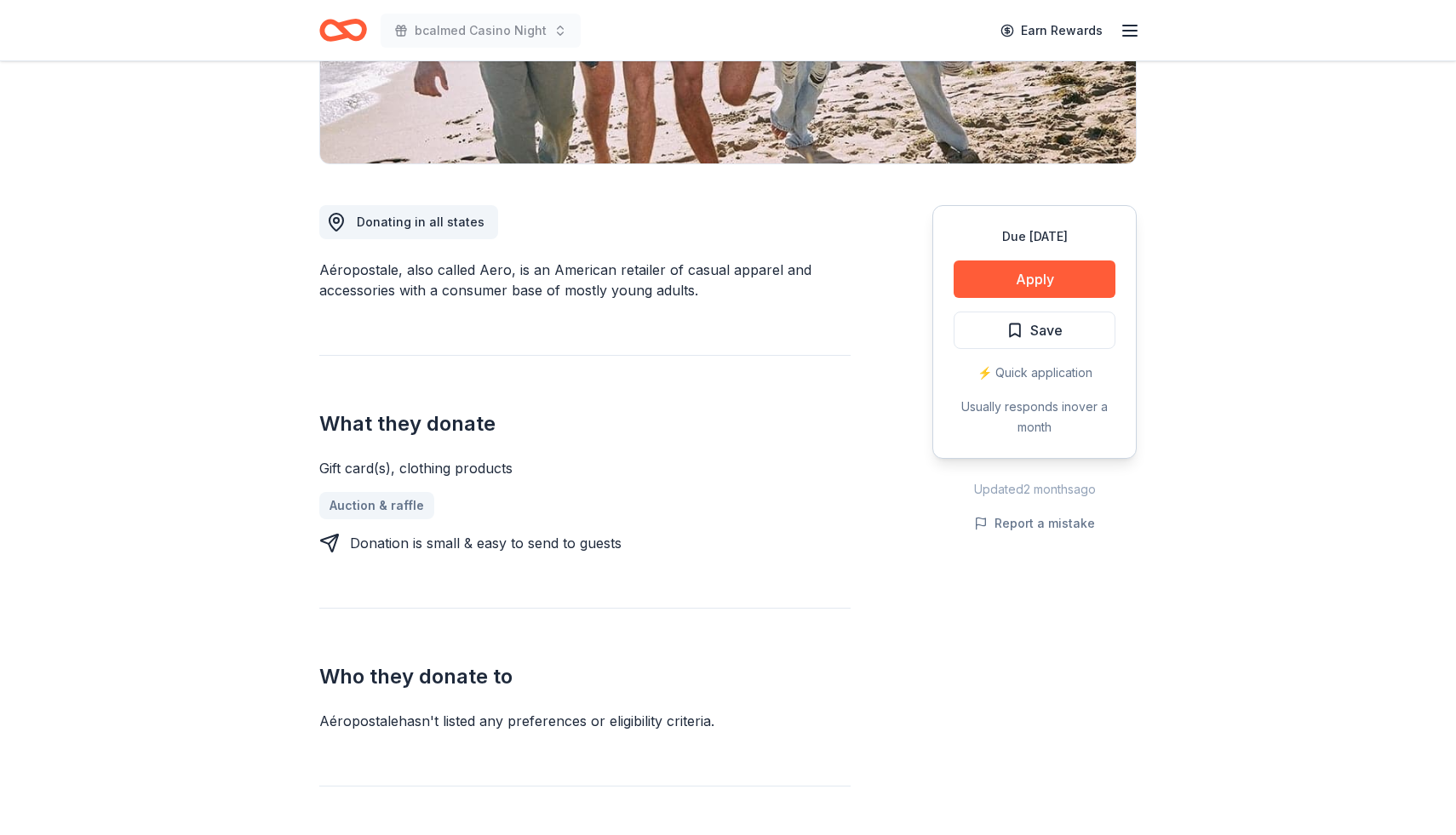
scroll to position [359, 0]
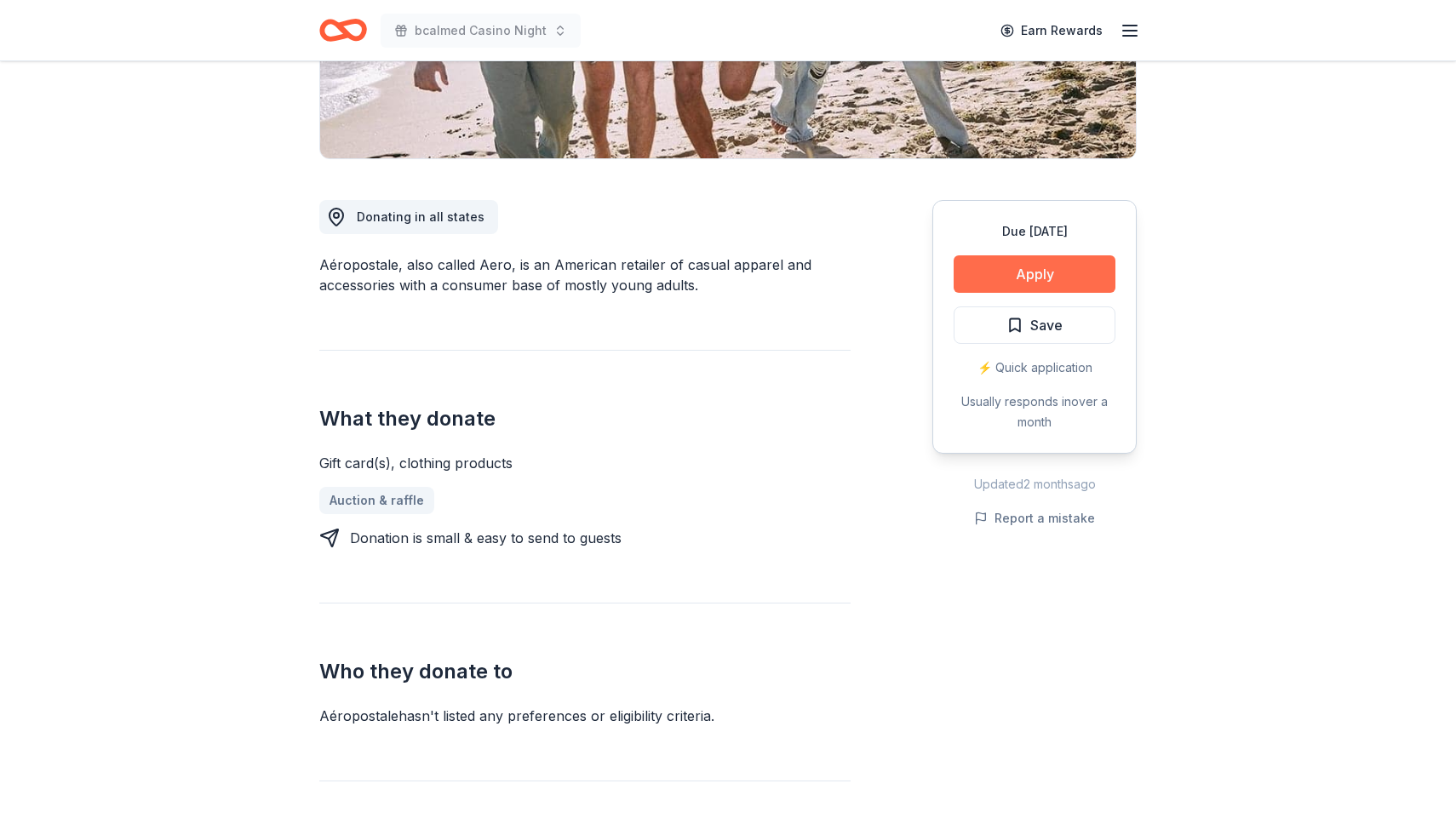
click at [1048, 283] on button "Apply" at bounding box center [1034, 274] width 161 height 38
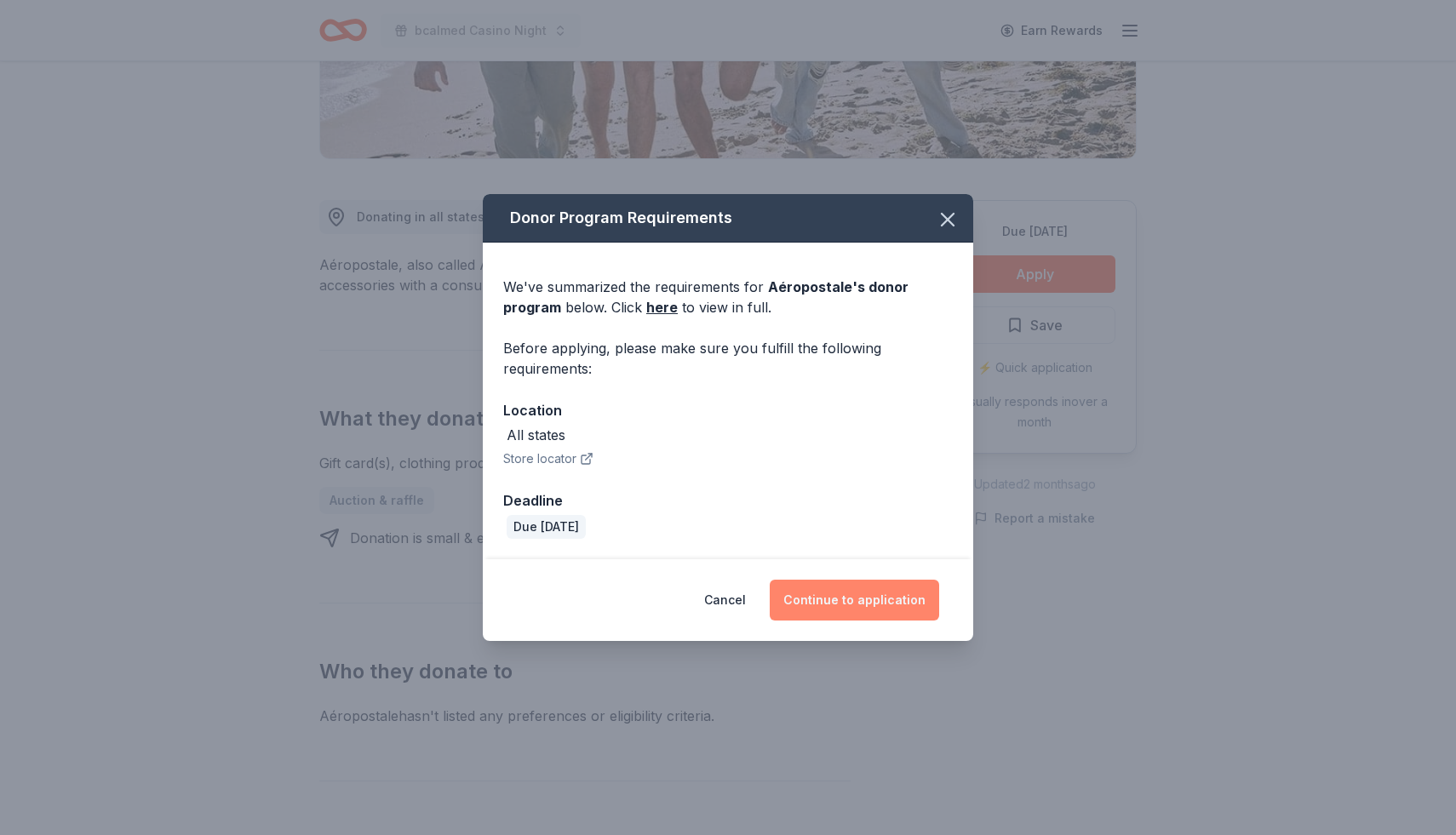
click at [865, 589] on button "Continue to application" at bounding box center [855, 600] width 169 height 41
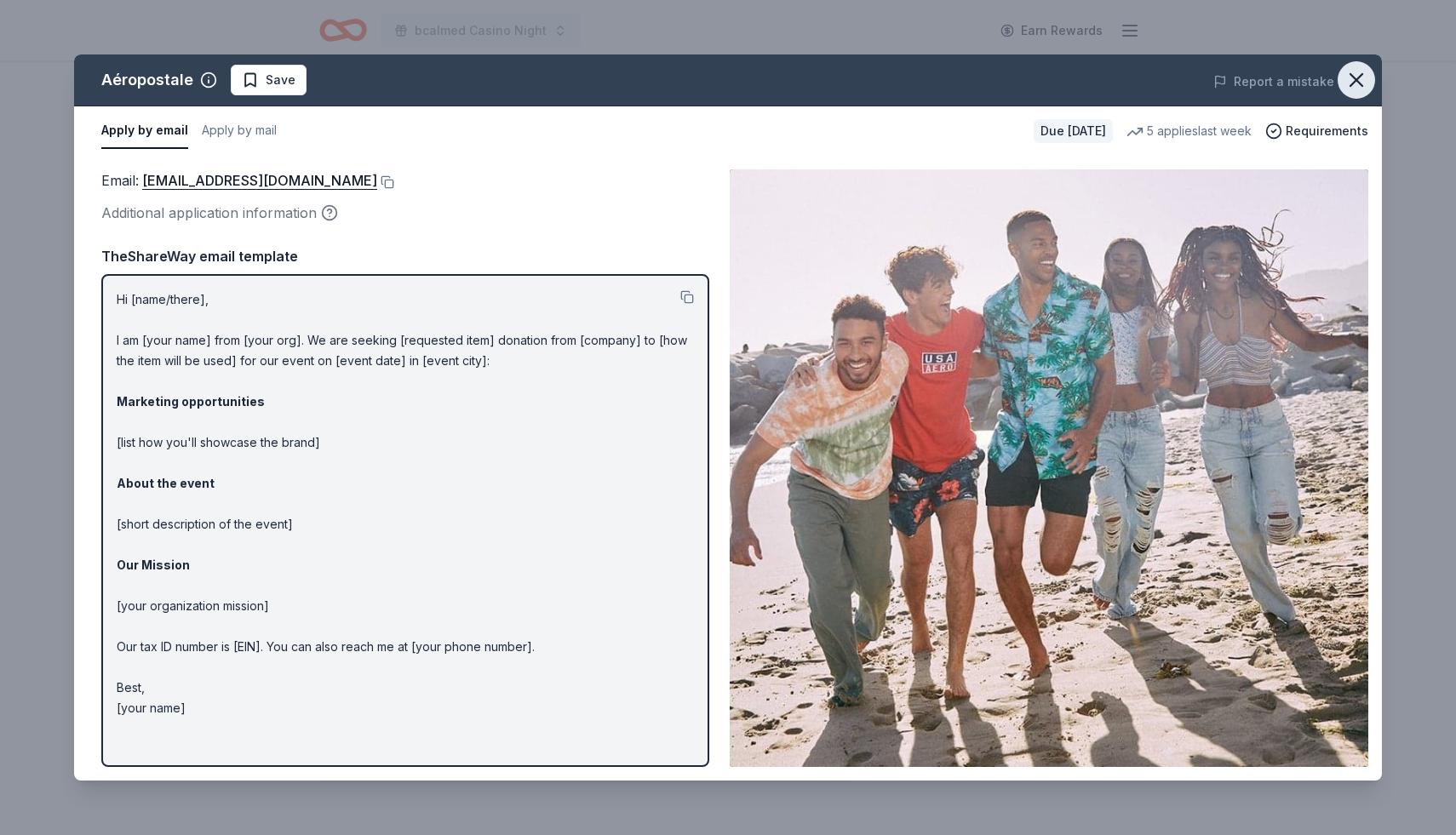
click at [1357, 78] on icon "button" at bounding box center [1356, 80] width 23 height 23
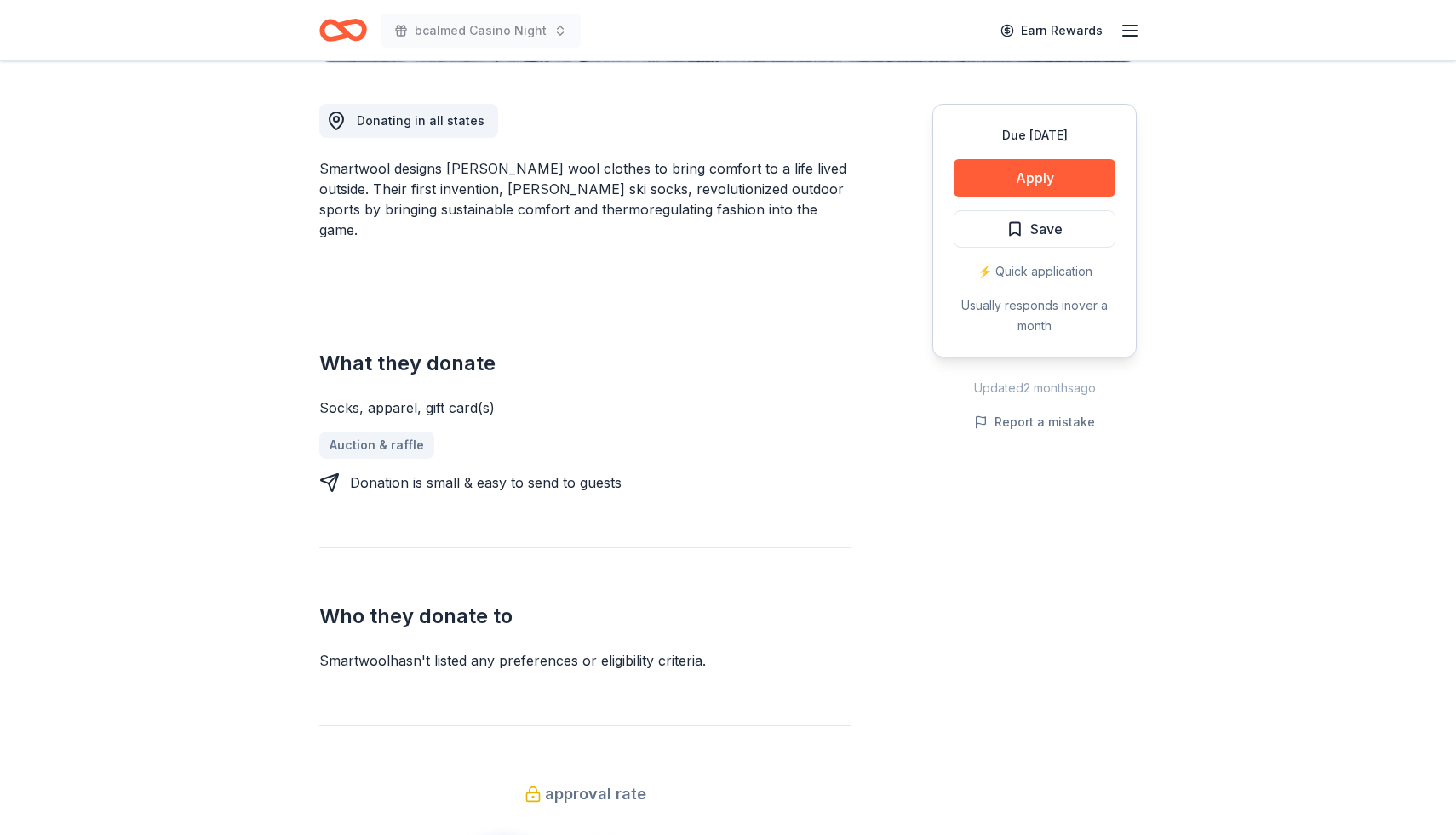
scroll to position [456, 0]
click at [1054, 184] on button "Apply" at bounding box center [1034, 177] width 161 height 38
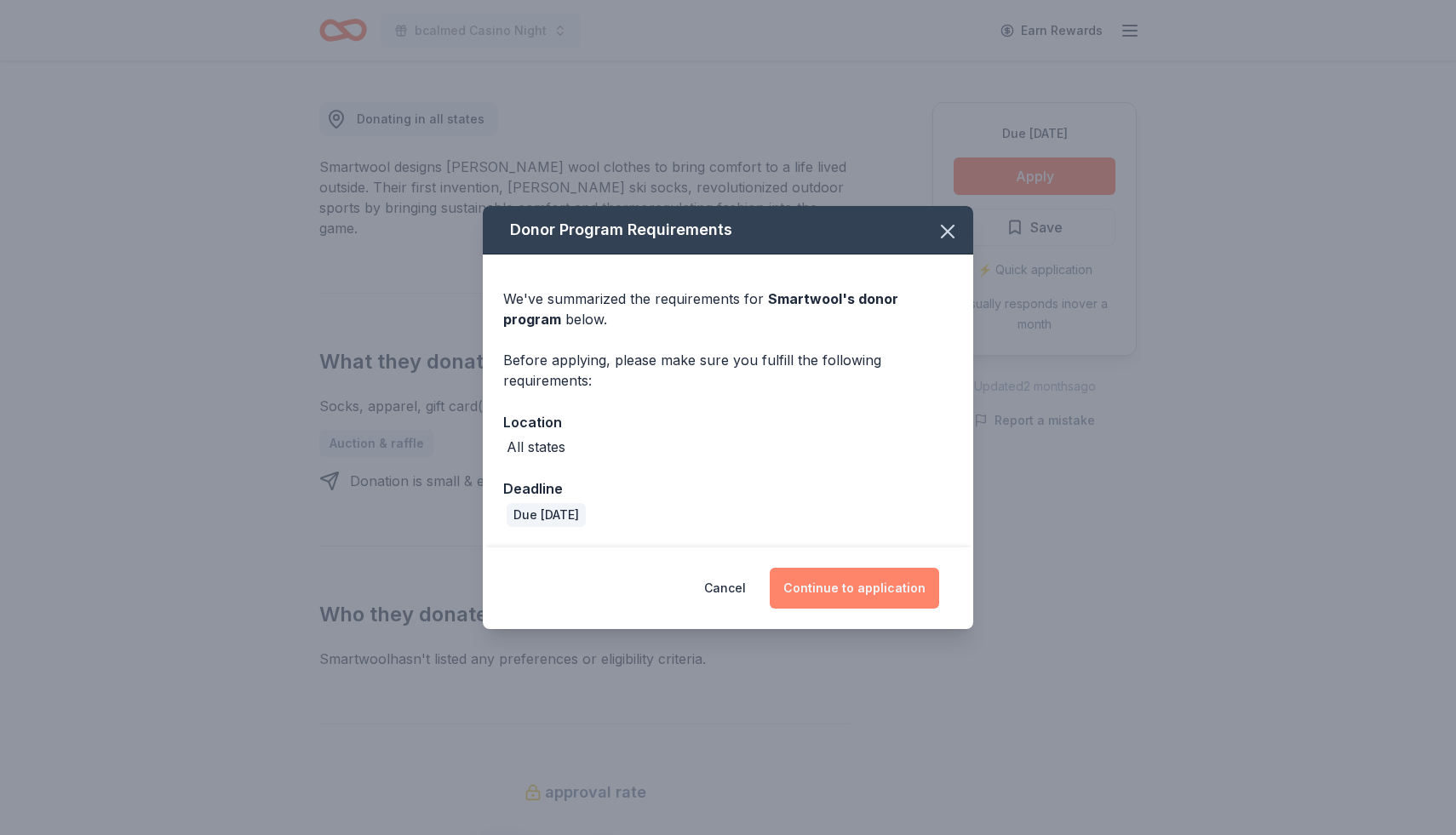
click at [896, 585] on button "Continue to application" at bounding box center [855, 588] width 169 height 41
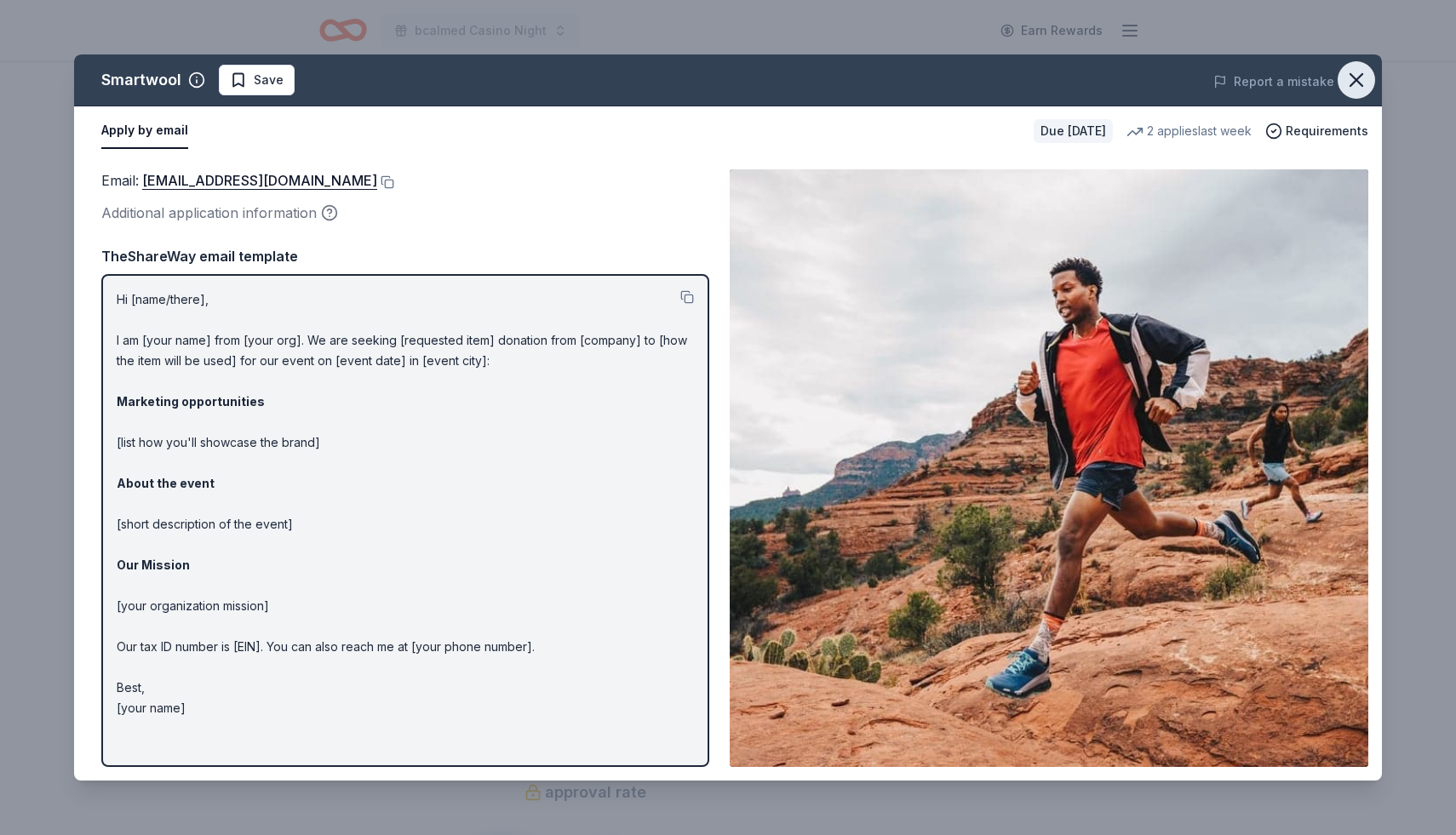
click at [1360, 85] on icon "button" at bounding box center [1356, 80] width 23 height 23
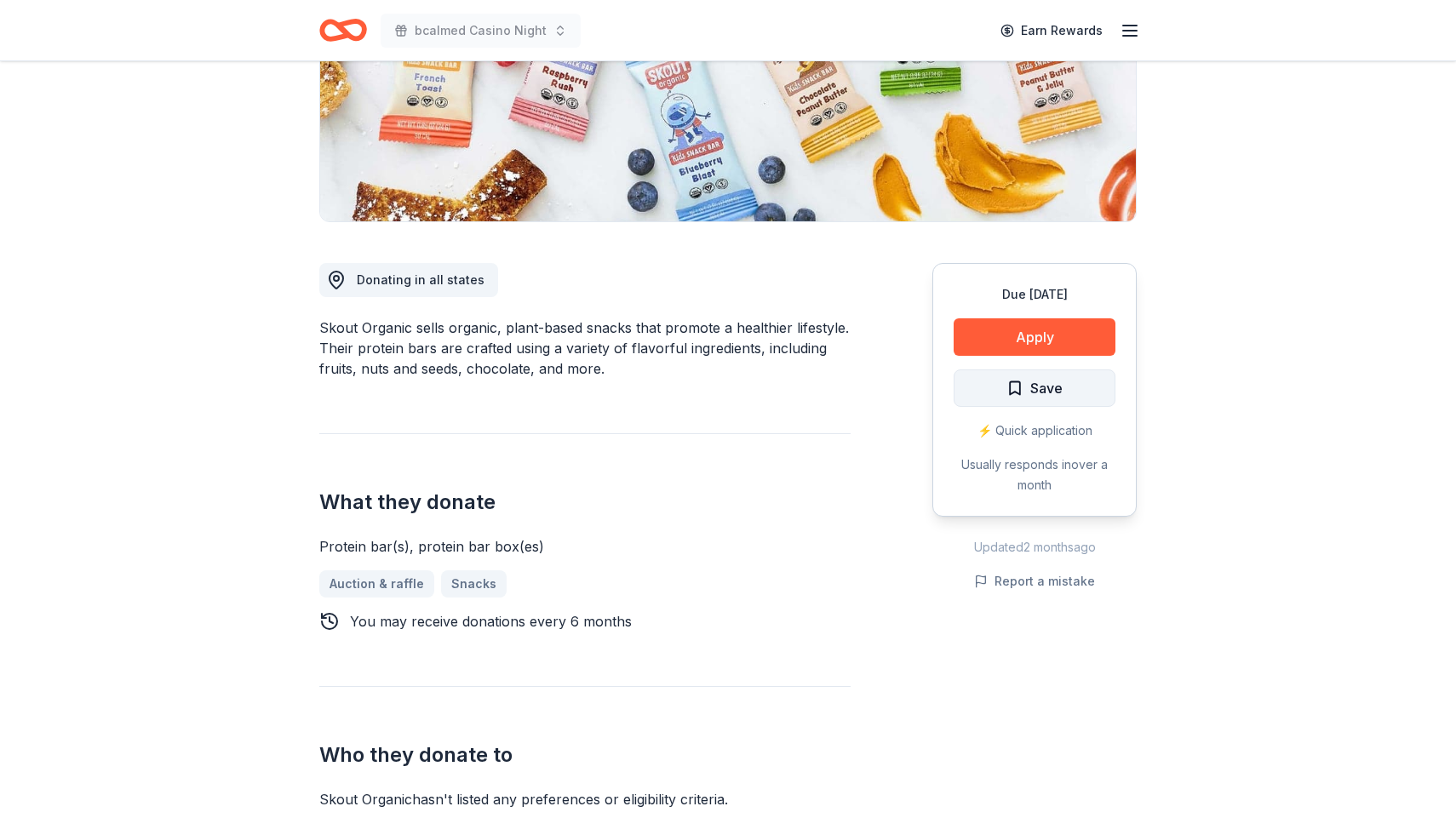
scroll to position [315, 0]
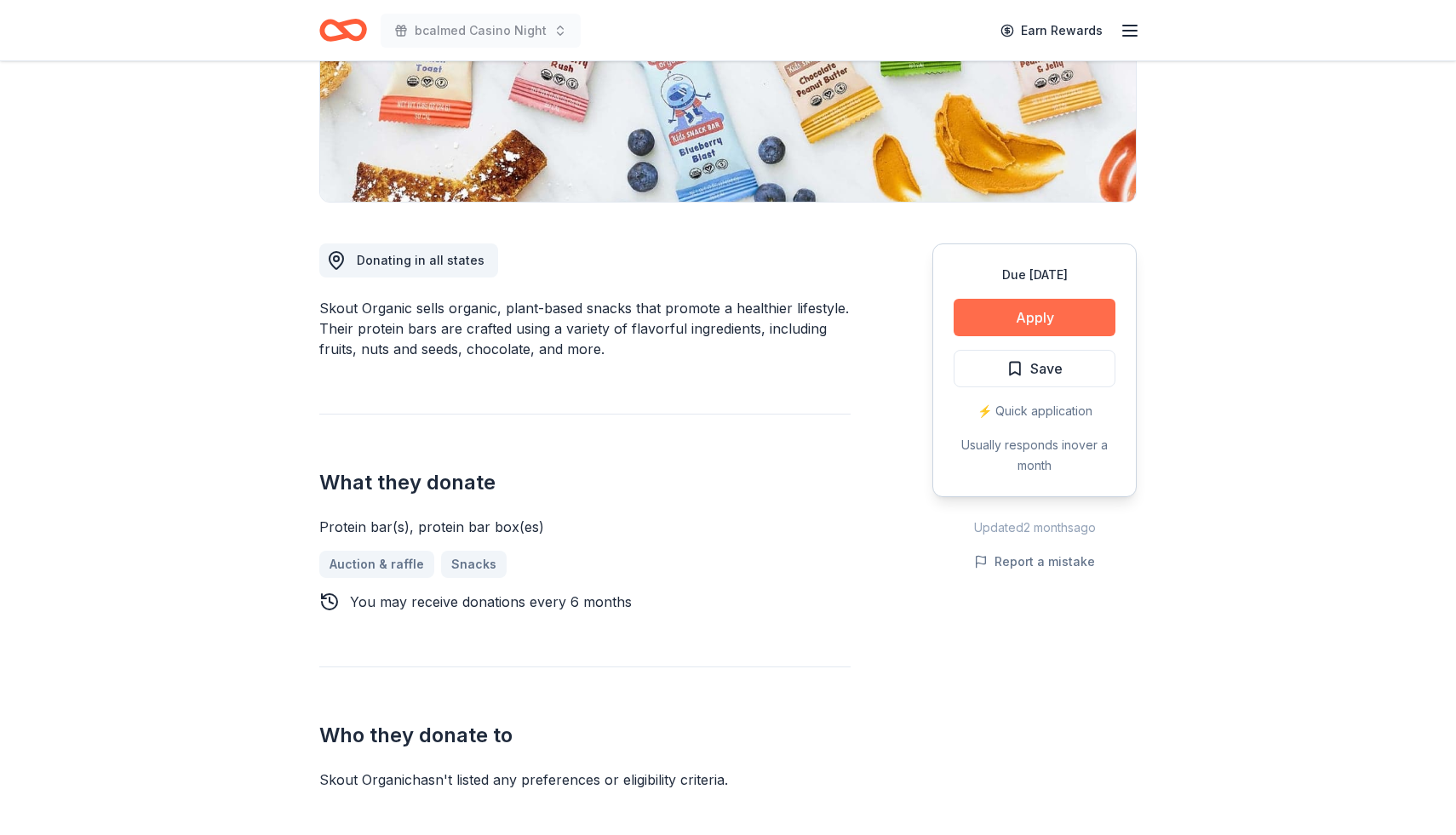
click at [1049, 312] on button "Apply" at bounding box center [1034, 317] width 161 height 38
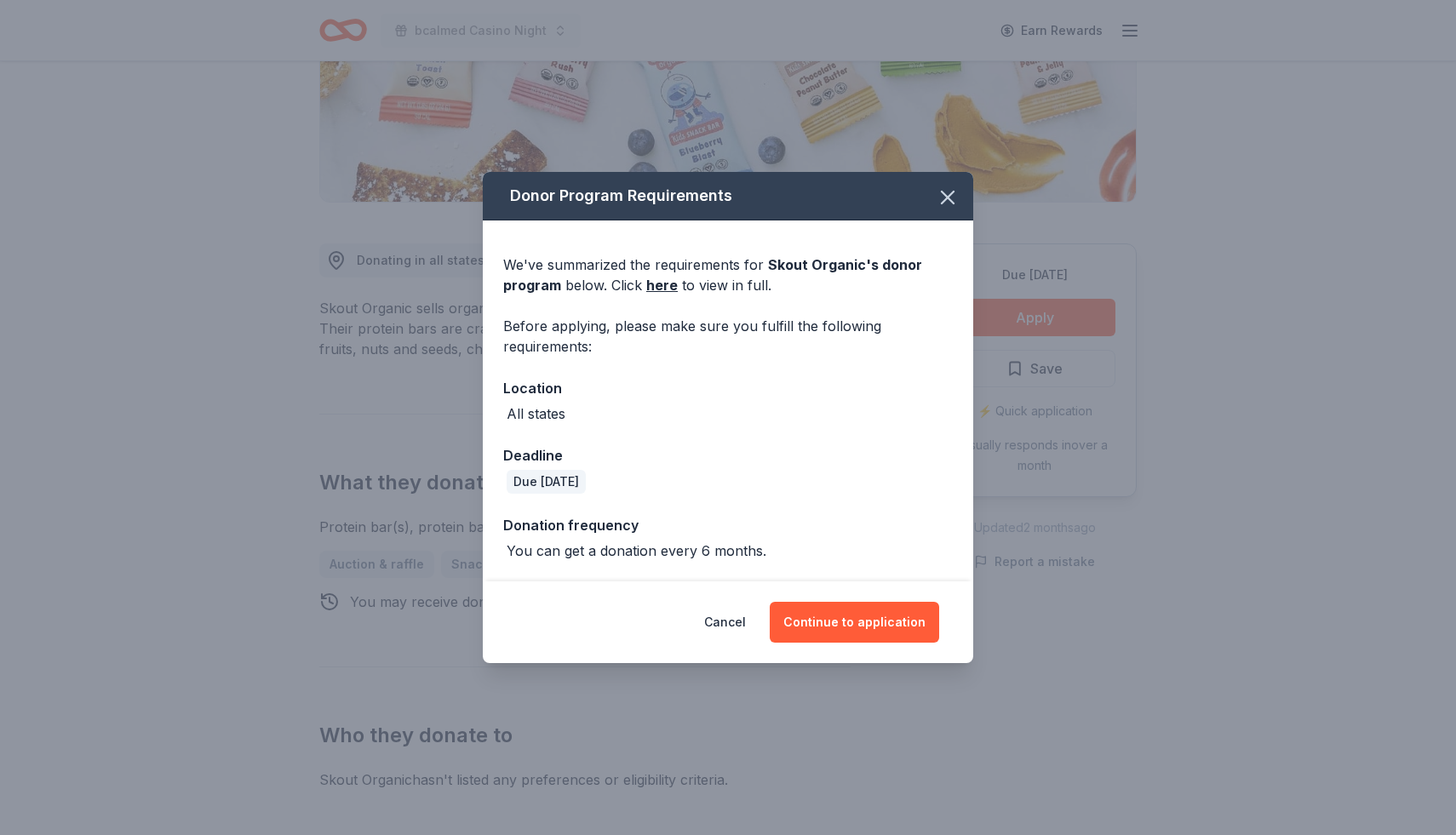
drag, startPoint x: 846, startPoint y: 629, endPoint x: 836, endPoint y: 601, distance: 29.7
click at [846, 619] on button "Continue to application" at bounding box center [855, 622] width 169 height 41
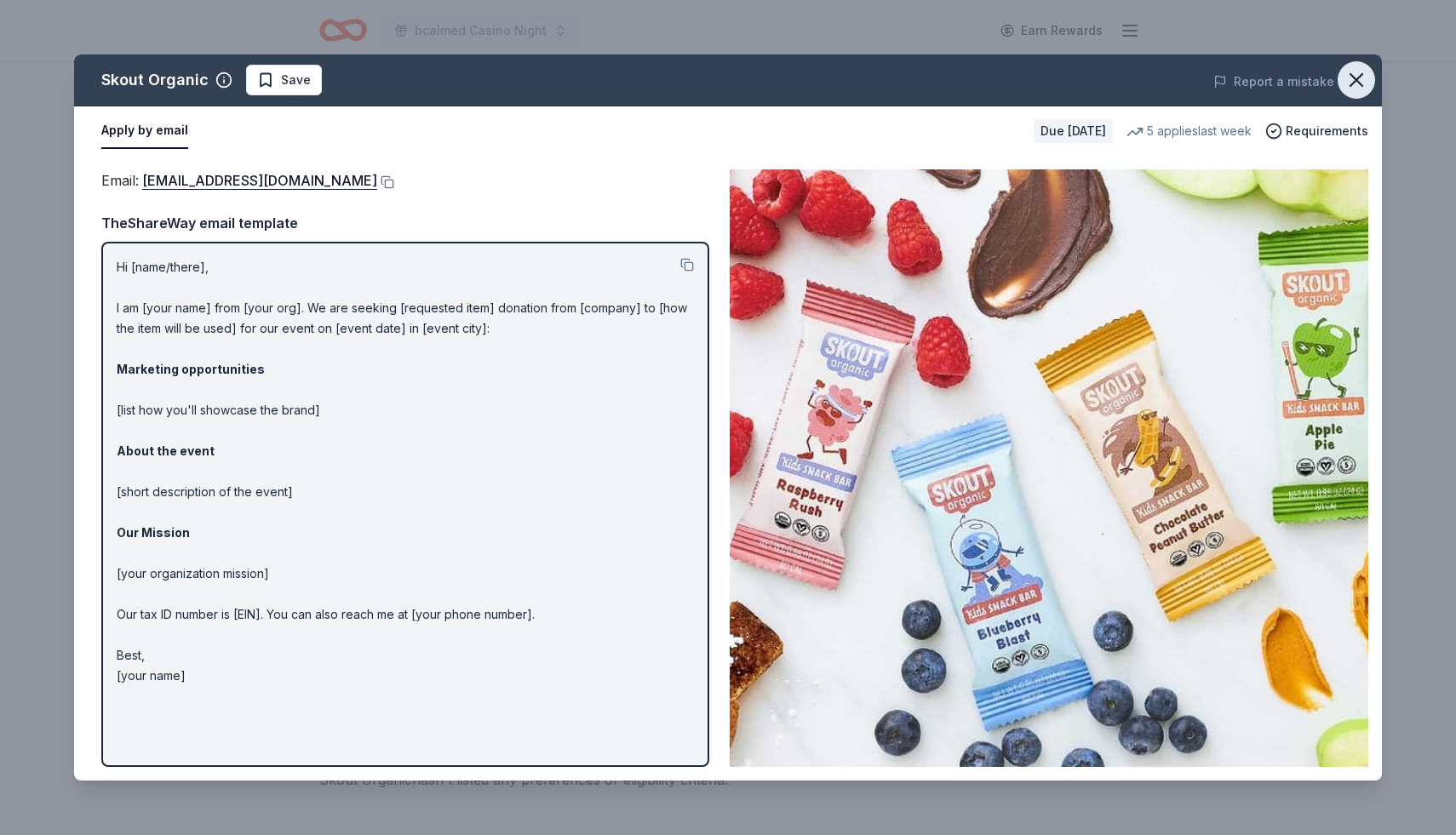
click at [1359, 92] on button "button" at bounding box center [1357, 80] width 38 height 38
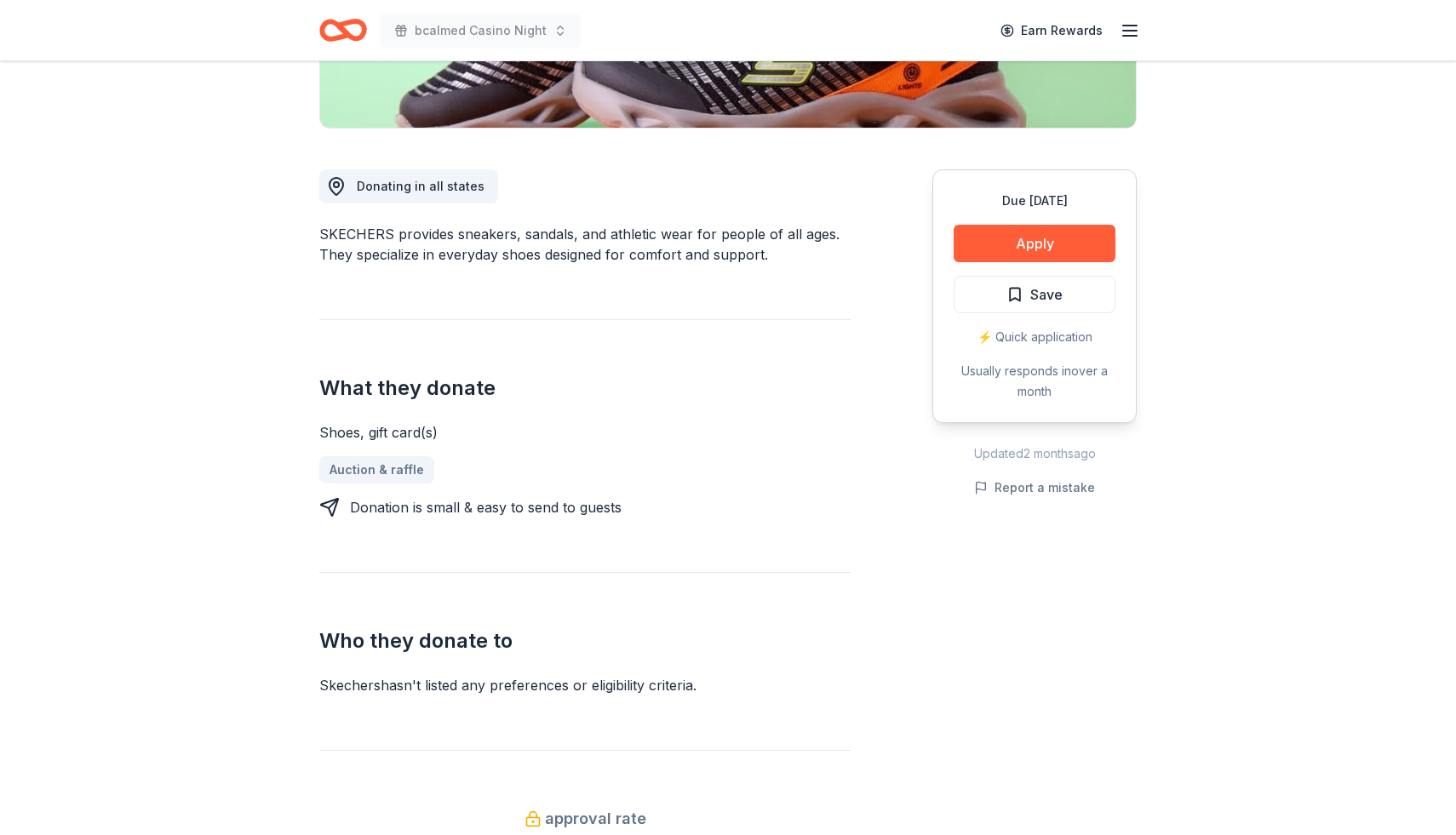
scroll to position [396, 0]
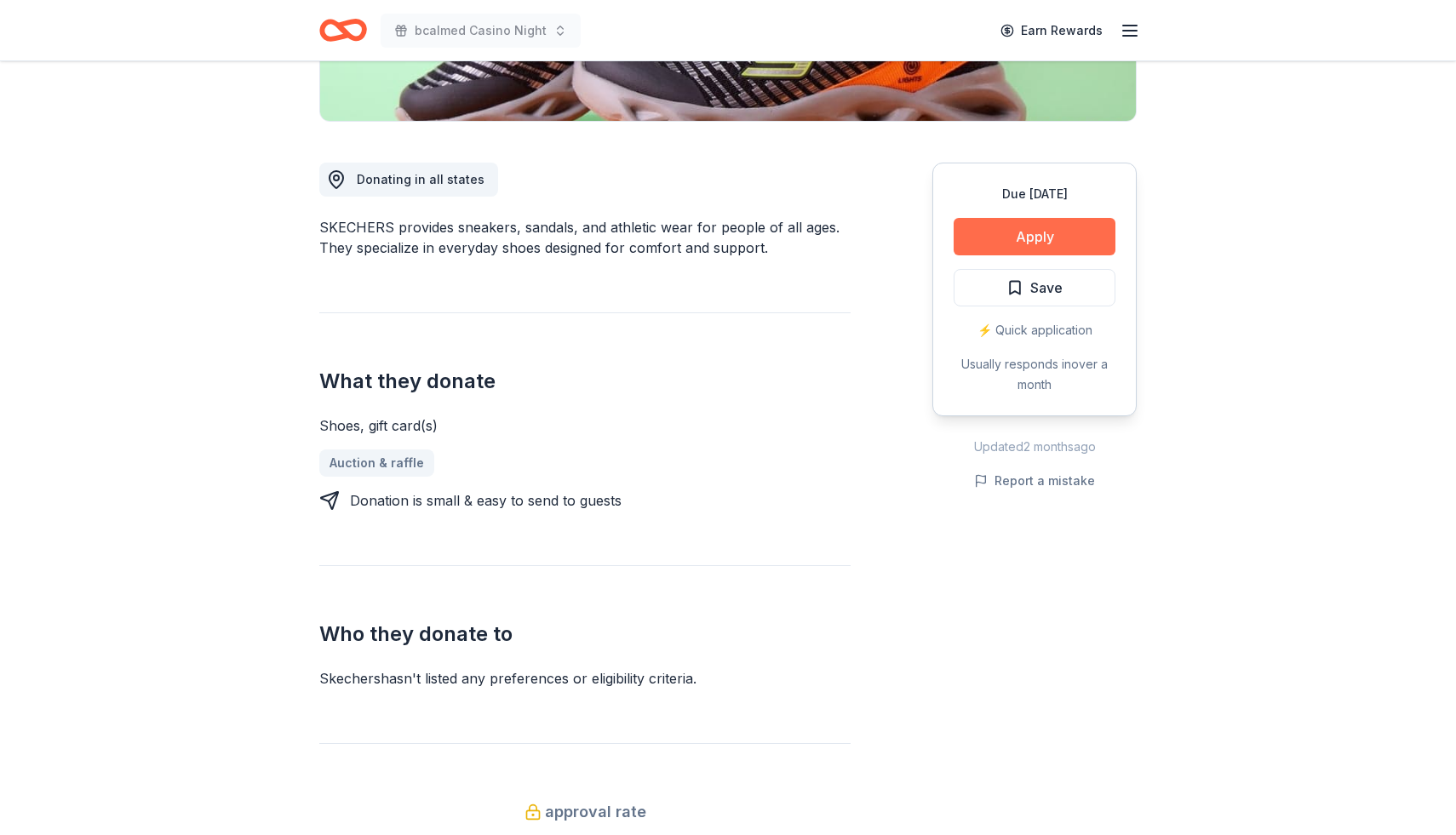
click at [1018, 238] on button "Apply" at bounding box center [1034, 237] width 161 height 38
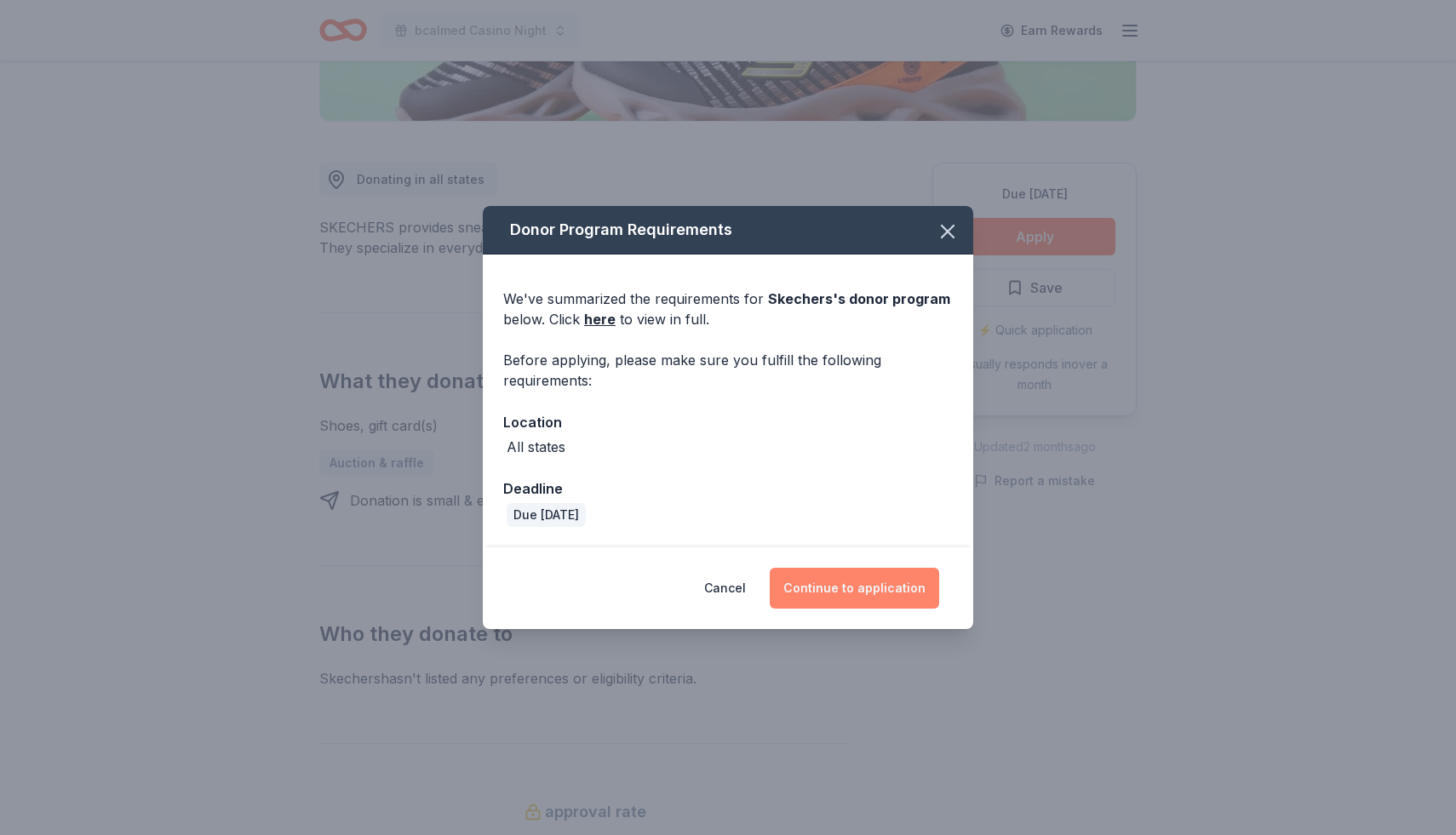
click at [884, 580] on button "Continue to application" at bounding box center [855, 588] width 169 height 41
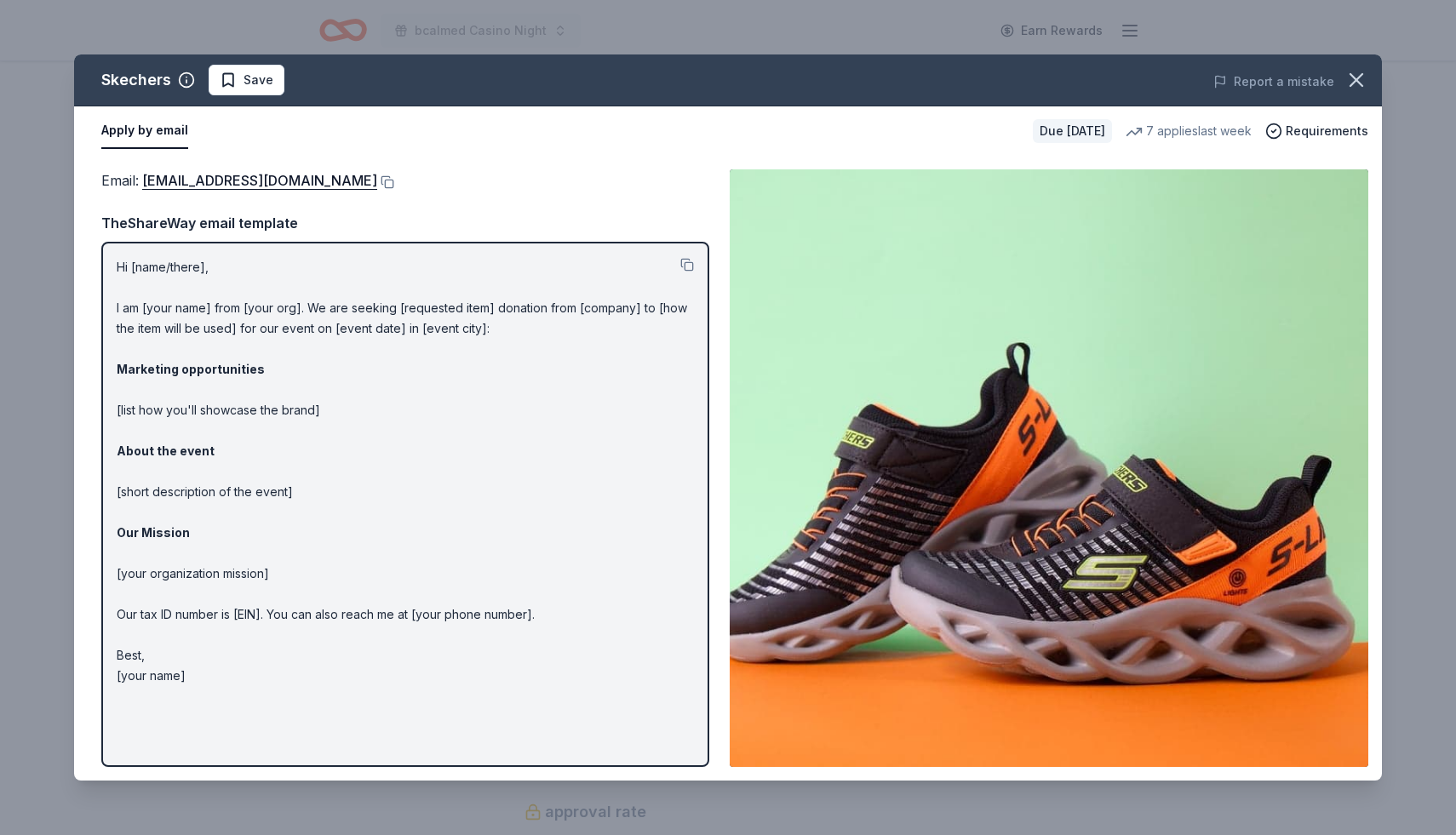
drag, startPoint x: 1354, startPoint y: 82, endPoint x: 1342, endPoint y: 101, distance: 22.5
click at [1353, 83] on icon "button" at bounding box center [1356, 79] width 12 height 12
